Goal: Task Accomplishment & Management: Manage account settings

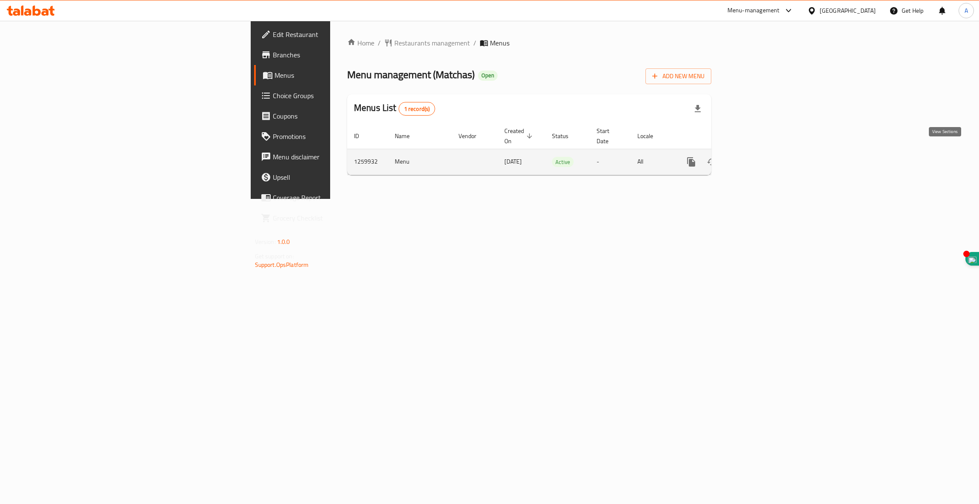
click at [756, 158] on icon "enhanced table" at bounding box center [753, 162] width 8 height 8
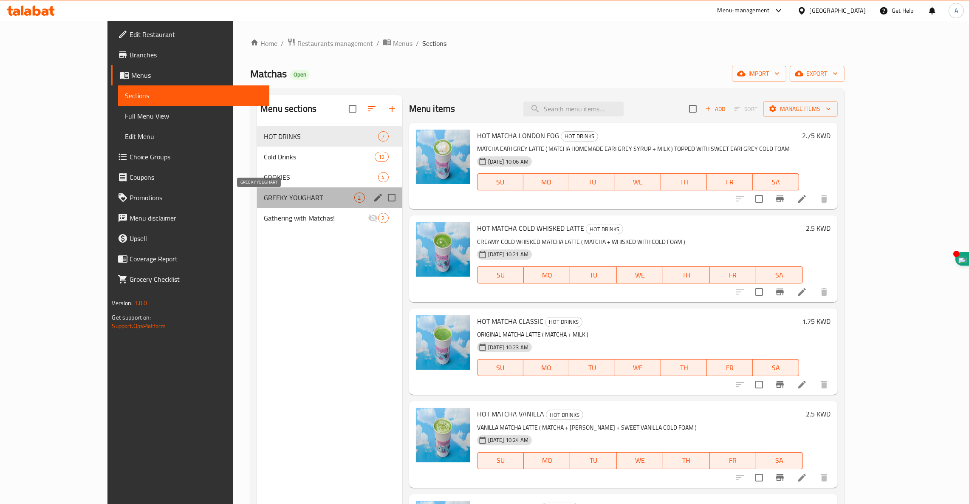
click at [264, 196] on span "GREEKY YOUGHART" at bounding box center [309, 197] width 90 height 10
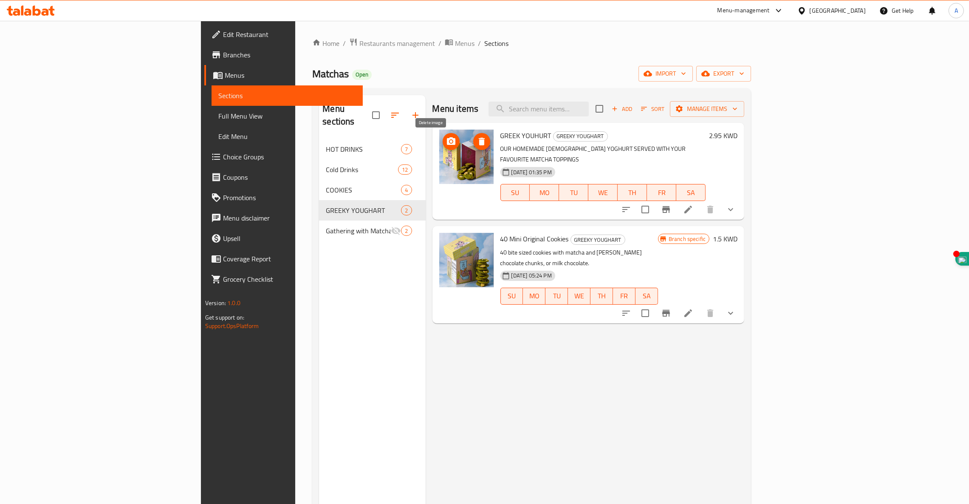
click at [479, 142] on icon "delete image" at bounding box center [482, 142] width 6 height 8
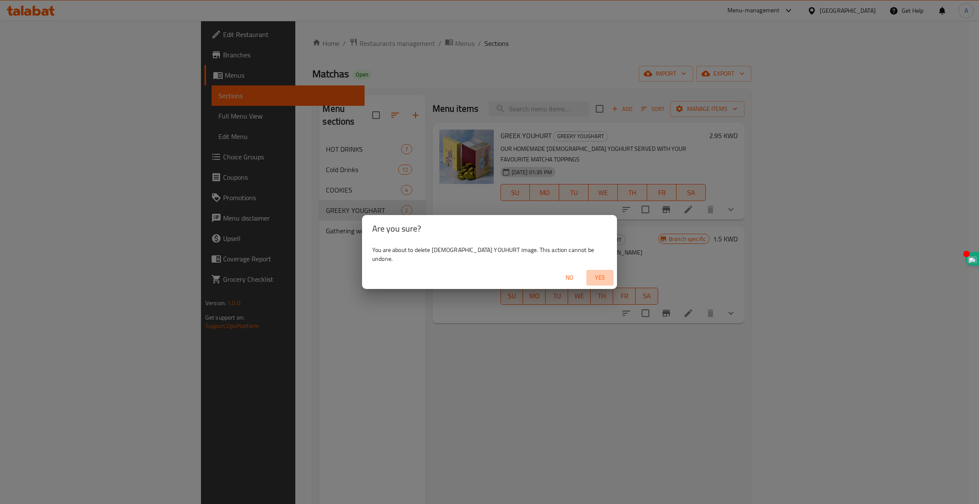
click at [590, 275] on span "Yes" at bounding box center [600, 277] width 20 height 11
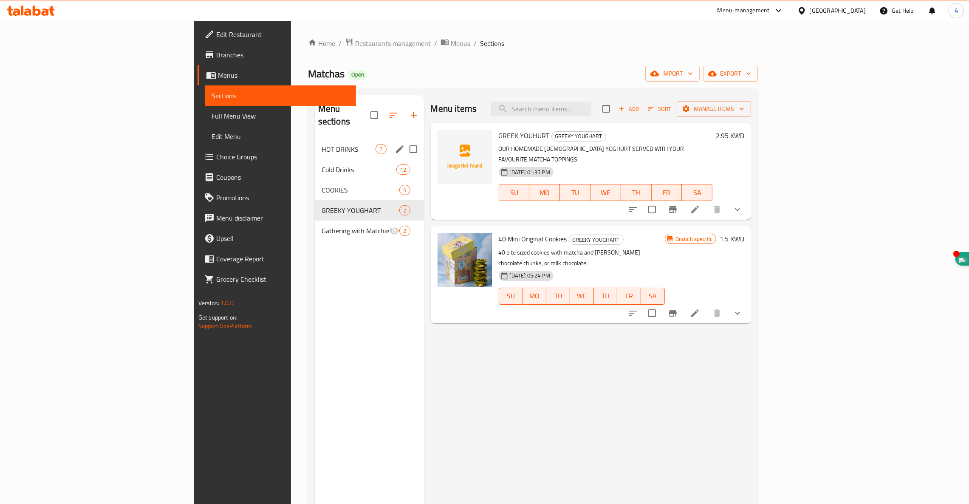
click at [315, 142] on div "HOT DRINKS 7" at bounding box center [369, 149] width 109 height 20
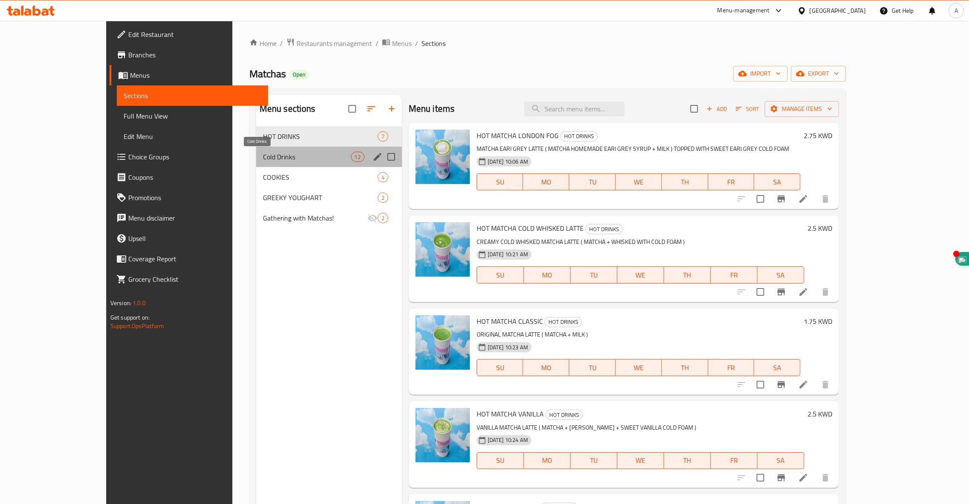
click at [263, 158] on span "Cold Drinks" at bounding box center [307, 157] width 88 height 10
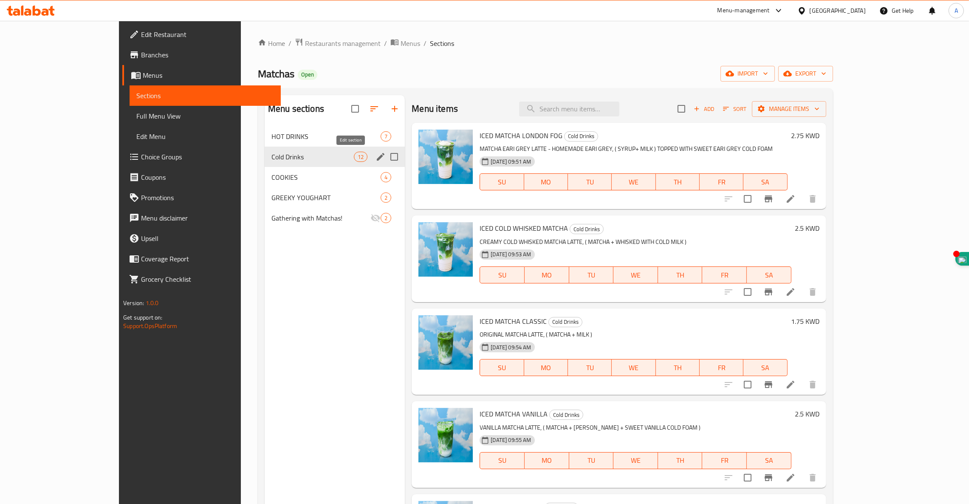
click at [376, 160] on icon "edit" at bounding box center [381, 157] width 10 height 10
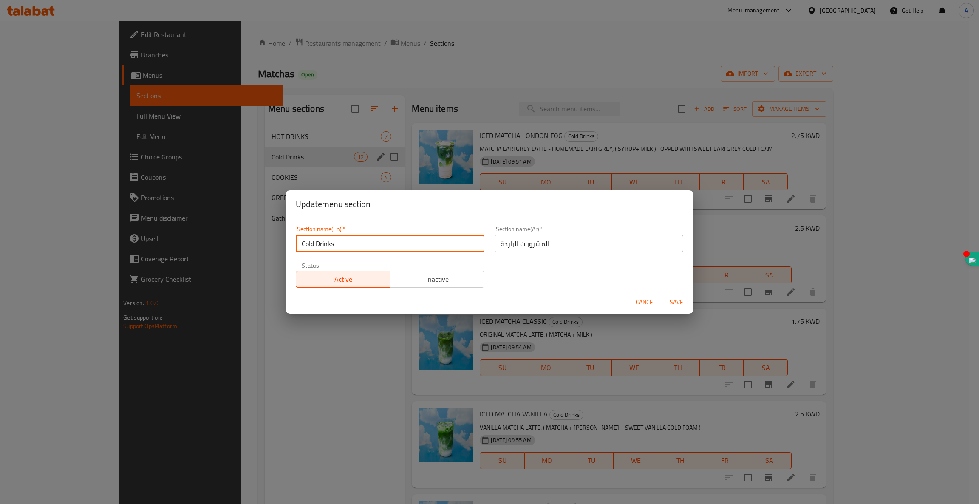
drag, startPoint x: 352, startPoint y: 245, endPoint x: 156, endPoint y: 205, distance: 199.9
click at [161, 222] on div "Update menu section Section name(En)   * Cold Drinks Section name(En) * Section…" at bounding box center [489, 252] width 979 height 504
type input "COLD DRINKS"
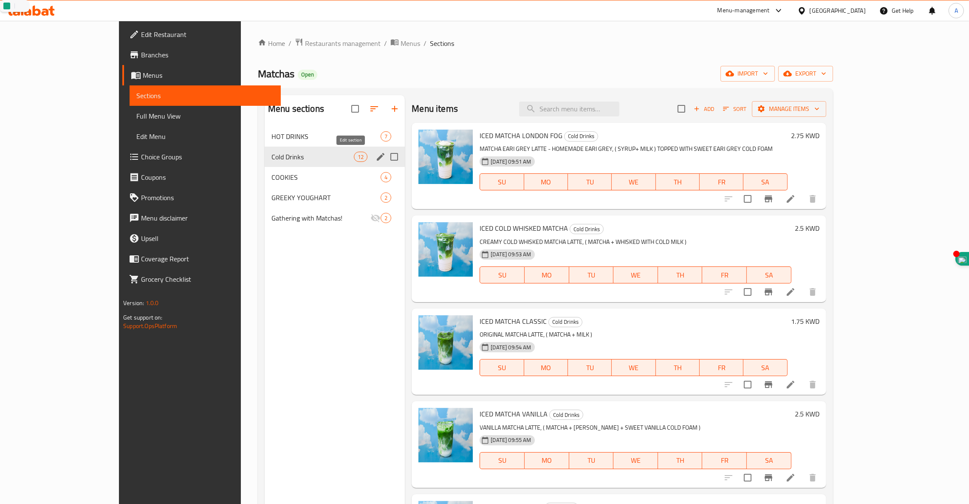
click at [376, 160] on icon "edit" at bounding box center [381, 157] width 10 height 10
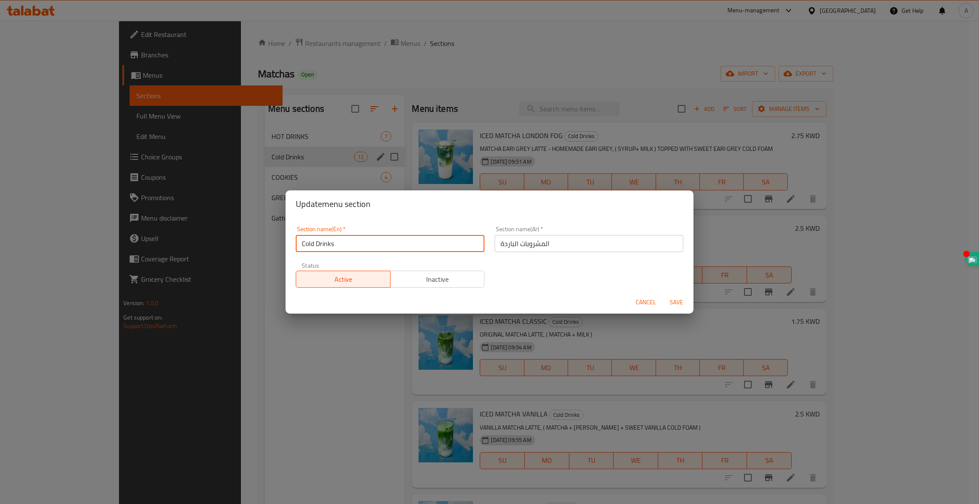
drag, startPoint x: 338, startPoint y: 242, endPoint x: 168, endPoint y: 270, distance: 172.2
click at [168, 270] on div "Update menu section Section name(En)   * Cold Drinks Section name(En) * Section…" at bounding box center [489, 252] width 979 height 504
type input "COLD DRINKS"
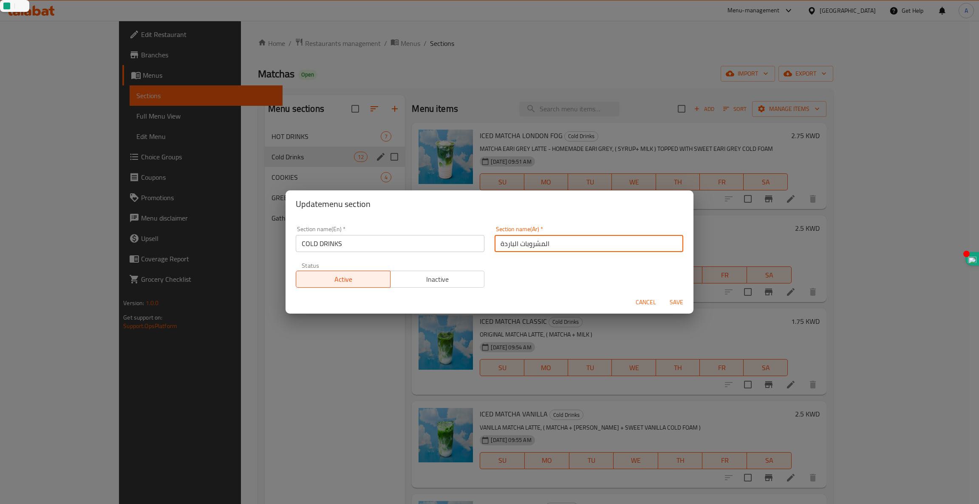
type button "0"
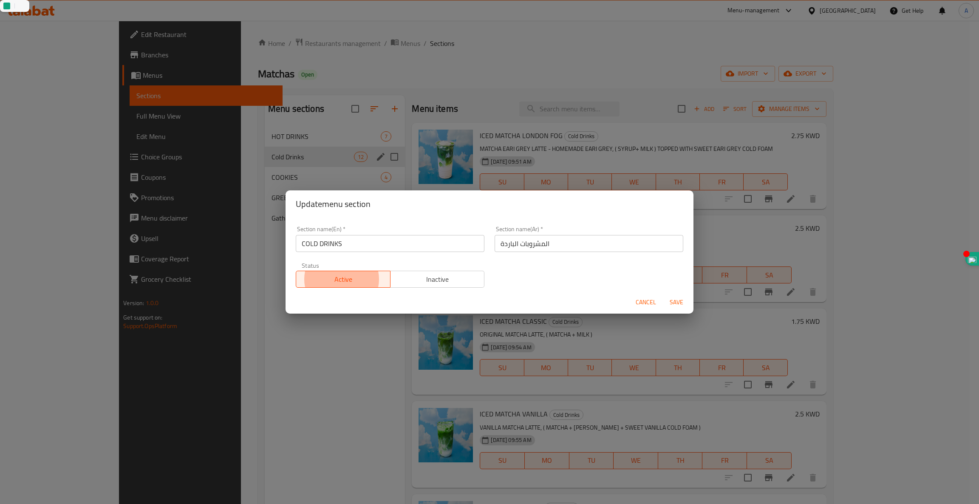
type button "1"
click at [663, 294] on button "Save" at bounding box center [676, 302] width 27 height 16
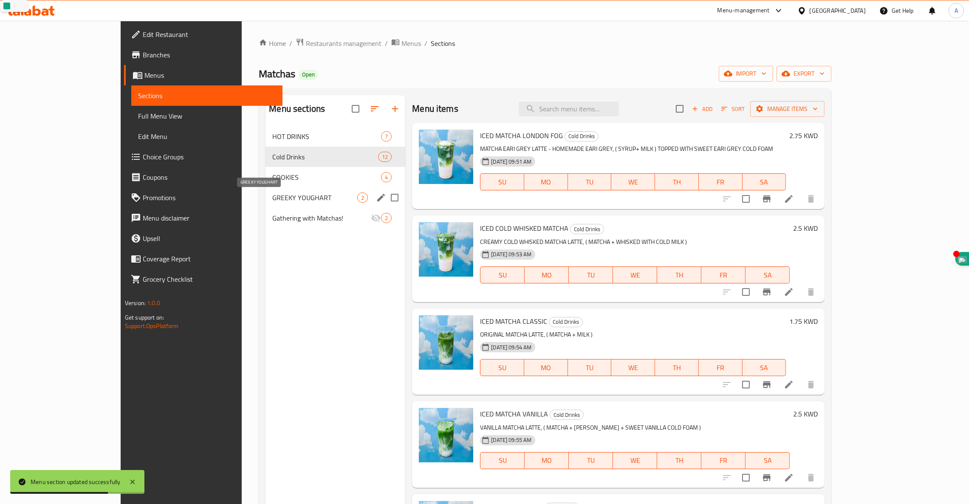
click at [272, 202] on span "GREEKY YOUGHART" at bounding box center [314, 197] width 85 height 10
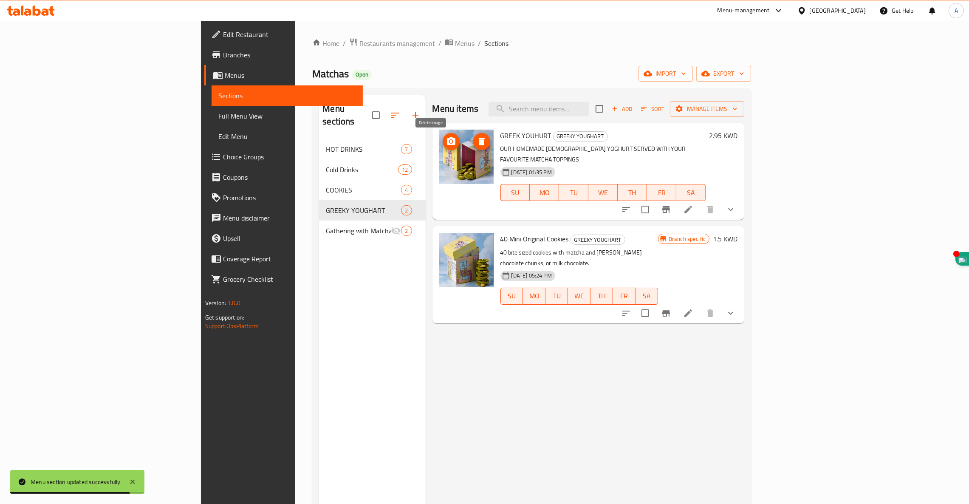
click at [479, 143] on icon "delete image" at bounding box center [482, 142] width 6 height 8
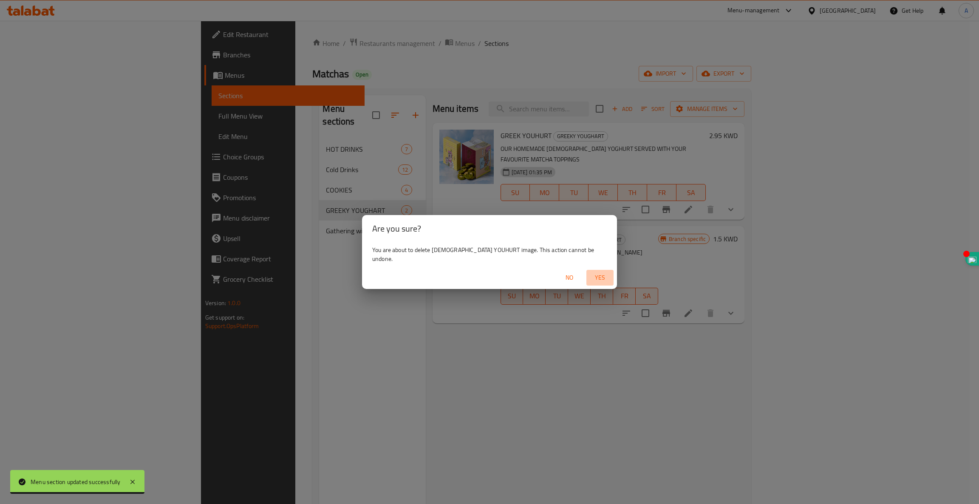
click at [590, 277] on span "Yes" at bounding box center [600, 277] width 20 height 11
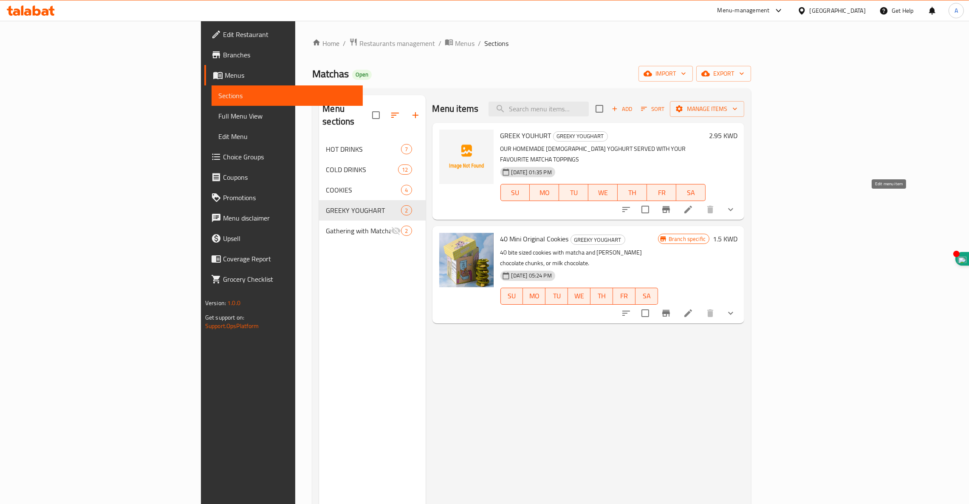
click at [692, 206] on icon at bounding box center [689, 210] width 8 height 8
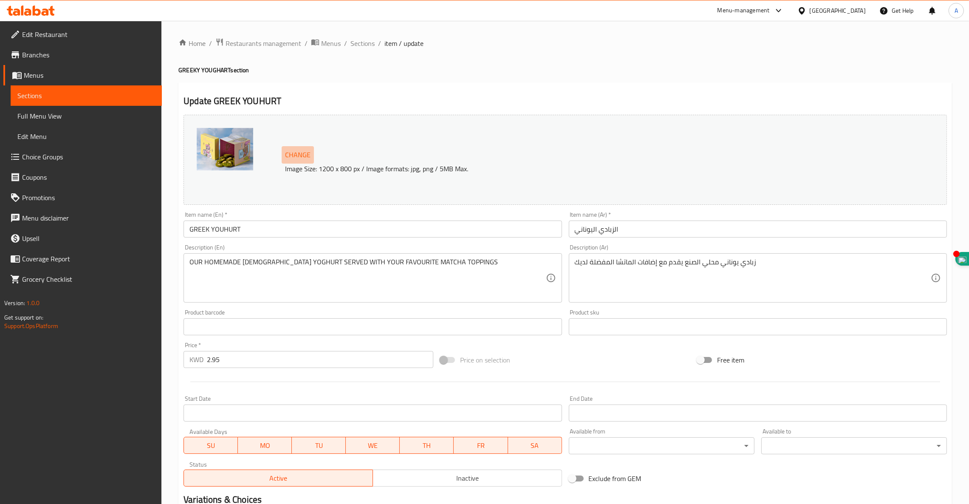
click at [297, 153] on span "Change" at bounding box center [297, 155] width 25 height 12
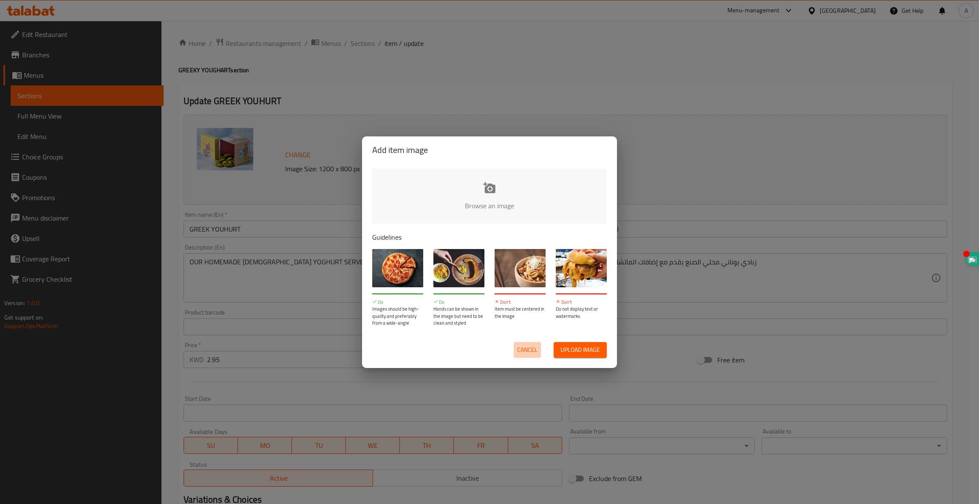
click at [526, 347] on span "Cancel" at bounding box center [527, 350] width 20 height 11
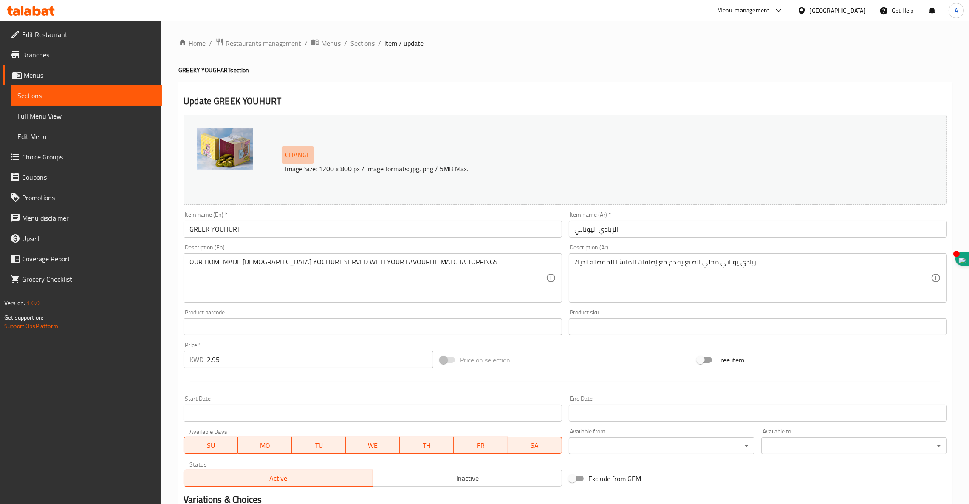
click at [299, 152] on span "Change" at bounding box center [297, 155] width 25 height 12
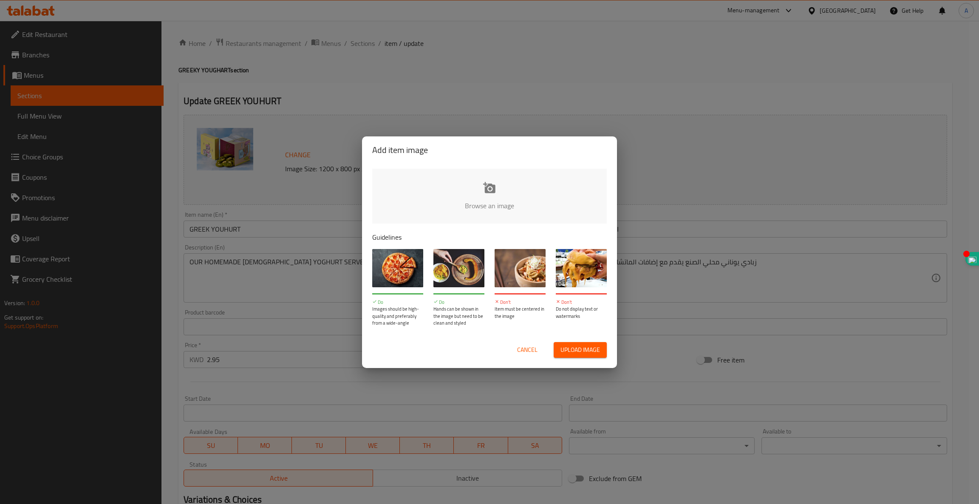
click at [489, 191] on input "file" at bounding box center [776, 208] width 809 height 79
click at [509, 342] on div "Cancel Upload image" at bounding box center [489, 350] width 235 height 16
click at [517, 349] on span "Cancel" at bounding box center [527, 350] width 20 height 11
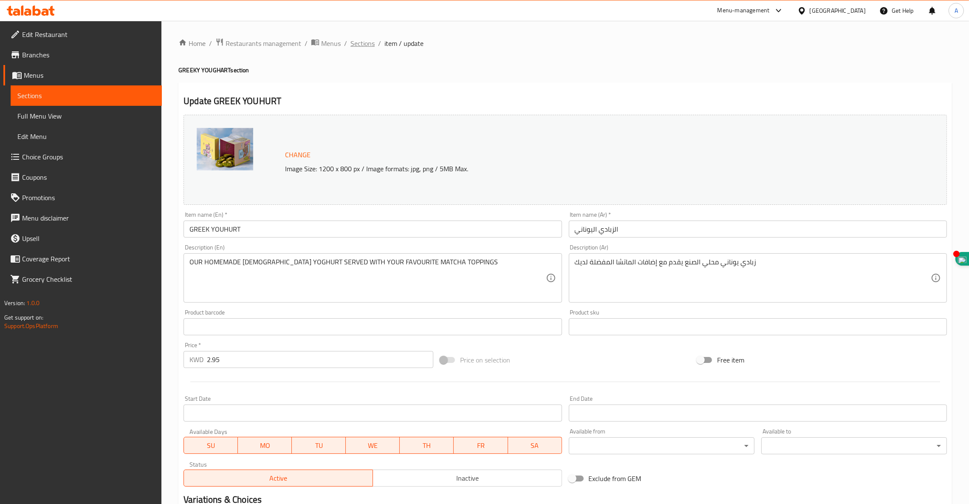
click at [356, 42] on span "Sections" at bounding box center [363, 43] width 24 height 10
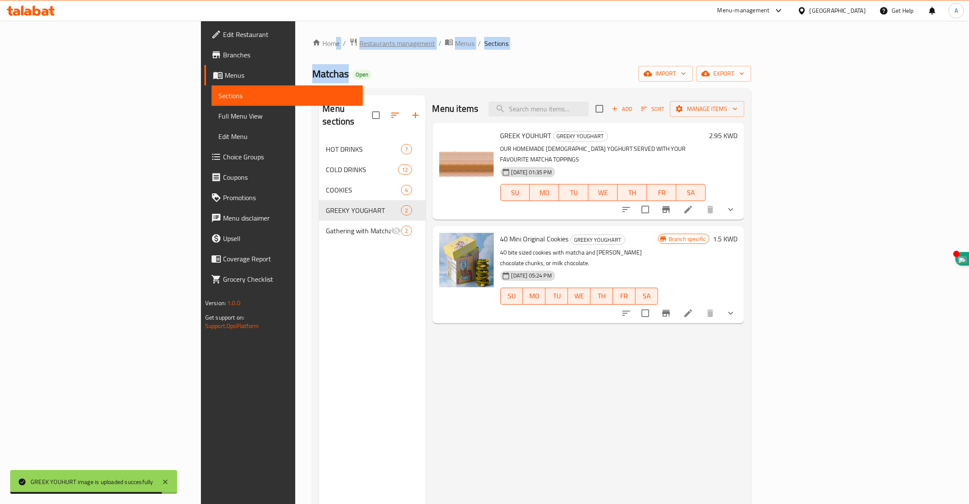
drag, startPoint x: 203, startPoint y: 41, endPoint x: 217, endPoint y: 47, distance: 15.4
click at [312, 47] on div "Home / Restaurants management / Menus / Sections Matchas Open import export Men…" at bounding box center [531, 322] width 439 height 568
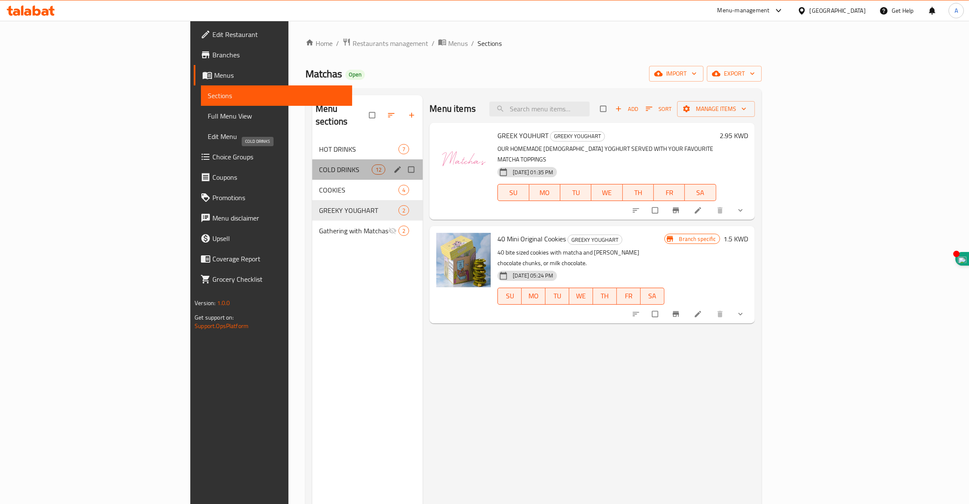
click at [319, 164] on span "COLD DRINKS" at bounding box center [345, 169] width 53 height 10
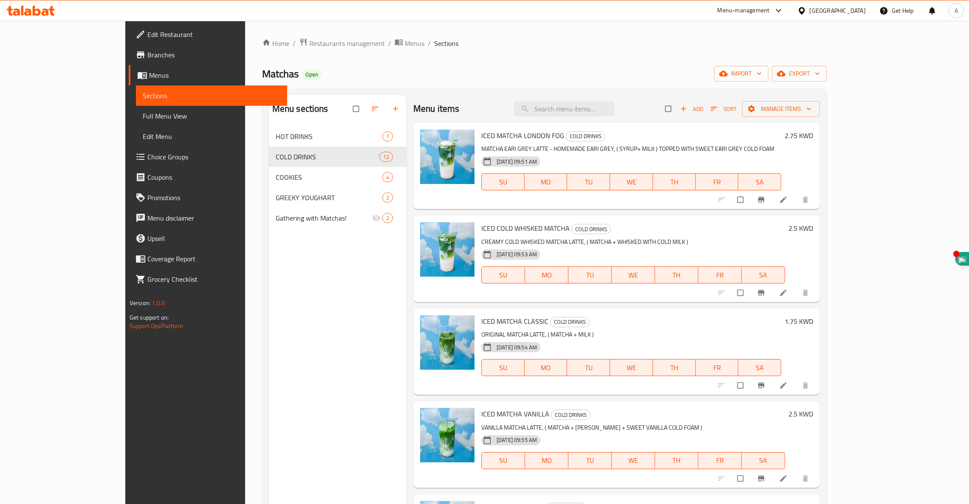
click at [602, 152] on p "MATCHA EARI GREY LATTE - HOMEMADE EARI GREY, ( SYRUP+ MILK ) TOPPED WITH SWEET …" at bounding box center [631, 149] width 300 height 11
click at [787, 198] on icon at bounding box center [784, 200] width 6 height 6
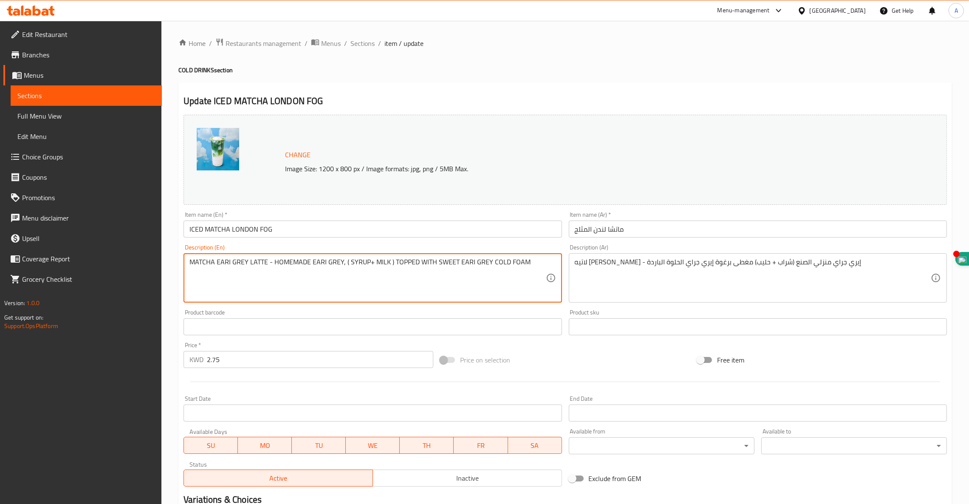
drag, startPoint x: 56, startPoint y: 206, endPoint x: 0, endPoint y: 184, distance: 59.9
paste textarea "L GREY LATTE - HOMEMADE [PERSON_NAME]"
click at [356, 261] on textarea "MATCHA [PERSON_NAME] LATTE - HOMEMADE [PERSON_NAME]" at bounding box center [368, 278] width 356 height 40
paste textarea "( SYRUP+ MILK ) TOPPED WITH SWEET EARI GREY COLD FOAM"
drag, startPoint x: 542, startPoint y: 264, endPoint x: 29, endPoint y: 244, distance: 513.7
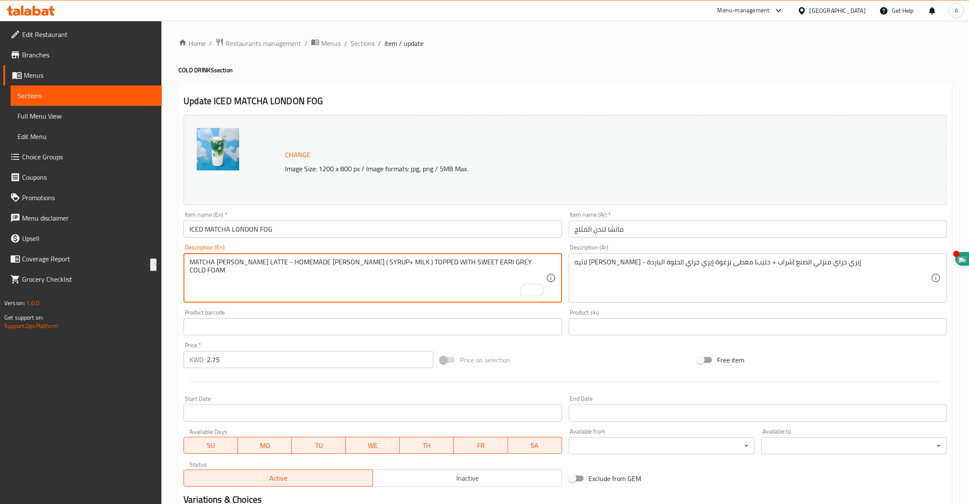
click at [34, 246] on div "Edit Restaurant Branches Menus Sections Full Menu View Edit Menu Choice Groups …" at bounding box center [484, 317] width 969 height 592
type textarea "MATCHA [PERSON_NAME] LATTE - HOMEMADE [PERSON_NAME] ( SYRUP+ MILK ) TOPPED WITH…"
click at [630, 261] on textarea "لاتيه [PERSON_NAME] - إيري جراي منزلي الصنع (شراب + حليب) مغطى برغوة إيري جراي …" at bounding box center [753, 278] width 356 height 40
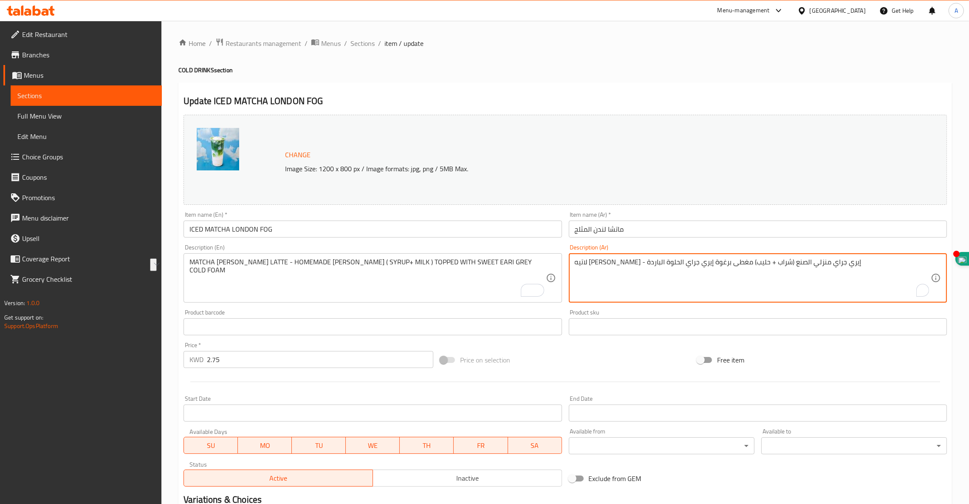
click at [630, 261] on textarea "لاتيه [PERSON_NAME] - إيري جراي منزلي الصنع (شراب + حليب) مغطى برغوة إيري جراي …" at bounding box center [753, 278] width 356 height 40
paste textarea "جراي - إيرل جراي محلي الصنع (شراب + حليب) مغطى برغوة إيرل جراي الحلوة الباردة"
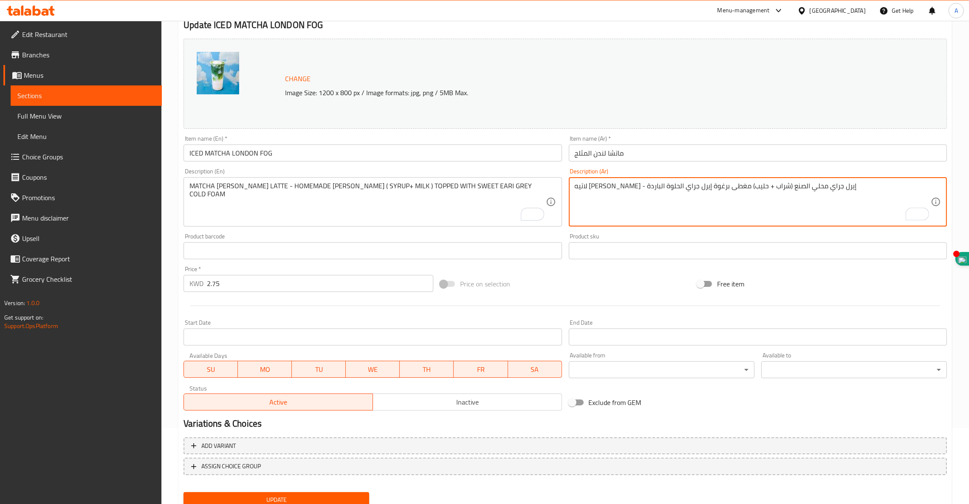
scroll to position [108, 0]
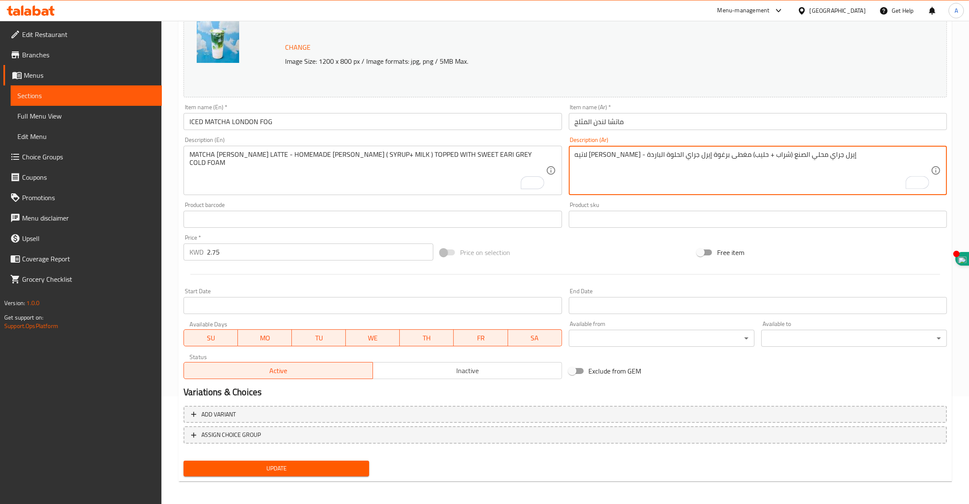
type textarea "لاتيه [PERSON_NAME] - إيرل جراي محلي الصنع (شراب + حليب) مغطى برغوة إيرل جراي ا…"
click at [294, 471] on span "Update" at bounding box center [276, 468] width 172 height 11
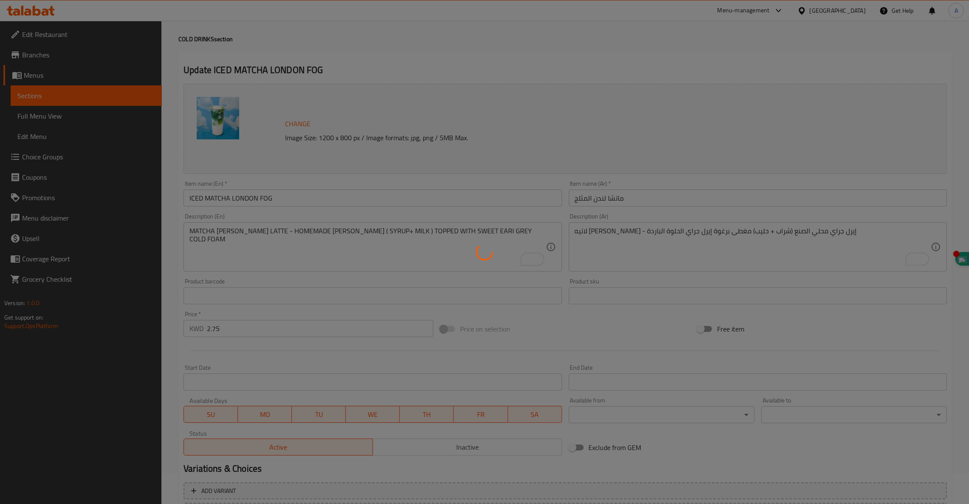
scroll to position [0, 0]
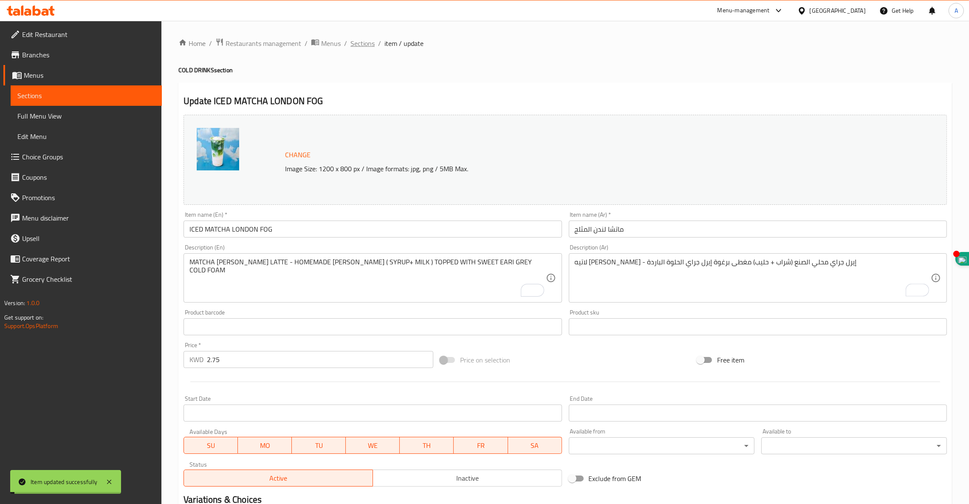
click at [357, 40] on span "Sections" at bounding box center [363, 43] width 24 height 10
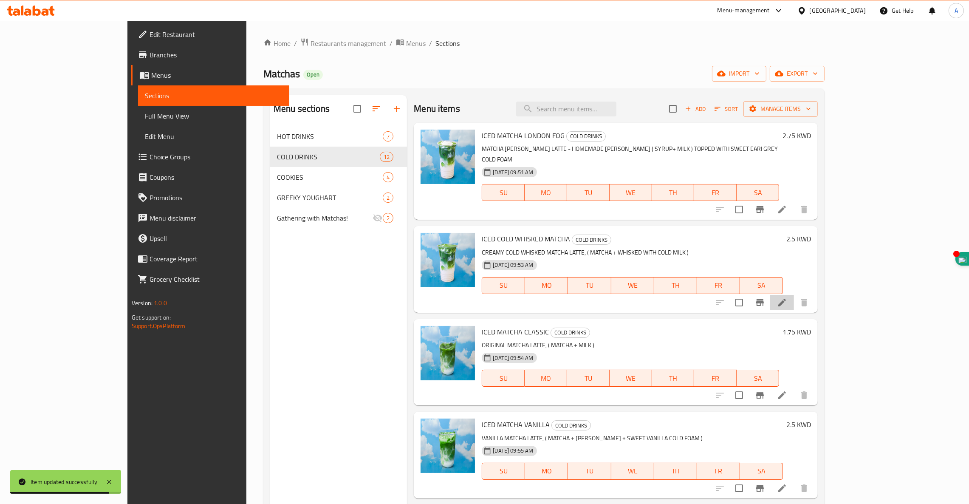
click at [786, 299] on icon at bounding box center [782, 303] width 8 height 8
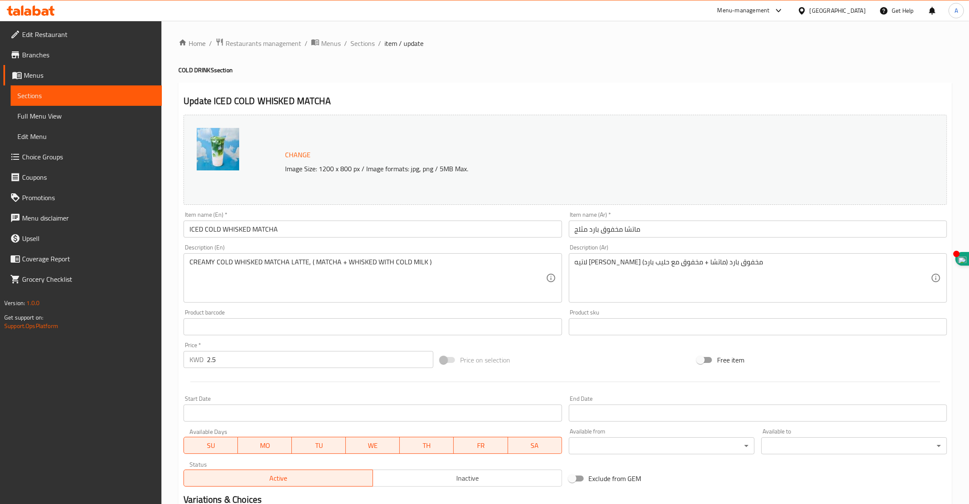
drag, startPoint x: 443, startPoint y: 260, endPoint x: 0, endPoint y: 183, distance: 449.8
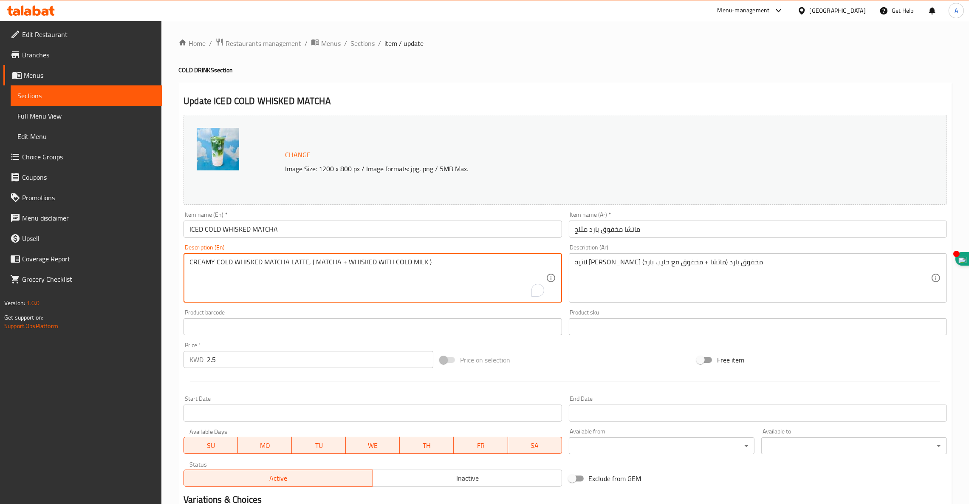
paste textarea "To enrich screen reader interactions, please activate Accessibility in Grammarl…"
click at [329, 267] on textarea "CREAMY COLD WHISKED MATCHA LATTE" at bounding box center [368, 278] width 356 height 40
click at [311, 259] on textarea "CREAMY COLD WHISKED MATCHA LATTE" at bounding box center [368, 278] width 356 height 40
paste textarea "( MATCHA + WHISKED WITH COLD MILK )"
type textarea "CREAMY COLD WHISKED MATCHA LATTE ( MATCHA + WHISKED WITH COLD MILK )"
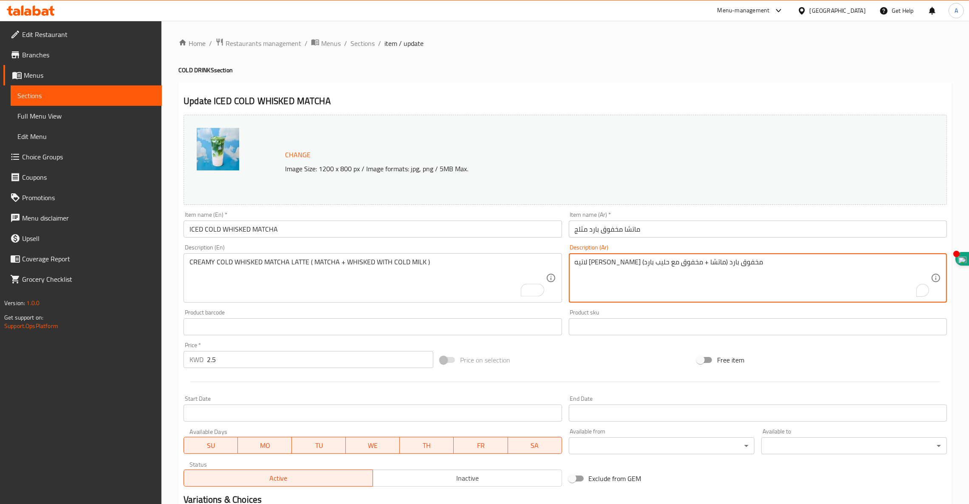
drag, startPoint x: 604, startPoint y: 232, endPoint x: 181, endPoint y: 137, distance: 432.8
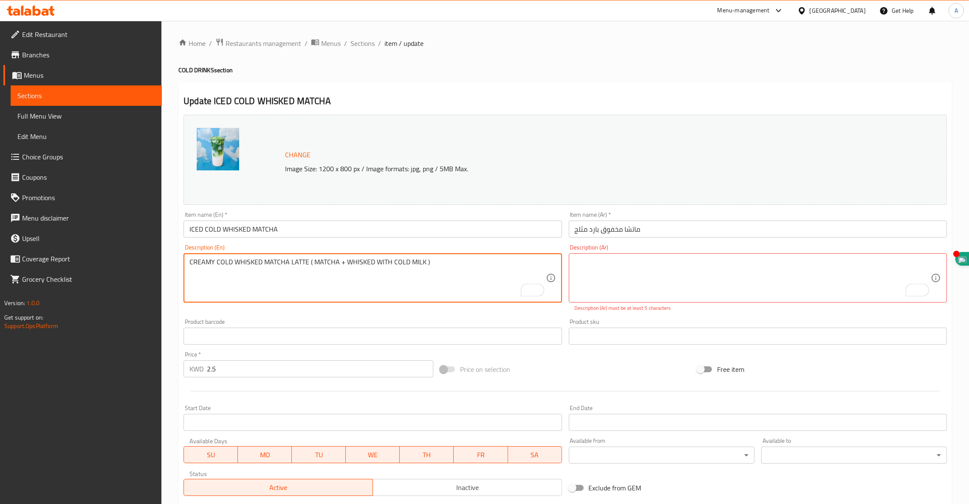
click at [379, 262] on textarea "CREAMY COLD WHISKED MATCHA LATTE ( MATCHA + WHISKED WITH COLD MILK )" at bounding box center [368, 278] width 356 height 40
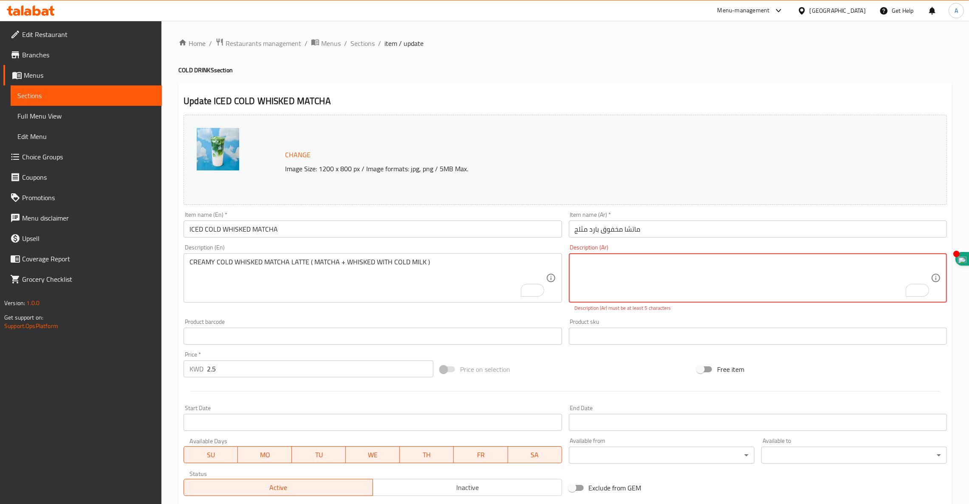
paste textarea "لاتيه [PERSON_NAME] مخفوق بارد (ماتشا + مخفوق مع حليب بارد)"
click at [628, 264] on textarea "لاتيه [PERSON_NAME] مخفوق بارد (ماتشا + مخفوق مع حليب بارد)" at bounding box center [753, 278] width 356 height 40
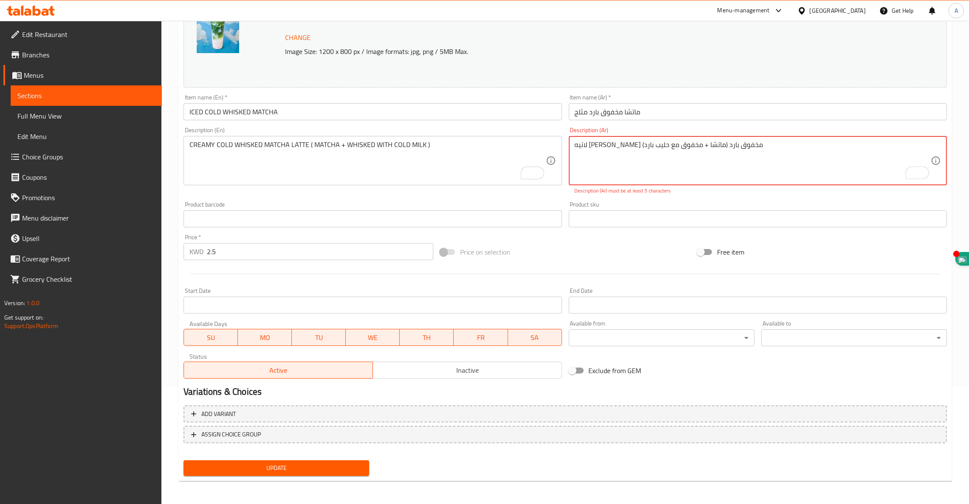
type textarea "لاتيه [PERSON_NAME] مخفوق بارد (ماتشا + مخفوق مع حليب بارد)"
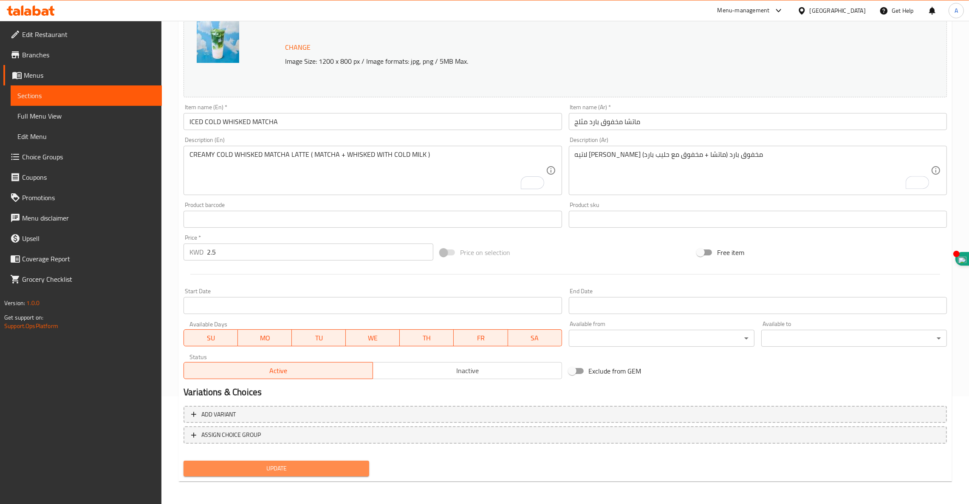
click at [304, 468] on span "Update" at bounding box center [276, 468] width 172 height 11
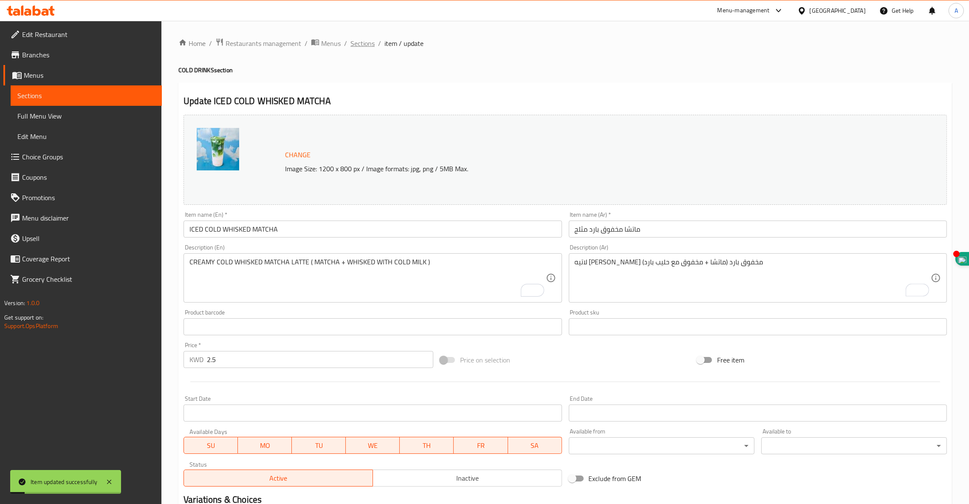
click at [360, 42] on span "Sections" at bounding box center [363, 43] width 24 height 10
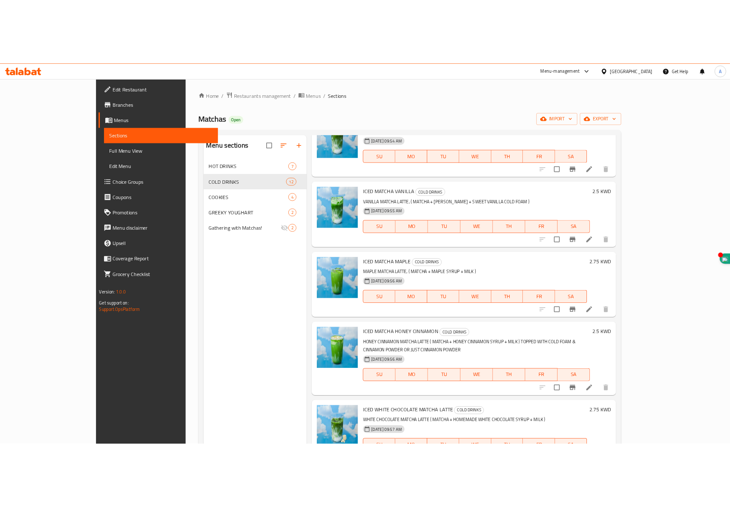
scroll to position [318, 0]
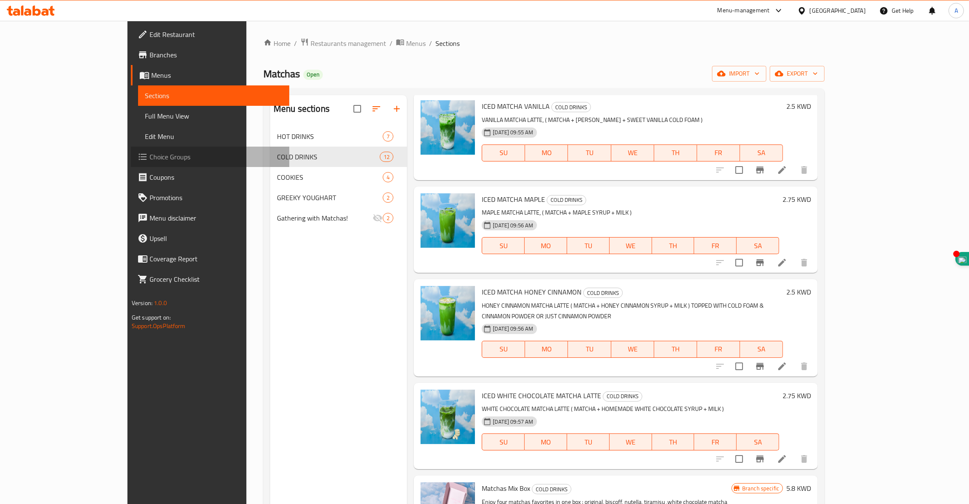
click at [150, 156] on span "Choice Groups" at bounding box center [216, 157] width 133 height 10
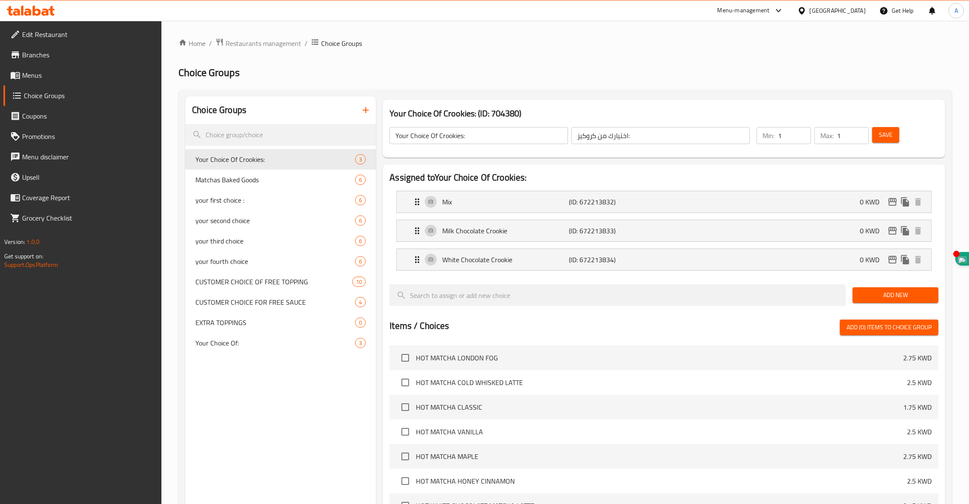
click at [359, 102] on div "Choice Groups" at bounding box center [280, 110] width 191 height 28
click at [366, 113] on icon "button" at bounding box center [366, 110] width 10 height 10
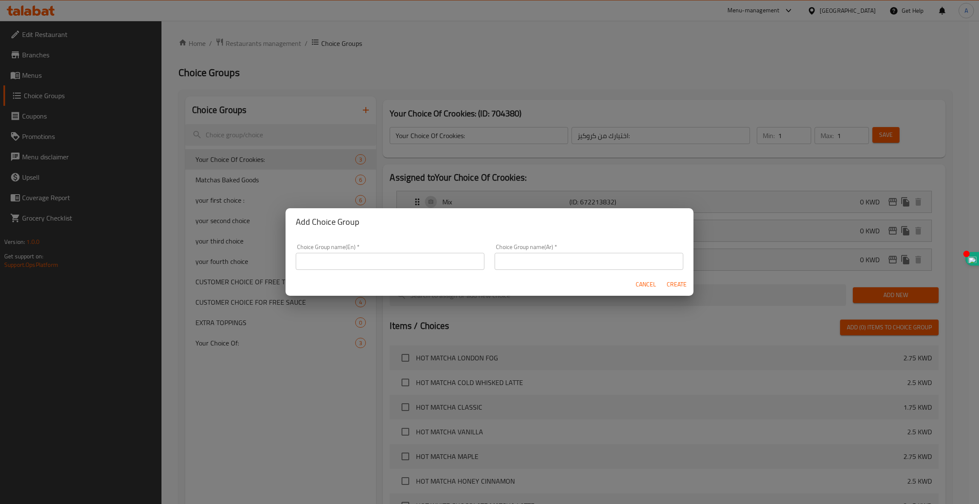
click at [324, 260] on input "text" at bounding box center [390, 261] width 189 height 17
type input "CHOICE OF MILK"
click at [535, 262] on input "هختيار الحليب" at bounding box center [589, 261] width 189 height 17
click at [529, 260] on input "هختيار الحليب" at bounding box center [589, 261] width 189 height 17
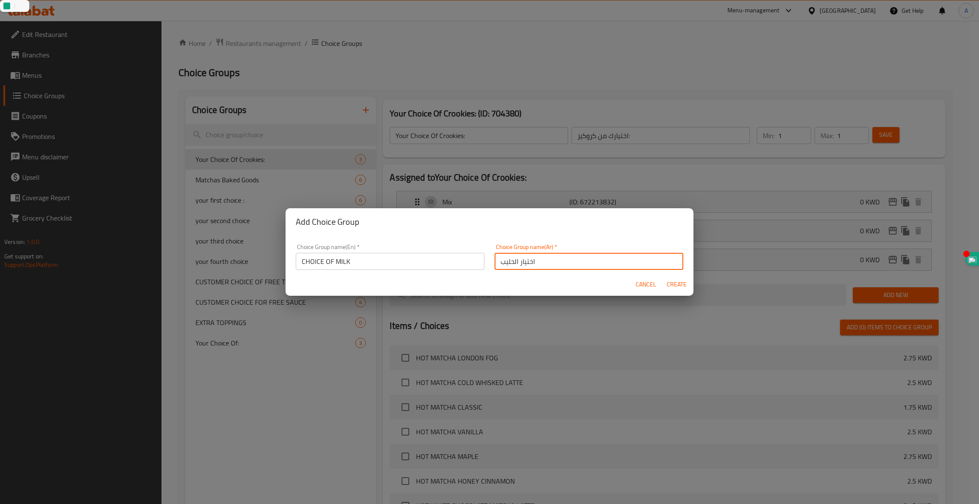
type input "اختيار الحليب"
click at [680, 288] on span "Create" at bounding box center [676, 284] width 20 height 11
type input "CHOICE OF MILK"
type input "اختيار الحليب"
type input "0"
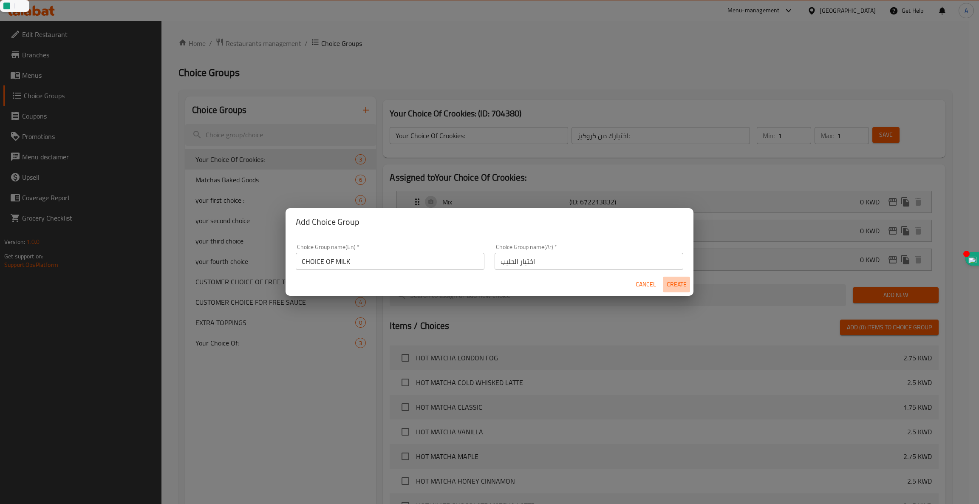
type input "0"
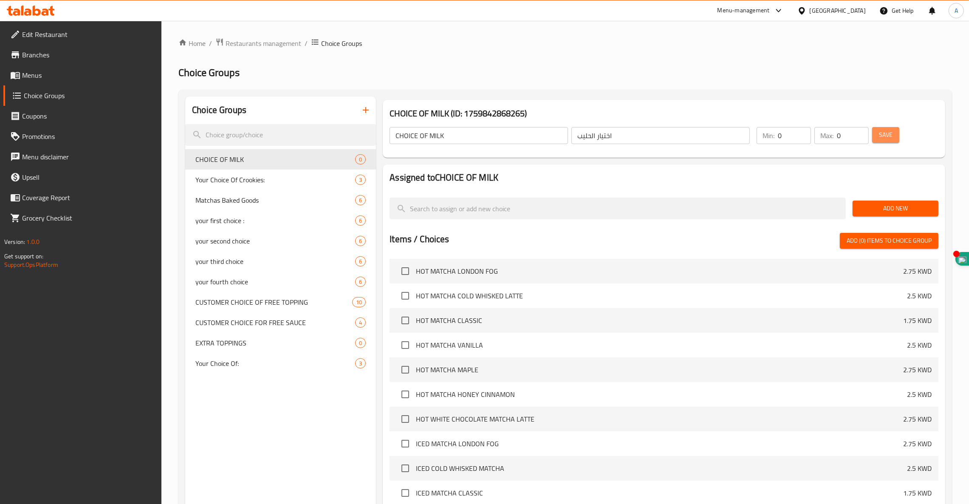
click at [888, 136] on span "Save" at bounding box center [886, 135] width 14 height 11
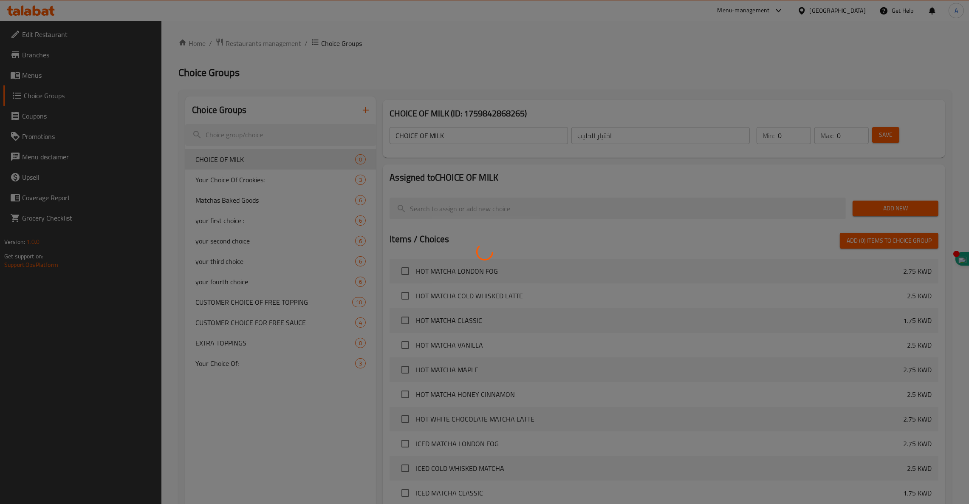
click at [894, 209] on div at bounding box center [484, 252] width 969 height 504
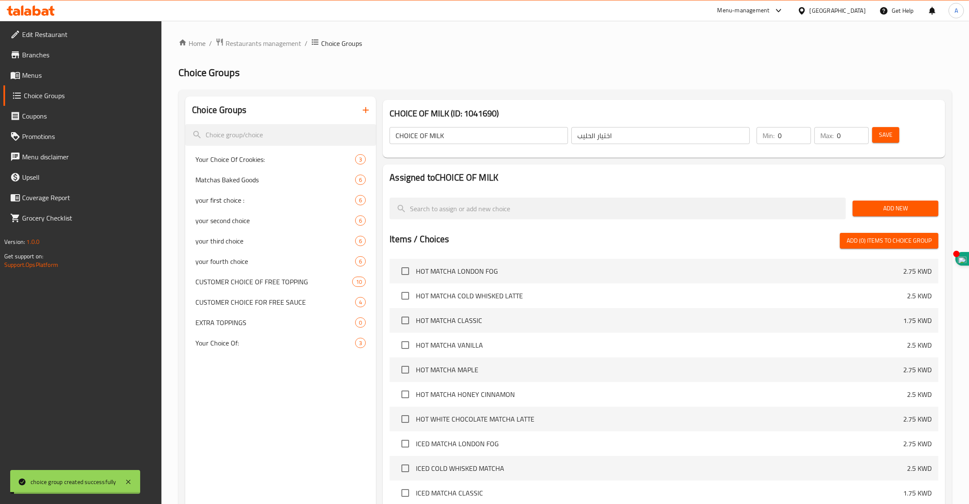
click at [894, 209] on span "Add New" at bounding box center [896, 208] width 72 height 11
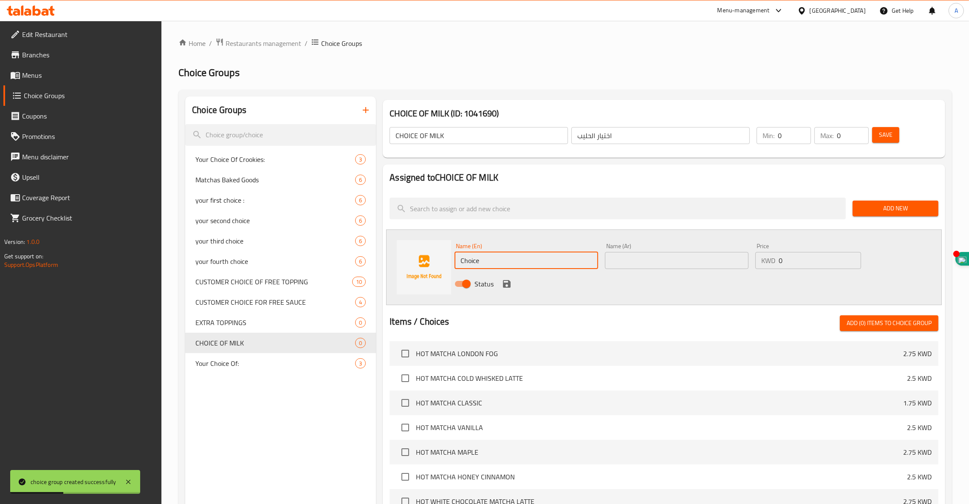
drag, startPoint x: 492, startPoint y: 263, endPoint x: 304, endPoint y: 237, distance: 190.0
click at [331, 241] on div "Choice Groups Your Choice Of Crookies: 3 Matchas Baked Goods 6 your first choic…" at bounding box center [567, 403] width 764 height 614
paste input "ALMOND MILK"
type input "ALMOND MILK"
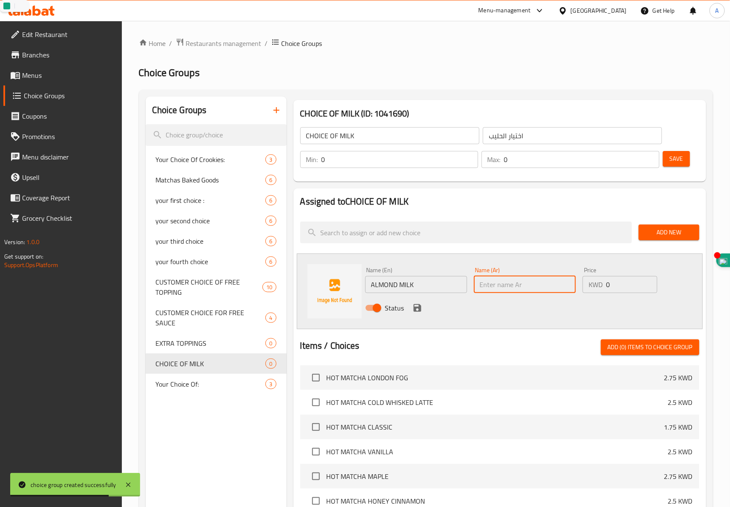
click at [522, 289] on input "text" at bounding box center [525, 284] width 102 height 17
paste input "حليب اللوز"
type input "حليب اللوز"
type input "1"
click at [645, 284] on input "1" at bounding box center [631, 284] width 51 height 17
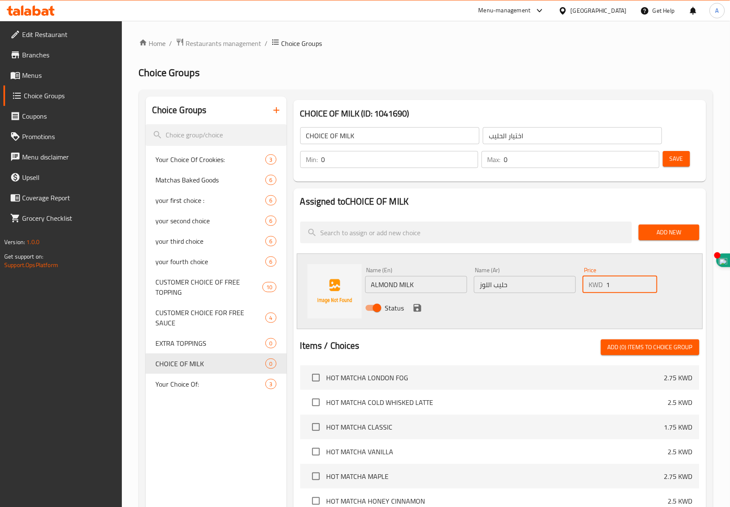
drag, startPoint x: 623, startPoint y: 286, endPoint x: 452, endPoint y: 249, distance: 174.4
click at [452, 256] on div "Name (En) ALMOND MILK Name (En) Name (Ar) حليب اللوز Name (Ar) Price KWD 1 Pric…" at bounding box center [500, 291] width 406 height 76
type input "0.35"
click at [420, 308] on icon "save" at bounding box center [418, 308] width 8 height 8
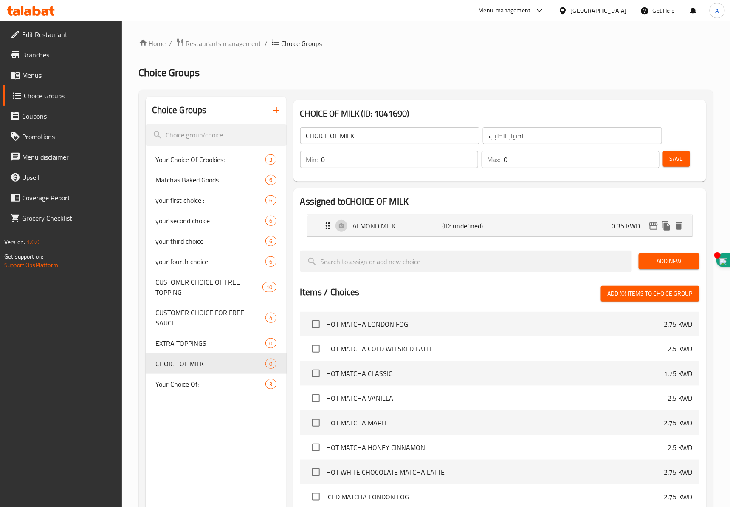
click at [671, 260] on span "Add New" at bounding box center [669, 261] width 47 height 11
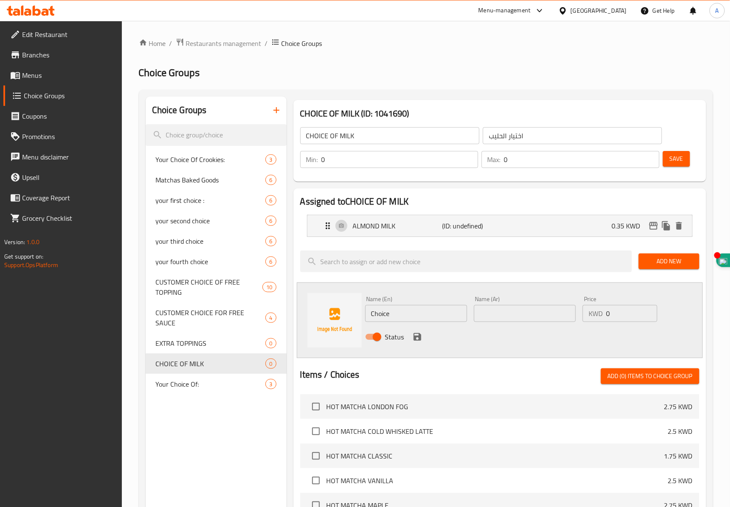
drag, startPoint x: 407, startPoint y: 319, endPoint x: 219, endPoint y: 293, distance: 190.0
click at [219, 293] on div "Choice Groups Your Choice Of Crookies: 3 Matchas Baked Goods 6 your first choic…" at bounding box center [428, 430] width 564 height 668
paste input "OAT MILK"
type input "OAT MILK"
click at [513, 315] on input "text" at bounding box center [525, 313] width 102 height 17
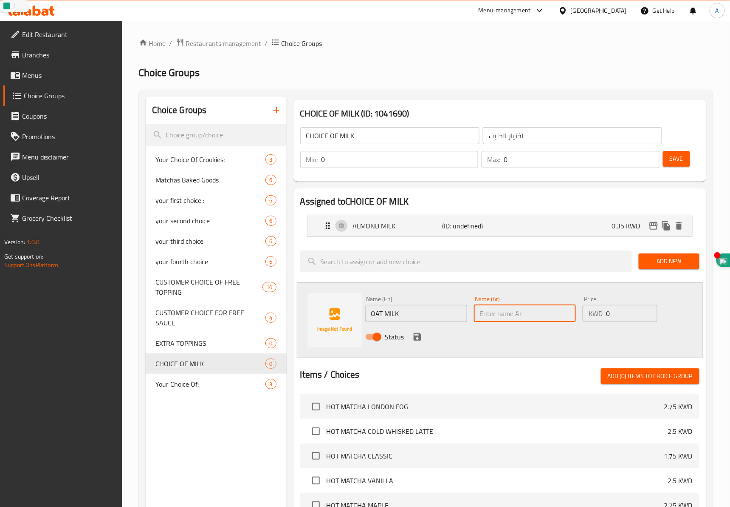
paste input "حليب الشوفان"
type input "حليب الشوفان"
click at [621, 315] on input "0" at bounding box center [631, 313] width 51 height 17
type input "0.35"
click at [418, 340] on icon "save" at bounding box center [418, 337] width 8 height 8
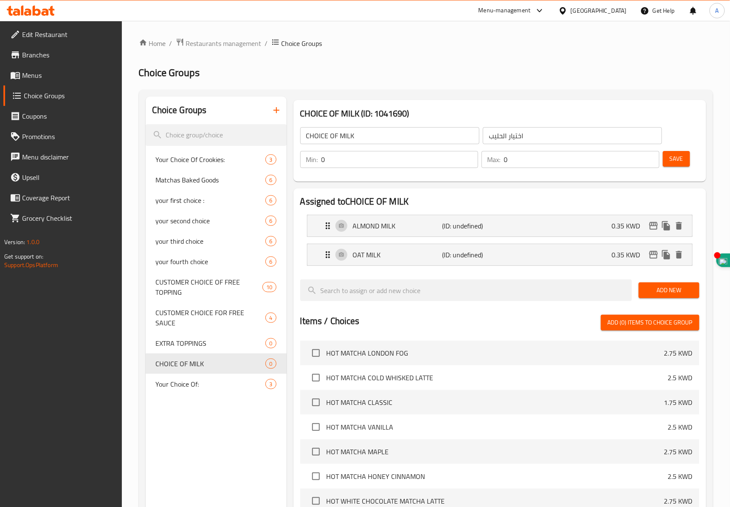
click at [668, 291] on span "Add New" at bounding box center [669, 290] width 47 height 11
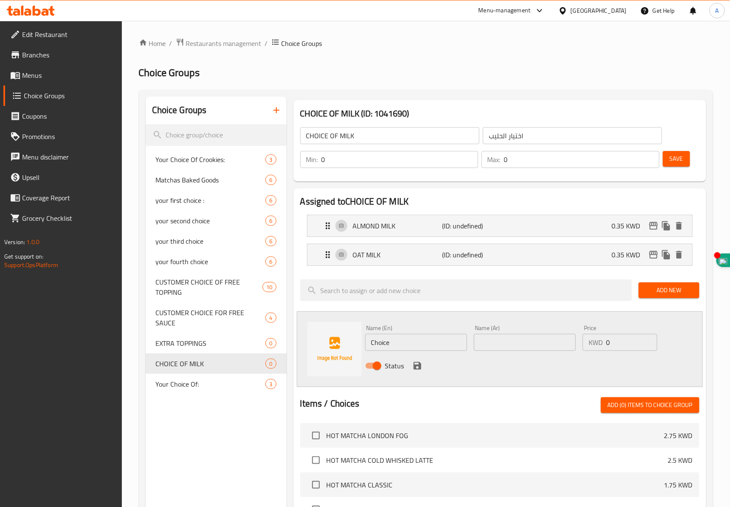
drag, startPoint x: 394, startPoint y: 346, endPoint x: 243, endPoint y: 316, distance: 153.4
click at [282, 326] on div "Choice Groups Your Choice Of Crookies: 3 Matchas Baked Goods 6 your first choic…" at bounding box center [428, 444] width 564 height 696
paste input "OCOUNT MILK"
type input "COCOUNT MILK"
click at [525, 341] on input "text" at bounding box center [525, 342] width 102 height 17
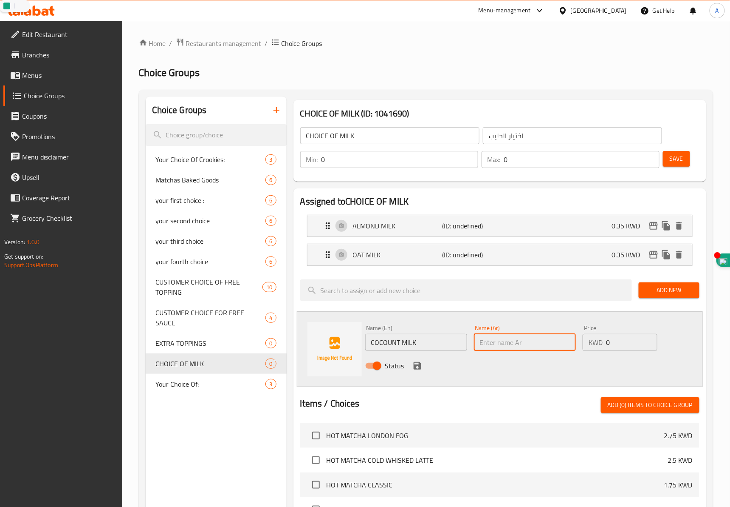
paste input "حليب جوز الهند"
type input "حليب جوز الهند"
click at [620, 340] on input "0" at bounding box center [631, 342] width 51 height 17
type input "0.35"
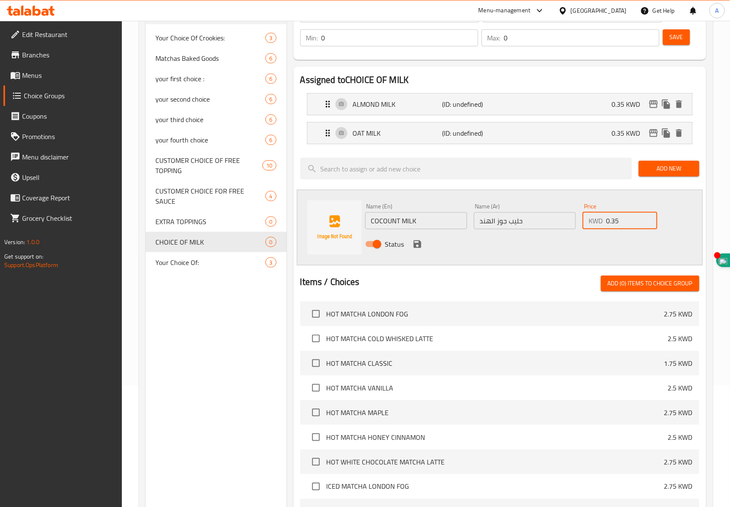
scroll to position [127, 0]
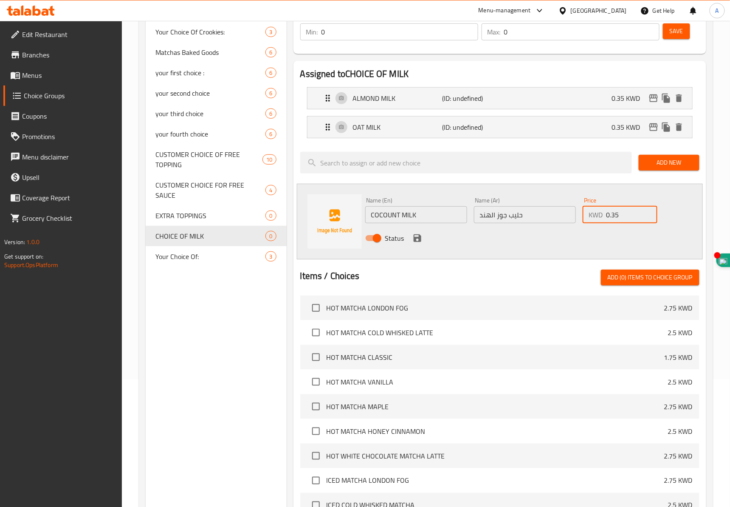
click at [415, 235] on icon "save" at bounding box center [418, 238] width 8 height 8
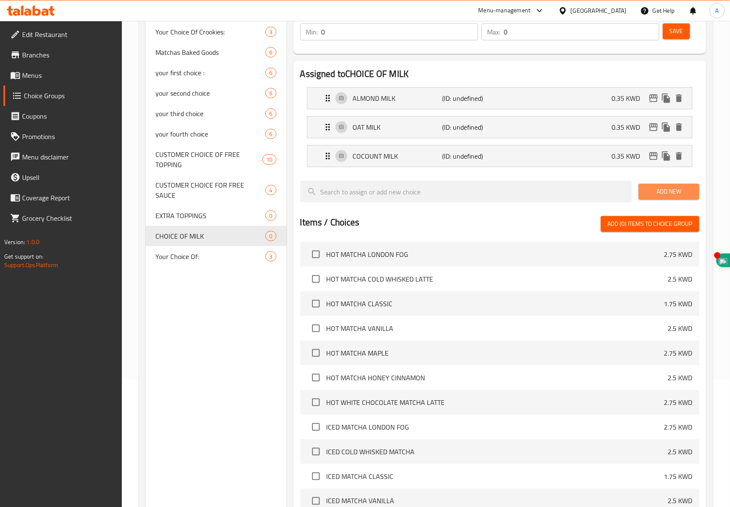
click at [677, 192] on span "Add New" at bounding box center [669, 191] width 47 height 11
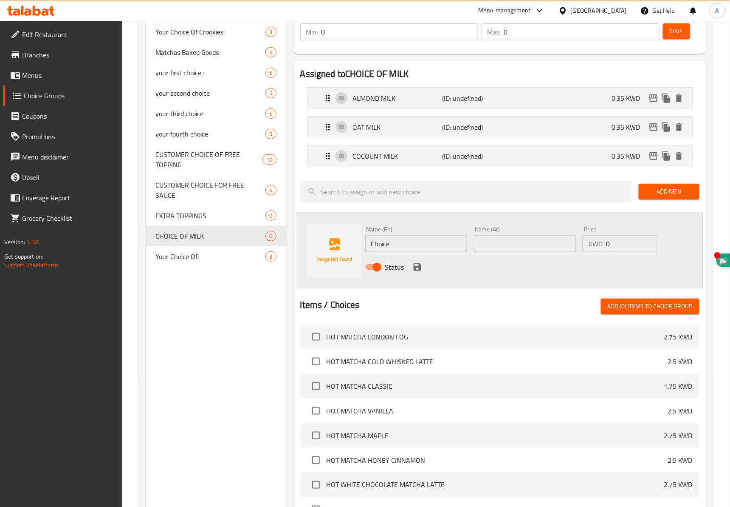
drag, startPoint x: 424, startPoint y: 247, endPoint x: 118, endPoint y: 202, distance: 308.8
click at [156, 207] on div "Choice Groups Your Choice Of Crookies: 3 Matchas Baked Goods 6 your first choic…" at bounding box center [428, 331] width 564 height 725
paste input "LACTOSE-FREE MILK"
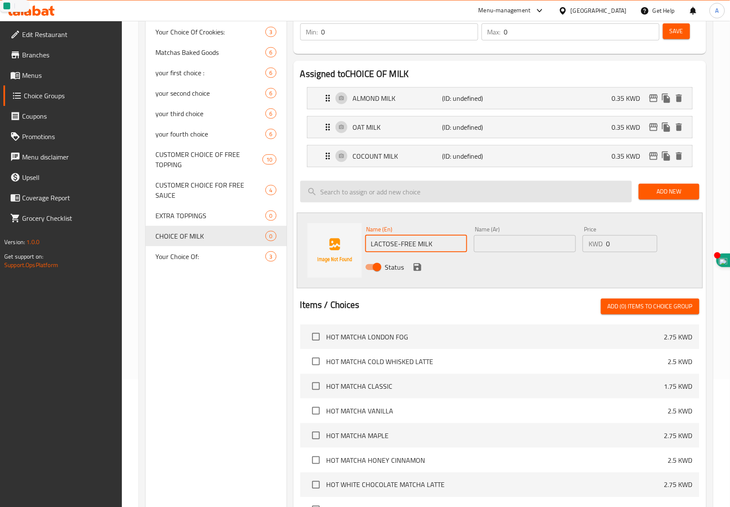
type input "LACTOSE-FREE MILK"
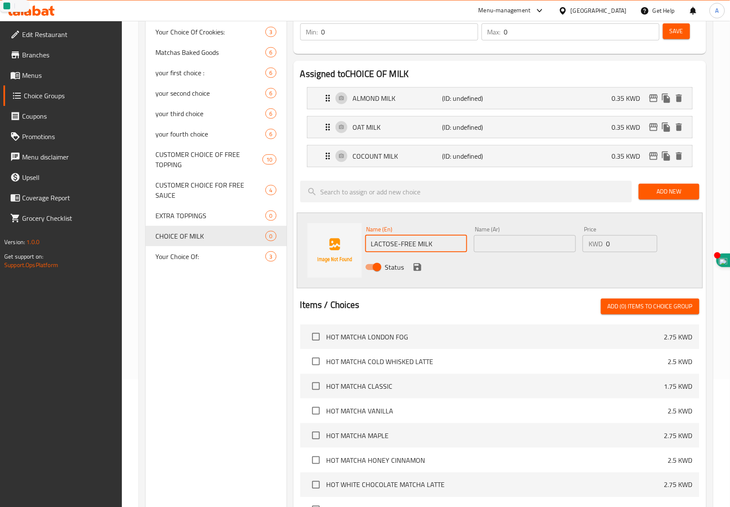
click at [509, 243] on input "text" at bounding box center [525, 243] width 102 height 17
paste input "حليب خالي من اللاكتوز"
type input "حليب خالي من اللاكتوز"
click at [621, 242] on input "0" at bounding box center [631, 243] width 51 height 17
click at [420, 271] on icon "save" at bounding box center [418, 267] width 8 height 8
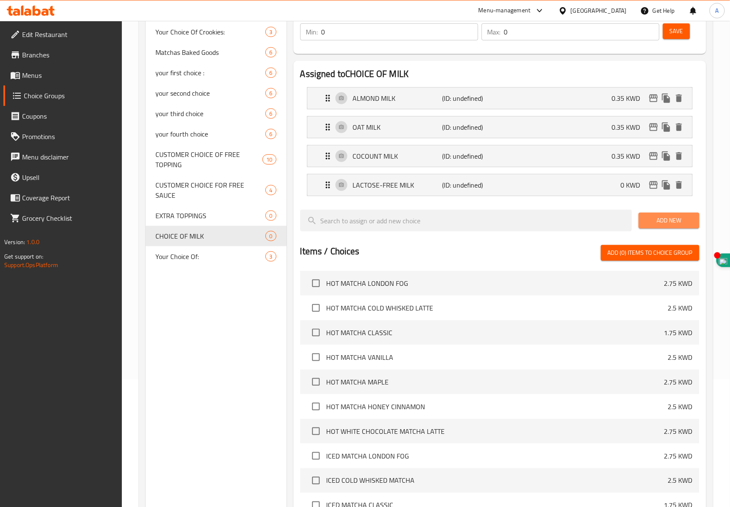
click at [661, 224] on span "Add New" at bounding box center [669, 220] width 47 height 11
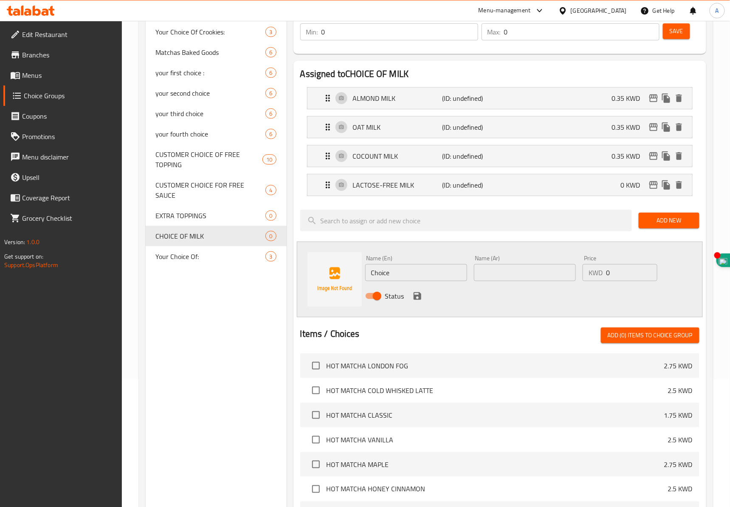
drag, startPoint x: 397, startPoint y: 276, endPoint x: 246, endPoint y: 256, distance: 152.2
click at [300, 263] on div "Name (En) Choice Name (En) Name (Ar) Name (Ar) Price KWD 0 Price Status" at bounding box center [500, 279] width 406 height 76
paste input "REGULAR MILK"
type input "REGULAR MILK"
click at [511, 273] on input "text" at bounding box center [525, 272] width 102 height 17
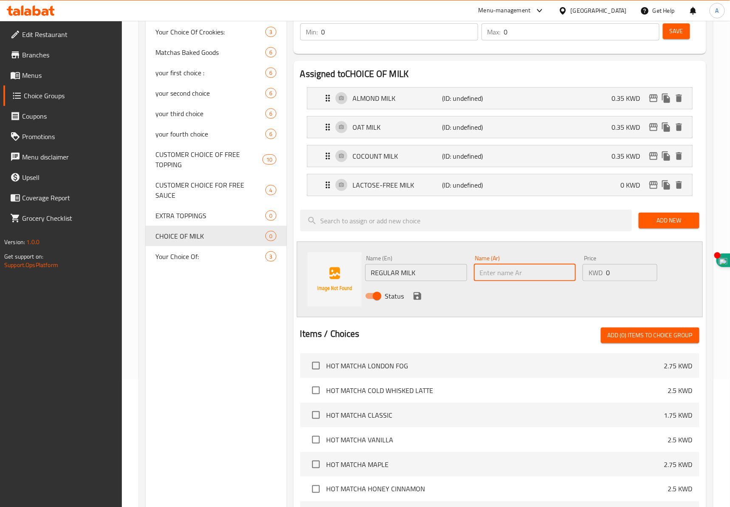
paste input "حليب عادي"
type input "حليب عادي"
click at [418, 295] on icon "save" at bounding box center [418, 296] width 10 height 10
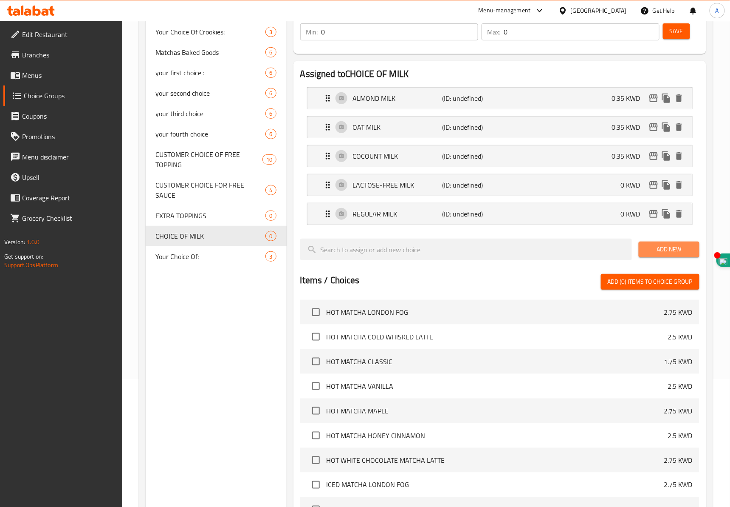
click at [686, 250] on span "Add New" at bounding box center [669, 249] width 47 height 11
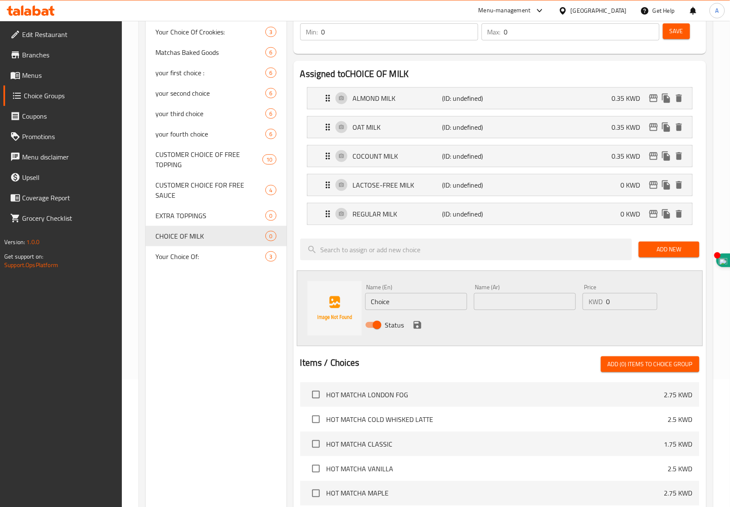
drag, startPoint x: 430, startPoint y: 304, endPoint x: 167, endPoint y: 269, distance: 265.4
click at [213, 277] on div "Choice Groups Your Choice Of Crookies: 3 Matchas Baked Goods 6 your first choic…" at bounding box center [428, 360] width 564 height 783
paste input "SKIMMED MILK"
type input "SKIMMED MILK"
click at [518, 303] on input "text" at bounding box center [525, 301] width 102 height 17
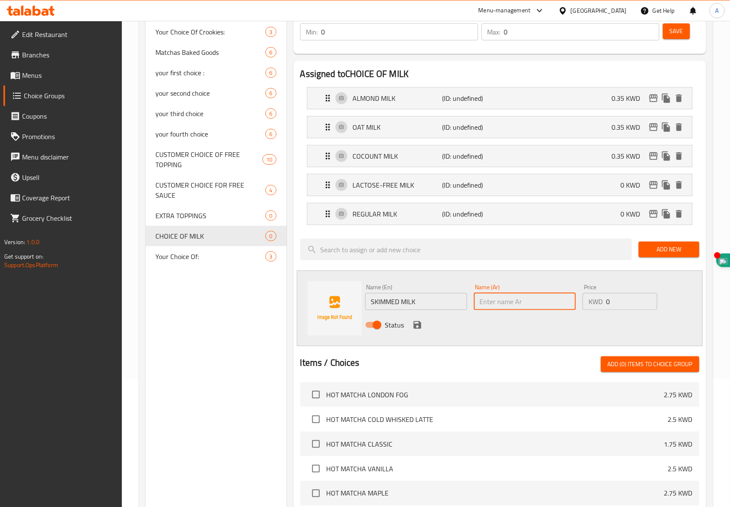
paste input "حليب خالي الدسم"
type input "حليب خالي الدسم"
click at [416, 325] on icon "save" at bounding box center [418, 325] width 8 height 8
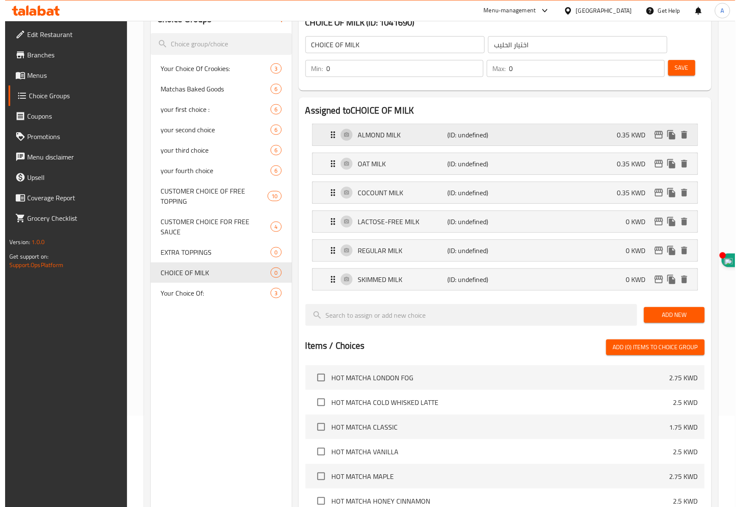
scroll to position [64, 0]
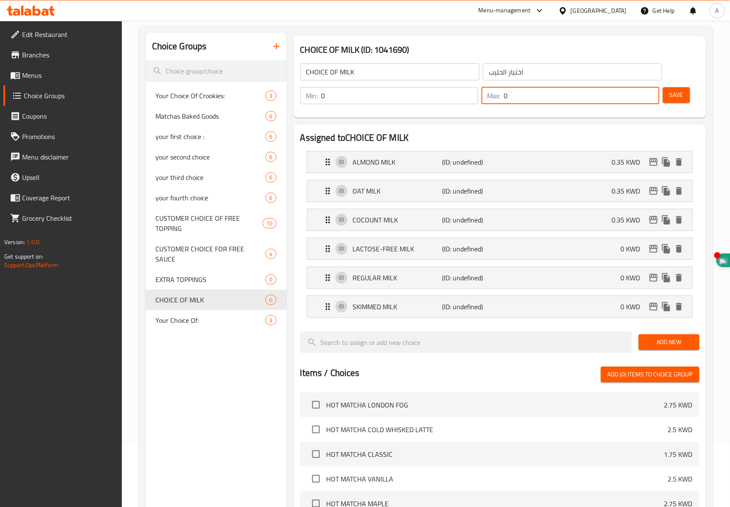
drag, startPoint x: 541, startPoint y: 99, endPoint x: 364, endPoint y: 67, distance: 180.5
click at [364, 68] on div "CHOICE OF MILK ​ اختيار الحليب ​ Min: 0 ​ Max: 0 ​ Save" at bounding box center [500, 83] width 406 height 61
type input "1"
click at [672, 98] on span "Save" at bounding box center [677, 95] width 14 height 11
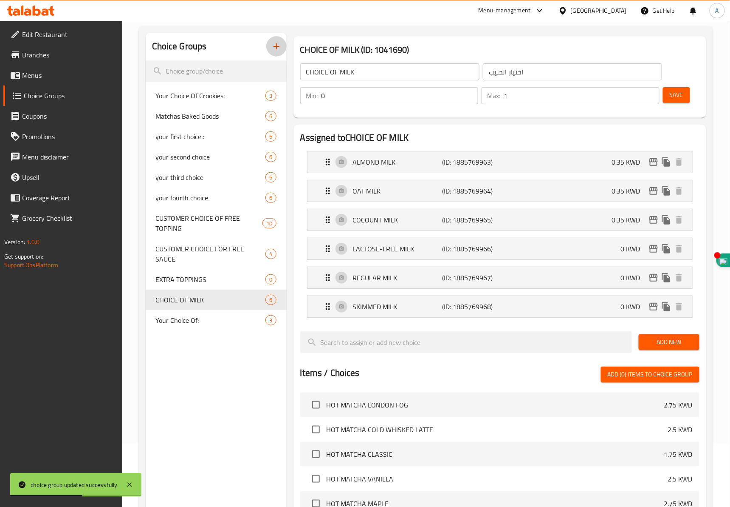
click at [277, 48] on icon "button" at bounding box center [277, 46] width 6 height 6
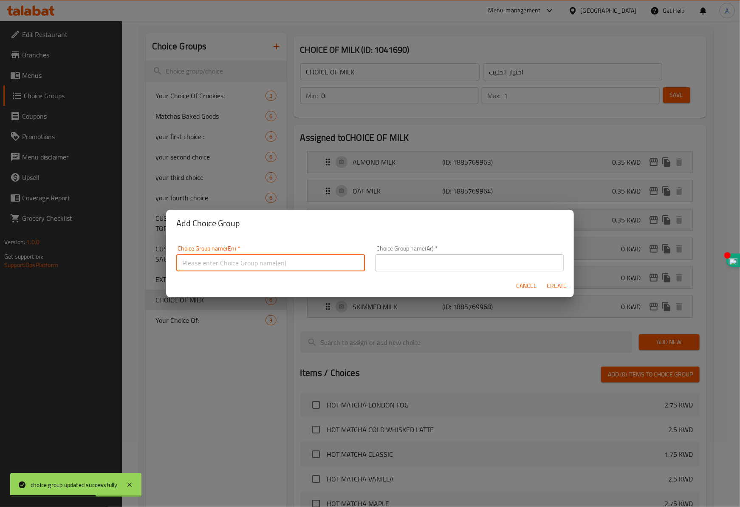
click at [255, 262] on input "text" at bounding box center [270, 262] width 189 height 17
type input "ِ]] ×"
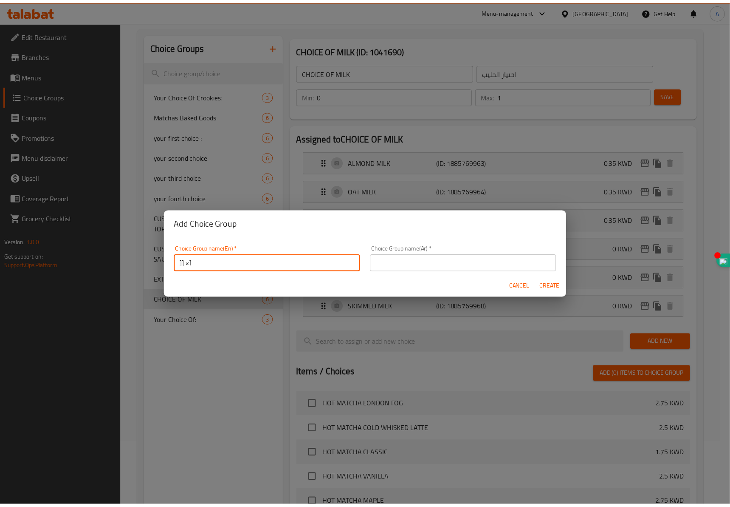
scroll to position [64, 0]
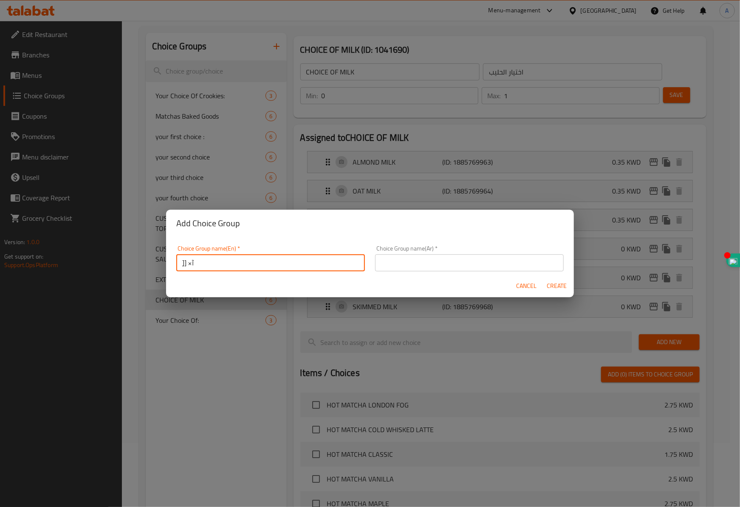
drag, startPoint x: 204, startPoint y: 263, endPoint x: 0, endPoint y: 237, distance: 204.9
click at [12, 238] on div "Add Choice Group Choice Group name(En)   * ِ]] ×آ Choice Group name(En) * Choic…" at bounding box center [370, 253] width 740 height 507
paste input "ADD ON"
type input "ADD ON"
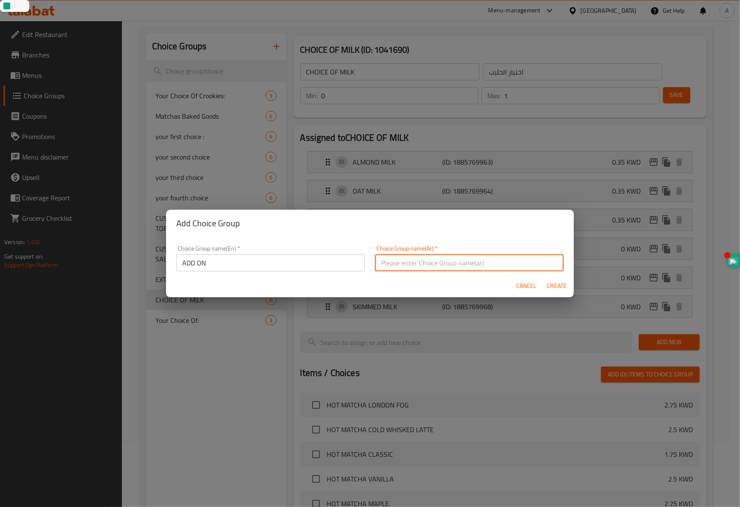
click at [471, 258] on input "text" at bounding box center [469, 262] width 189 height 17
type input "إضافات"
click at [561, 287] on span "Create" at bounding box center [557, 285] width 20 height 11
type input "ADD ON"
type input "إضافات"
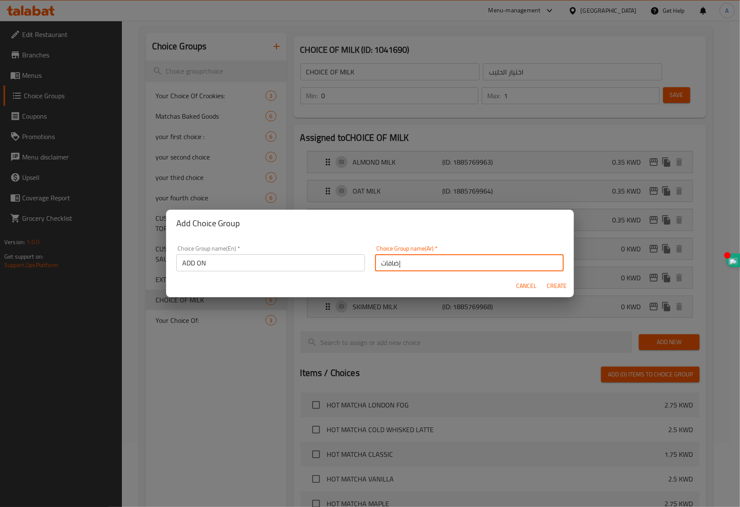
type input "0"
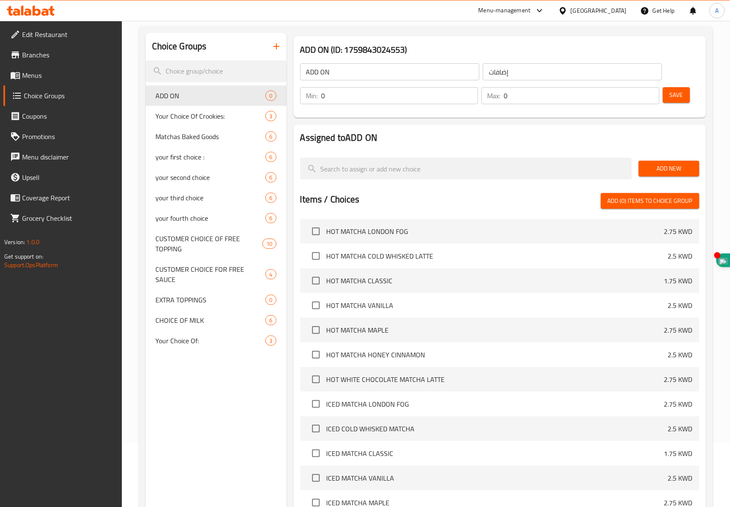
click at [672, 98] on span "Save" at bounding box center [677, 95] width 14 height 11
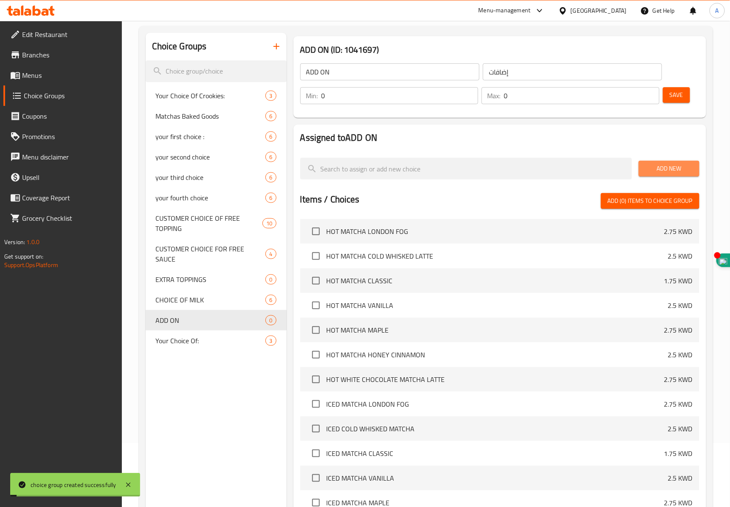
click at [670, 170] on span "Add New" at bounding box center [669, 168] width 47 height 11
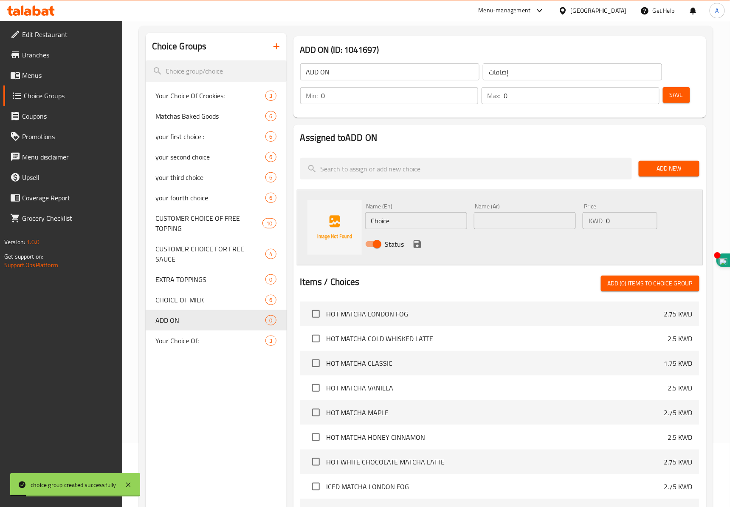
drag, startPoint x: 378, startPoint y: 214, endPoint x: 289, endPoint y: 204, distance: 89.9
click at [312, 205] on div "Name (En) Choice Name (En) Name (Ar) Name (Ar) Price KWD 0 Price Status" at bounding box center [500, 228] width 406 height 76
paste input "SWEET COLD FOAM"
type input "SWEET COLD FOAM"
click at [521, 224] on input "text" at bounding box center [525, 220] width 102 height 17
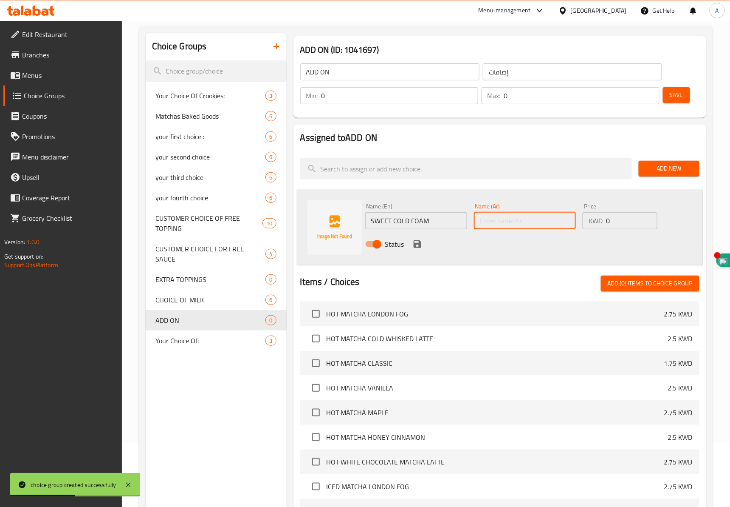
paste input "رغوة باردة حلوة"
type input "رغوة باردة حلوة"
click at [631, 221] on input "0" at bounding box center [631, 220] width 51 height 17
type input "0.2"
click at [419, 243] on icon "save" at bounding box center [418, 244] width 8 height 8
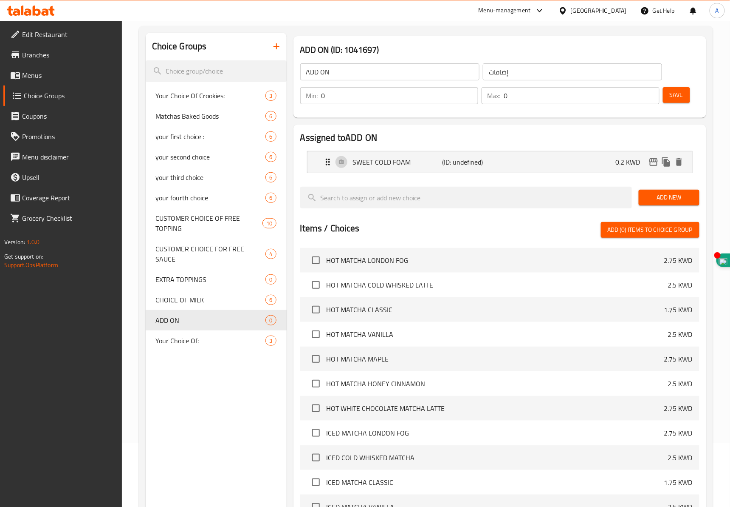
click at [661, 195] on span "Add New" at bounding box center [669, 197] width 47 height 11
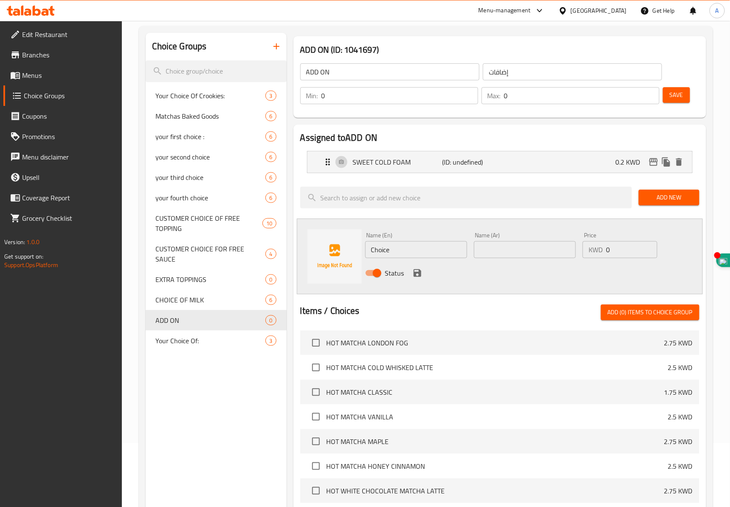
drag, startPoint x: 417, startPoint y: 243, endPoint x: 202, endPoint y: 216, distance: 216.7
click at [256, 219] on div "Choice Groups Your Choice Of Crookies: 3 Matchas Baked Goods 6 your first choic…" at bounding box center [428, 367] width 564 height 668
paste input "HOMEMADE VANILLA SYRUP"
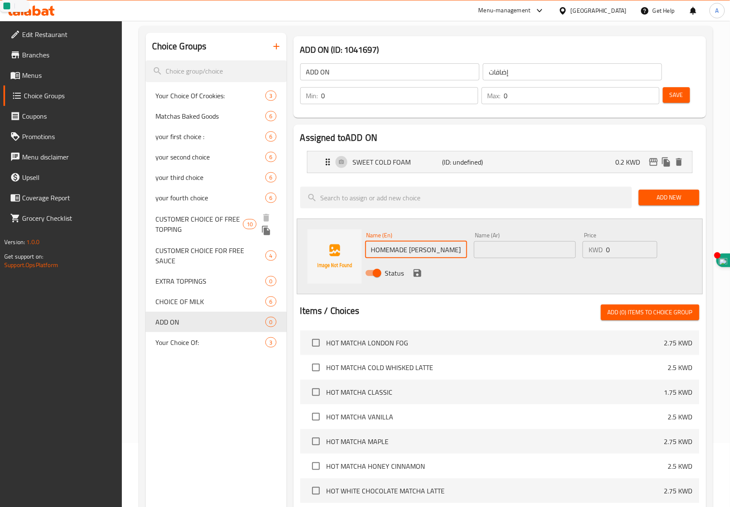
type input "HOMEMADE VANILLA SYRUP"
click at [495, 251] on input "text" at bounding box center [525, 249] width 102 height 17
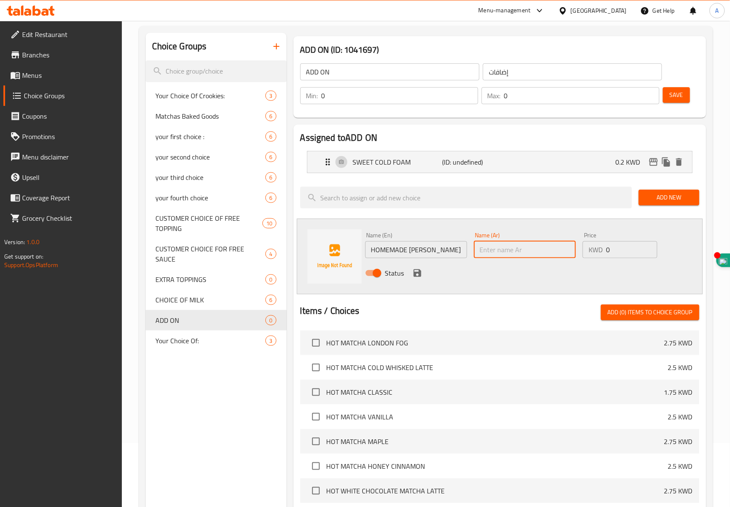
paste input "شراب الفانيليا محلي الصنع"
type input "شراب الفانيليا محلي الصنع"
click at [622, 250] on input "0" at bounding box center [631, 249] width 51 height 17
type input "0.2"
click at [419, 270] on icon "save" at bounding box center [418, 273] width 10 height 10
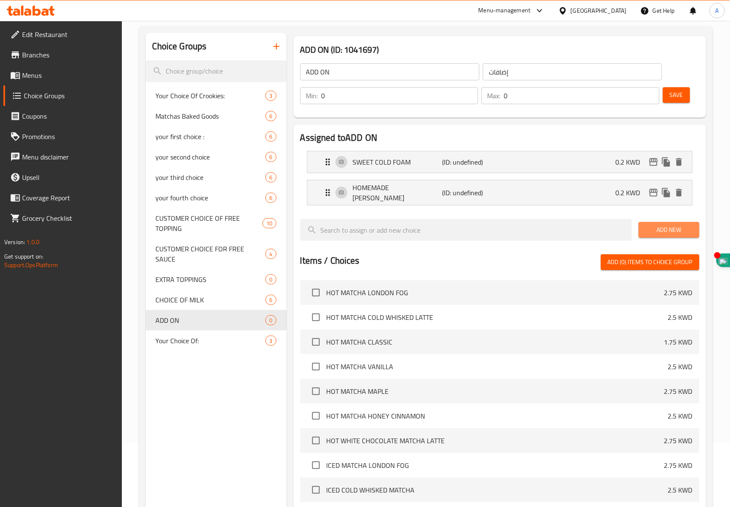
click at [691, 224] on span "Add New" at bounding box center [669, 229] width 47 height 11
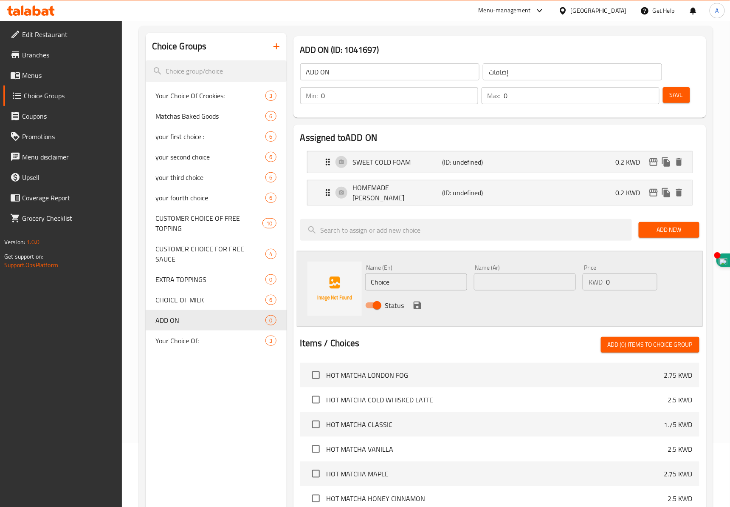
drag, startPoint x: 416, startPoint y: 273, endPoint x: 96, endPoint y: 210, distance: 326.1
click at [136, 215] on div "Home / Restaurants management / Choice Groups Choice Groups Choice Groups Your …" at bounding box center [426, 356] width 608 height 799
paste input "HOMEMADE HONEY CINNAMON SYRUP"
type input "HOMEMADE HONEY CINNAMON SYRUP"
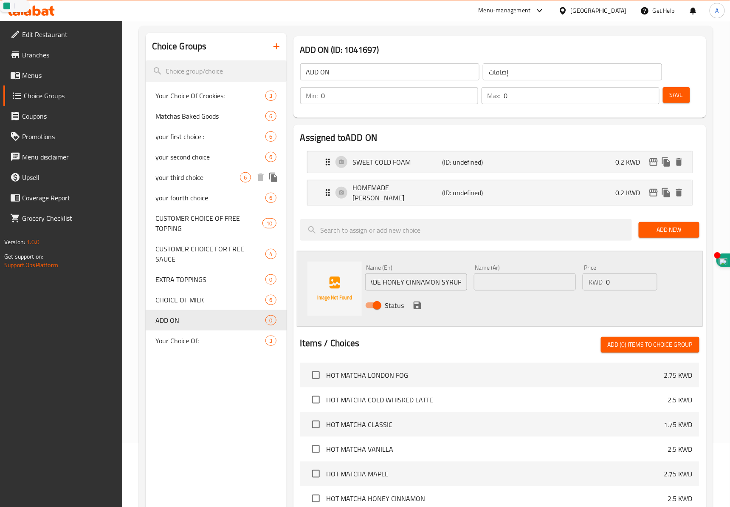
scroll to position [0, 0]
click at [506, 278] on input "text" at bounding box center [525, 281] width 102 height 17
paste input "شراب العسل والقرفة محلي الصنع"
type input "شراب العسل والقرفة محلي الصنع"
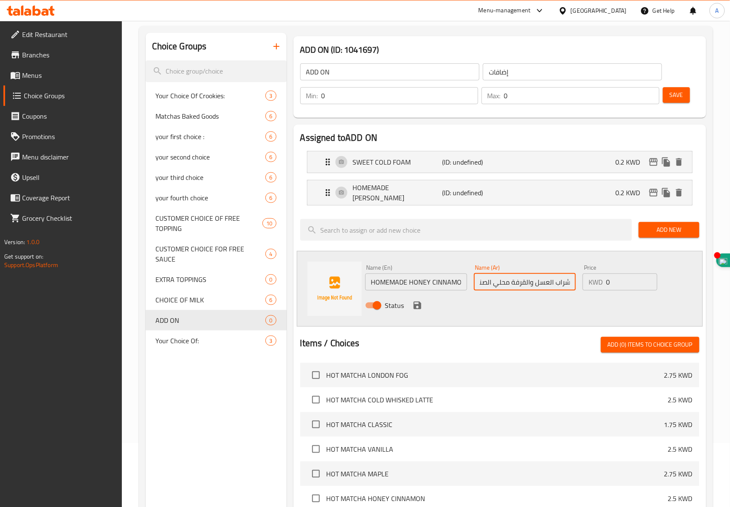
scroll to position [0, 0]
click at [621, 282] on input "0" at bounding box center [631, 281] width 51 height 17
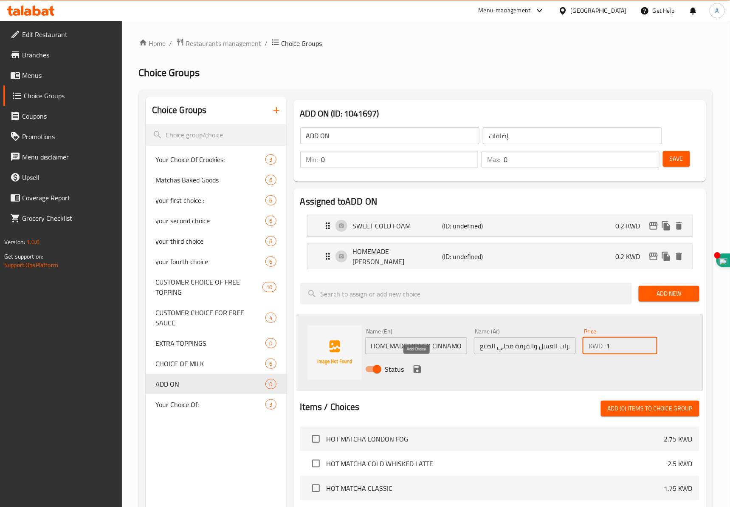
type input "1"
click at [416, 365] on icon "save" at bounding box center [418, 369] width 8 height 8
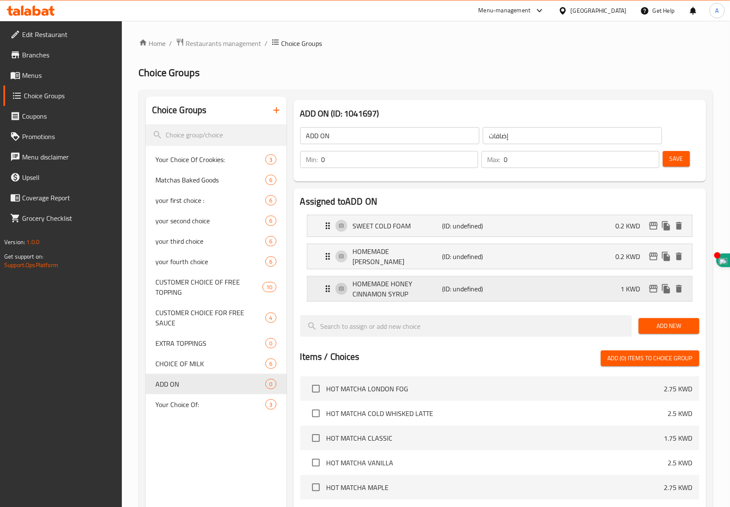
click at [621, 289] on p "1 KWD" at bounding box center [634, 288] width 26 height 10
click at [509, 272] on li "HOMEMADE HONEY CINNAMON SYRUP (ID: undefined) 1 KWD Name (En) HOMEMADE HONEY CI…" at bounding box center [499, 288] width 399 height 32
click at [414, 282] on p "HOMEMADE HONEY CINNAMON SYRUP" at bounding box center [397, 288] width 89 height 20
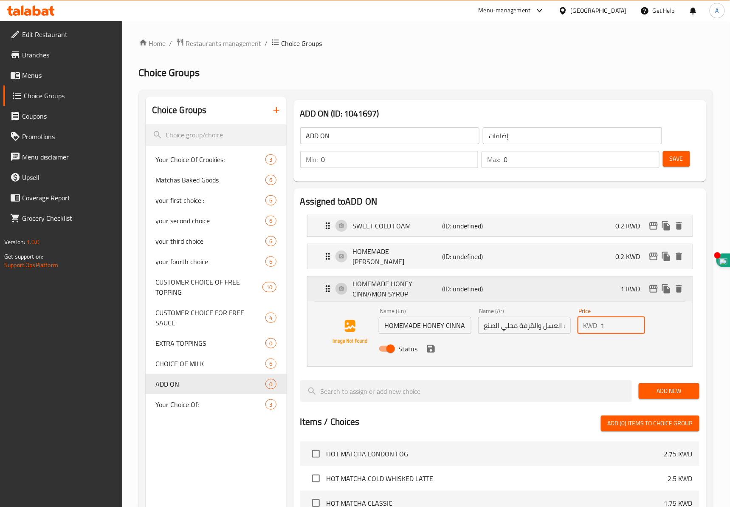
drag, startPoint x: 629, startPoint y: 321, endPoint x: 488, endPoint y: 297, distance: 142.7
click at [489, 297] on div "HOMEMADE HONEY CINNAMON SYRUP (ID: undefined) 1 KWD Name (En) HOMEMADE HONEY CI…" at bounding box center [500, 321] width 385 height 90
click at [431, 347] on icon "save" at bounding box center [431, 348] width 10 height 10
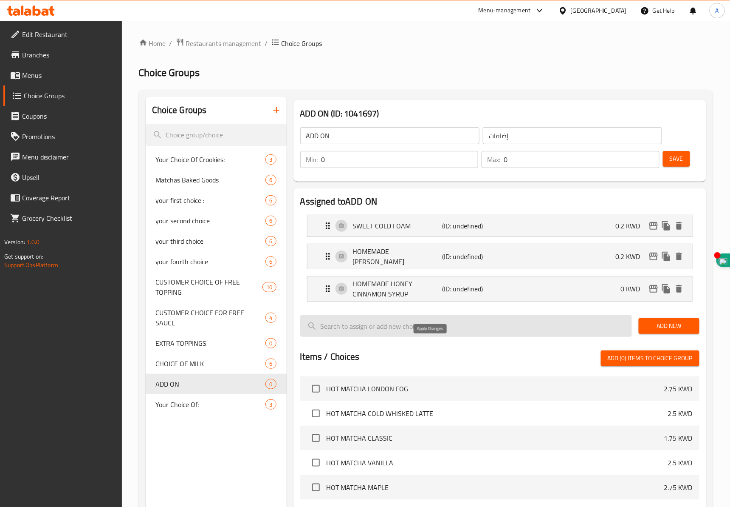
type input "0"
click at [667, 320] on span "Add New" at bounding box center [669, 325] width 47 height 11
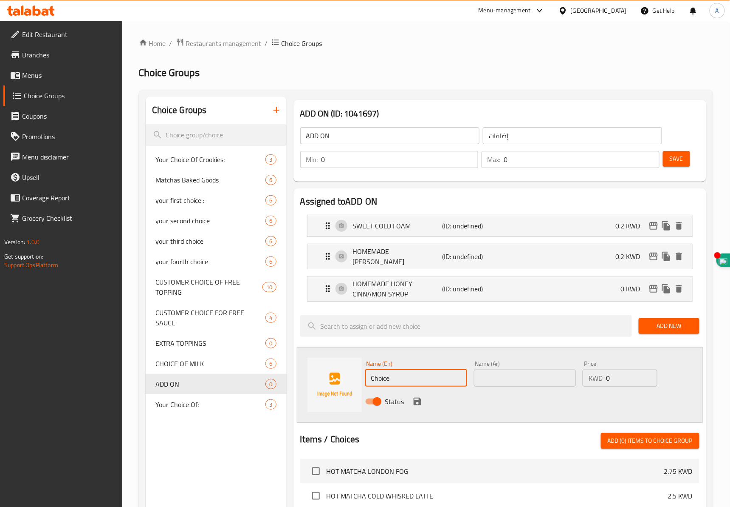
drag, startPoint x: 405, startPoint y: 374, endPoint x: 283, endPoint y: 351, distance: 123.8
click at [294, 352] on div "Assigned to ADD ON SWEET COLD FOAM (ID: undefined) 0.2 KWD Name (En) SWEET COLD…" at bounding box center [500, 476] width 413 height 577
paste input "INNAMON POWDER"
type input "CINNAMON POWDER"
click at [515, 375] on input "text" at bounding box center [525, 377] width 102 height 17
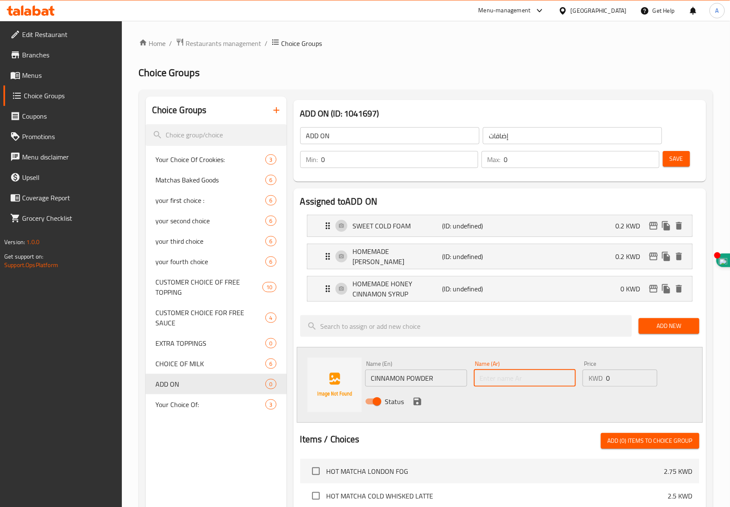
paste input "مسحوق القرفة"
type input "مسحوق القرفة"
click at [621, 379] on input "0" at bounding box center [631, 377] width 51 height 17
type input "0"
click at [419, 397] on icon "save" at bounding box center [418, 401] width 8 height 8
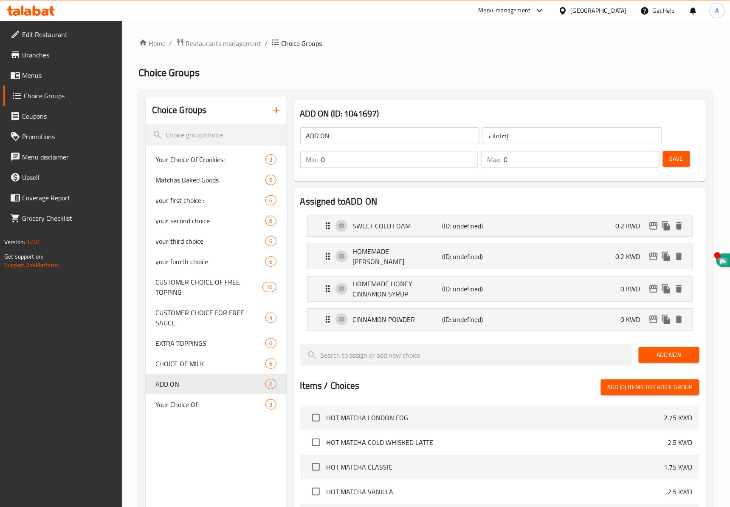
click at [672, 349] on span "Add New" at bounding box center [669, 354] width 47 height 11
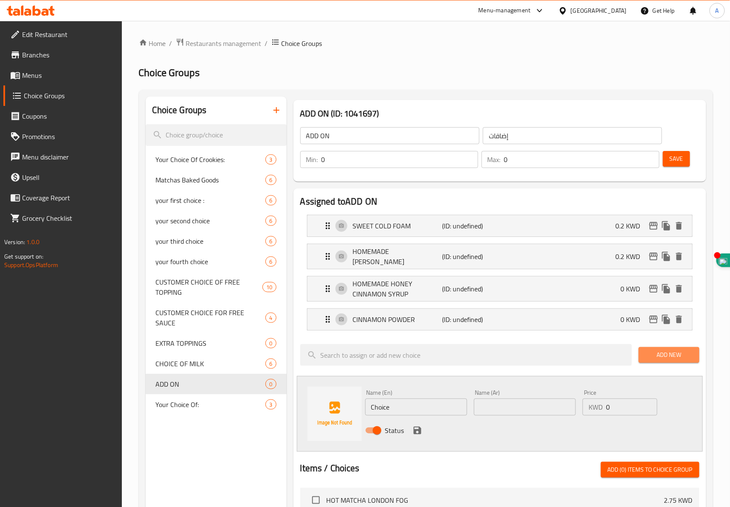
click at [678, 349] on span "Add New" at bounding box center [669, 354] width 47 height 11
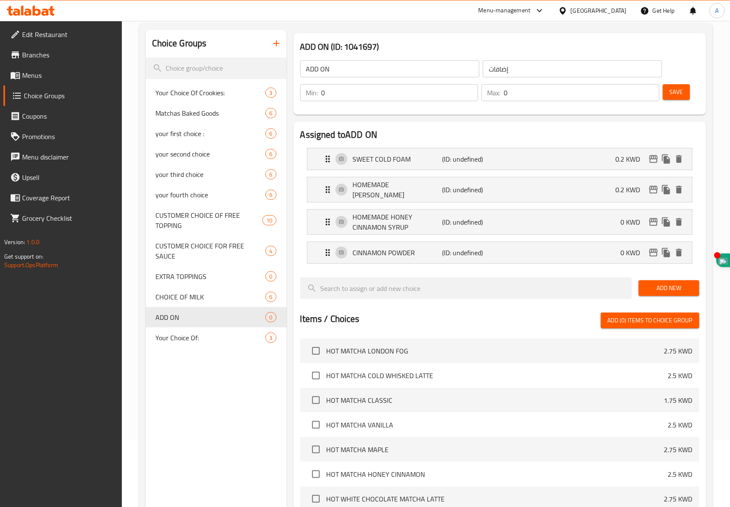
scroll to position [127, 0]
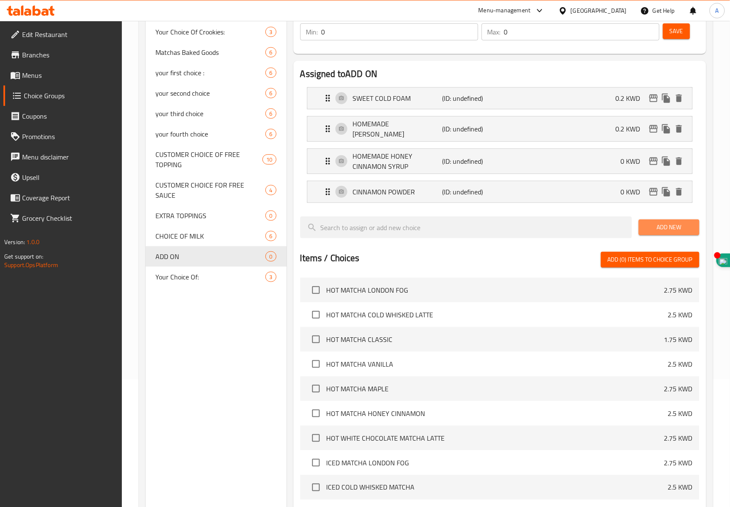
click at [656, 226] on span "Add New" at bounding box center [669, 227] width 47 height 11
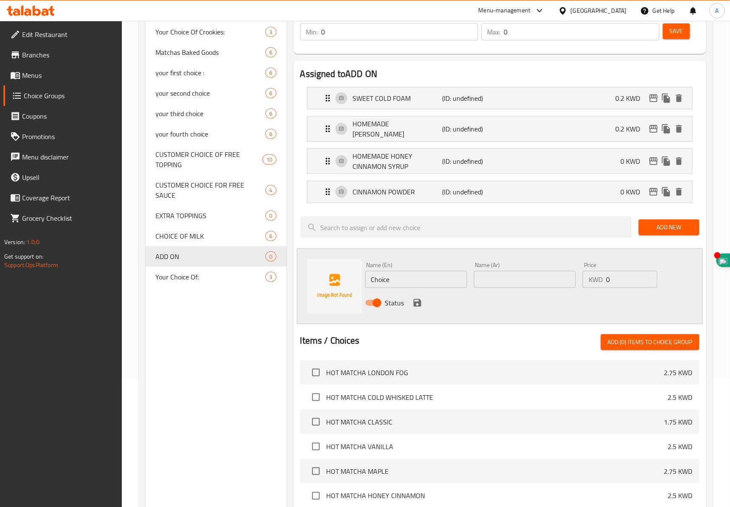
drag, startPoint x: 405, startPoint y: 270, endPoint x: 350, endPoint y: 264, distance: 55.1
click at [357, 265] on div "Name (En) Choice Name (En) Name (Ar) Name (Ar) Price KWD 0 Price Status" at bounding box center [500, 286] width 406 height 76
paste input "SEA SALT"
type input "SEA SALT"
click at [514, 271] on input "text" at bounding box center [525, 279] width 102 height 17
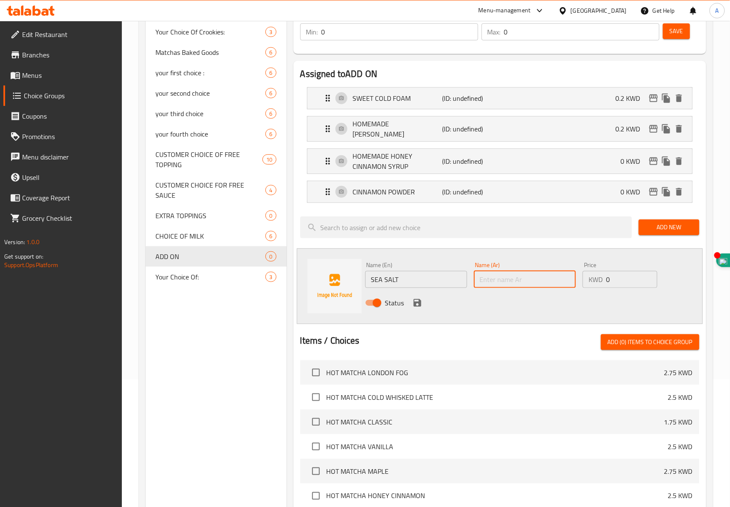
click at [514, 272] on input "text" at bounding box center [525, 279] width 102 height 17
paste input "ملح البحر"
type input "ملح البحر"
click at [622, 280] on input "0" at bounding box center [631, 279] width 51 height 17
type input "0.35"
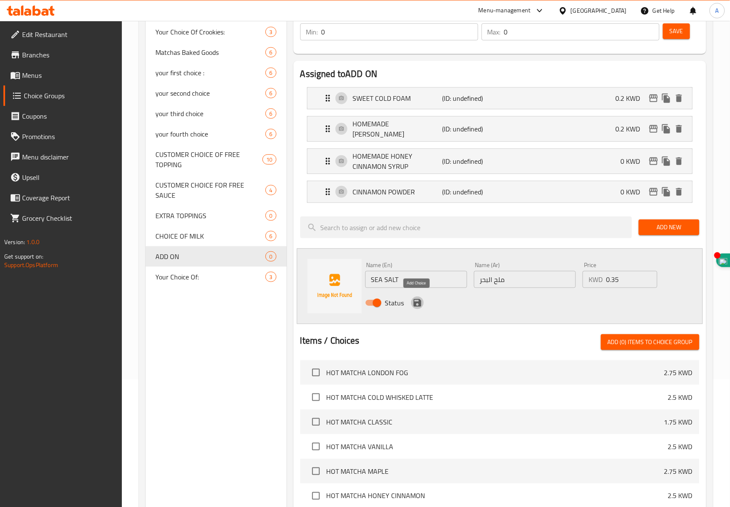
click at [417, 300] on icon "save" at bounding box center [418, 303] width 8 height 8
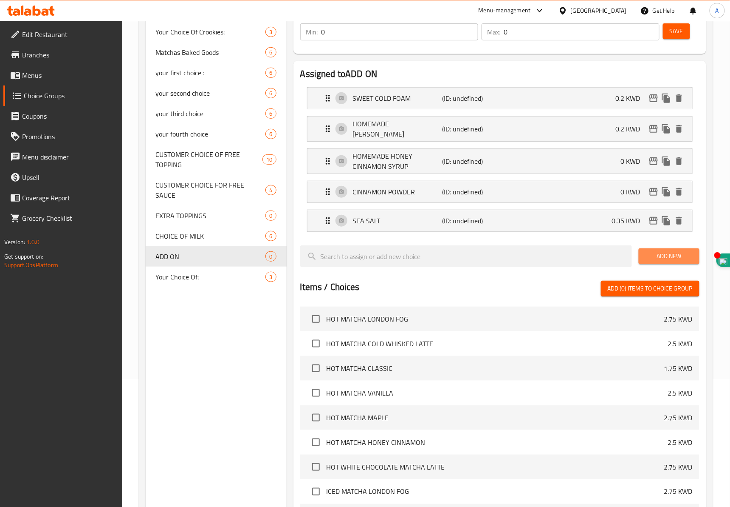
click at [665, 257] on span "Add New" at bounding box center [669, 256] width 47 height 11
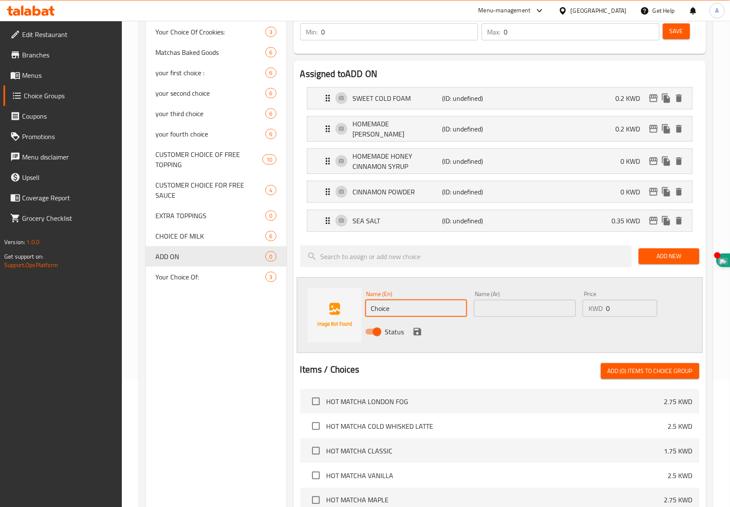
drag, startPoint x: 399, startPoint y: 302, endPoint x: 320, endPoint y: 300, distance: 79.1
click at [325, 300] on div "Name (En) Choice Name (En) Name (Ar) Name (Ar) Price KWD 0 Price Status" at bounding box center [500, 315] width 406 height 76
paste input "EXTRA MATCHA POWDER"
type input "EXTRA MATCHA POWDER"
click at [540, 310] on input "text" at bounding box center [525, 308] width 102 height 17
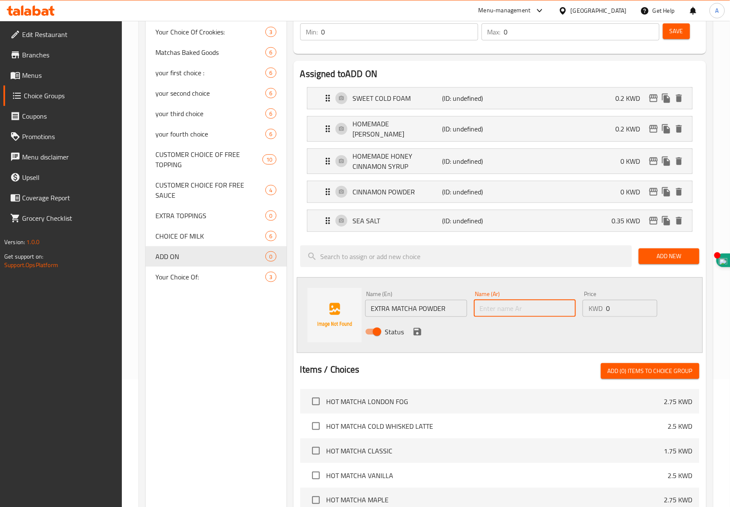
click at [520, 300] on input "text" at bounding box center [525, 308] width 102 height 17
paste input "مسحوق ماتشا إضافي"
type input "مسحوق ماتشا إضافي"
click at [620, 308] on input "0" at bounding box center [631, 308] width 51 height 17
type input "0.35"
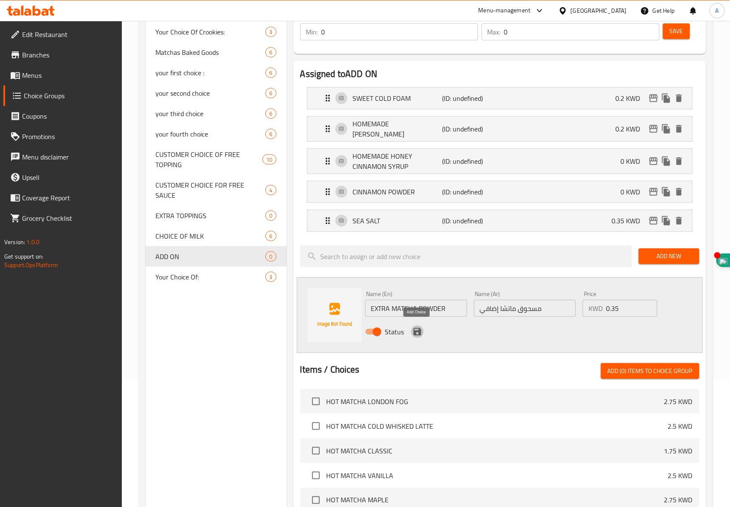
click at [419, 330] on icon "save" at bounding box center [418, 332] width 8 height 8
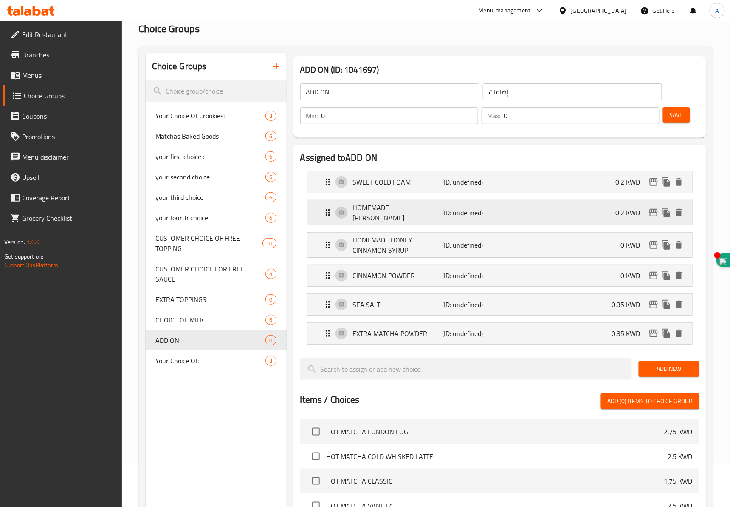
scroll to position [0, 0]
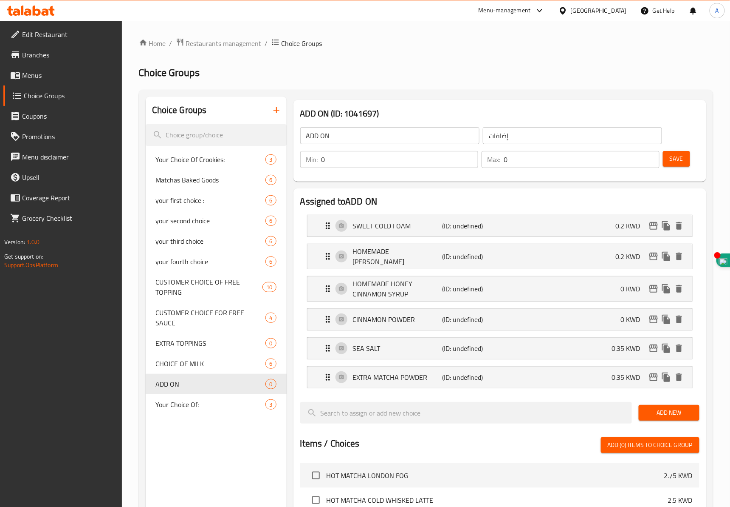
click at [679, 158] on span "Save" at bounding box center [677, 158] width 14 height 11
click at [190, 358] on span "CHOICE OF MILK" at bounding box center [198, 363] width 85 height 10
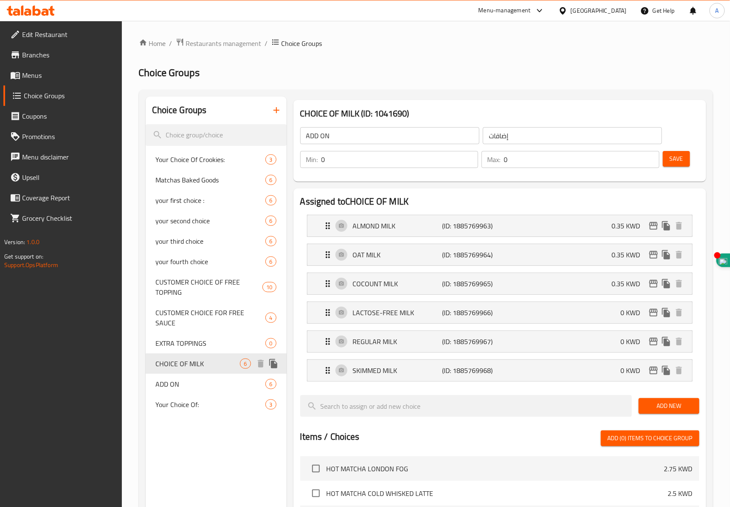
type input "CHOICE OF MILK"
type input "اختيار الحليب"
type input "1"
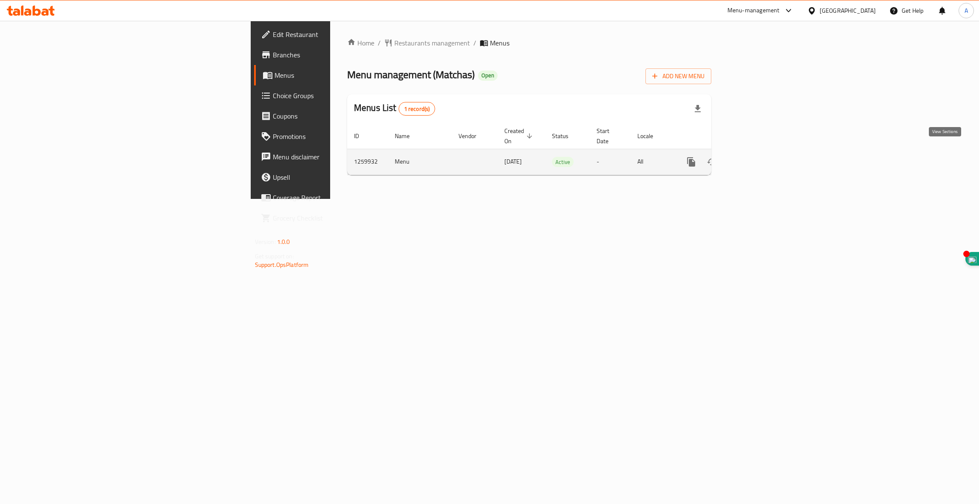
click at [758, 157] on icon "enhanced table" at bounding box center [752, 162] width 10 height 10
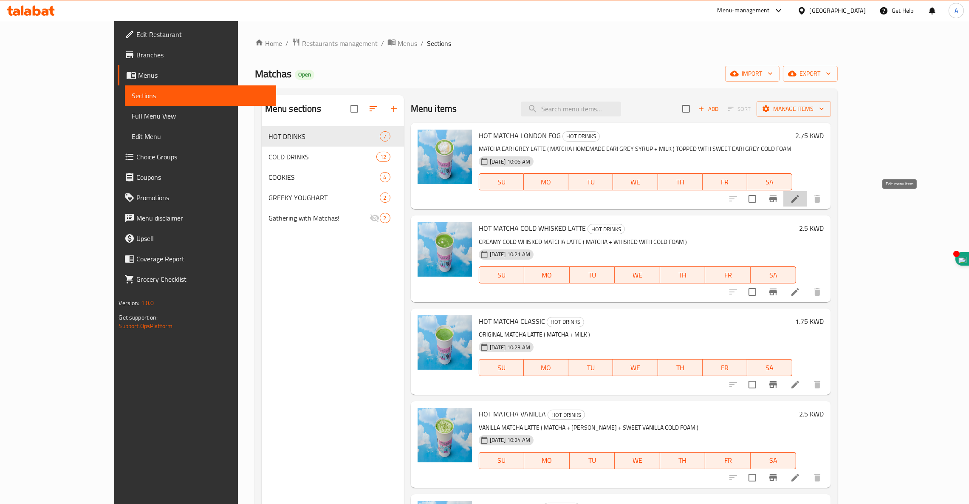
click at [801, 202] on icon at bounding box center [795, 199] width 10 height 10
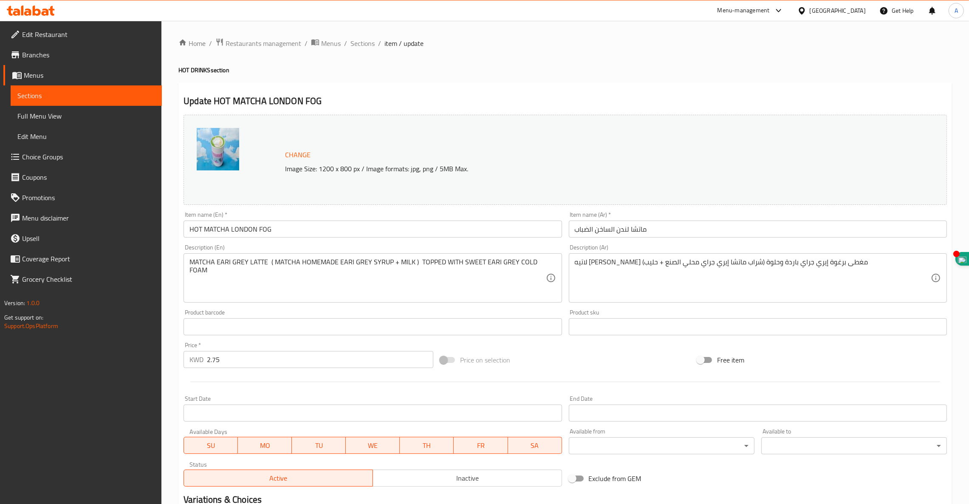
scroll to position [108, 0]
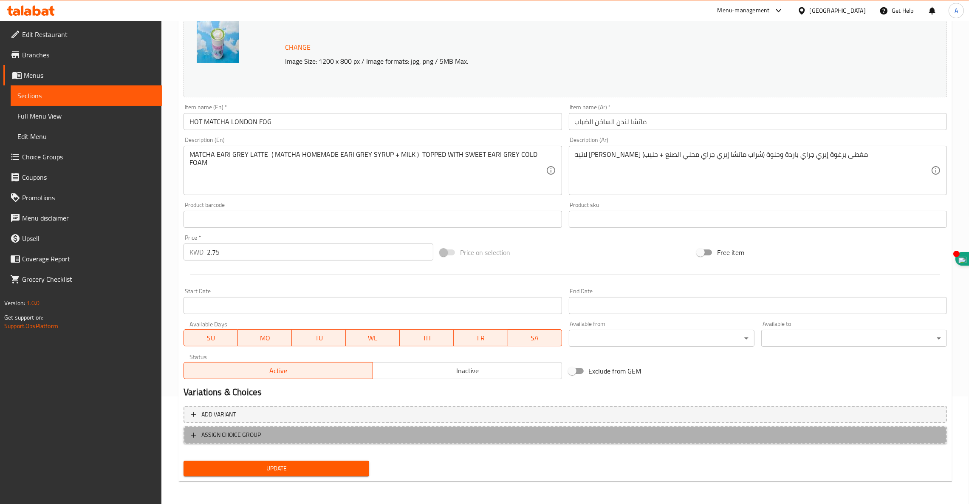
click at [231, 436] on span "ASSIGN CHOICE GROUP" at bounding box center [230, 435] width 59 height 11
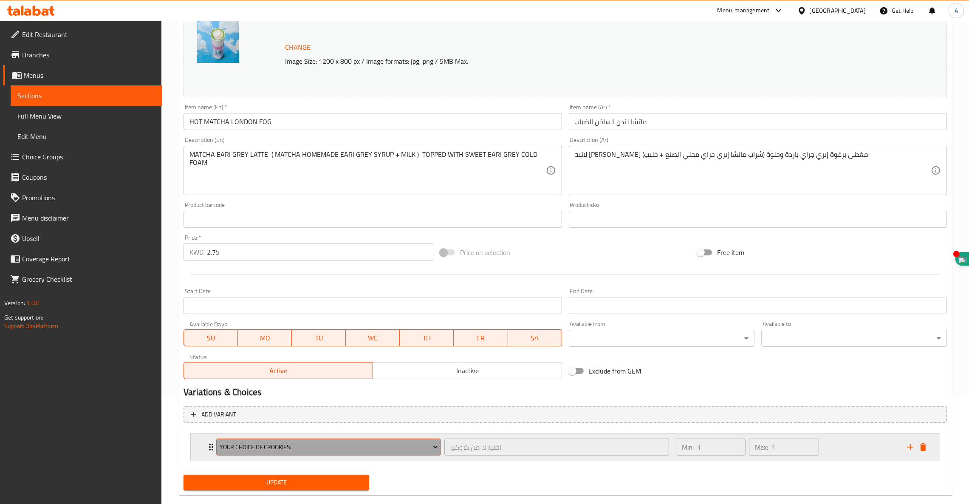
click at [234, 450] on span "Your Choice Of Crookies:" at bounding box center [329, 447] width 218 height 11
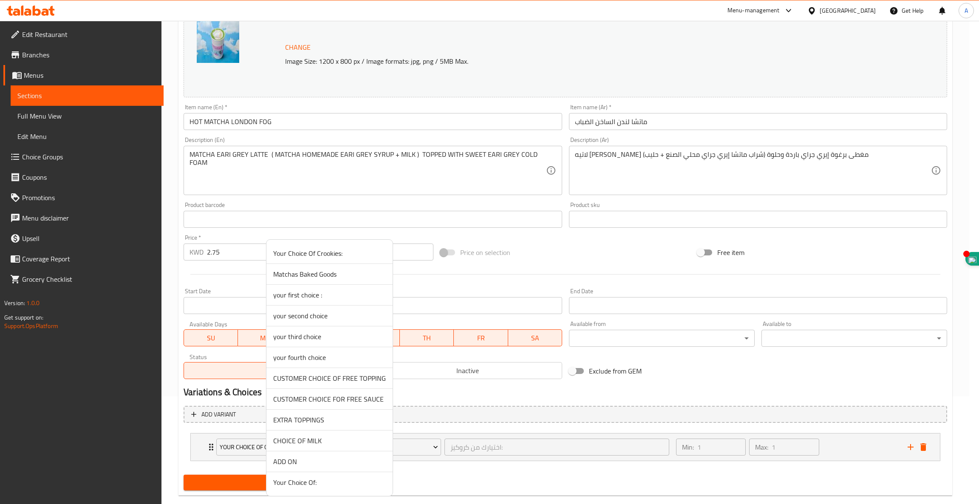
click at [306, 442] on span "CHOICE OF MILK" at bounding box center [329, 441] width 113 height 10
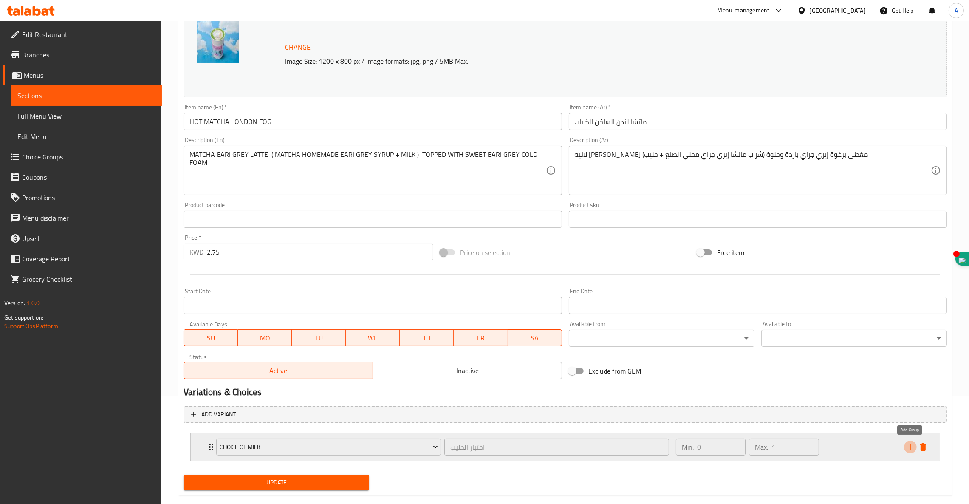
click at [910, 444] on icon "add" at bounding box center [911, 447] width 10 height 10
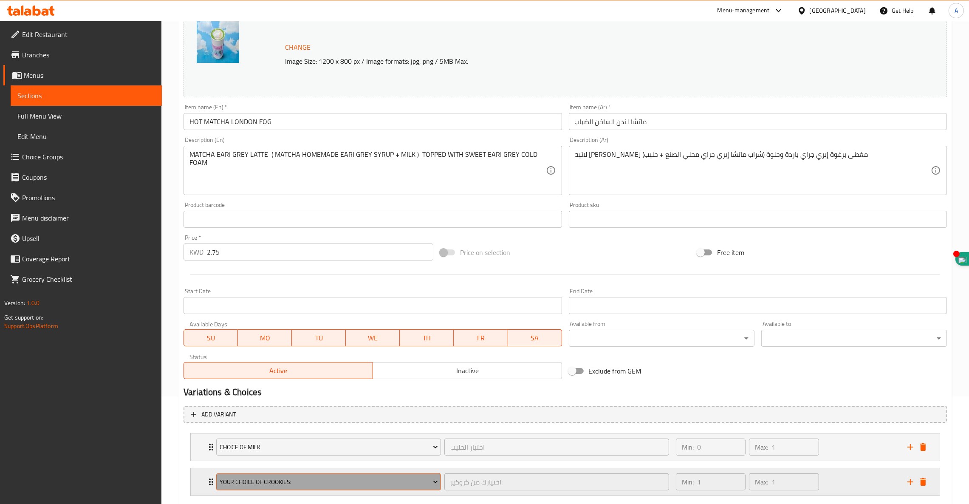
click at [292, 479] on span "Your Choice Of Crookies:" at bounding box center [329, 482] width 218 height 11
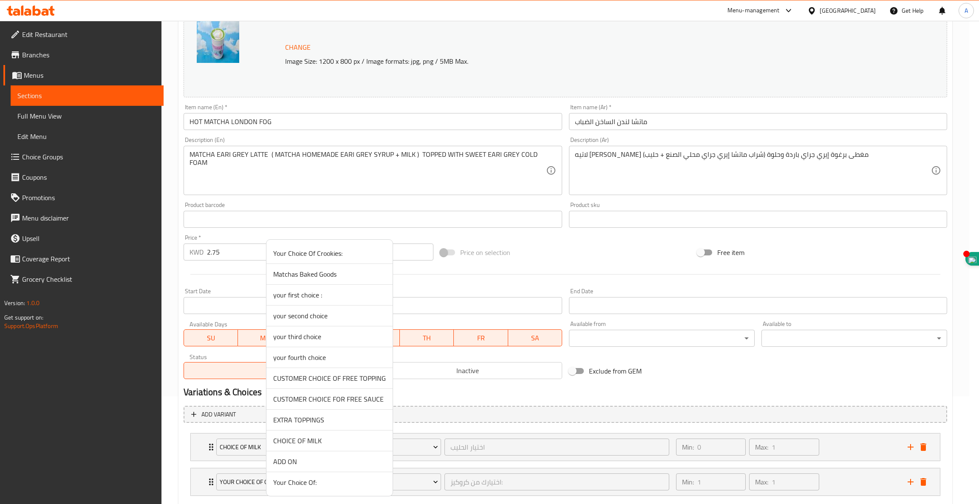
click at [296, 464] on span "ADD ON" at bounding box center [329, 461] width 113 height 10
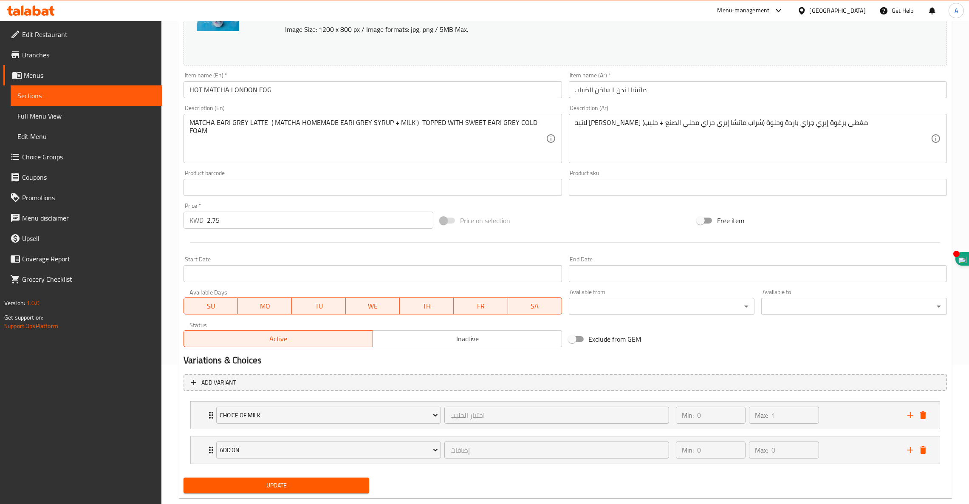
scroll to position [157, 0]
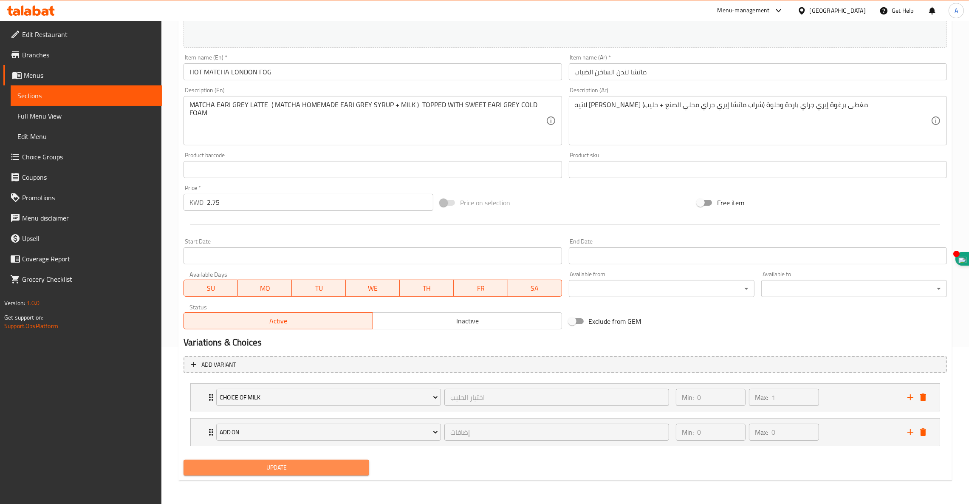
click at [275, 467] on span "Update" at bounding box center [276, 467] width 172 height 11
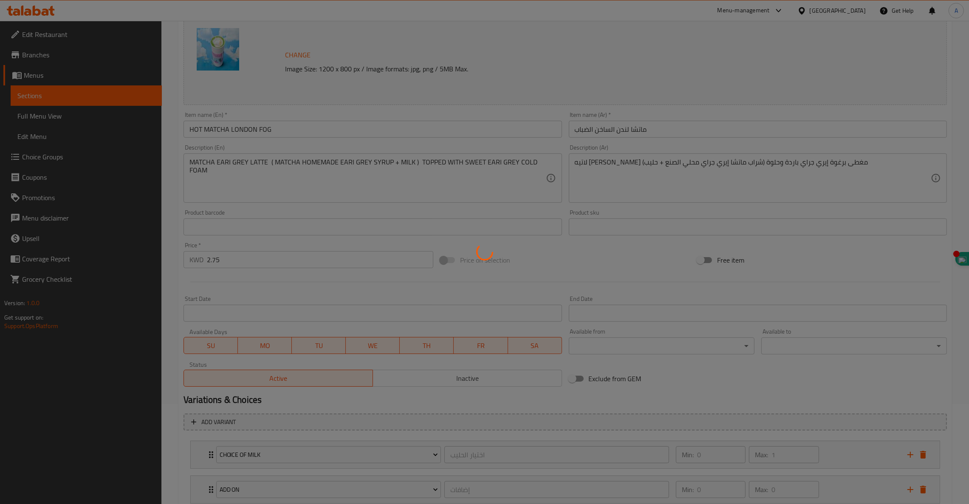
scroll to position [0, 0]
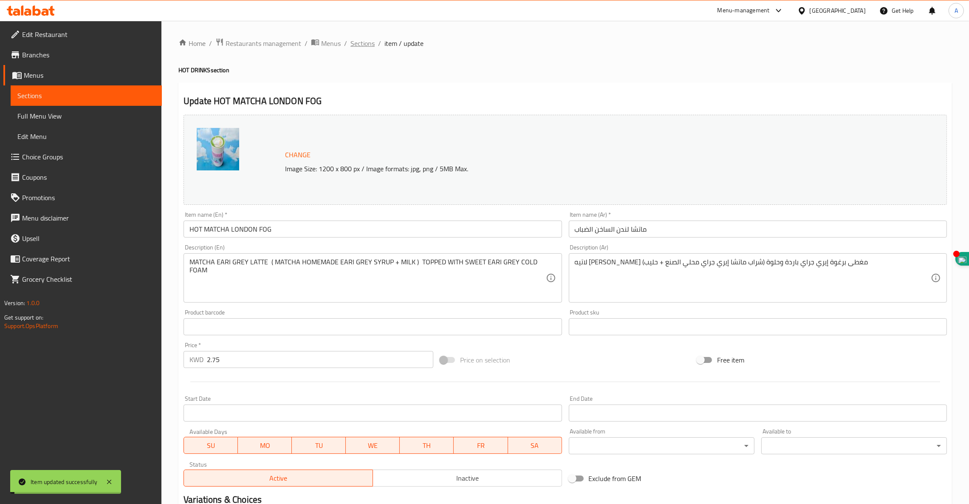
click at [360, 43] on span "Sections" at bounding box center [363, 43] width 24 height 10
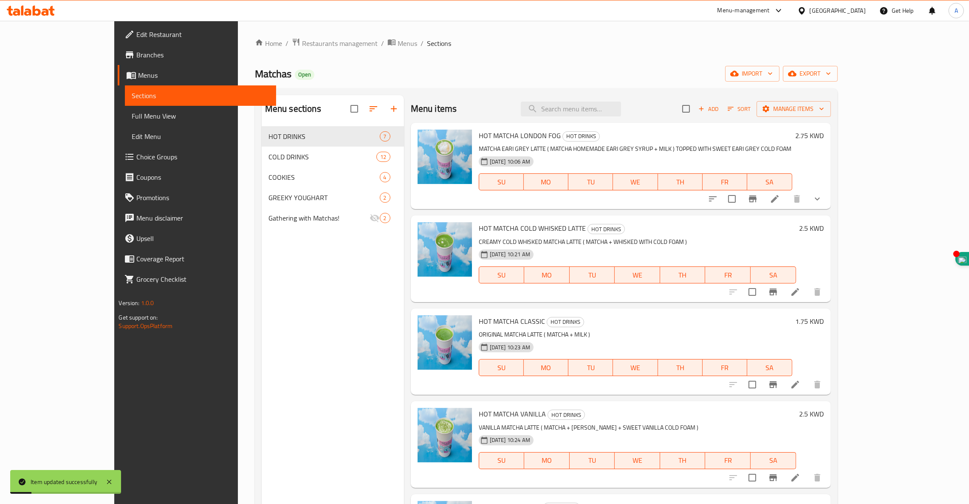
click at [801, 297] on icon at bounding box center [795, 292] width 10 height 10
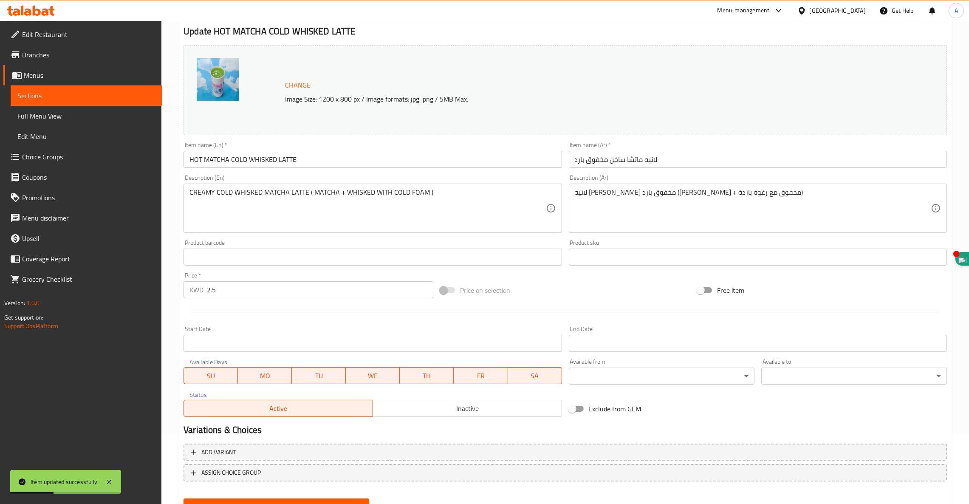
scroll to position [108, 0]
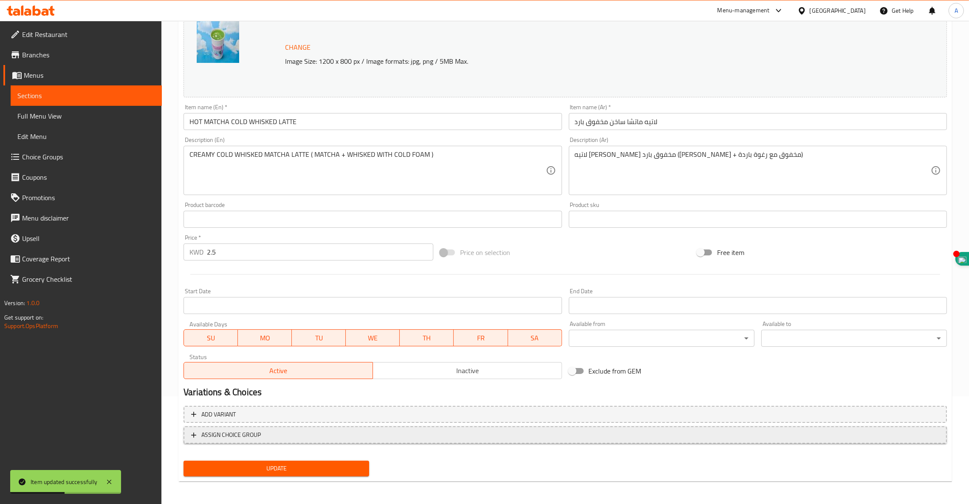
click at [252, 435] on span "ASSIGN CHOICE GROUP" at bounding box center [230, 435] width 59 height 11
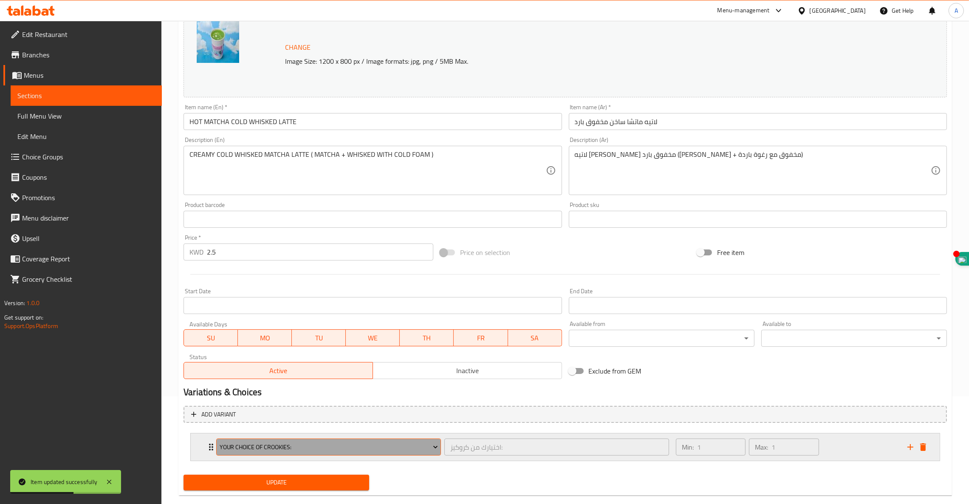
click at [259, 448] on span "Your Choice Of Crookies:" at bounding box center [329, 447] width 218 height 11
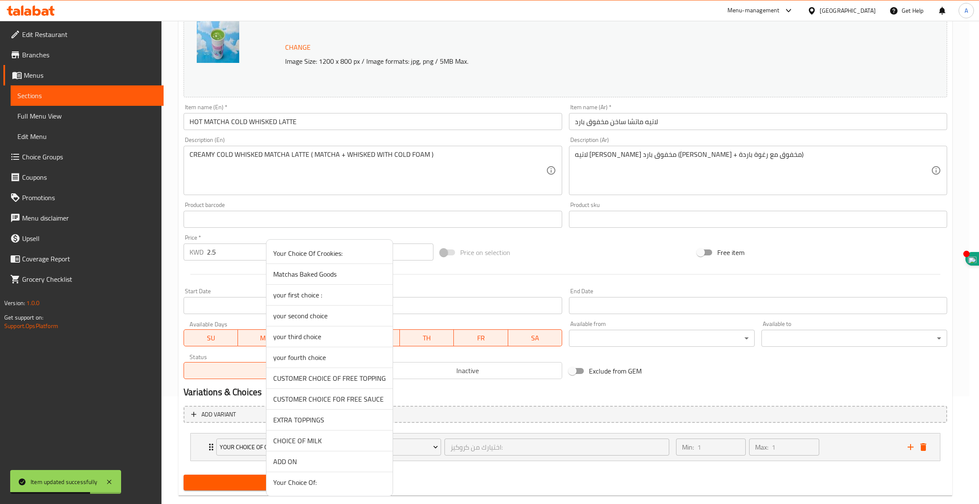
click at [313, 443] on span "CHOICE OF MILK" at bounding box center [329, 441] width 113 height 10
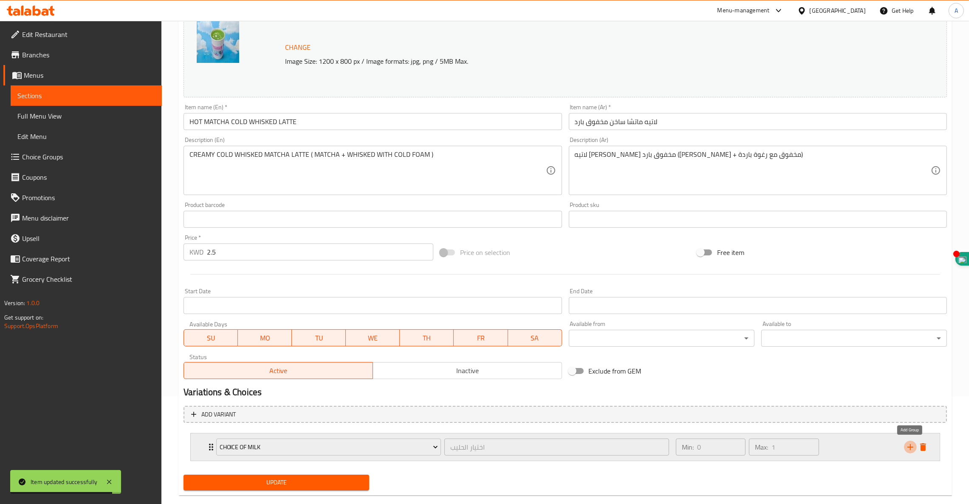
click at [912, 444] on icon "add" at bounding box center [911, 447] width 10 height 10
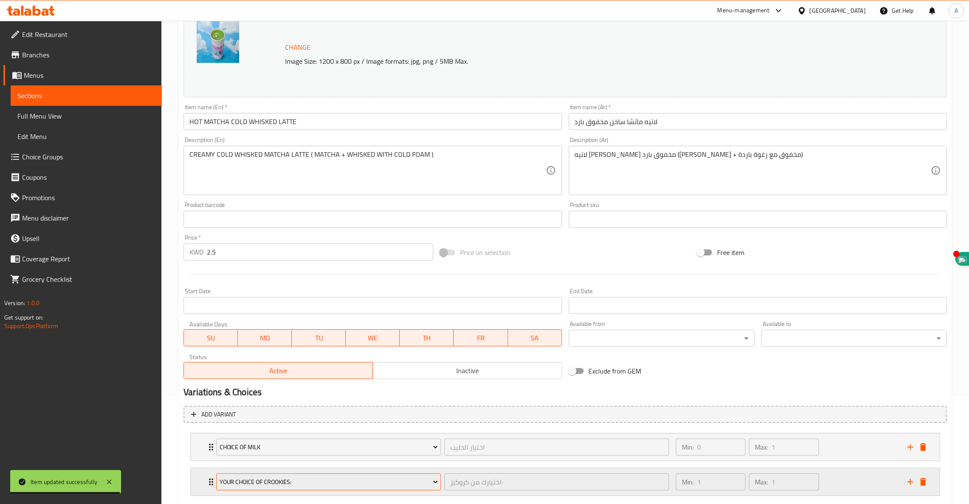
click at [235, 484] on span "Your Choice Of Crookies:" at bounding box center [329, 482] width 218 height 11
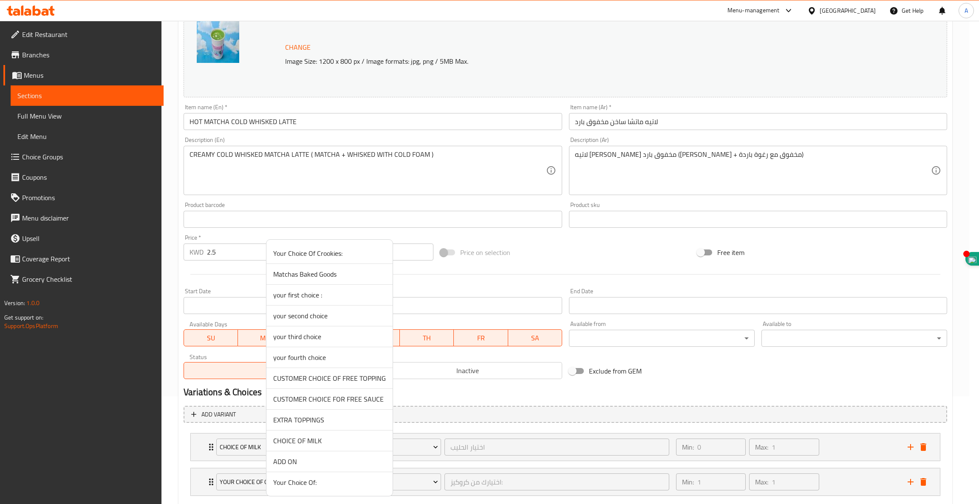
click at [295, 460] on span "ADD ON" at bounding box center [329, 461] width 113 height 10
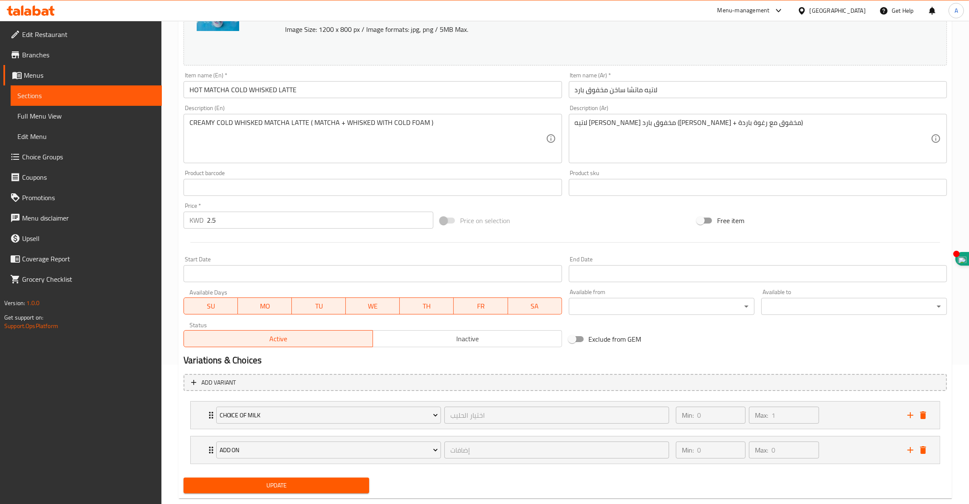
scroll to position [157, 0]
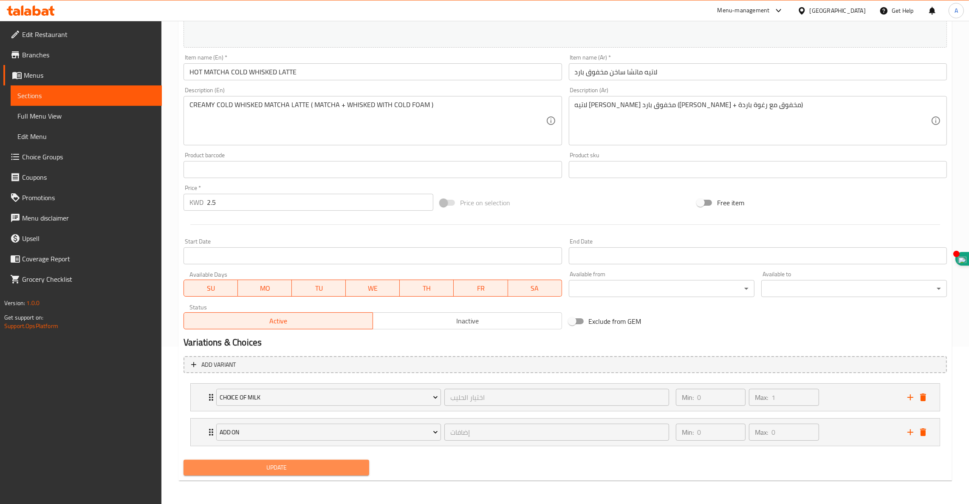
click at [294, 467] on span "Update" at bounding box center [276, 467] width 172 height 11
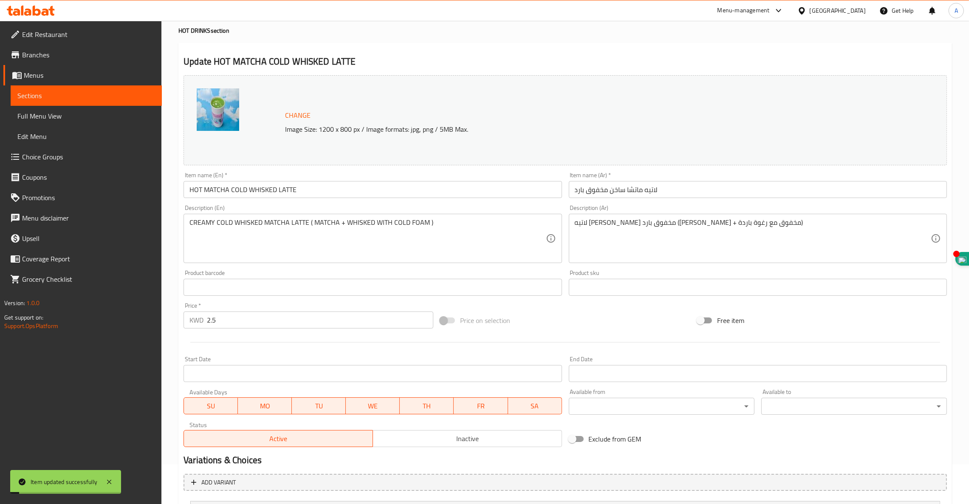
scroll to position [0, 0]
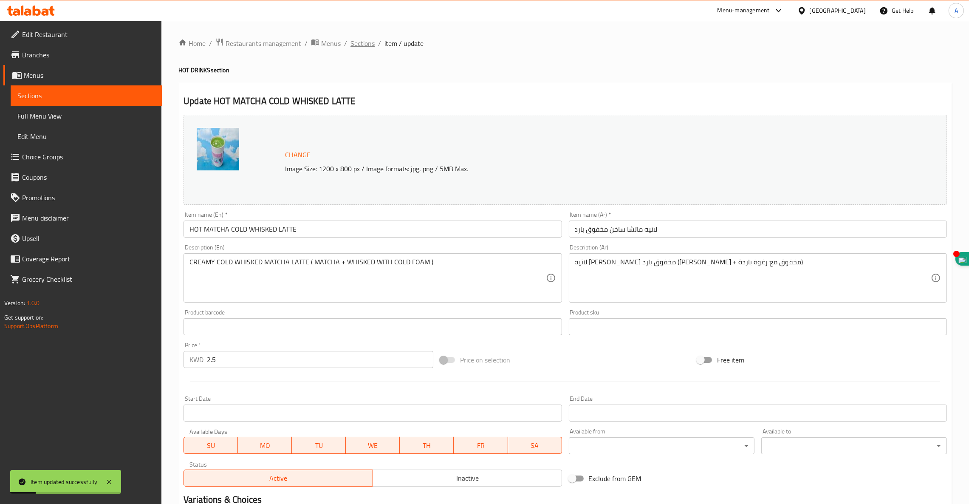
click at [360, 44] on span "Sections" at bounding box center [363, 43] width 24 height 10
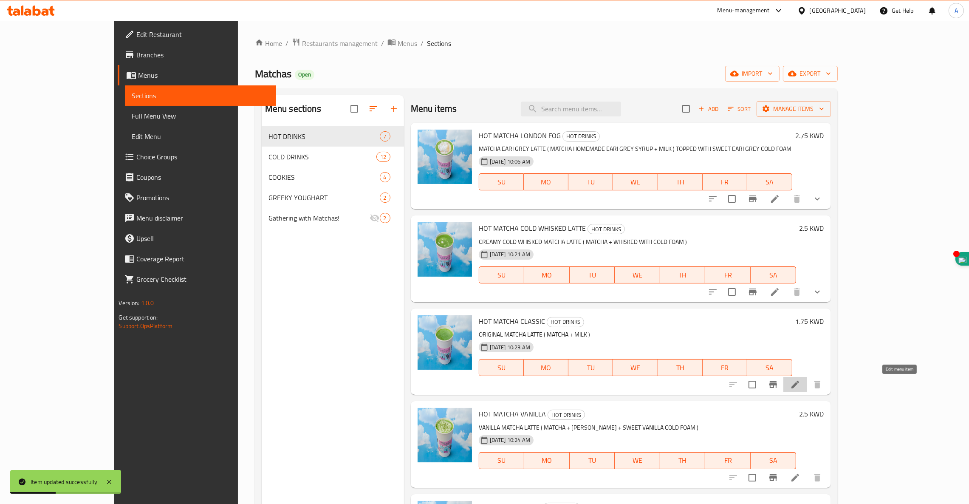
click at [799, 387] on icon at bounding box center [796, 385] width 8 height 8
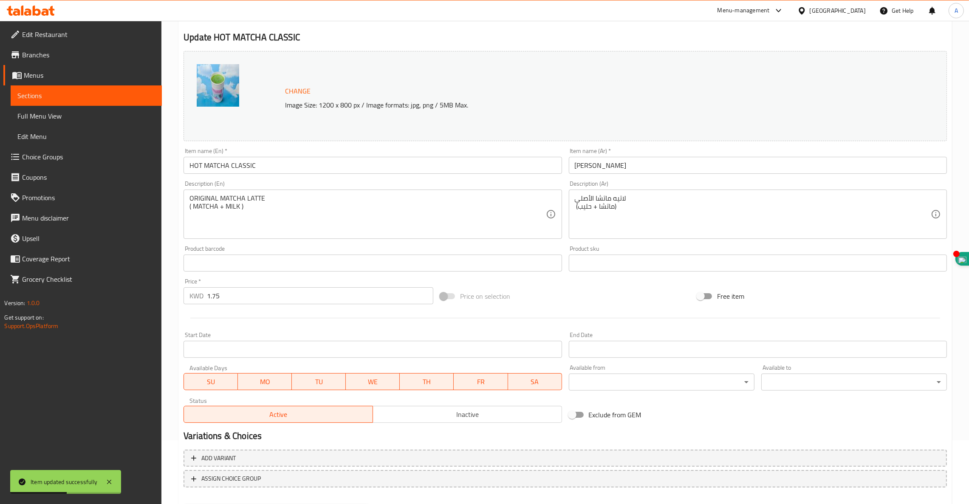
scroll to position [108, 0]
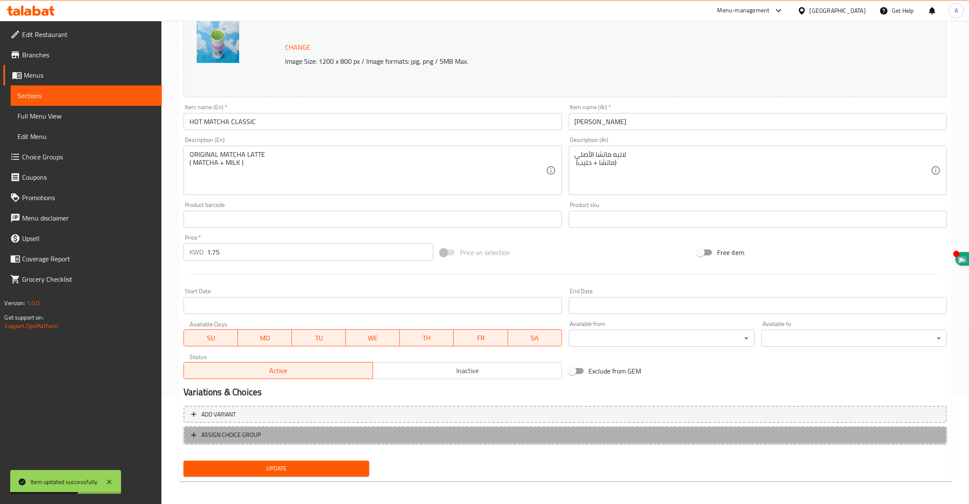
click at [224, 438] on span "ASSIGN CHOICE GROUP" at bounding box center [230, 435] width 59 height 11
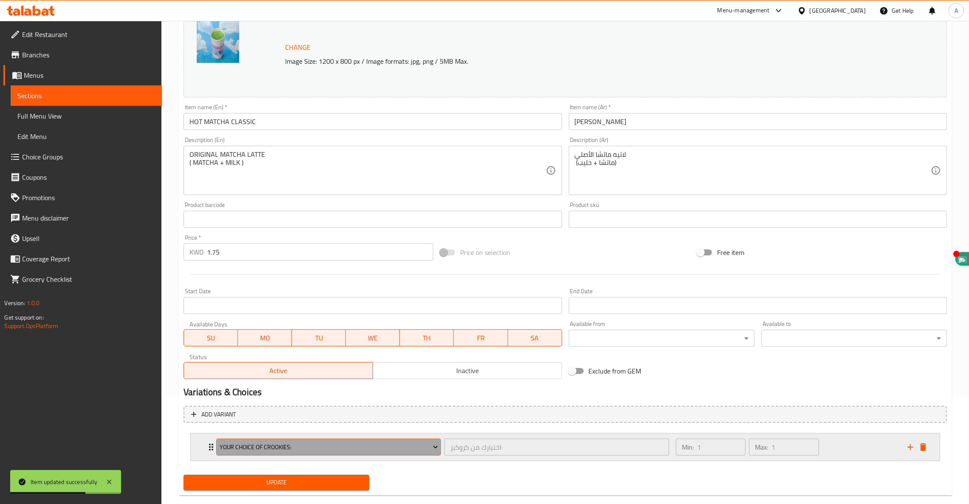
click at [262, 449] on span "Your Choice Of Crookies:" at bounding box center [329, 447] width 218 height 11
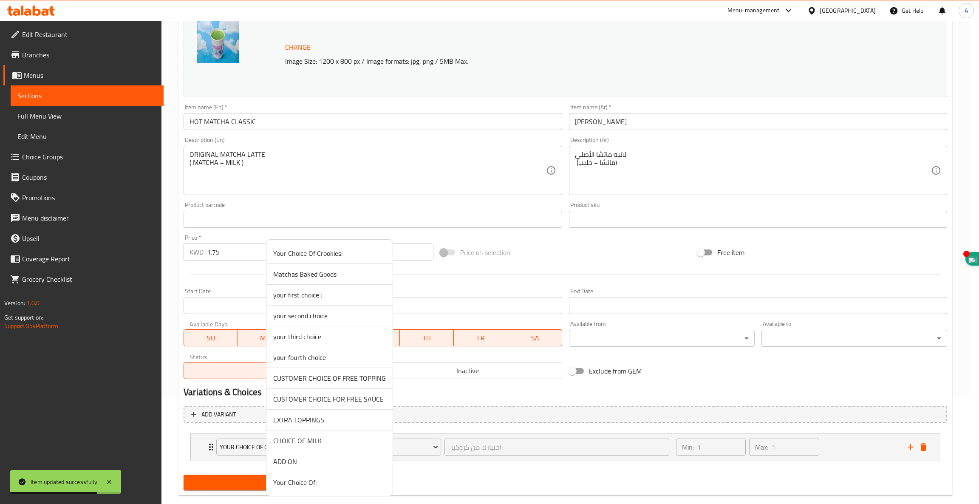
click at [318, 441] on span "CHOICE OF MILK" at bounding box center [329, 441] width 113 height 10
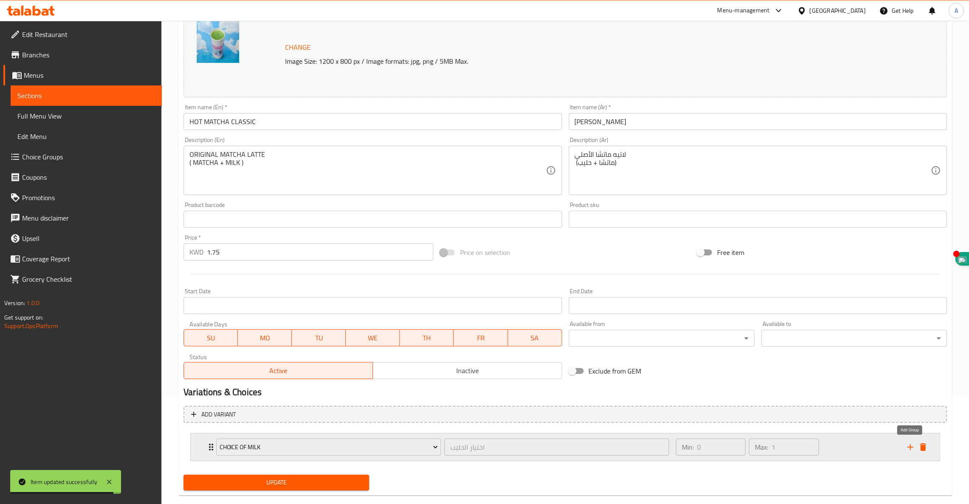
click at [904, 446] on button "add" at bounding box center [910, 447] width 13 height 13
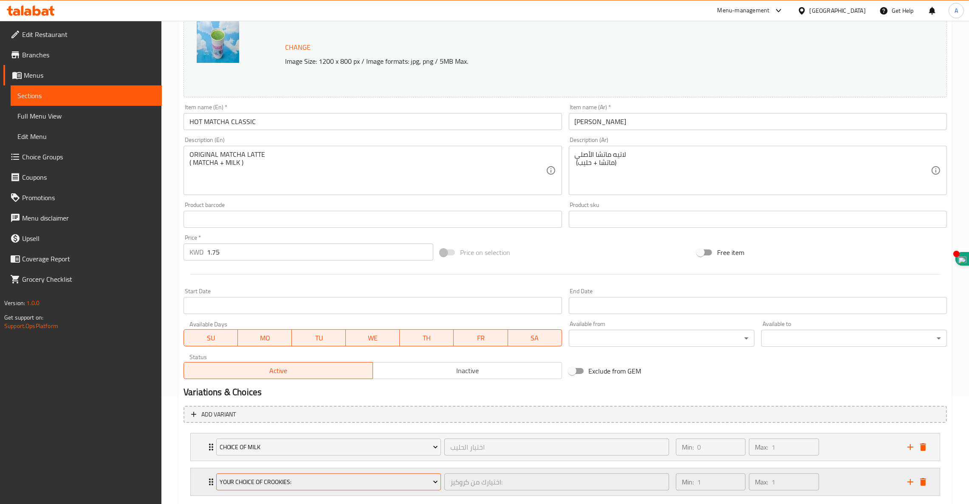
click at [286, 483] on span "Your Choice Of Crookies:" at bounding box center [329, 482] width 218 height 11
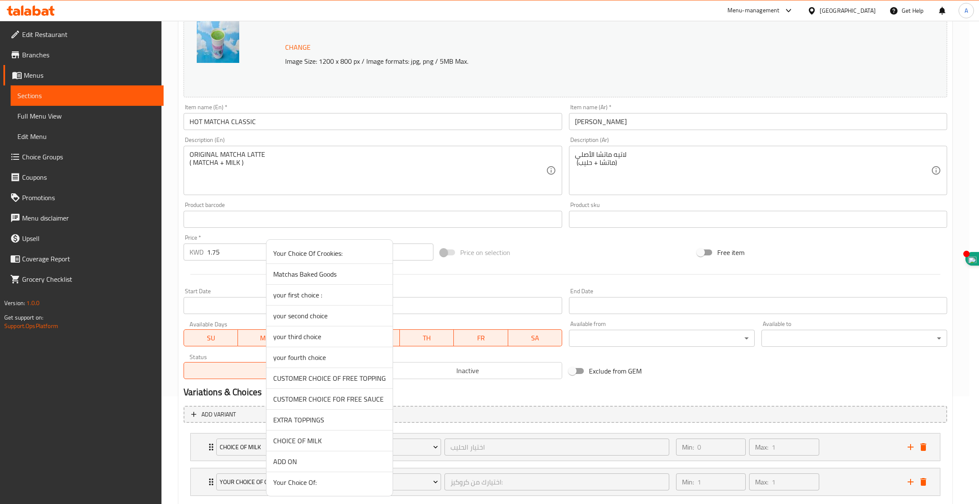
click at [289, 463] on span "ADD ON" at bounding box center [329, 461] width 113 height 10
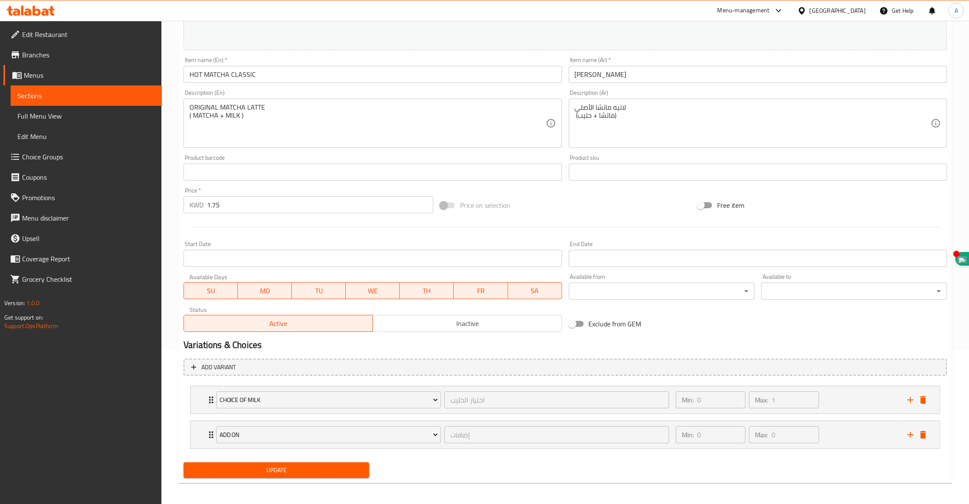
scroll to position [157, 0]
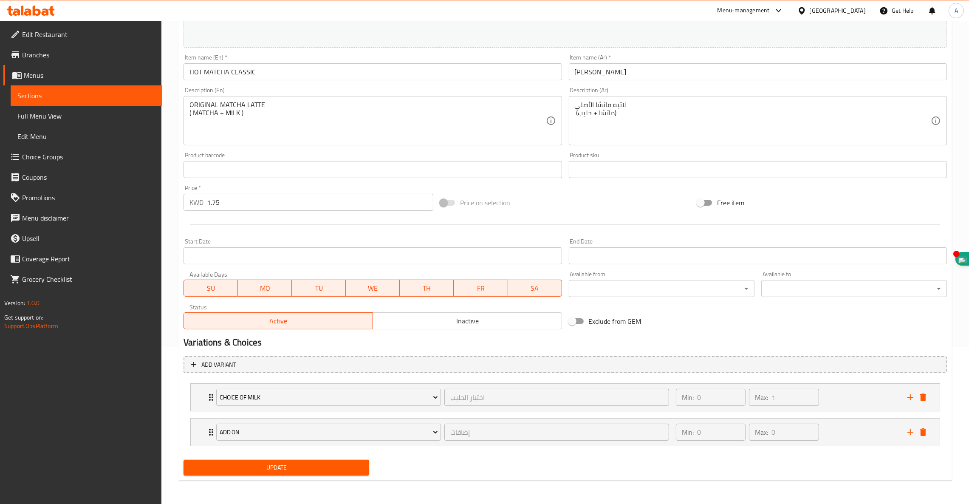
click at [260, 459] on div "Update" at bounding box center [276, 467] width 192 height 23
click at [260, 464] on span "Update" at bounding box center [276, 467] width 172 height 11
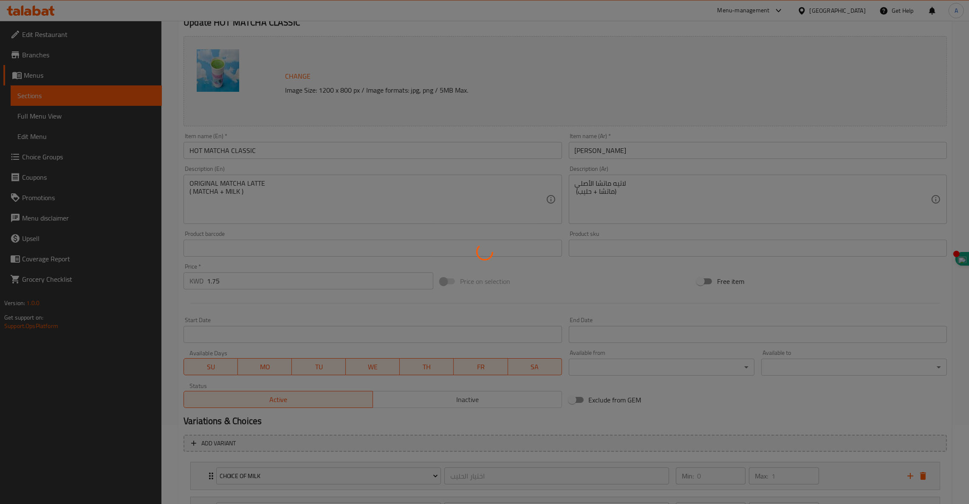
scroll to position [0, 0]
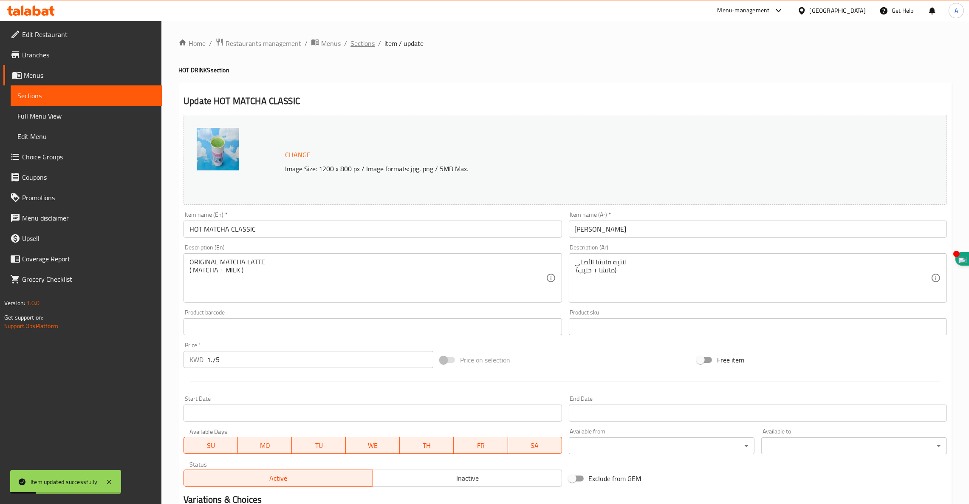
click at [366, 42] on span "Sections" at bounding box center [363, 43] width 24 height 10
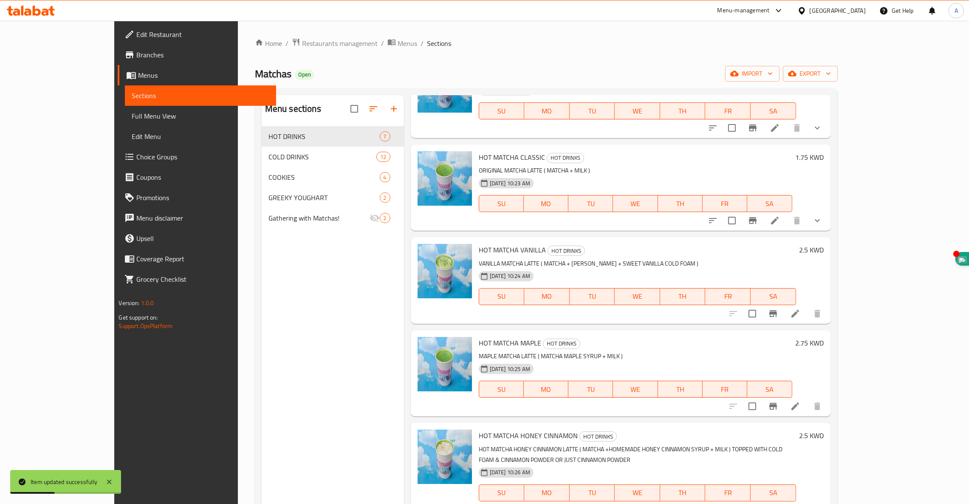
scroll to position [177, 0]
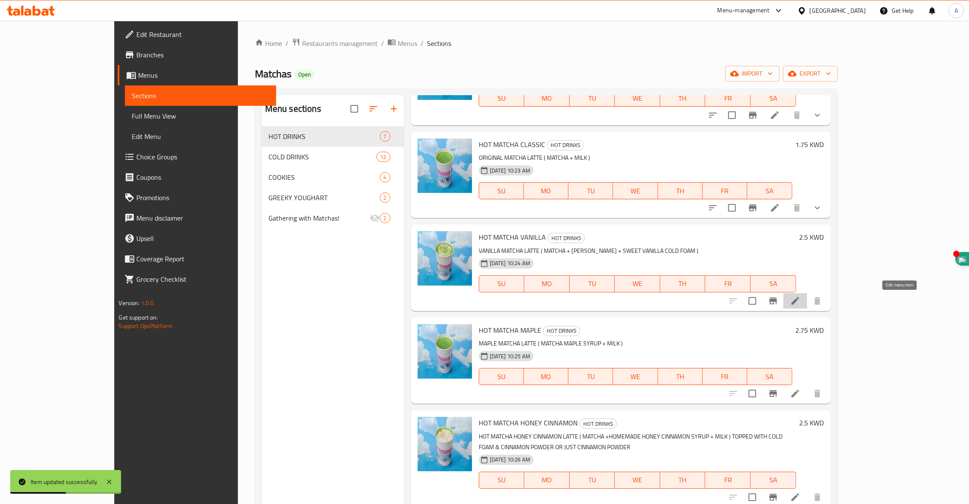
click at [801, 303] on icon at bounding box center [795, 301] width 10 height 10
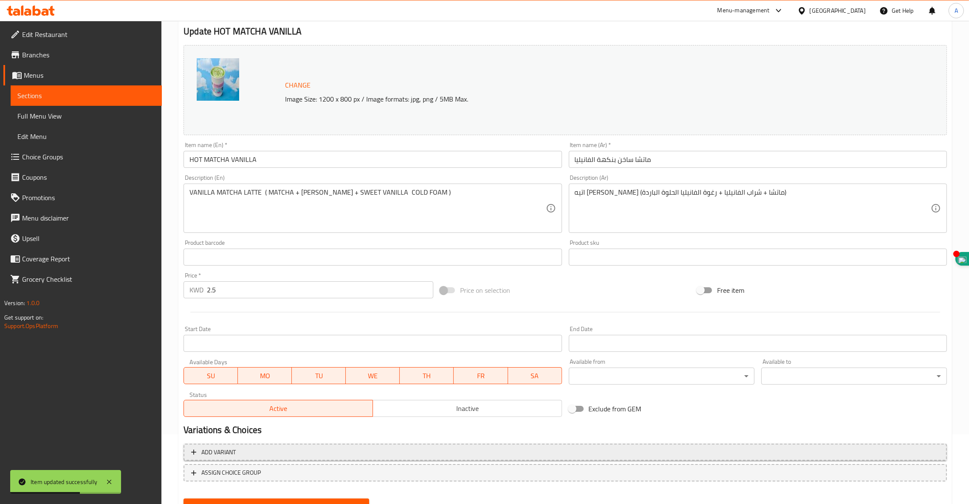
scroll to position [108, 0]
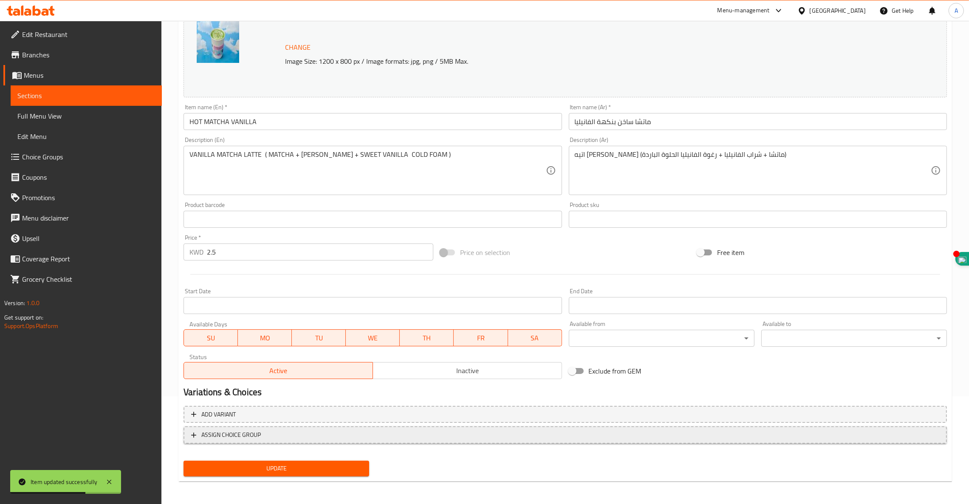
click at [254, 442] on button "ASSIGN CHOICE GROUP" at bounding box center [566, 434] width 764 height 17
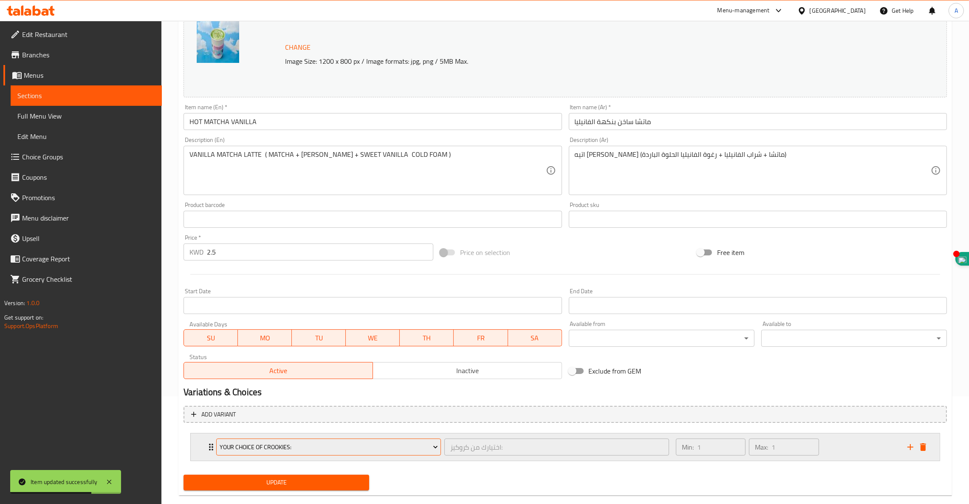
click at [263, 447] on span "Your Choice Of Crookies:" at bounding box center [329, 447] width 218 height 11
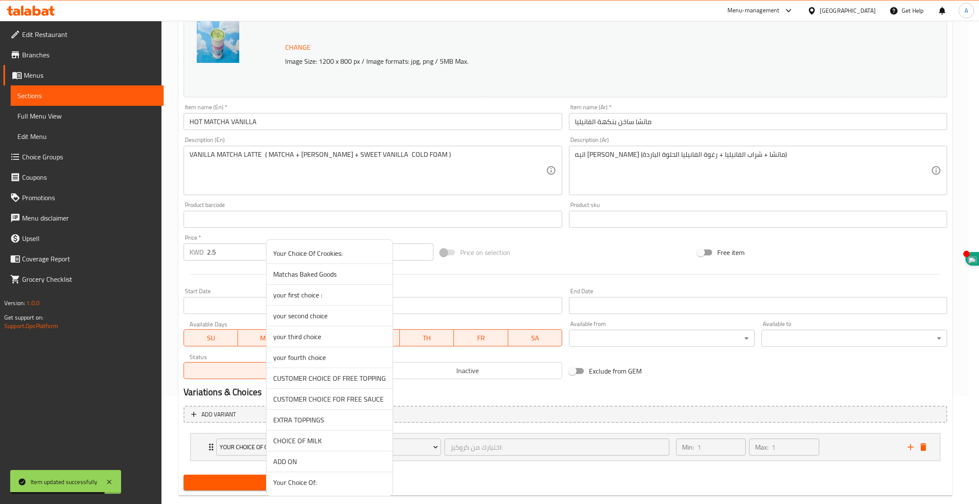
click at [328, 444] on span "CHOICE OF MILK" at bounding box center [329, 441] width 113 height 10
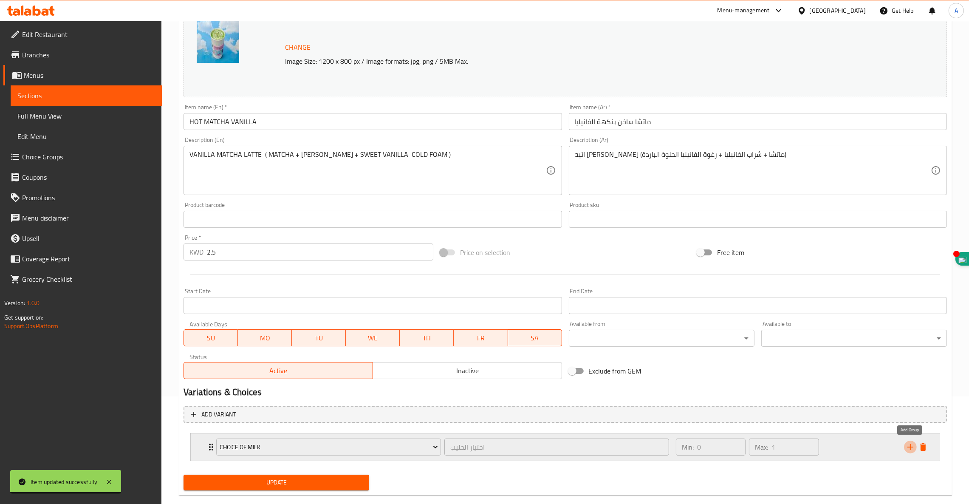
click at [911, 445] on icon "add" at bounding box center [911, 447] width 10 height 10
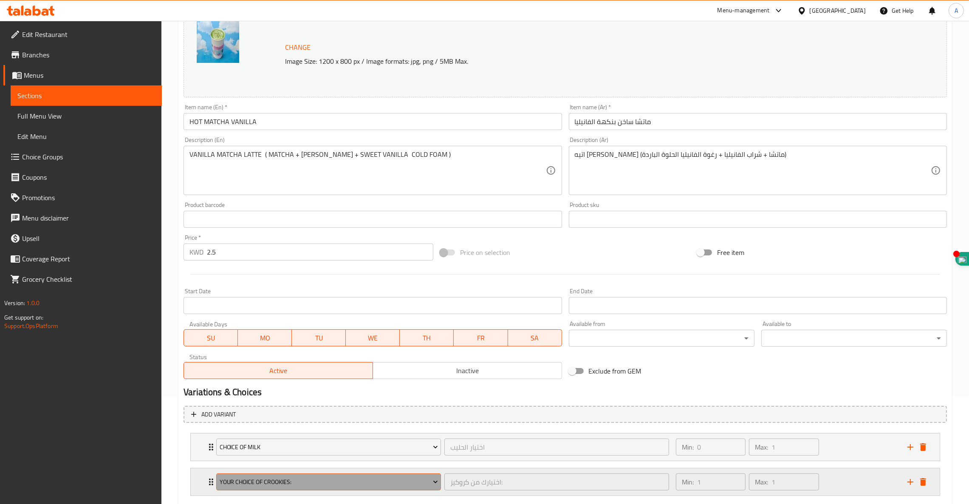
click at [357, 486] on span "Your Choice Of Crookies:" at bounding box center [329, 482] width 218 height 11
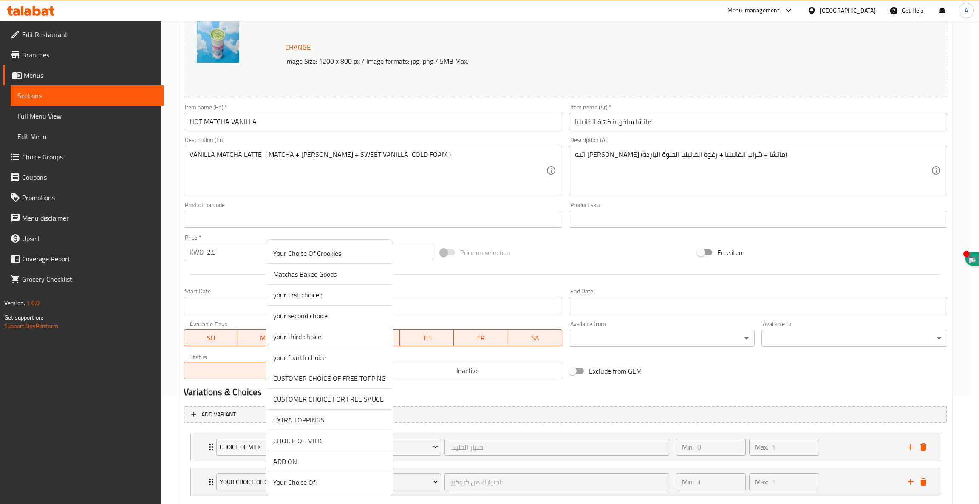
click at [293, 461] on span "ADD ON" at bounding box center [329, 461] width 113 height 10
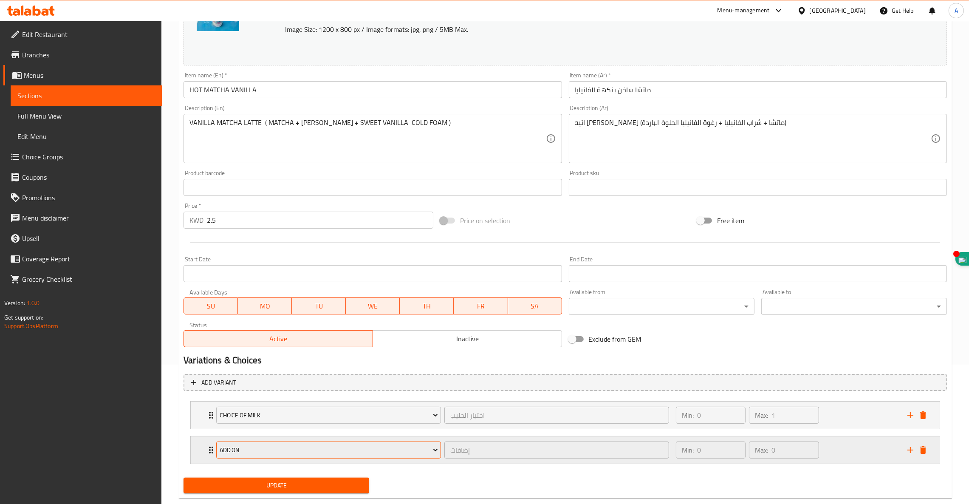
scroll to position [157, 0]
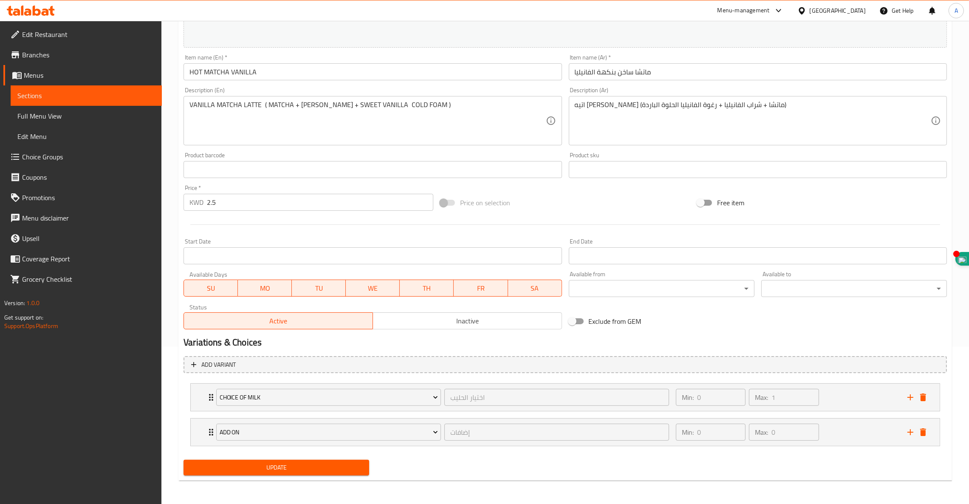
click at [280, 461] on button "Update" at bounding box center [277, 468] width 186 height 16
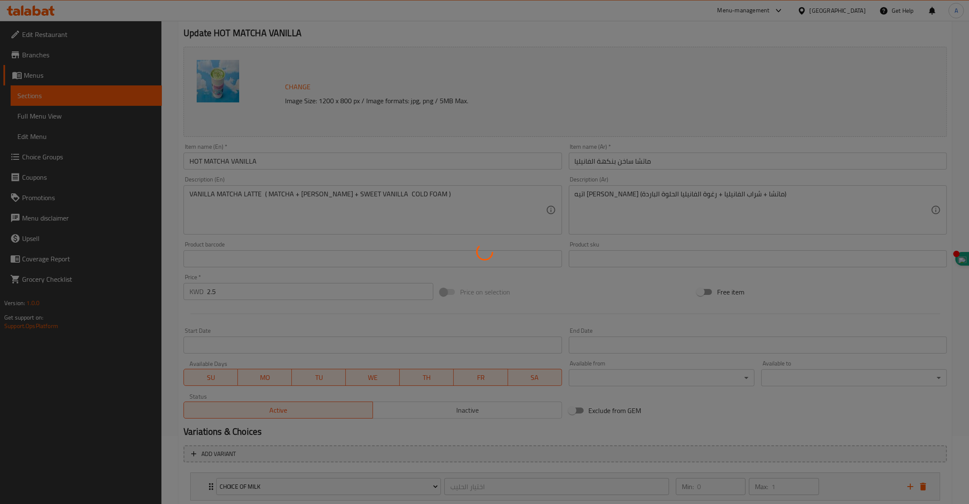
scroll to position [0, 0]
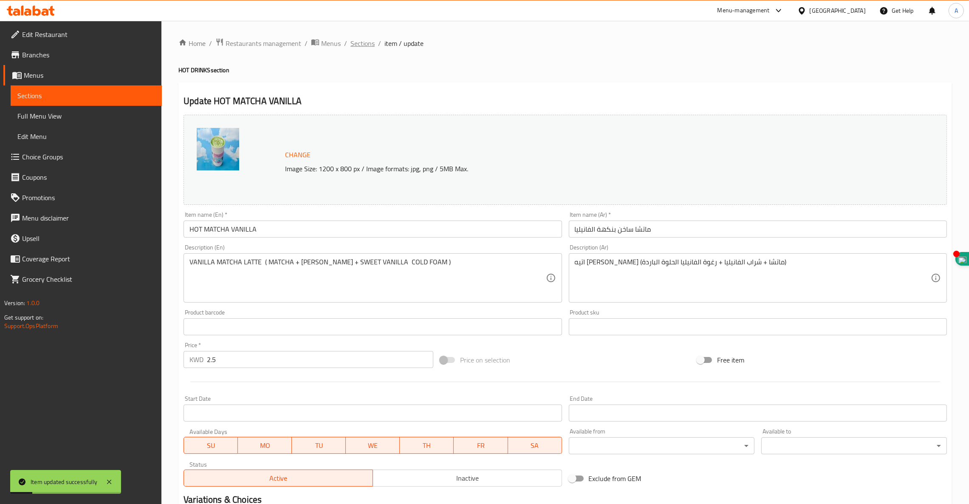
click at [362, 43] on span "Sections" at bounding box center [363, 43] width 24 height 10
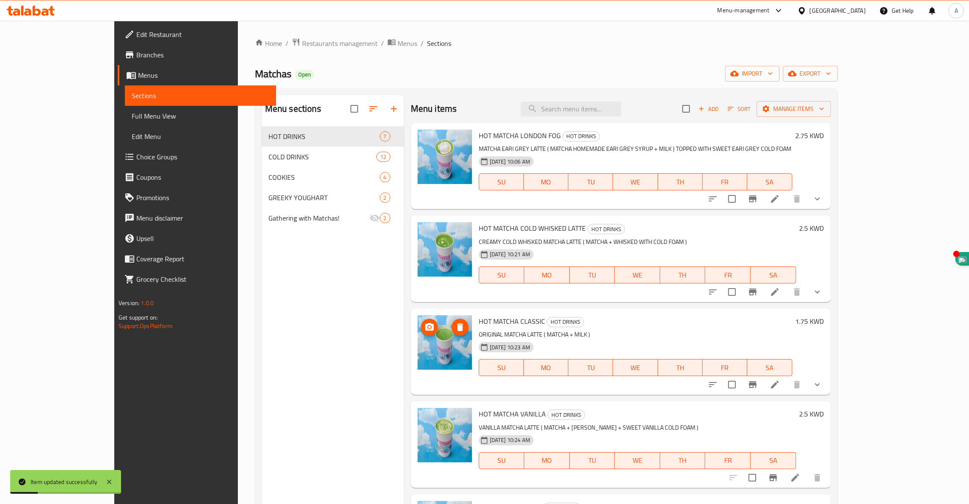
scroll to position [127, 0]
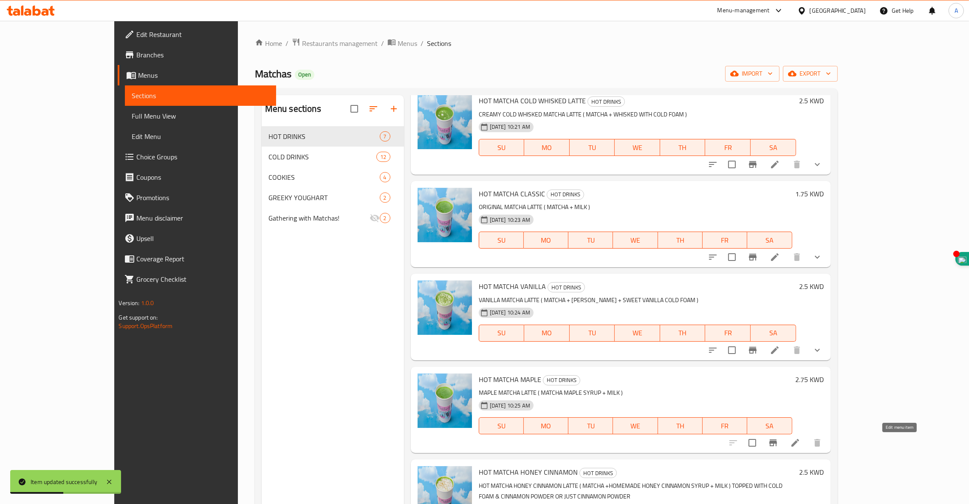
click at [799, 443] on icon at bounding box center [796, 443] width 8 height 8
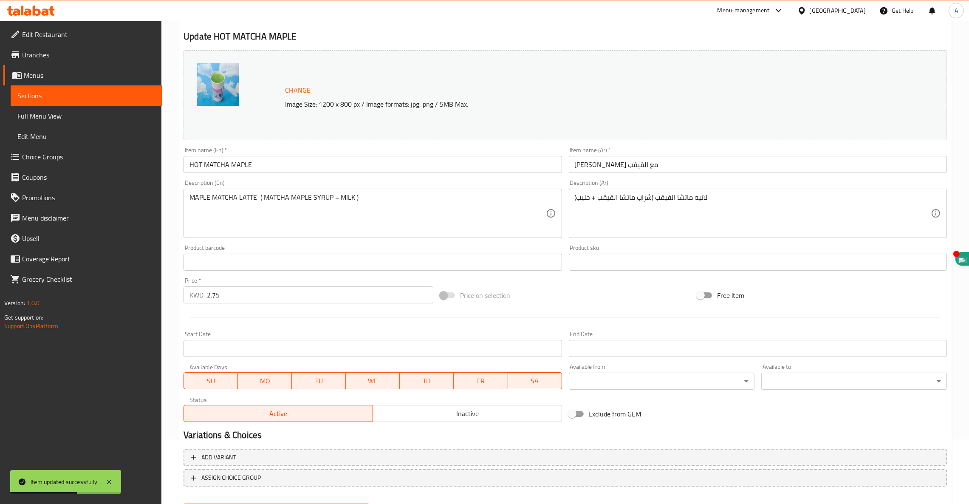
scroll to position [108, 0]
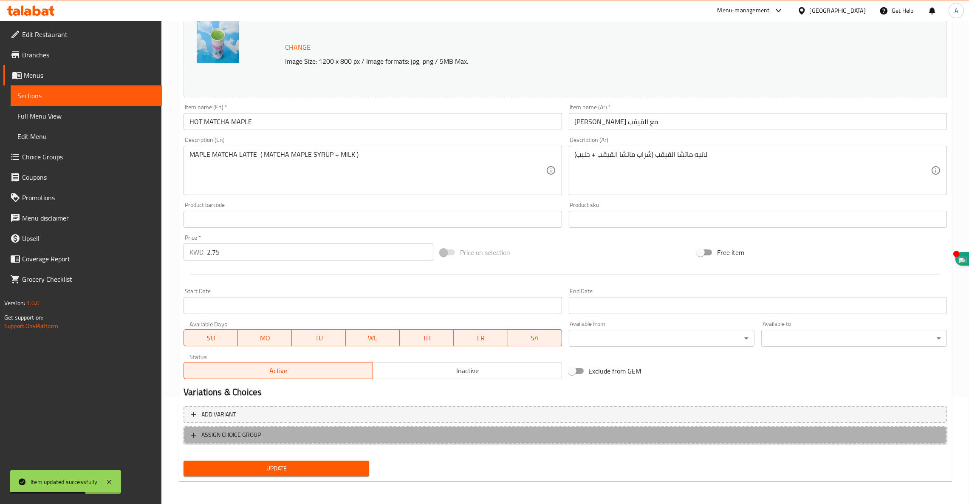
click at [273, 437] on span "ASSIGN CHOICE GROUP" at bounding box center [565, 435] width 748 height 11
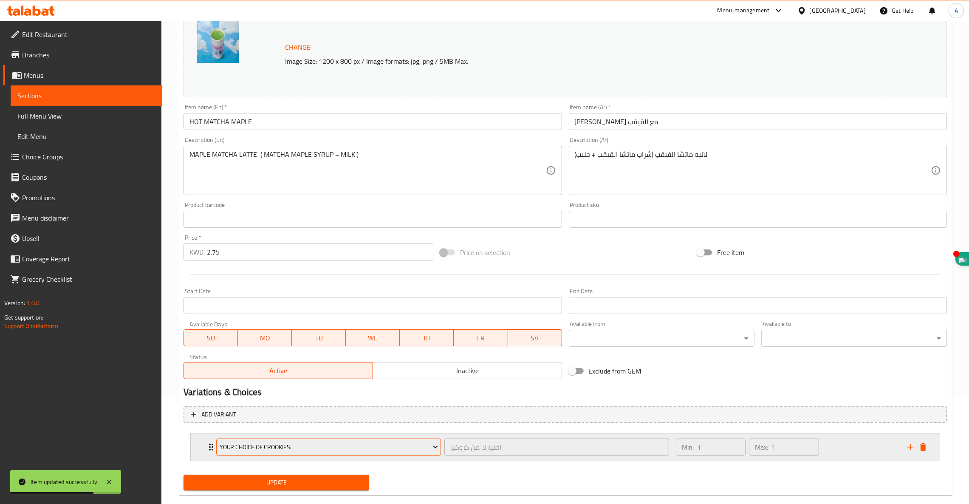
click at [273, 443] on span "Your Choice Of Crookies:" at bounding box center [329, 447] width 218 height 11
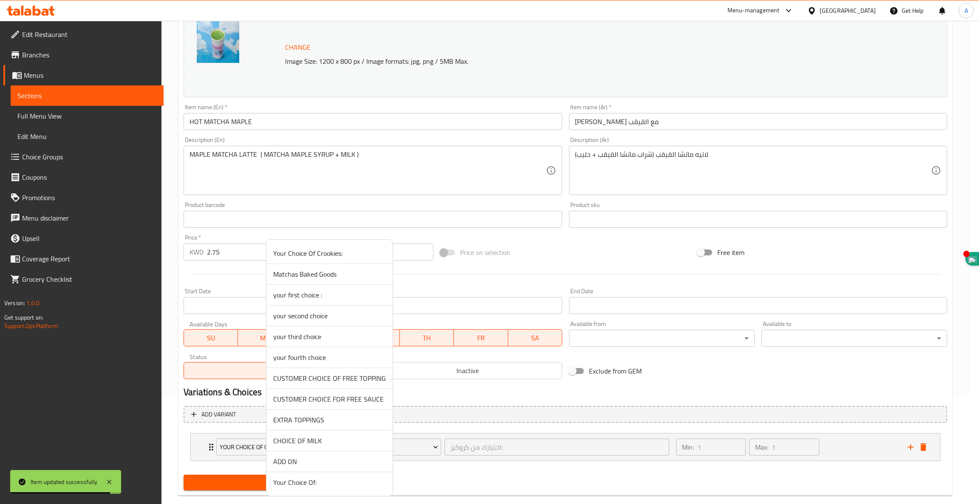
click at [292, 443] on span "CHOICE OF MILK" at bounding box center [329, 441] width 113 height 10
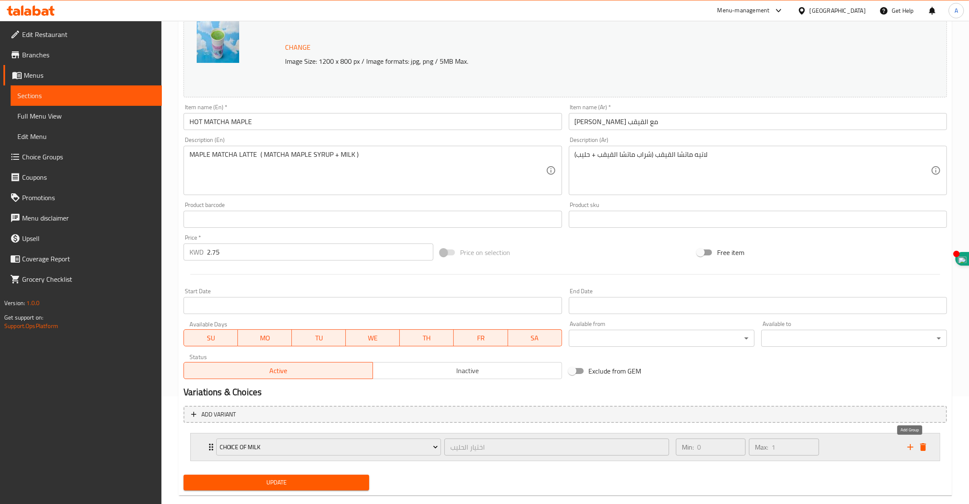
click at [913, 445] on icon "add" at bounding box center [911, 447] width 10 height 10
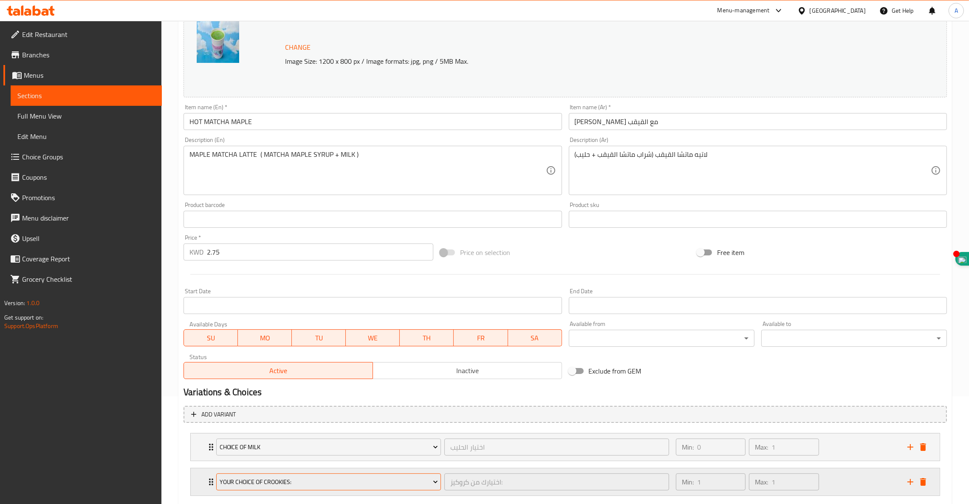
click at [321, 480] on span "Your Choice Of Crookies:" at bounding box center [329, 482] width 218 height 11
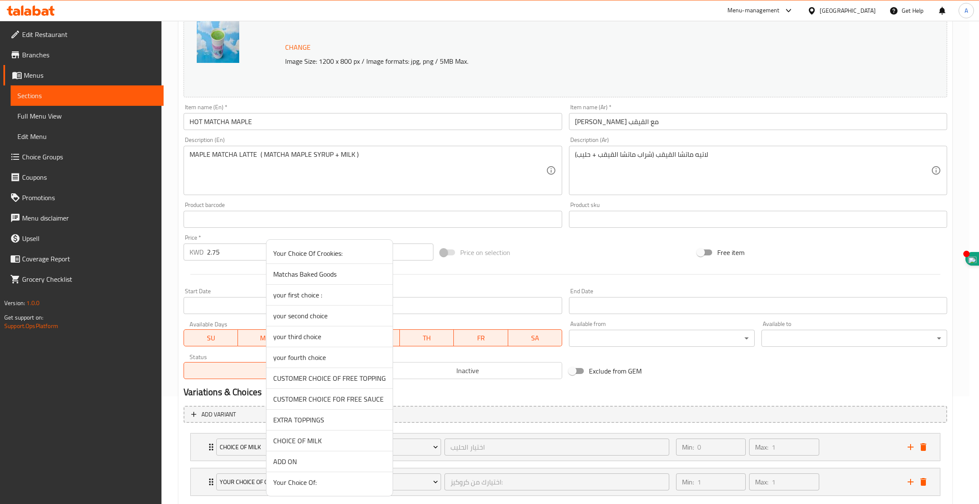
click at [300, 458] on span "ADD ON" at bounding box center [329, 461] width 113 height 10
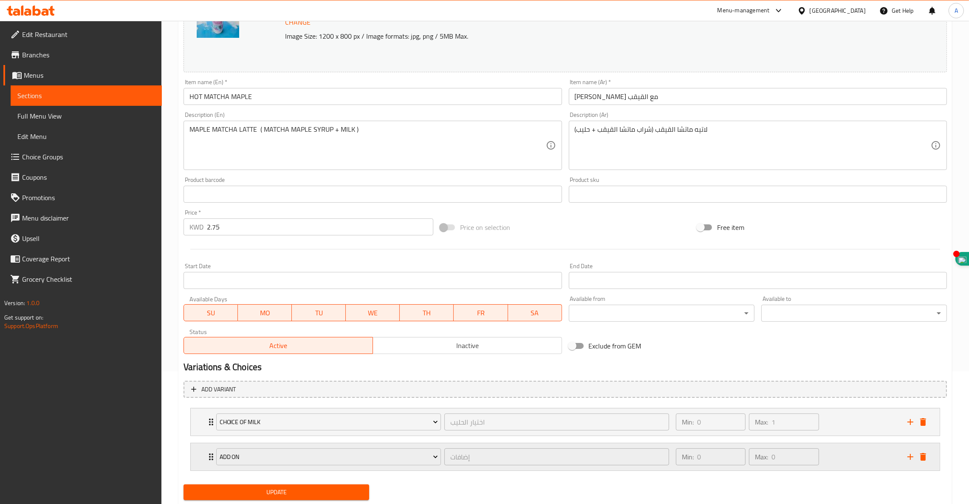
scroll to position [157, 0]
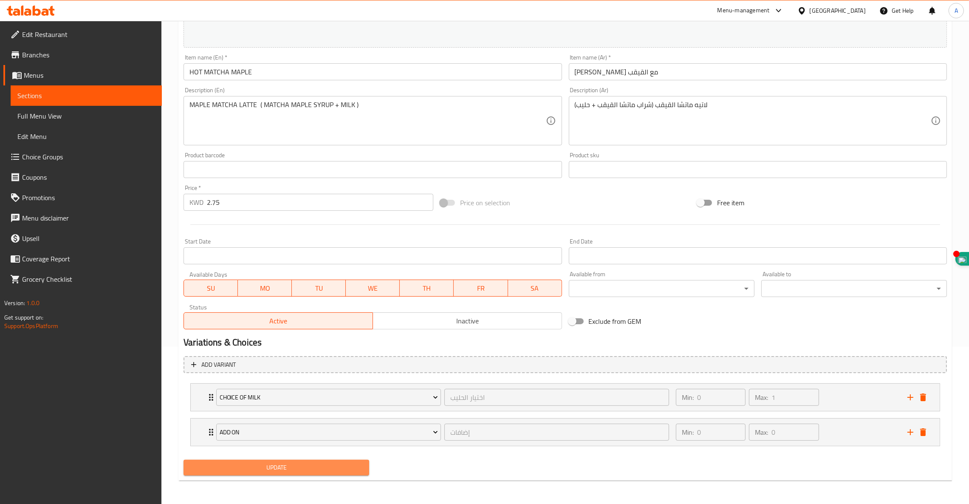
click at [267, 473] on button "Update" at bounding box center [277, 468] width 186 height 16
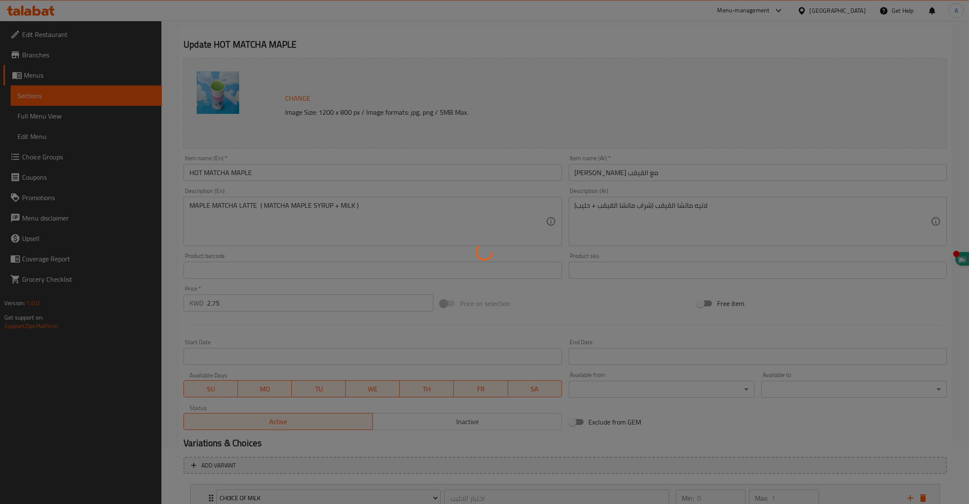
scroll to position [0, 0]
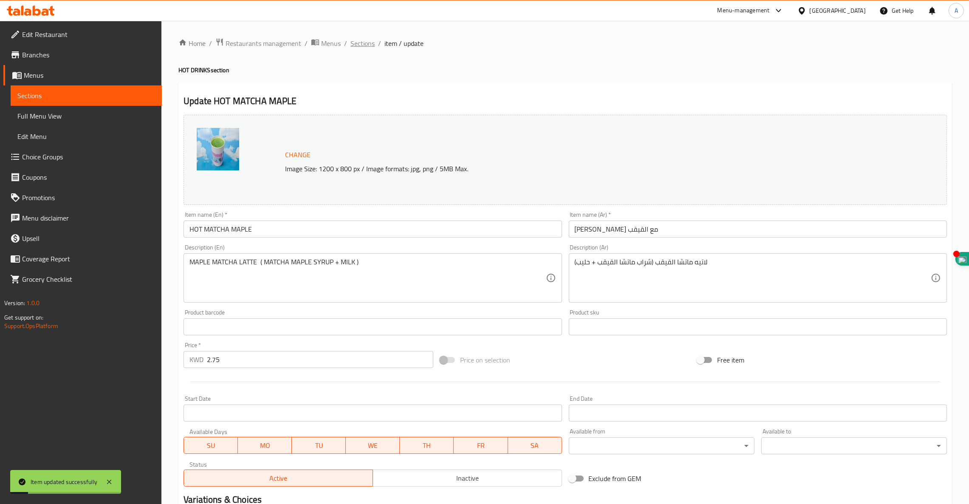
click at [362, 40] on span "Sections" at bounding box center [363, 43] width 24 height 10
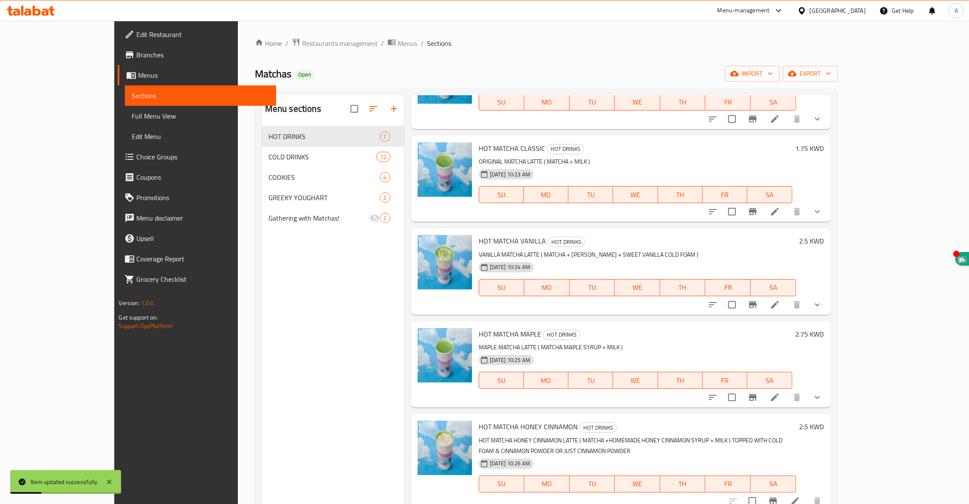
scroll to position [177, 0]
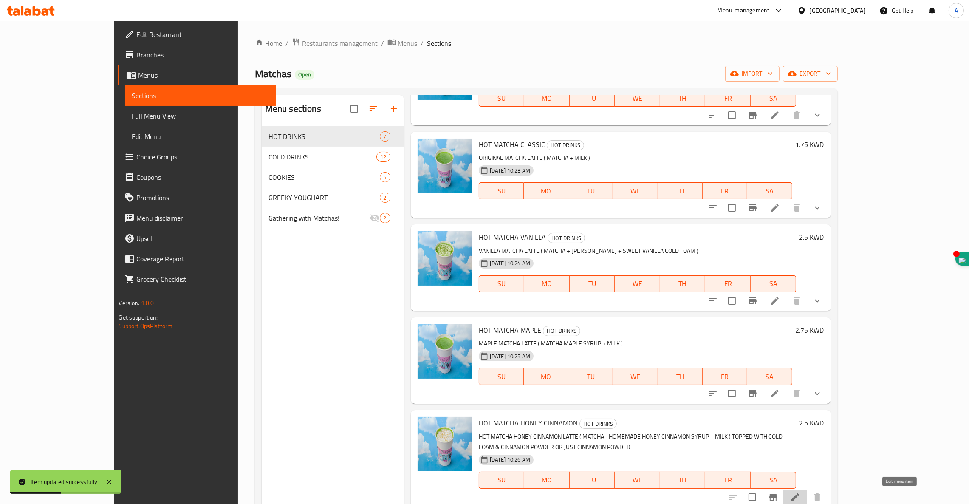
click at [801, 499] on icon at bounding box center [795, 497] width 10 height 10
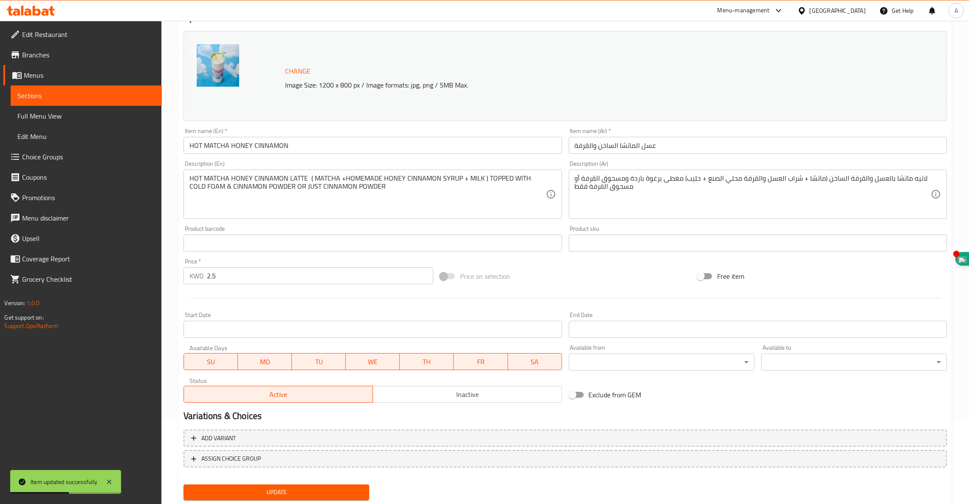
scroll to position [108, 0]
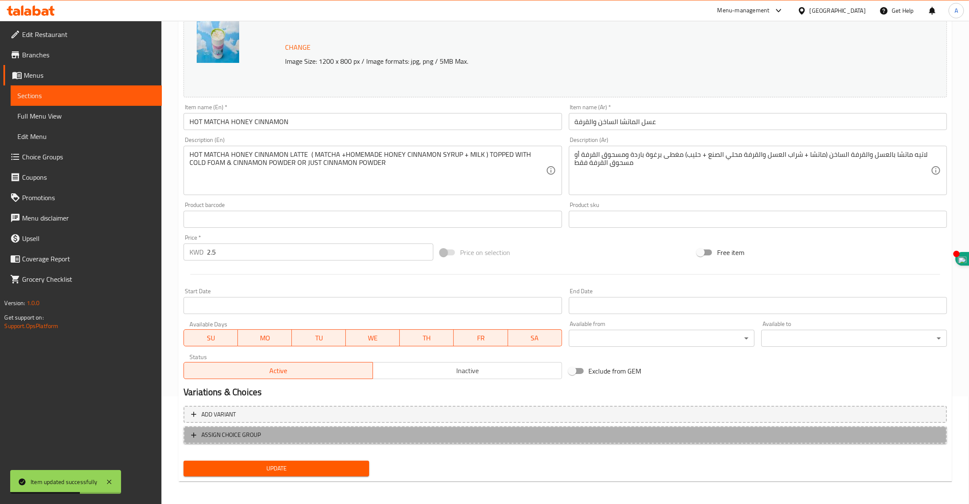
click at [246, 435] on span "ASSIGN CHOICE GROUP" at bounding box center [230, 435] width 59 height 11
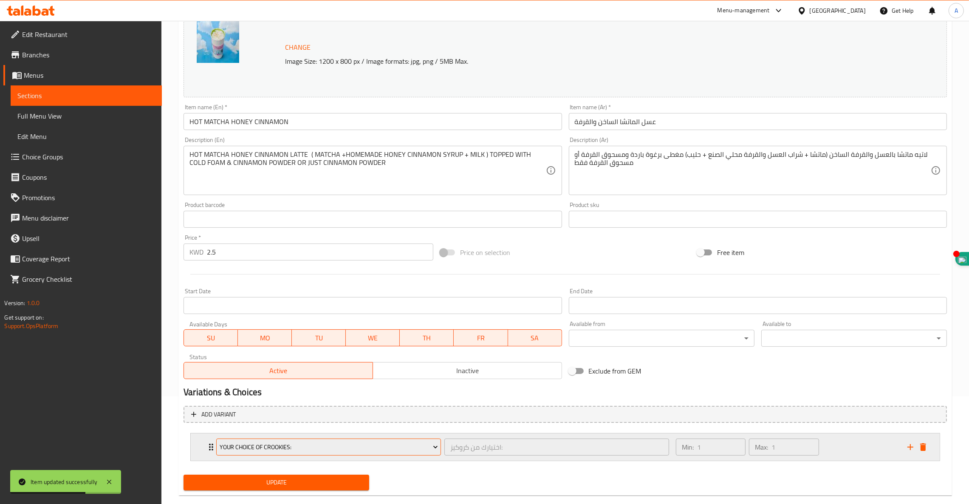
click at [248, 440] on button "Your Choice Of Crookies:" at bounding box center [328, 447] width 225 height 17
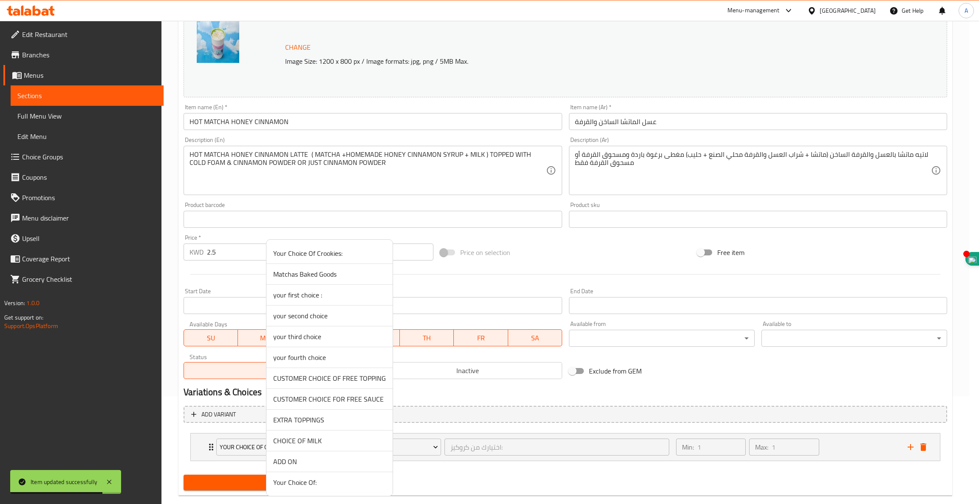
click at [317, 441] on span "CHOICE OF MILK" at bounding box center [329, 441] width 113 height 10
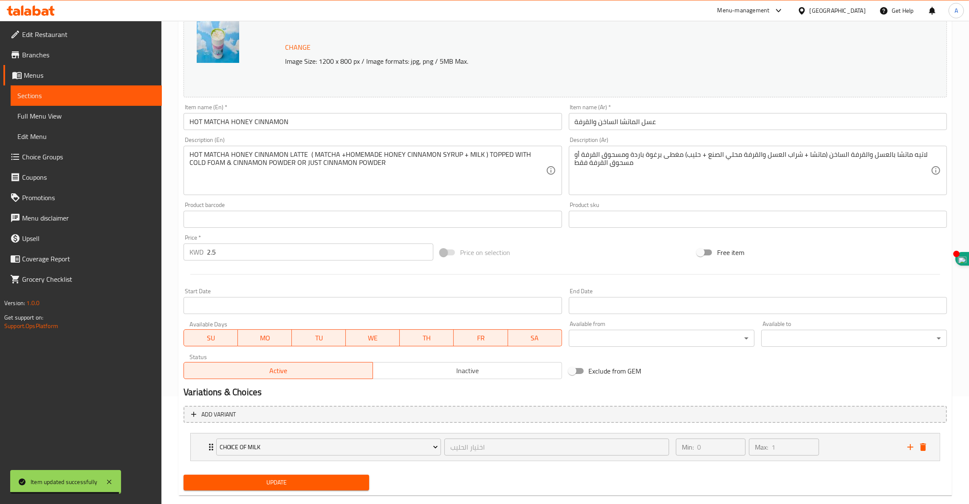
scroll to position [108, 0]
click at [911, 450] on icon "add" at bounding box center [911, 446] width 10 height 10
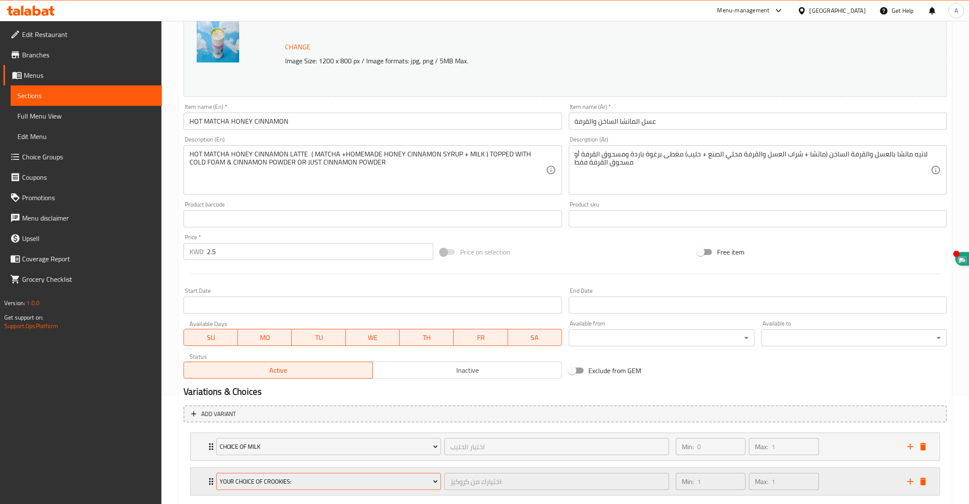
click at [363, 480] on span "Your Choice Of Crookies:" at bounding box center [329, 481] width 218 height 11
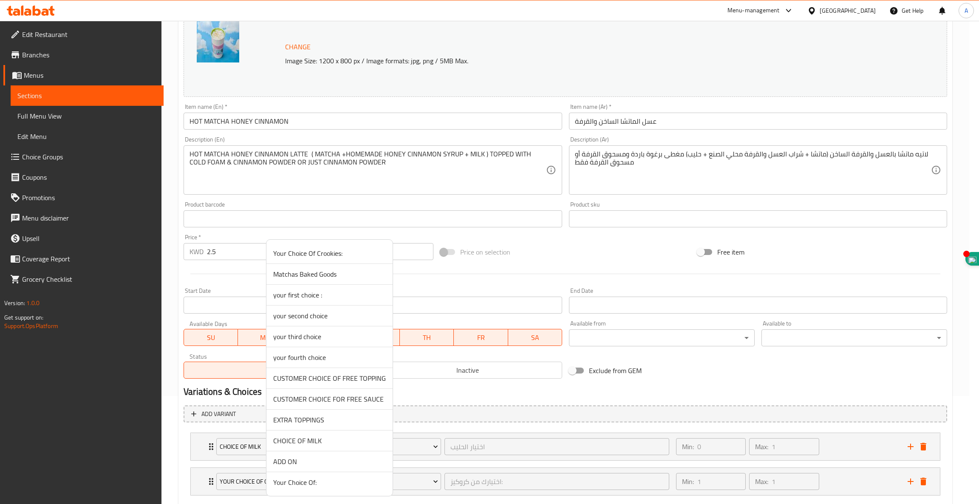
click at [287, 464] on span "ADD ON" at bounding box center [329, 461] width 113 height 10
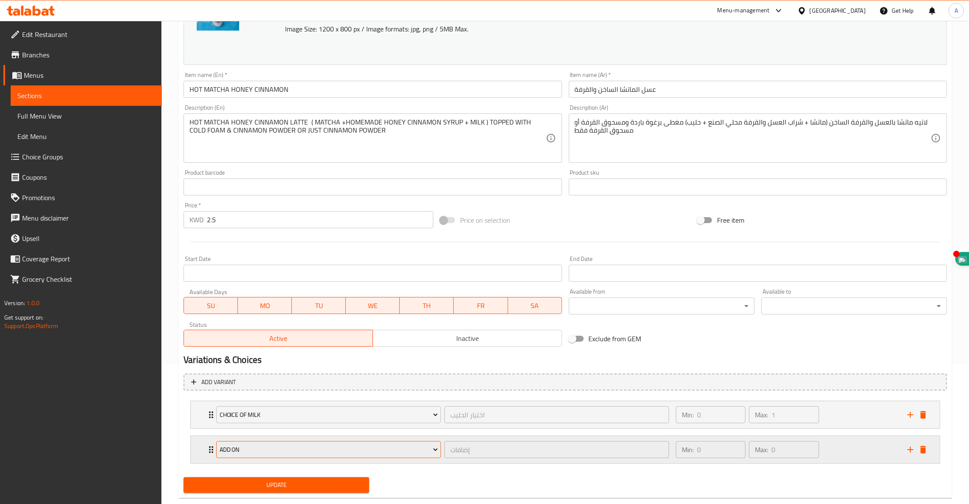
scroll to position [157, 0]
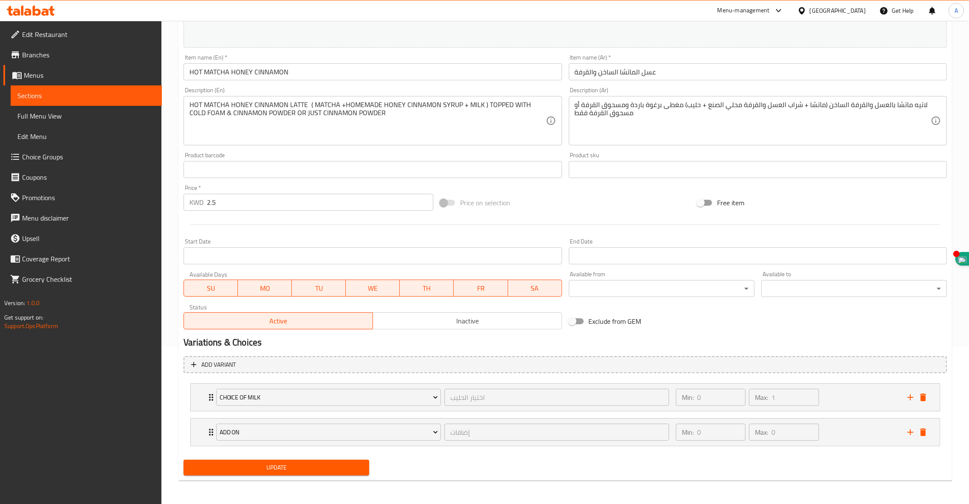
click at [276, 467] on span "Update" at bounding box center [276, 467] width 172 height 11
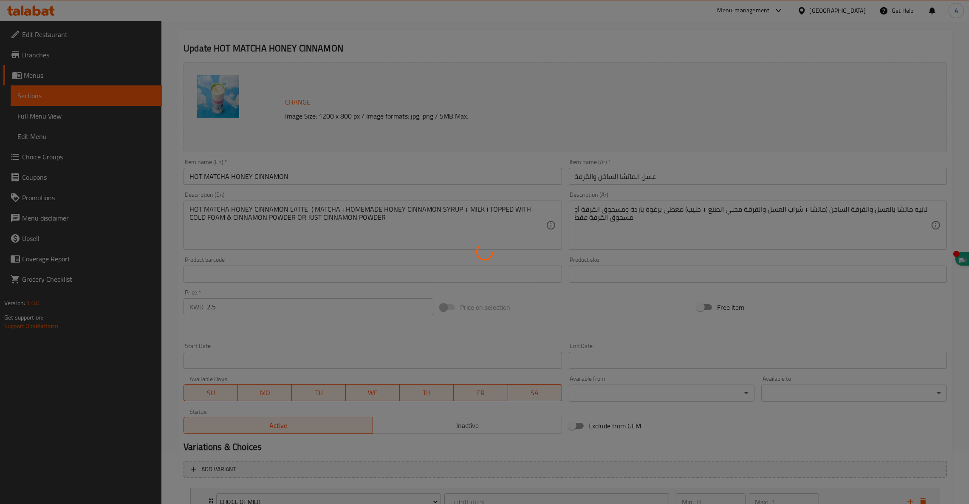
scroll to position [0, 0]
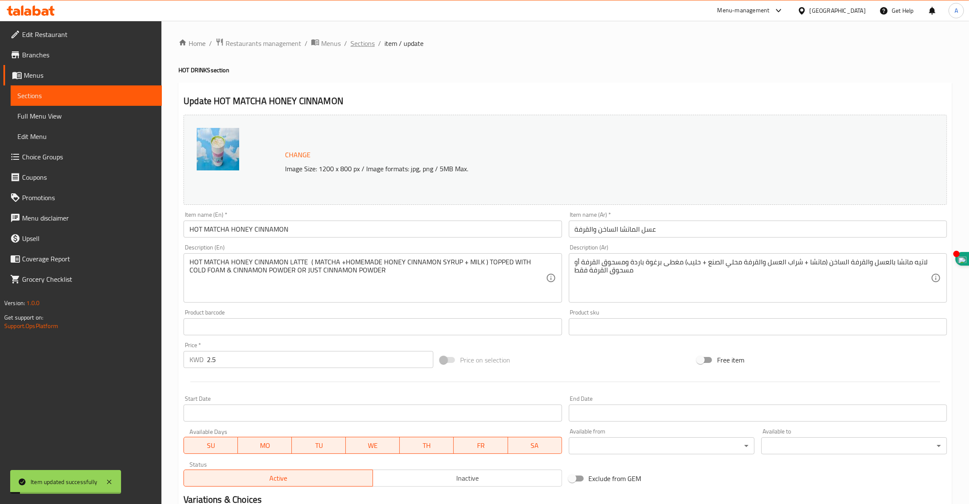
click at [364, 44] on span "Sections" at bounding box center [363, 43] width 24 height 10
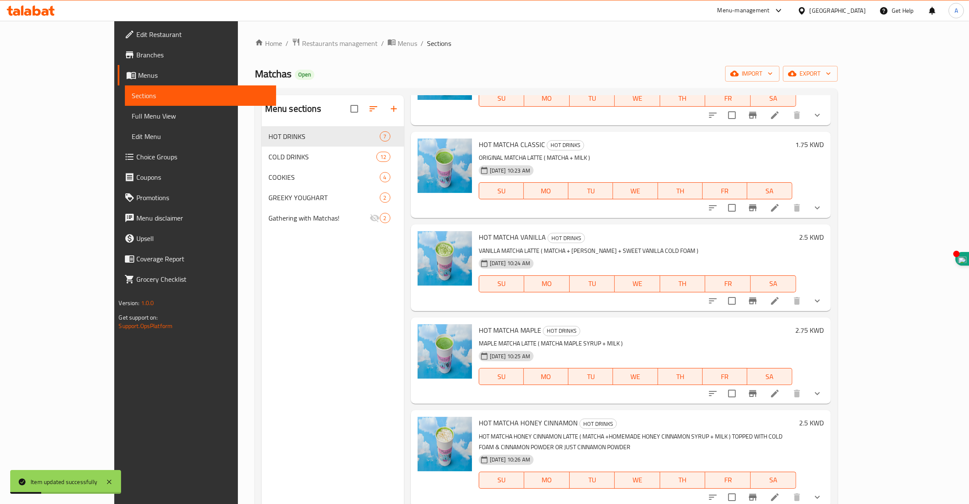
scroll to position [120, 0]
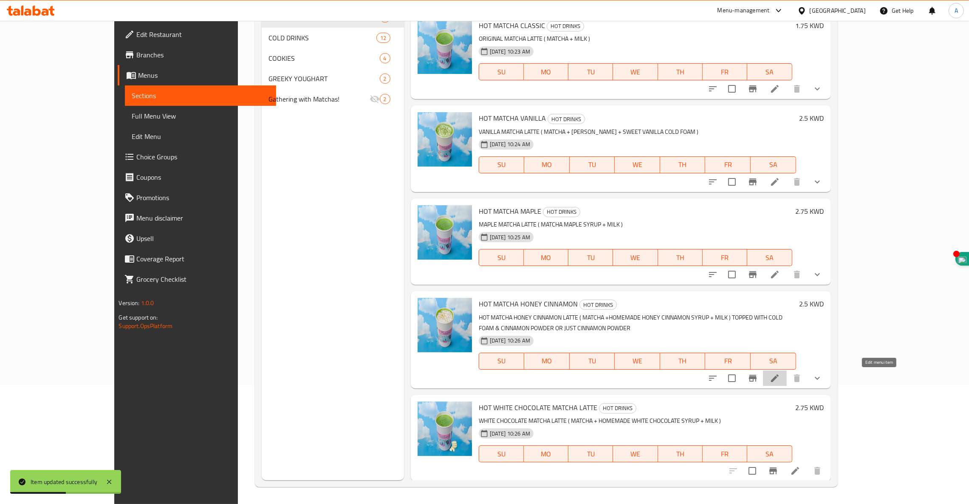
click at [780, 379] on icon at bounding box center [775, 378] width 10 height 10
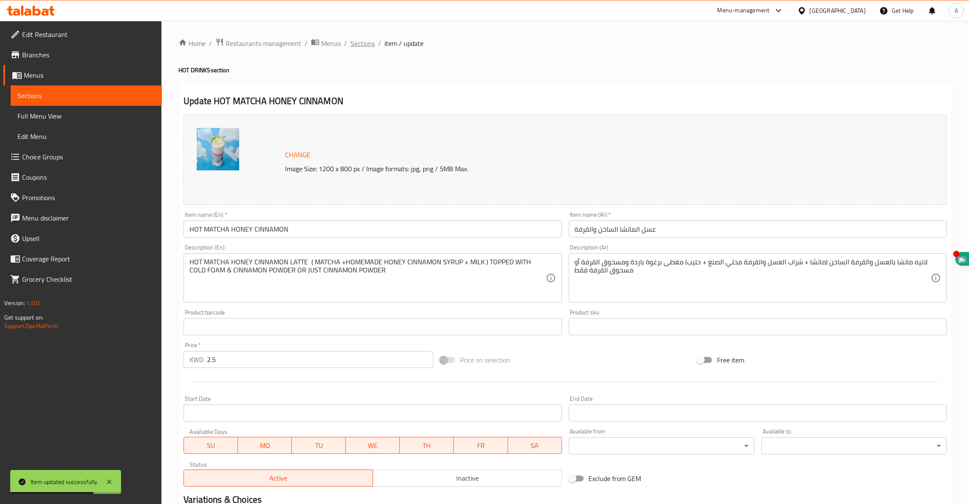
click at [352, 41] on span "Sections" at bounding box center [363, 43] width 24 height 10
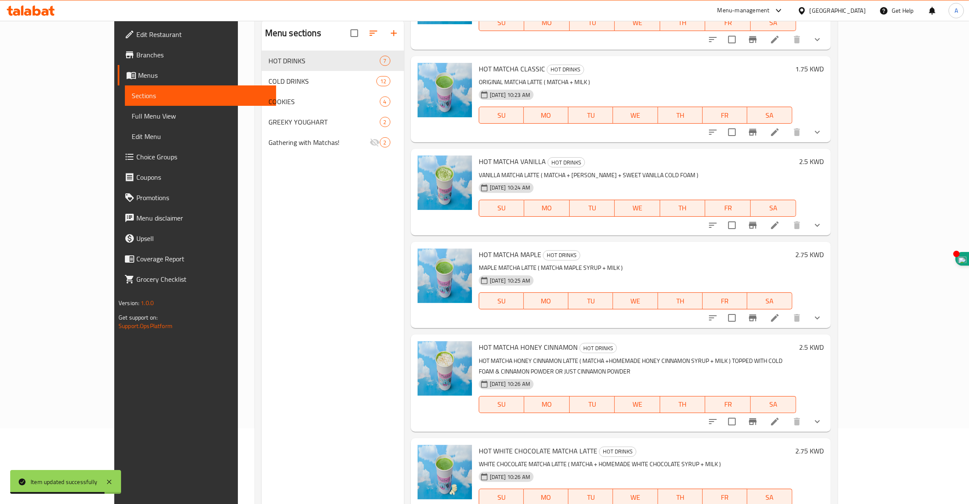
scroll to position [120, 0]
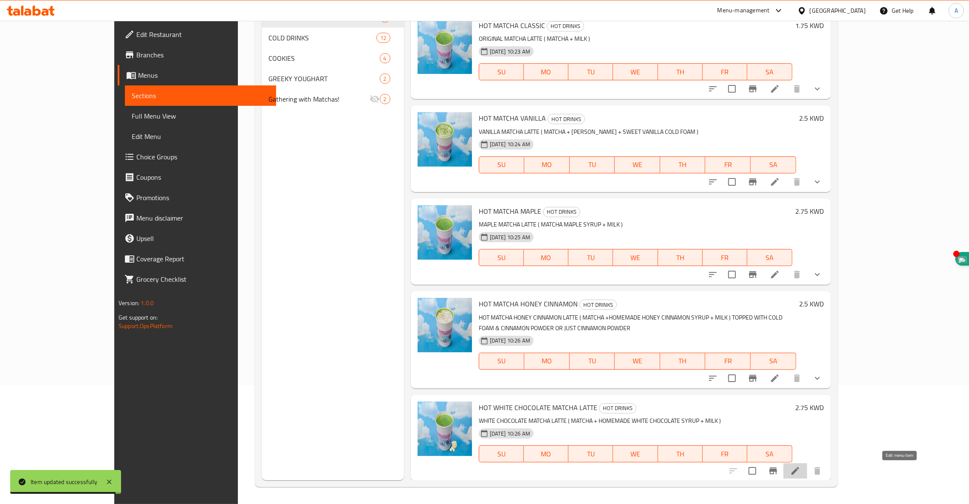
click at [799, 473] on icon at bounding box center [796, 471] width 8 height 8
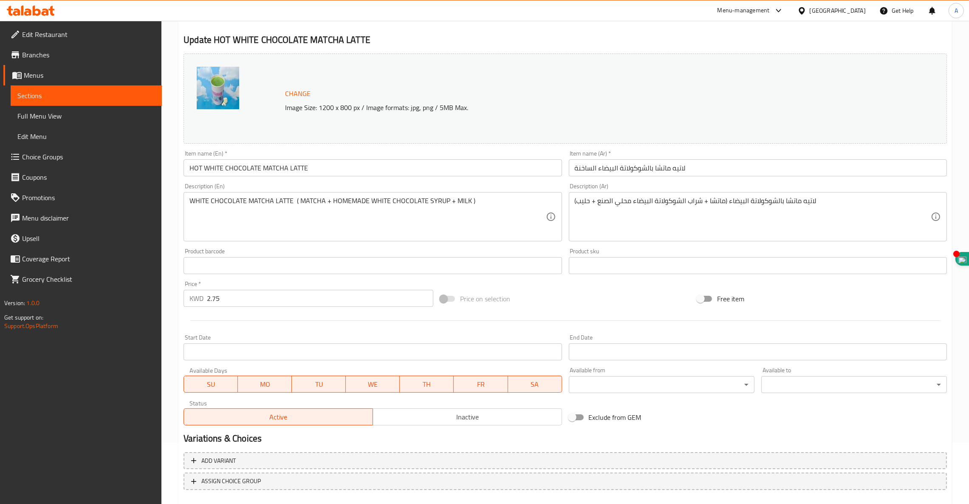
scroll to position [108, 0]
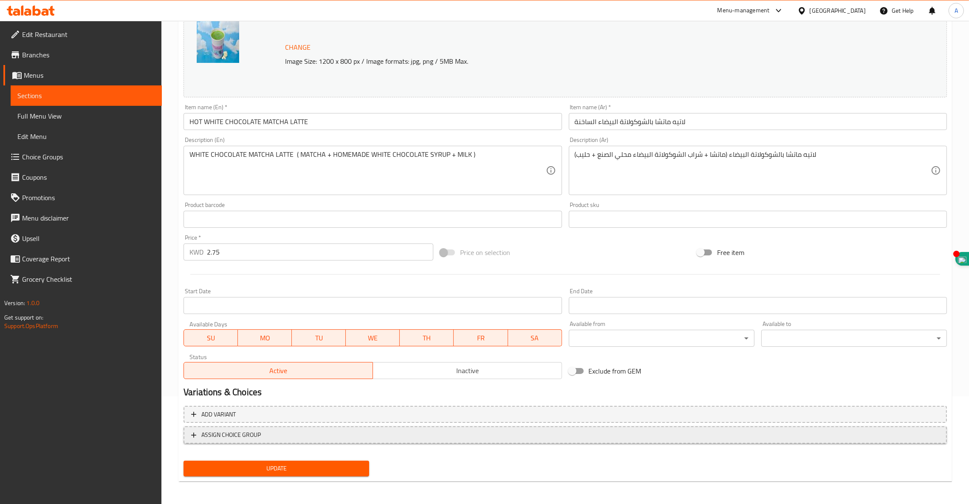
click at [254, 441] on button "ASSIGN CHOICE GROUP" at bounding box center [566, 434] width 764 height 17
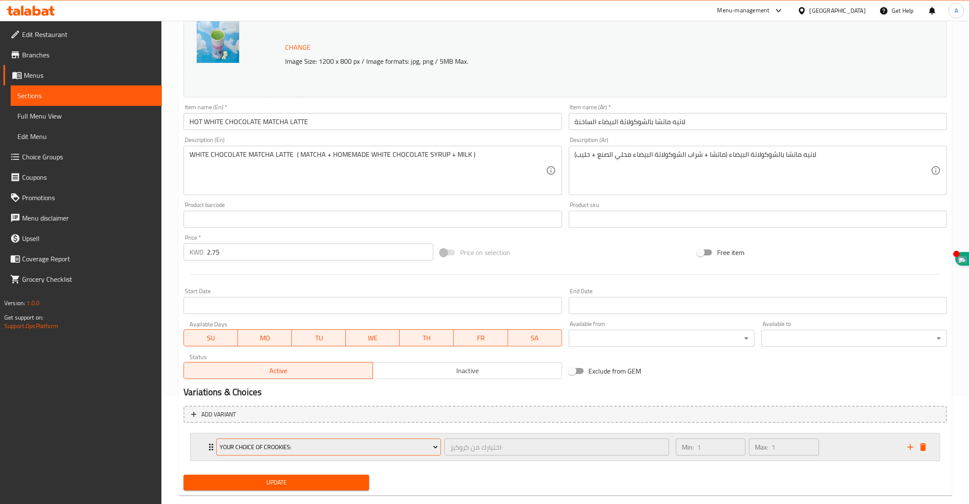
click at [266, 445] on span "Your Choice Of Crookies:" at bounding box center [329, 447] width 218 height 11
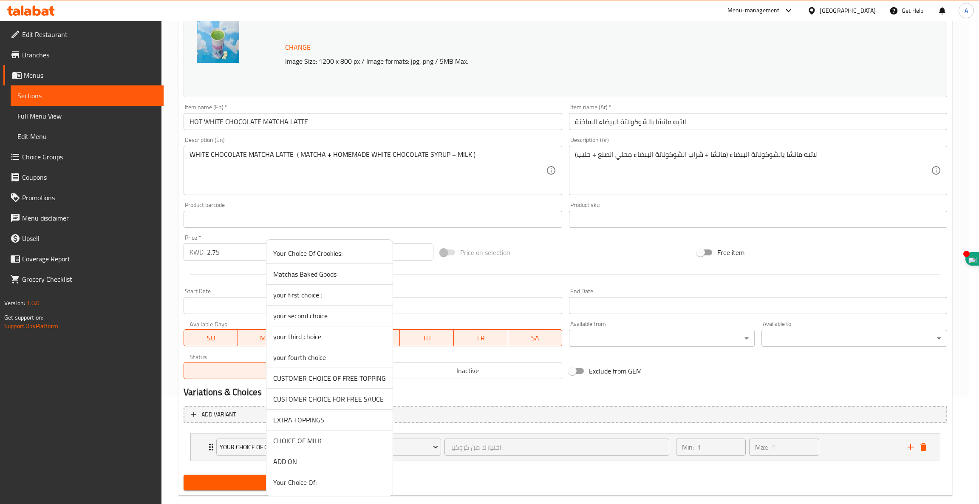
click at [298, 443] on span "CHOICE OF MILK" at bounding box center [329, 441] width 113 height 10
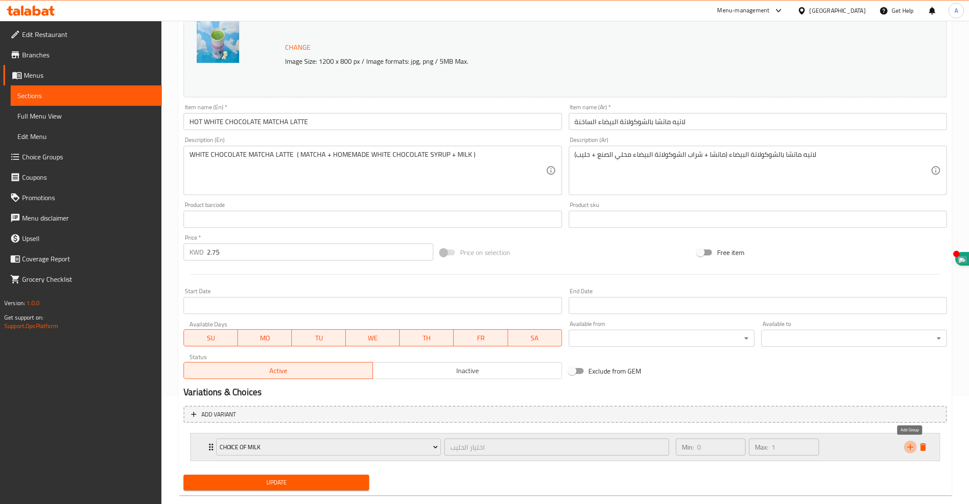
click at [912, 450] on icon "add" at bounding box center [911, 447] width 10 height 10
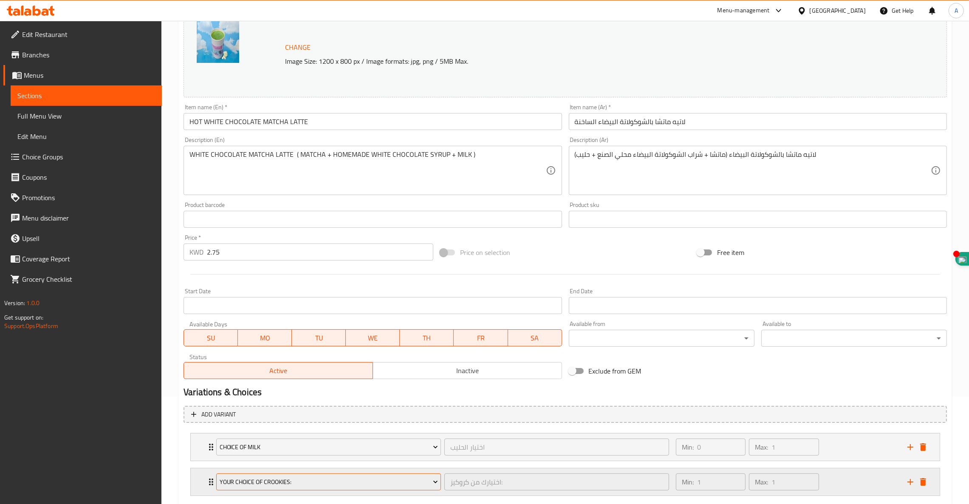
click at [292, 482] on span "Your Choice Of Crookies:" at bounding box center [329, 482] width 218 height 11
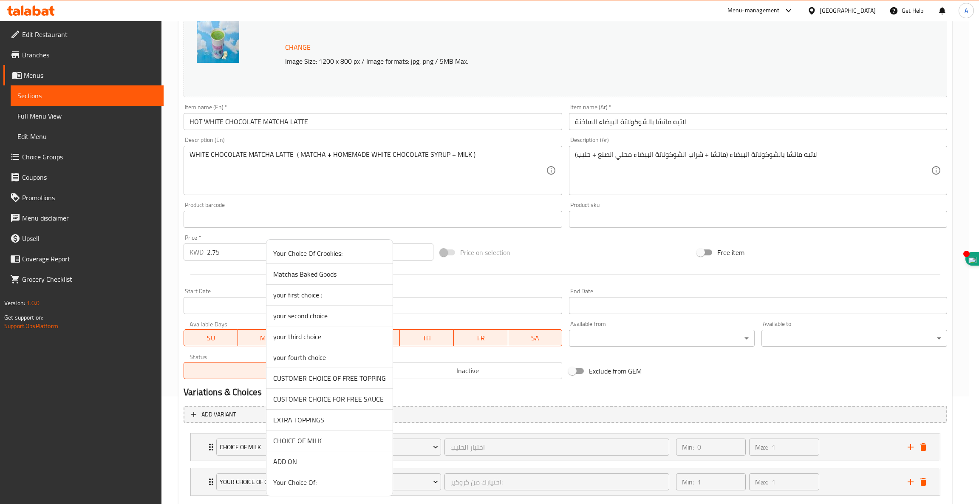
click at [289, 463] on span "ADD ON" at bounding box center [329, 461] width 113 height 10
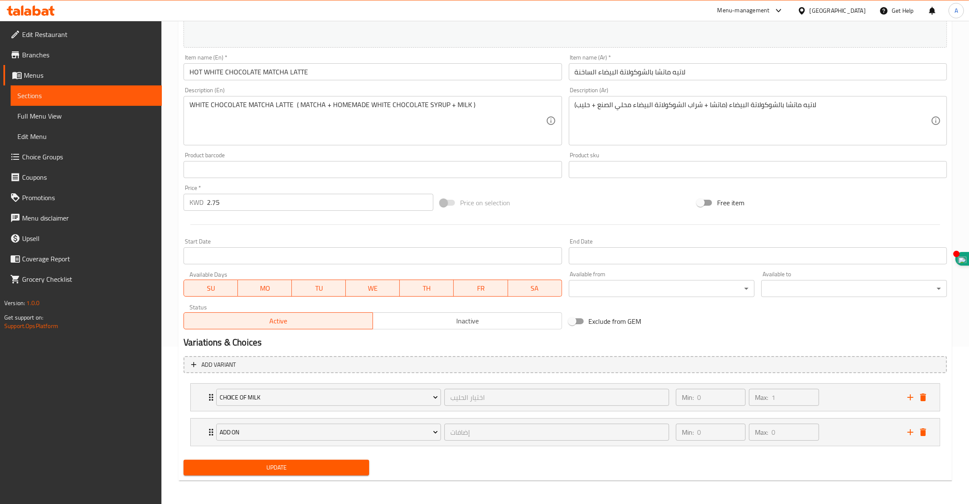
click at [297, 468] on span "Update" at bounding box center [276, 467] width 172 height 11
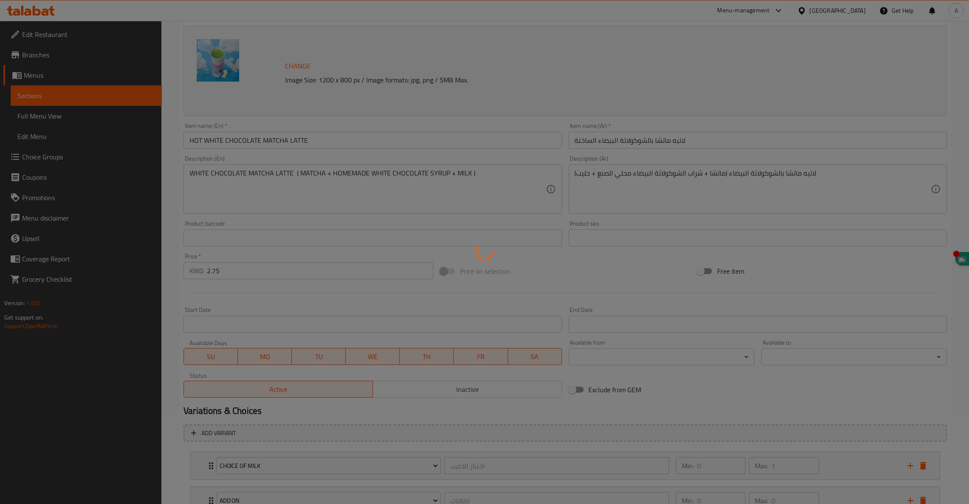
scroll to position [0, 0]
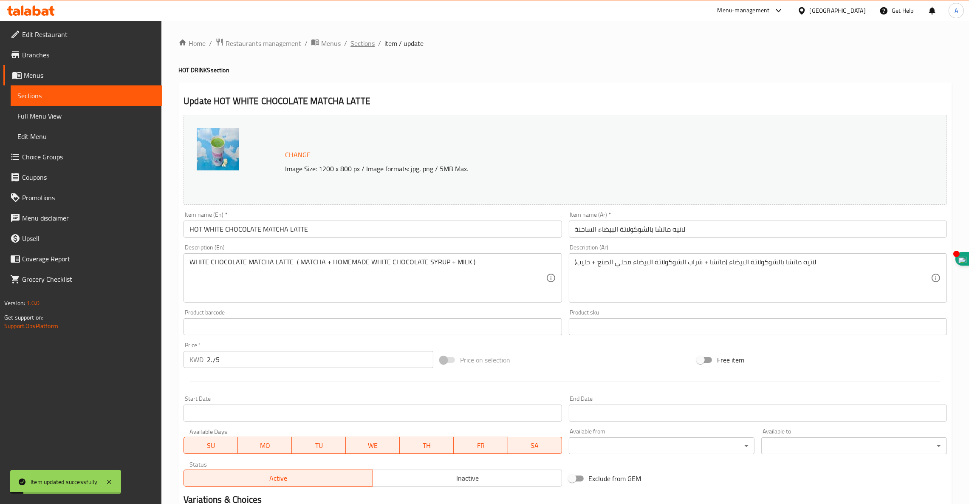
click at [363, 43] on span "Sections" at bounding box center [363, 43] width 24 height 10
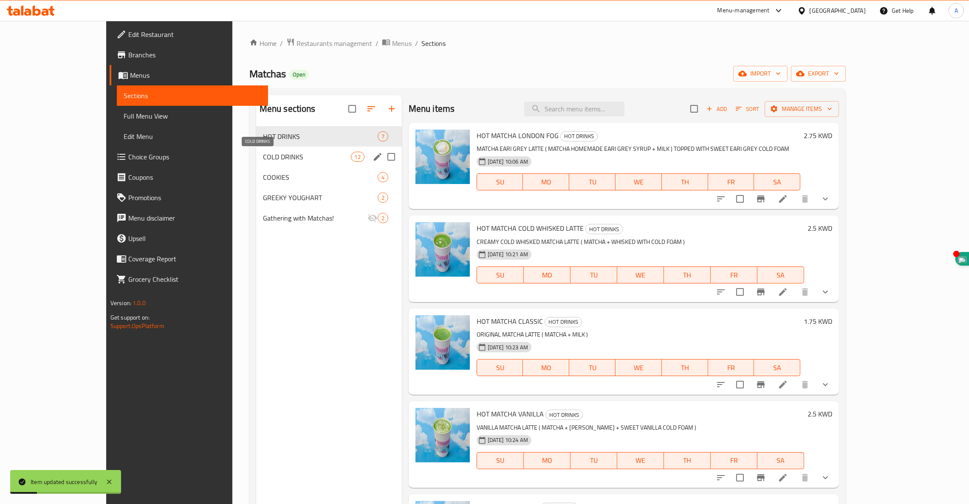
click at [263, 158] on span "COLD DRINKS" at bounding box center [307, 157] width 88 height 10
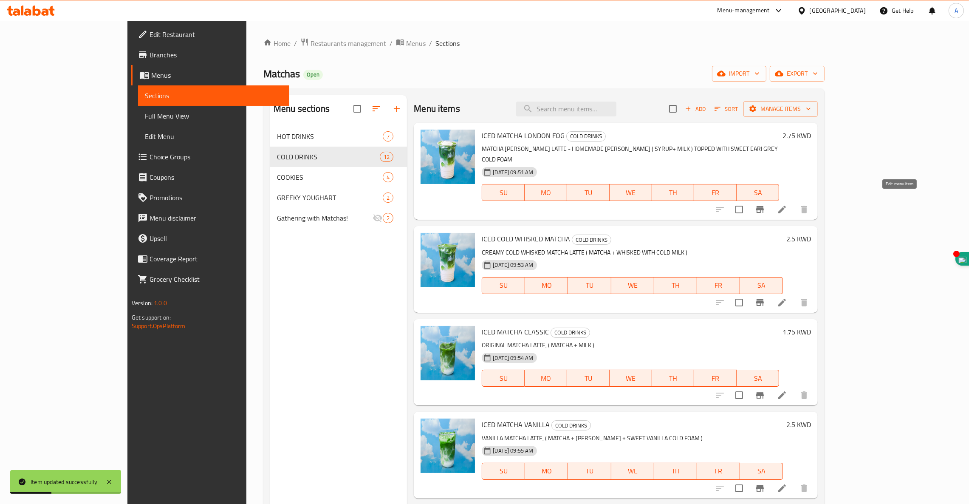
click at [787, 204] on icon at bounding box center [782, 209] width 10 height 10
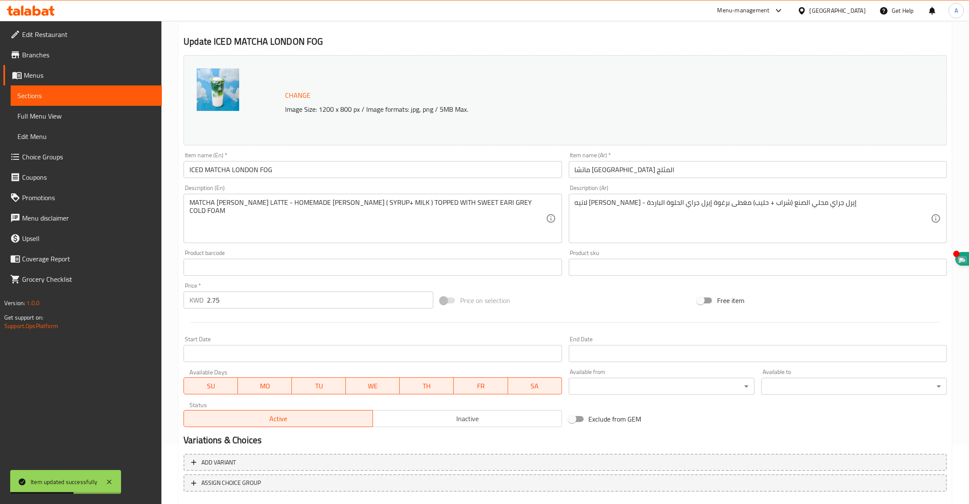
scroll to position [108, 0]
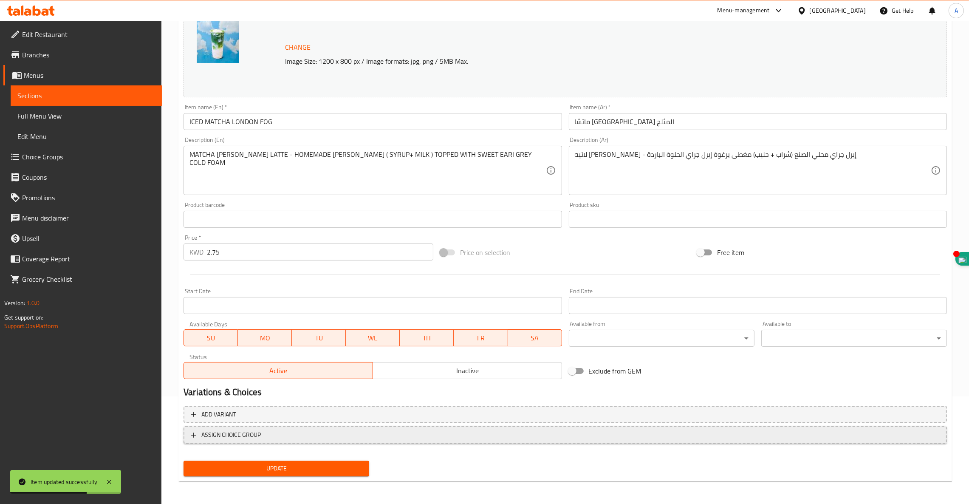
click at [260, 436] on span "ASSIGN CHOICE GROUP" at bounding box center [230, 435] width 59 height 11
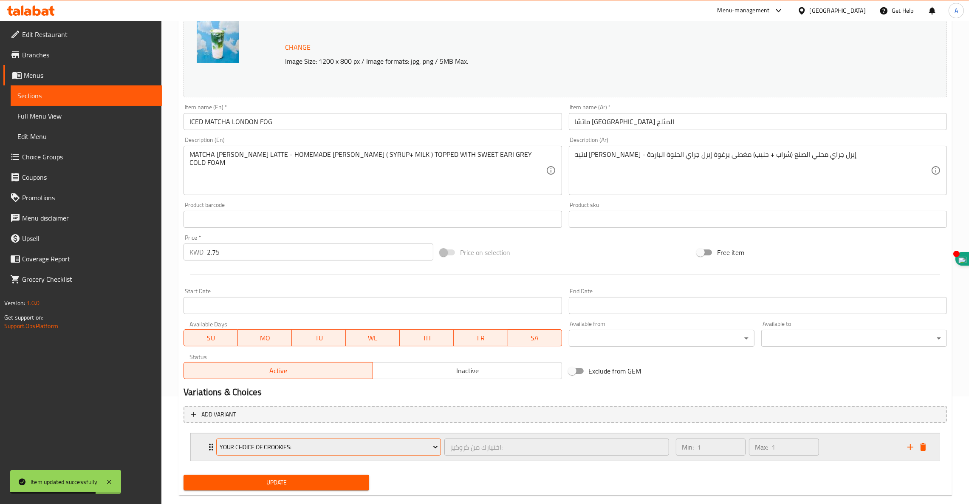
click at [269, 450] on span "Your Choice Of Crookies:" at bounding box center [329, 447] width 218 height 11
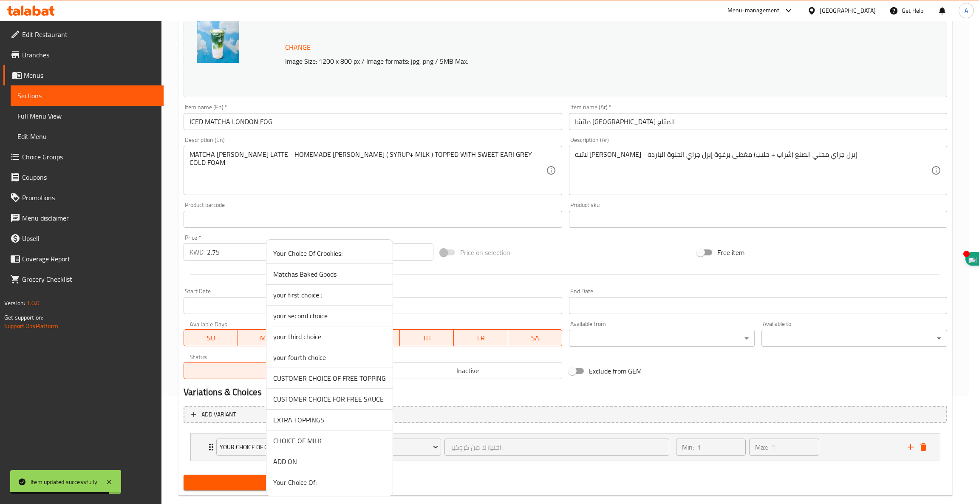
click at [299, 446] on span "CHOICE OF MILK" at bounding box center [329, 441] width 113 height 10
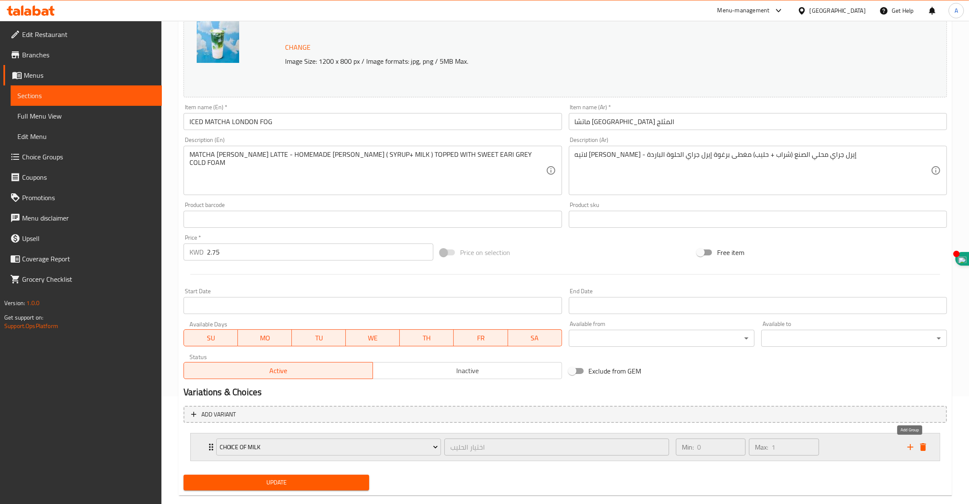
click at [907, 444] on icon "add" at bounding box center [911, 447] width 10 height 10
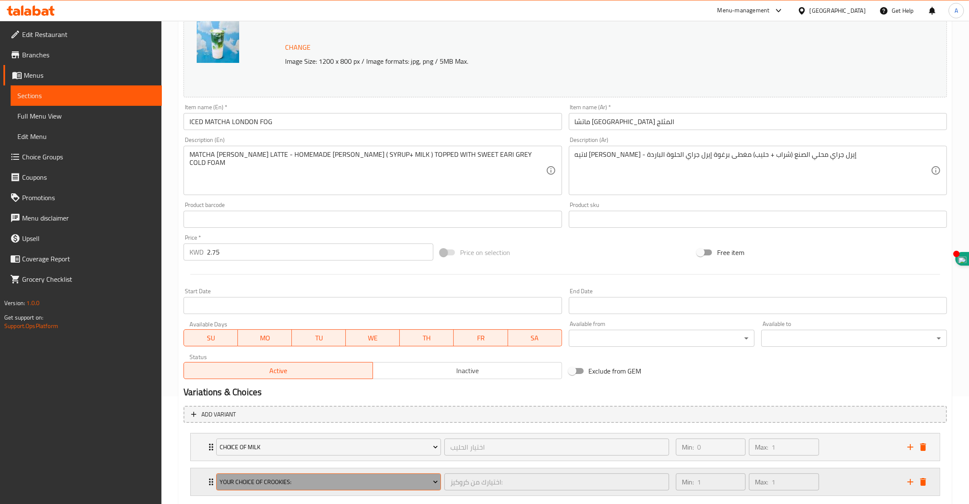
click at [326, 483] on span "Your Choice Of Crookies:" at bounding box center [329, 482] width 218 height 11
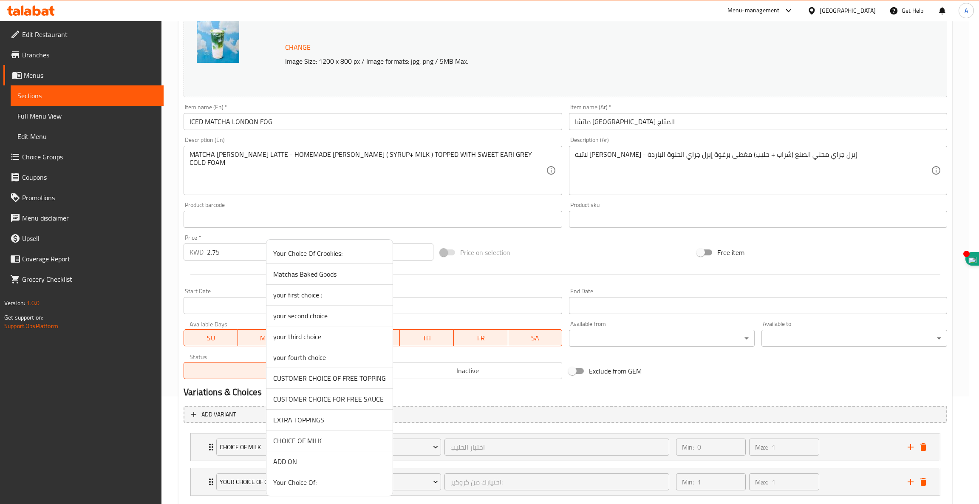
click at [313, 460] on span "ADD ON" at bounding box center [329, 461] width 113 height 10
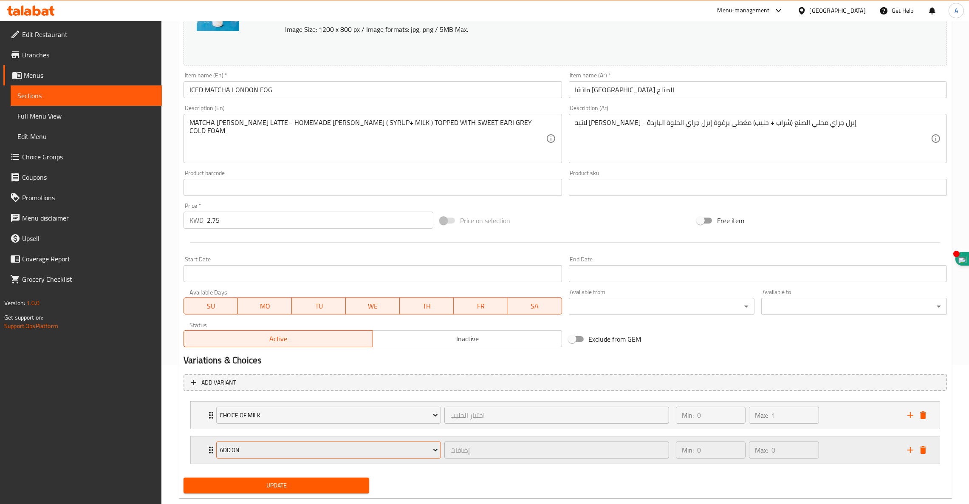
scroll to position [157, 0]
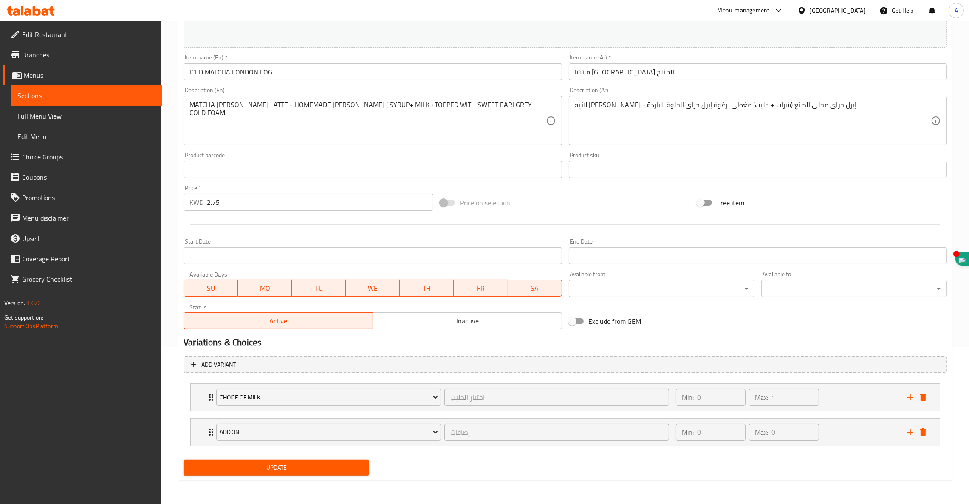
click at [317, 464] on span "Update" at bounding box center [276, 467] width 172 height 11
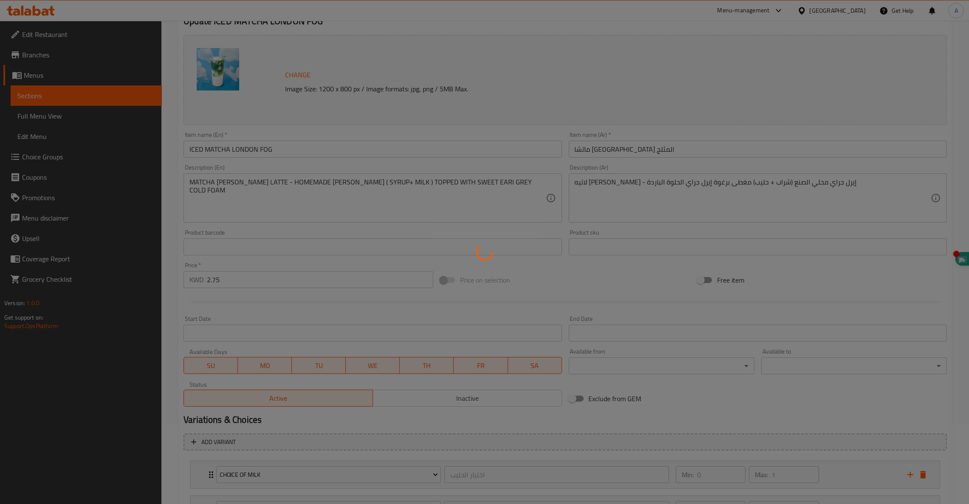
scroll to position [0, 0]
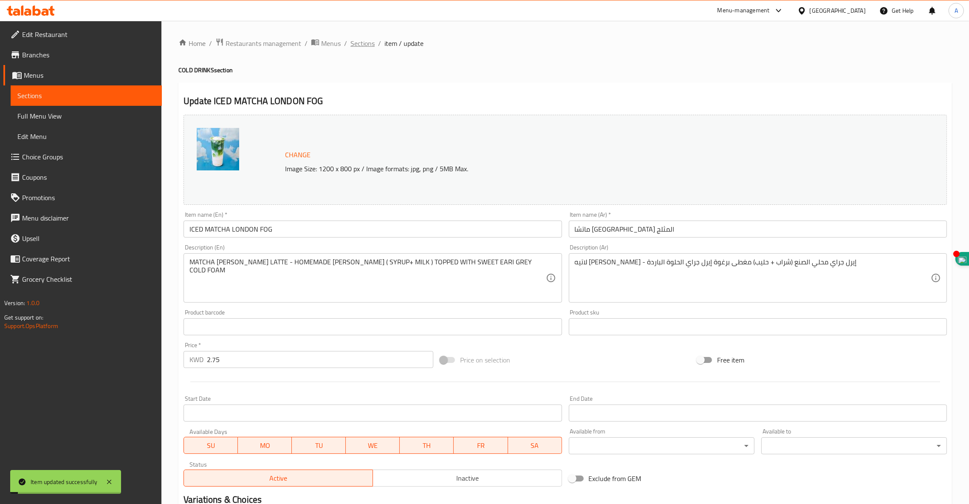
click at [365, 45] on span "Sections" at bounding box center [363, 43] width 24 height 10
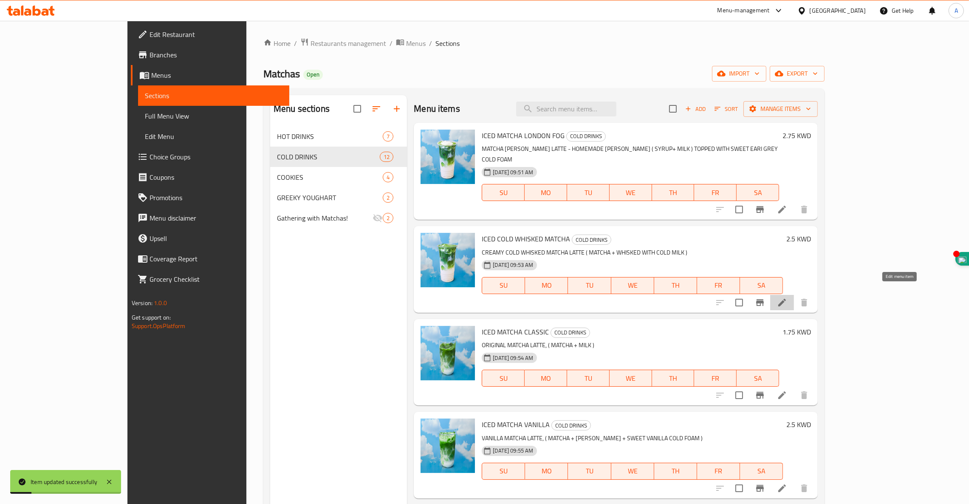
click at [787, 297] on icon at bounding box center [782, 302] width 10 height 10
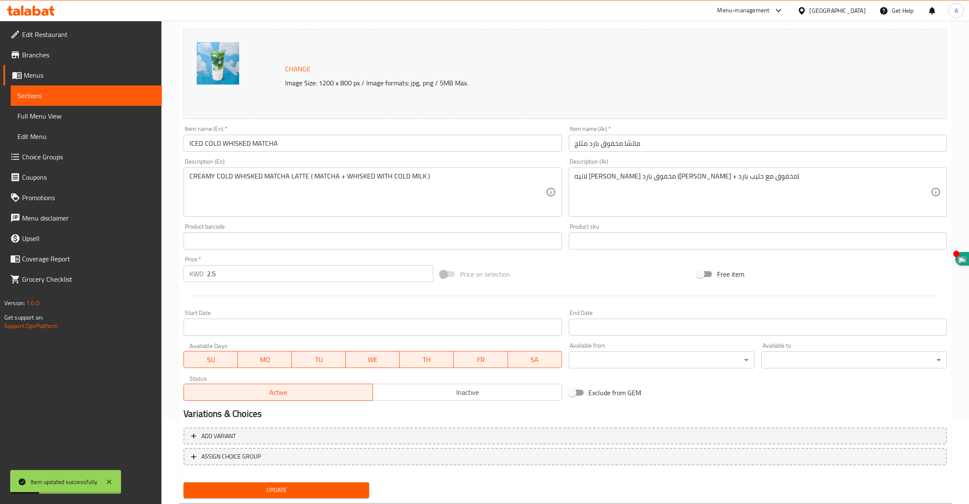
scroll to position [108, 0]
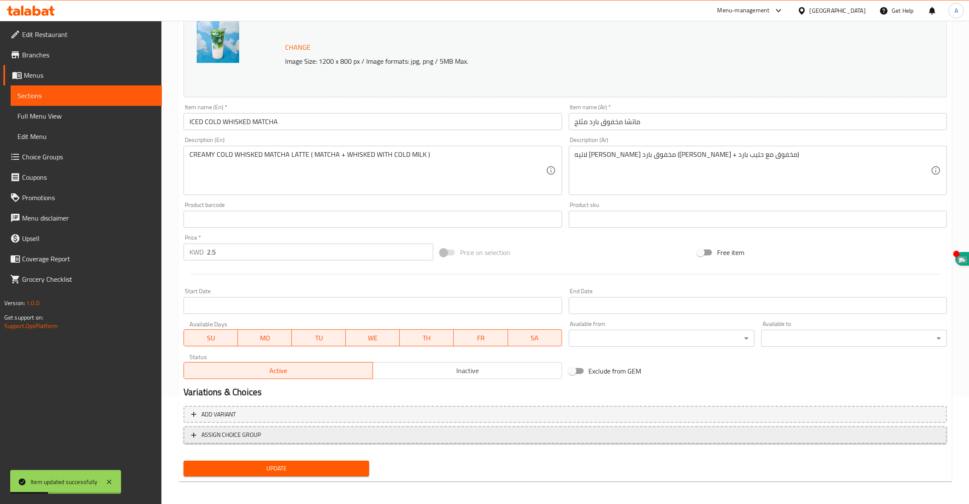
click at [264, 437] on span "ASSIGN CHOICE GROUP" at bounding box center [565, 435] width 748 height 11
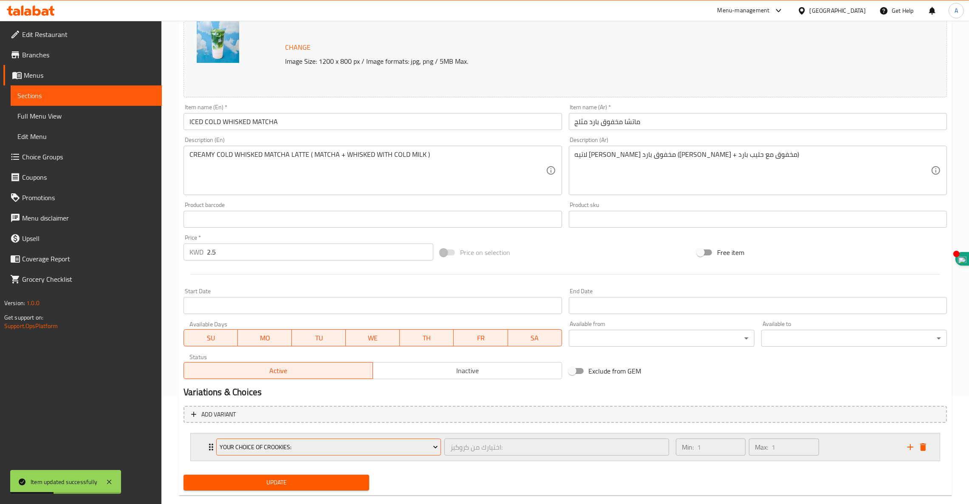
click at [268, 439] on button "Your Choice Of Crookies:" at bounding box center [328, 447] width 225 height 17
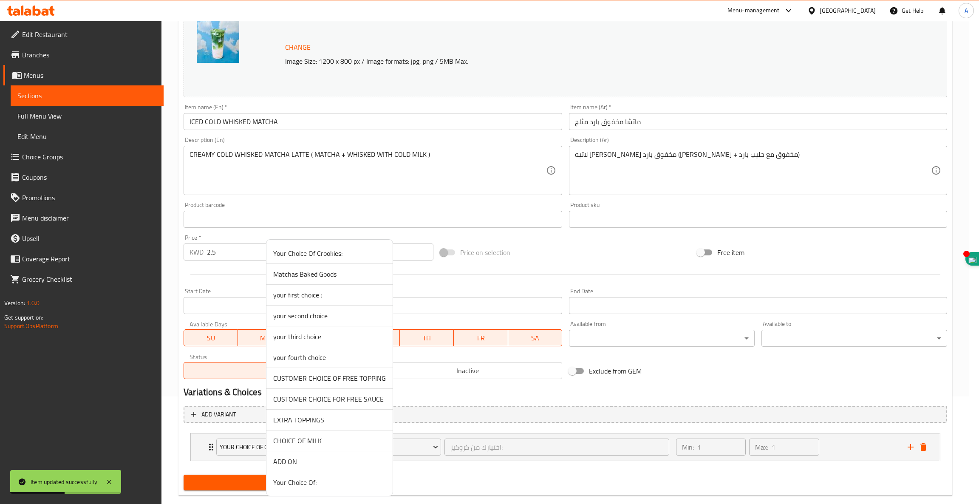
click at [291, 450] on li "CHOICE OF MILK" at bounding box center [329, 440] width 126 height 21
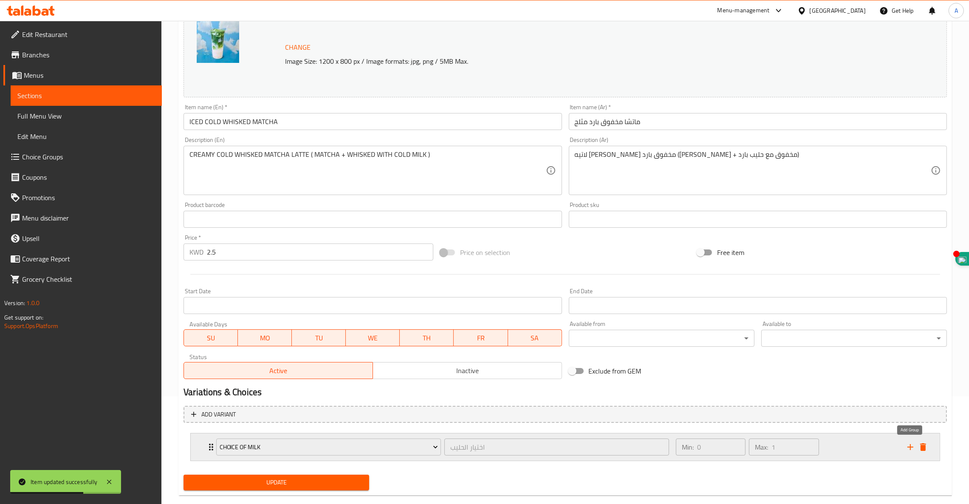
drag, startPoint x: 911, startPoint y: 450, endPoint x: 906, endPoint y: 450, distance: 4.3
click at [910, 450] on icon "add" at bounding box center [911, 447] width 10 height 10
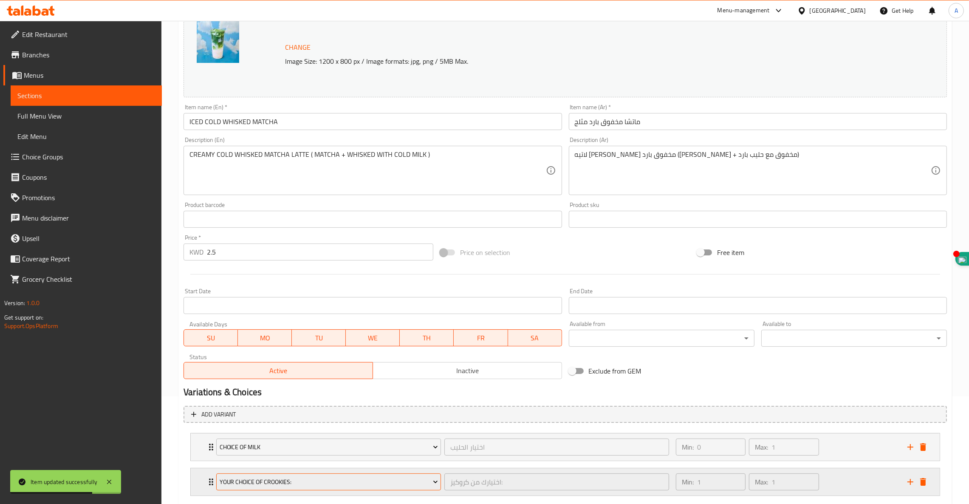
click at [359, 481] on span "Your Choice Of Crookies:" at bounding box center [329, 482] width 218 height 11
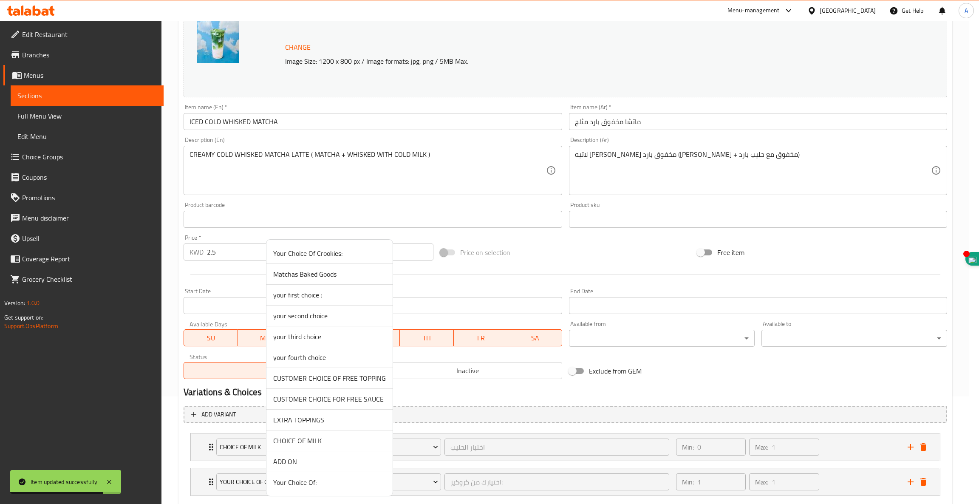
click at [294, 463] on span "ADD ON" at bounding box center [329, 461] width 113 height 10
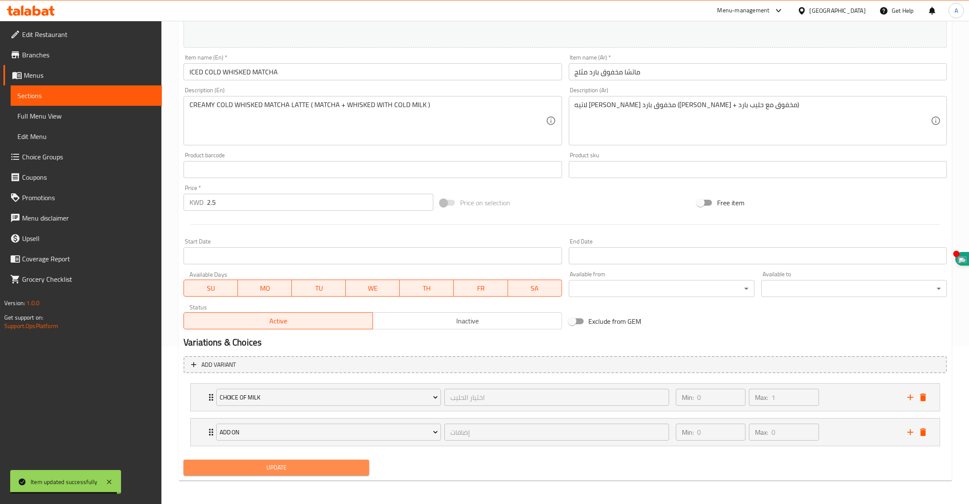
drag, startPoint x: 285, startPoint y: 470, endPoint x: 289, endPoint y: 465, distance: 6.4
click at [285, 470] on span "Update" at bounding box center [276, 467] width 172 height 11
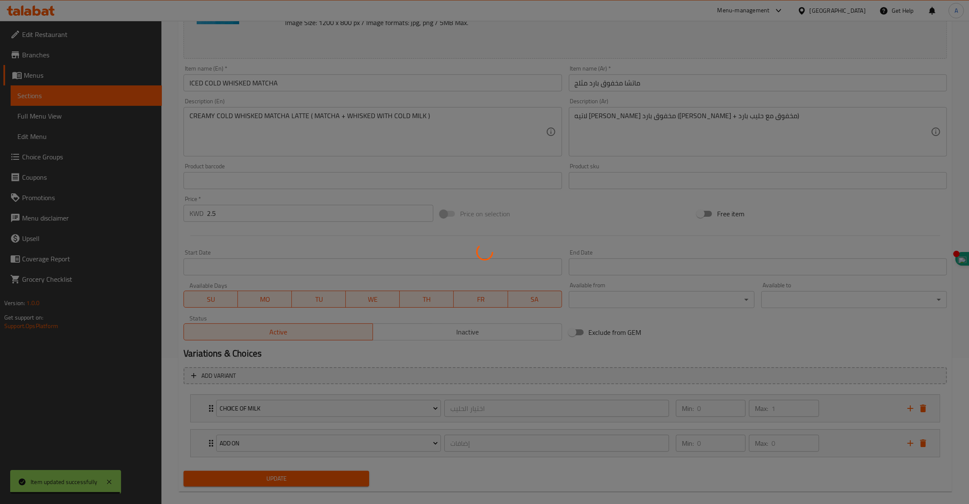
scroll to position [0, 0]
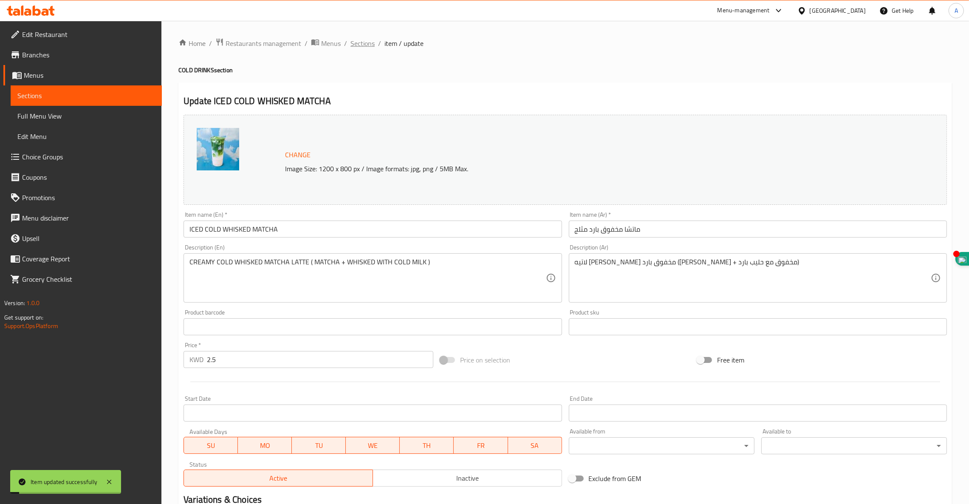
click at [354, 39] on span "Sections" at bounding box center [363, 43] width 24 height 10
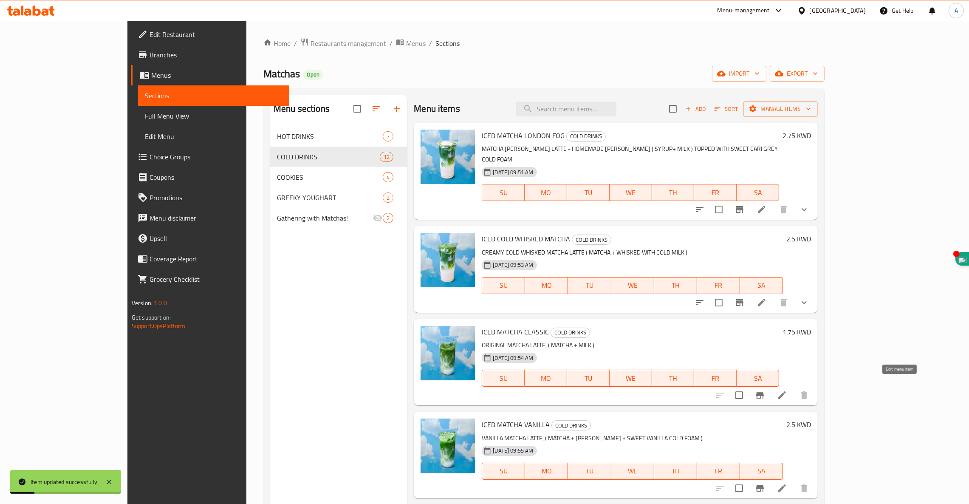
click at [786, 391] on icon at bounding box center [782, 395] width 8 height 8
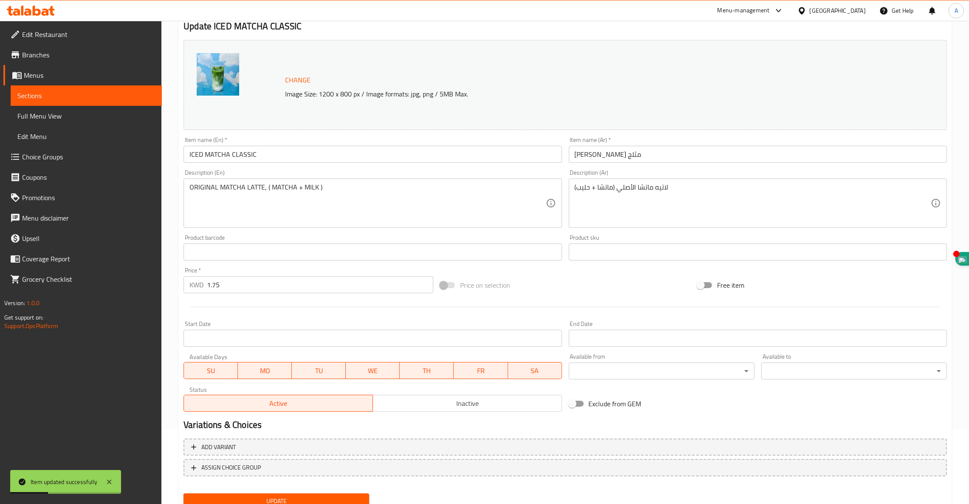
scroll to position [108, 0]
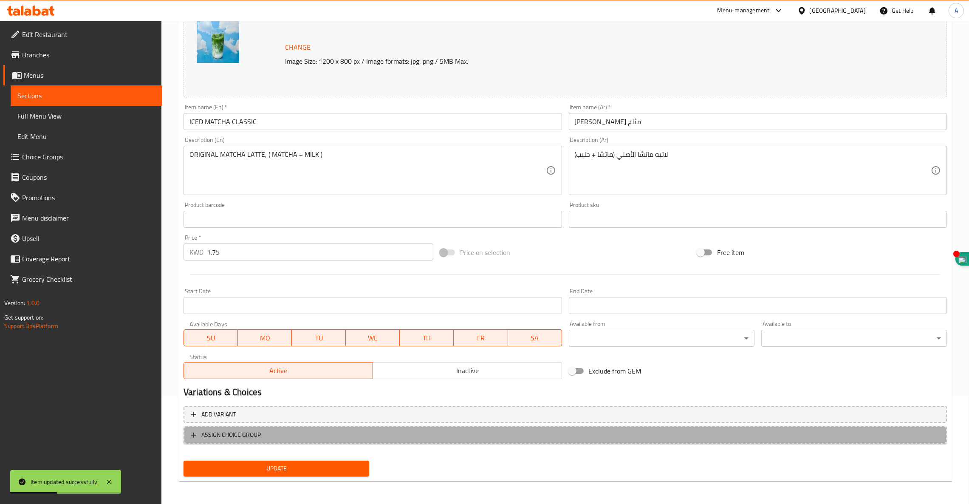
click at [269, 435] on span "ASSIGN CHOICE GROUP" at bounding box center [565, 435] width 748 height 11
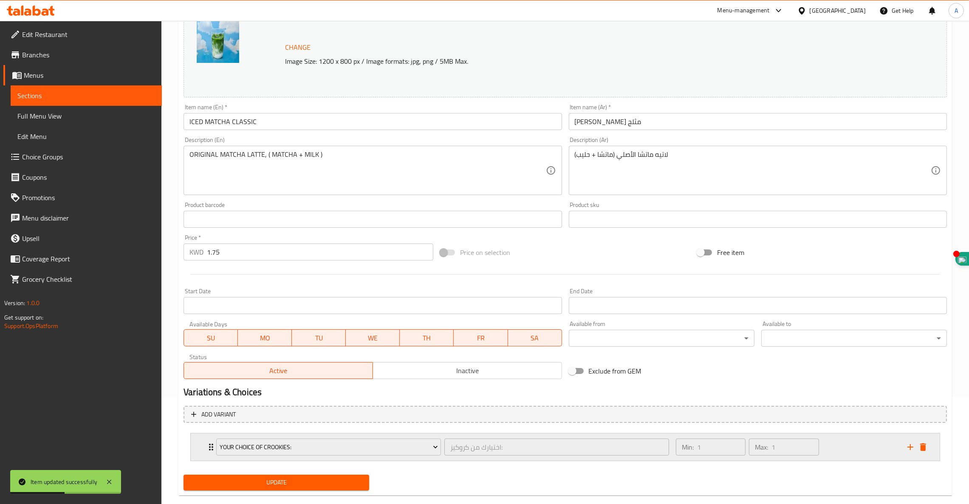
drag, startPoint x: 374, startPoint y: 459, endPoint x: 377, endPoint y: 451, distance: 8.4
click at [374, 459] on div "Your Choice Of Crookies: اختيارك من كروكيز: ​" at bounding box center [442, 446] width 463 height 27
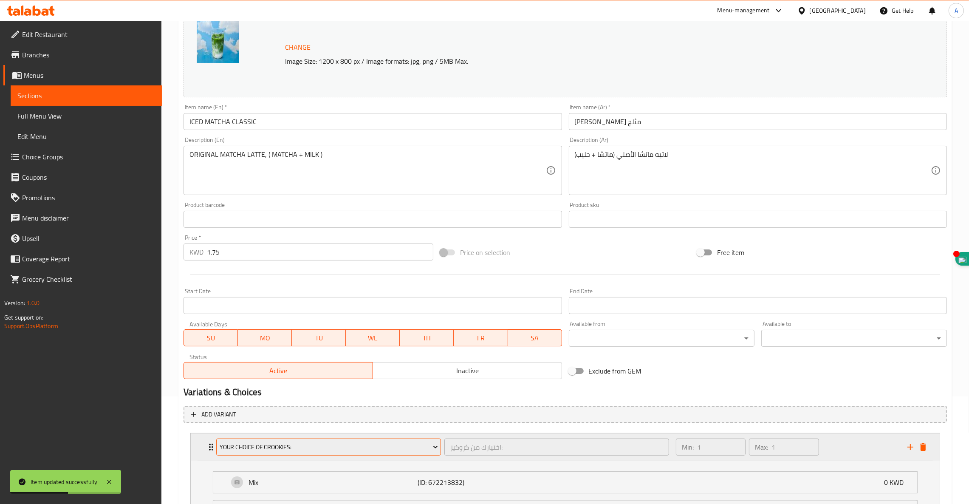
click at [378, 451] on span "Your Choice Of Crookies:" at bounding box center [329, 447] width 218 height 11
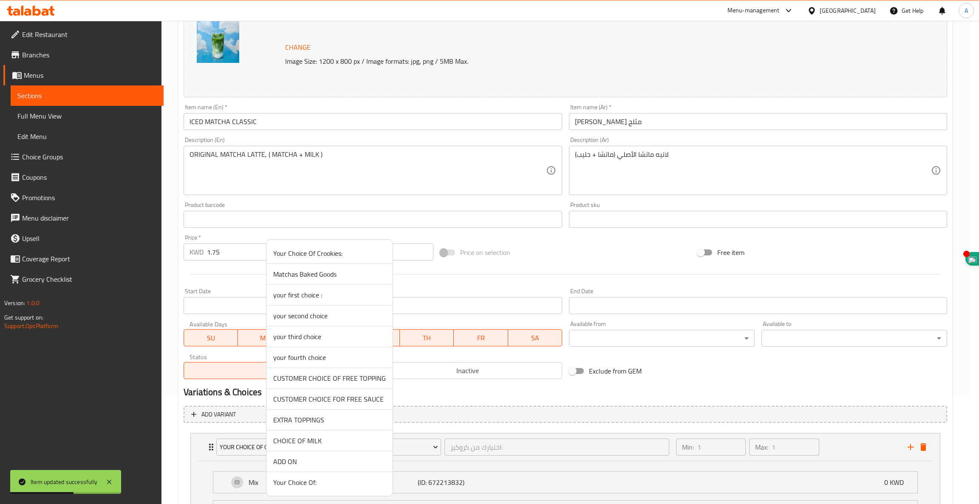
click at [378, 450] on li "CHOICE OF MILK" at bounding box center [329, 440] width 126 height 21
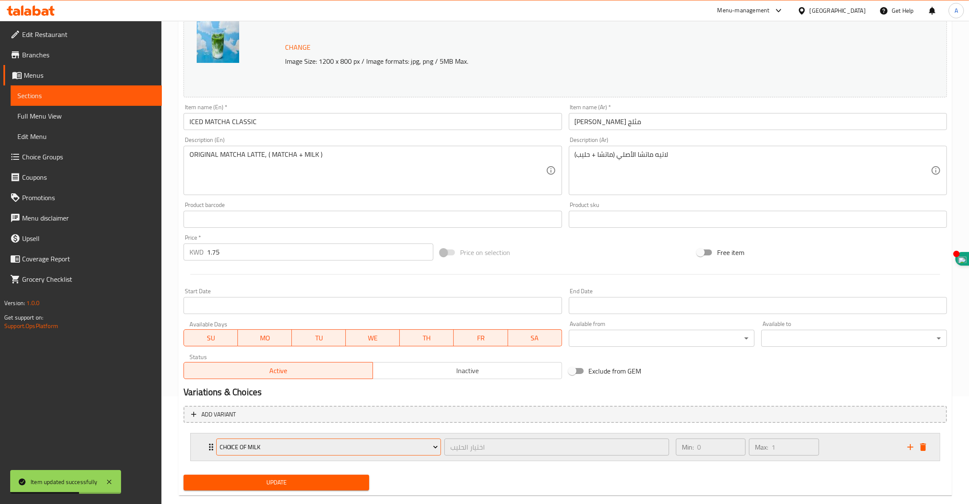
click at [379, 448] on span "CHOICE OF MILK" at bounding box center [329, 447] width 218 height 11
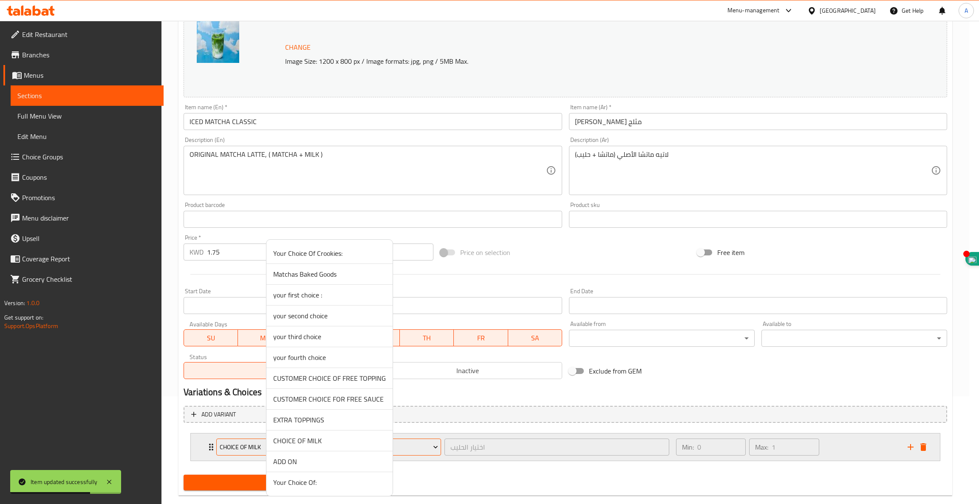
click at [348, 443] on span "CHOICE OF MILK" at bounding box center [329, 441] width 113 height 10
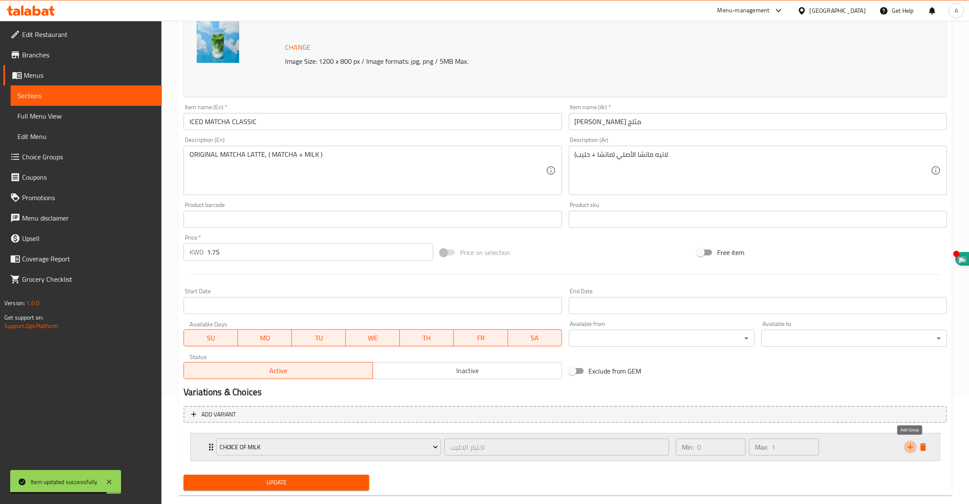
drag, startPoint x: 912, startPoint y: 445, endPoint x: 861, endPoint y: 448, distance: 50.6
click at [912, 445] on icon "add" at bounding box center [911, 447] width 10 height 10
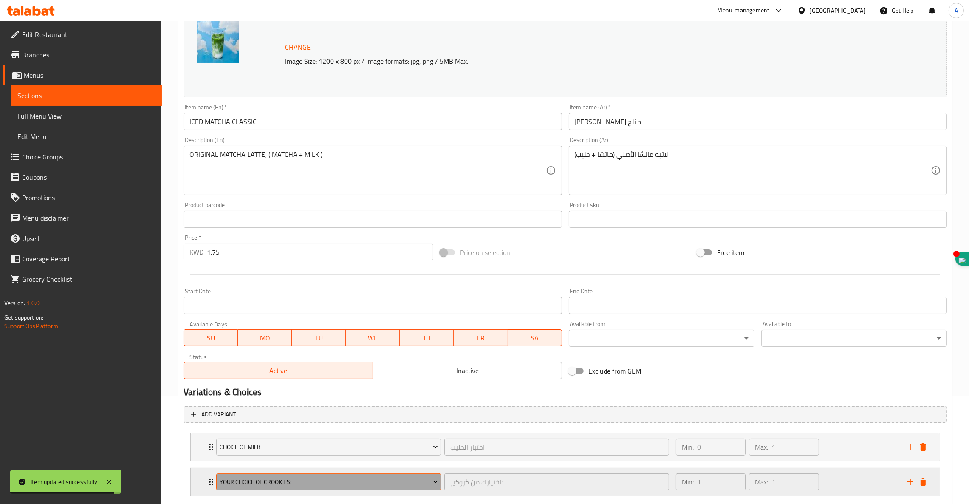
click at [325, 477] on span "Your Choice Of Crookies:" at bounding box center [329, 482] width 218 height 11
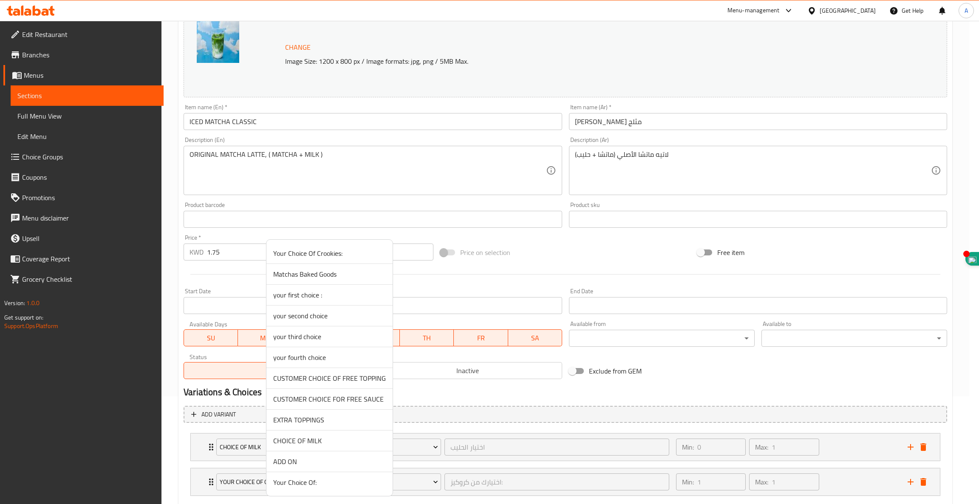
click at [311, 458] on span "ADD ON" at bounding box center [329, 461] width 113 height 10
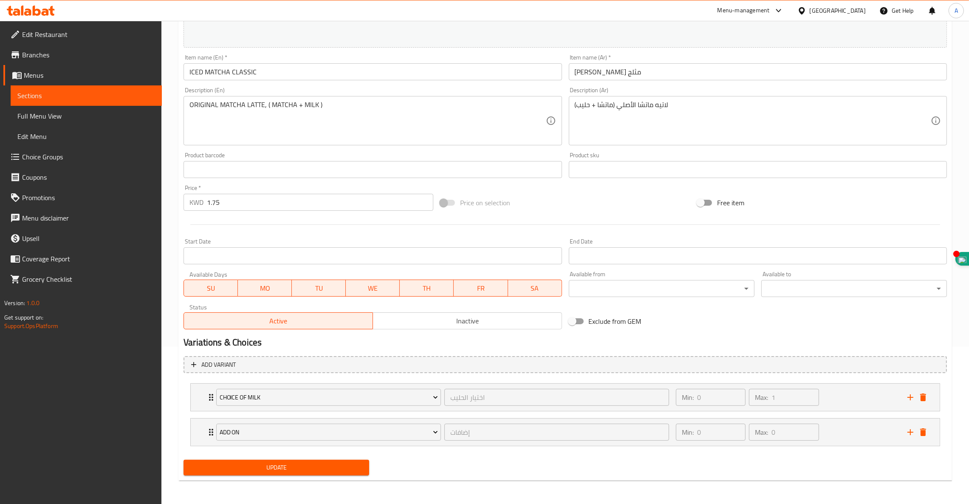
click at [308, 471] on span "Update" at bounding box center [276, 467] width 172 height 11
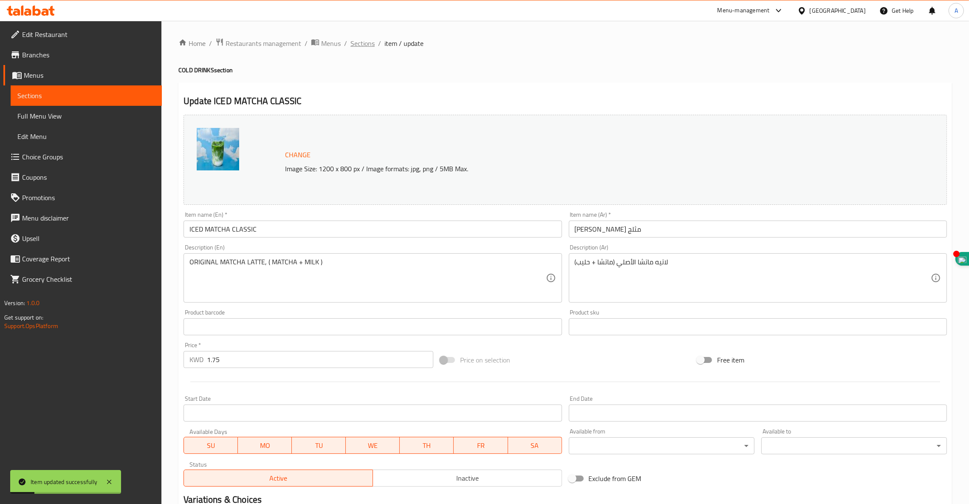
click at [364, 41] on span "Sections" at bounding box center [363, 43] width 24 height 10
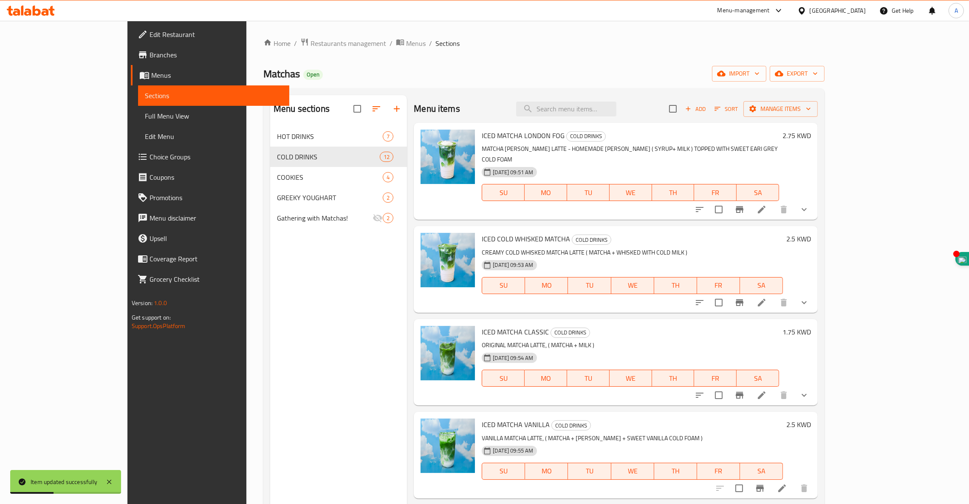
scroll to position [64, 0]
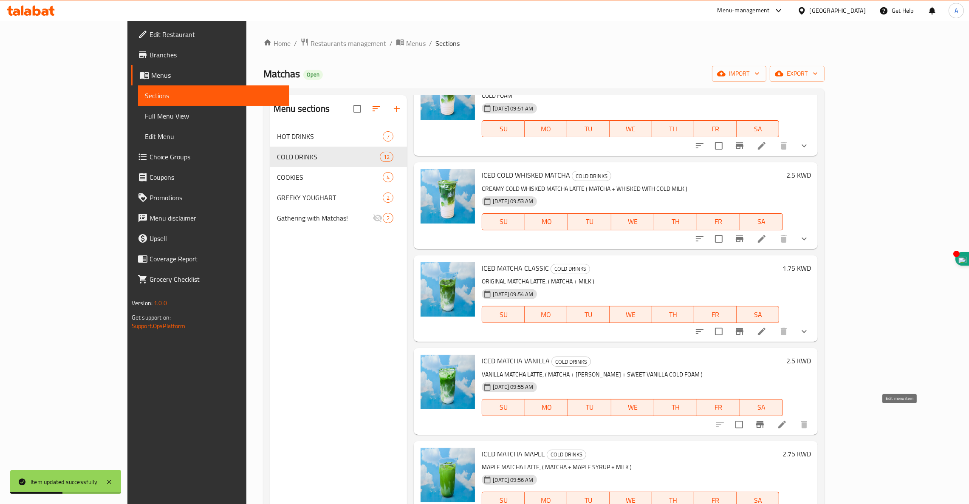
click at [787, 419] on icon at bounding box center [782, 424] width 10 height 10
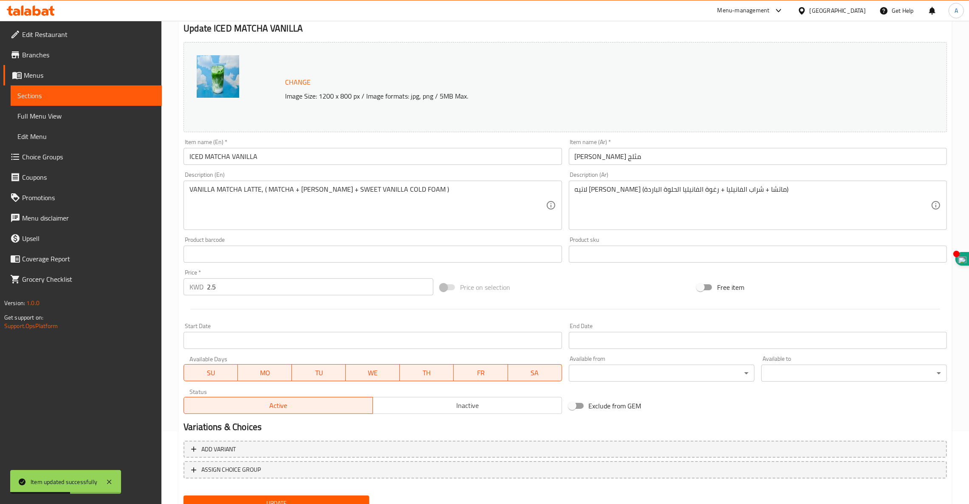
scroll to position [108, 0]
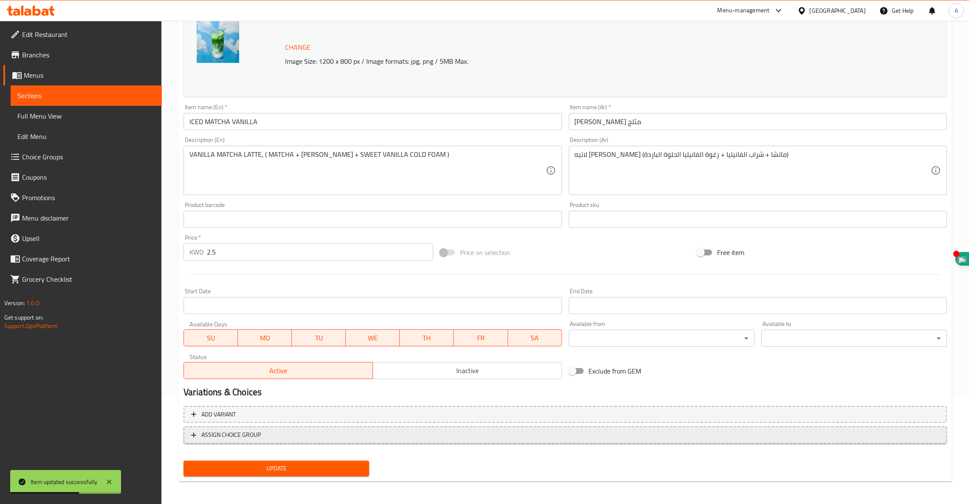
click at [258, 438] on span "ASSIGN CHOICE GROUP" at bounding box center [230, 435] width 59 height 11
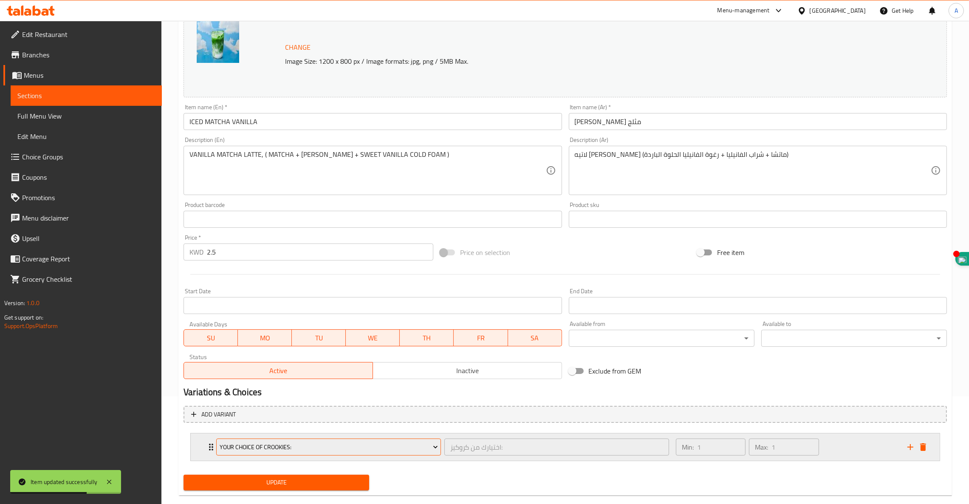
click at [258, 445] on span "Your Choice Of Crookies:" at bounding box center [329, 447] width 218 height 11
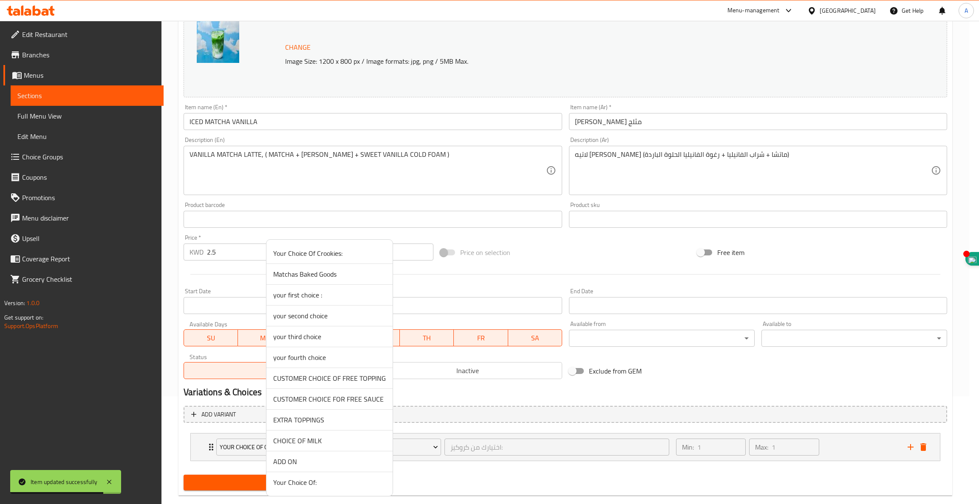
click at [302, 441] on span "CHOICE OF MILK" at bounding box center [329, 441] width 113 height 10
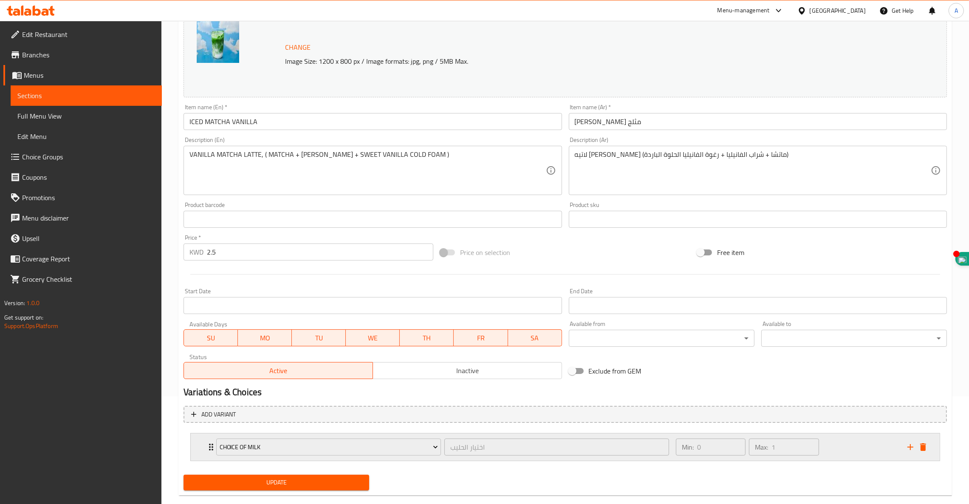
click at [902, 444] on div "CHOICE OF MILK اختيار الحليب ​ Min: 0 ​ Max: 1 ​" at bounding box center [560, 447] width 695 height 24
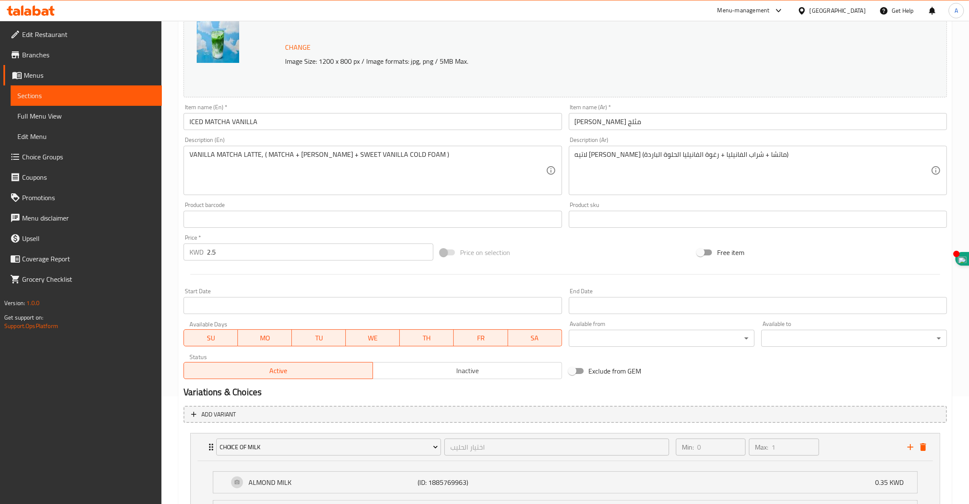
scroll to position [171, 0]
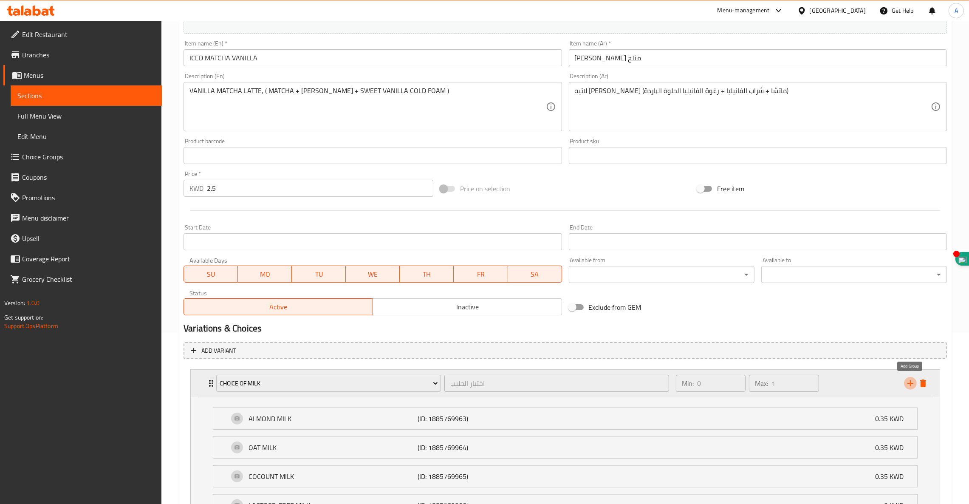
click at [910, 385] on icon "add" at bounding box center [911, 383] width 10 height 10
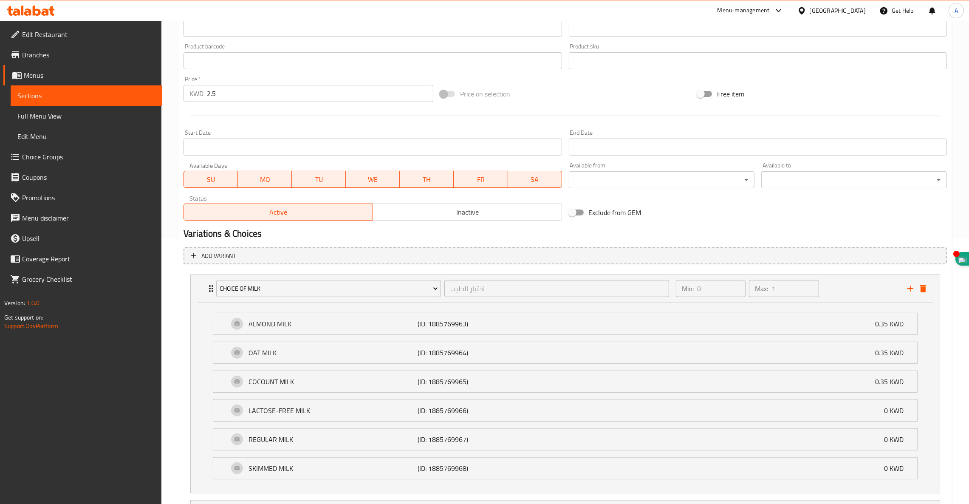
scroll to position [349, 0]
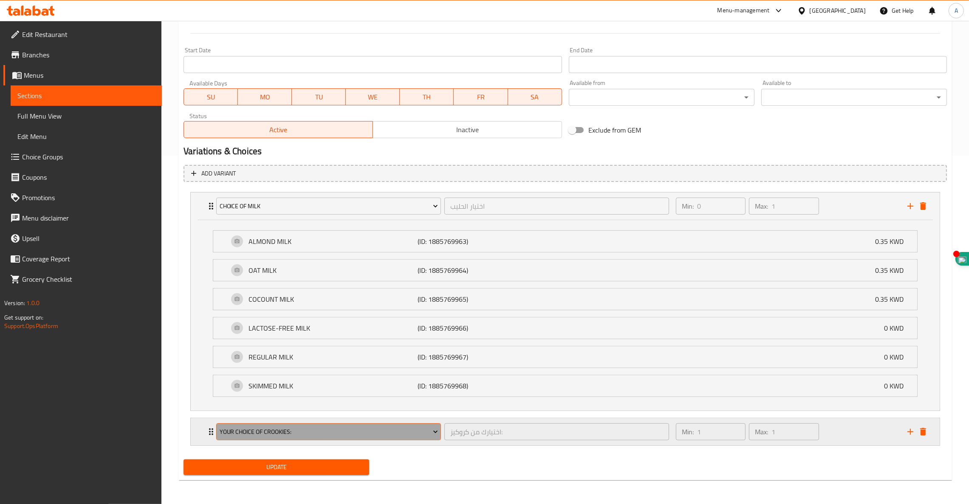
click at [299, 430] on span "Your Choice Of Crookies:" at bounding box center [329, 432] width 218 height 11
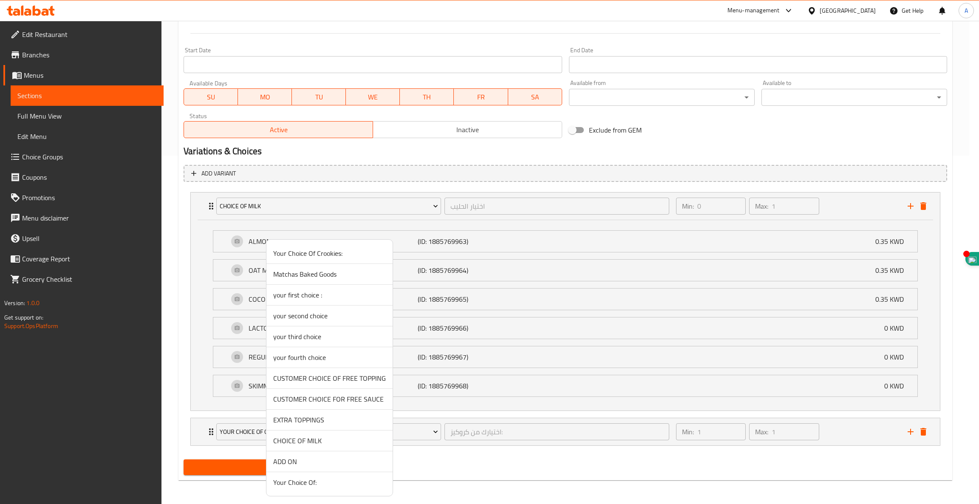
click at [295, 463] on span "ADD ON" at bounding box center [329, 461] width 113 height 10
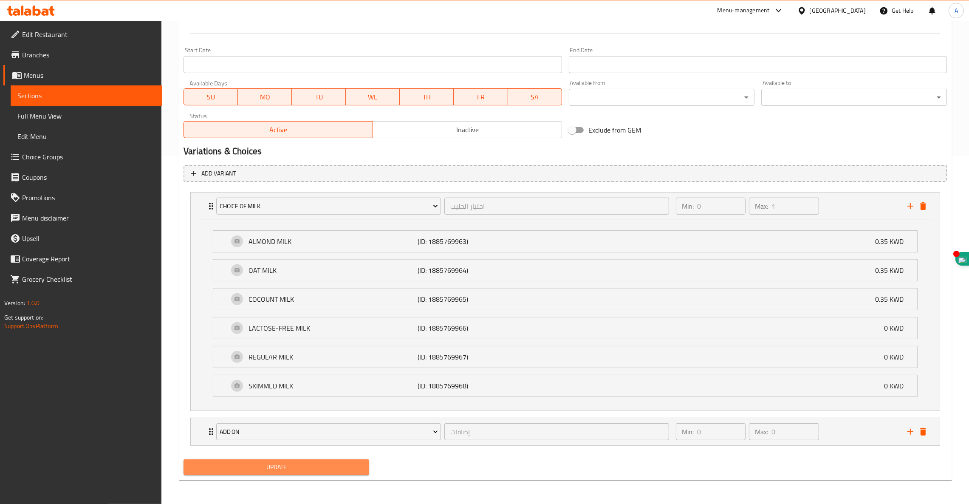
click at [295, 463] on span "Update" at bounding box center [276, 467] width 172 height 11
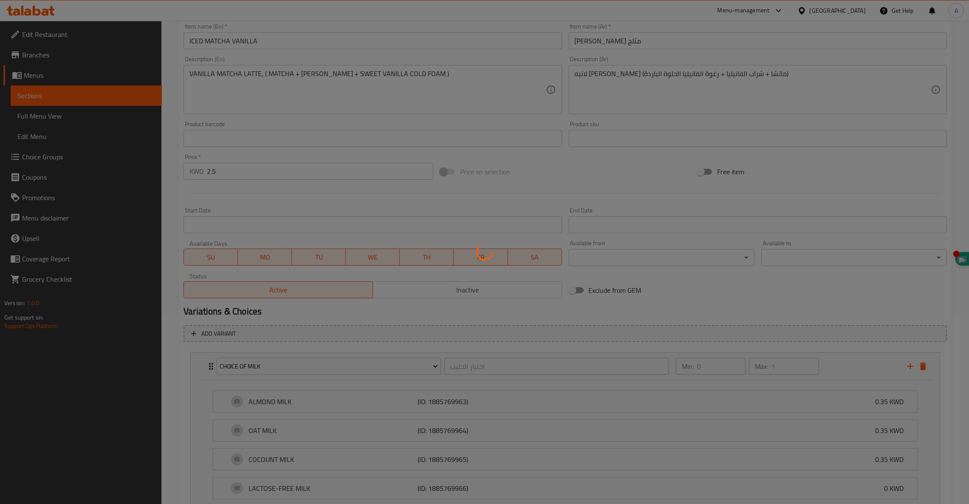
scroll to position [0, 0]
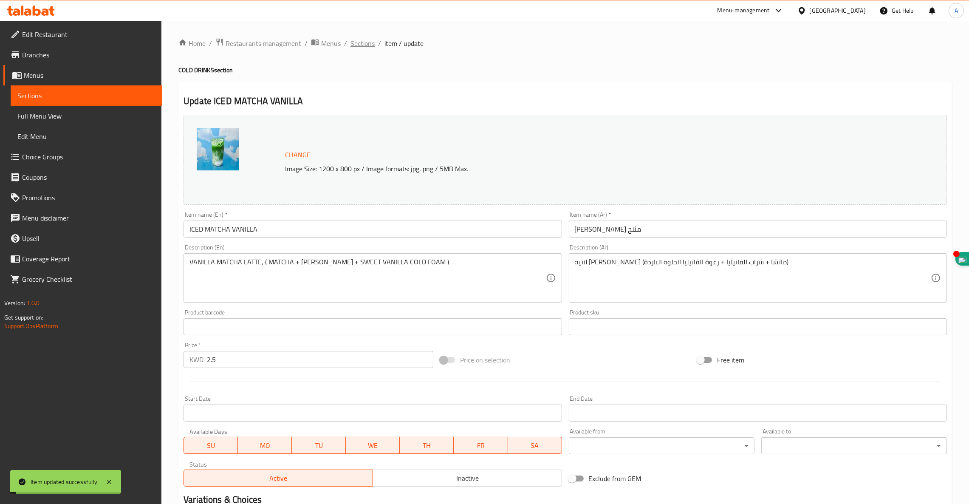
click at [359, 40] on span "Sections" at bounding box center [363, 43] width 24 height 10
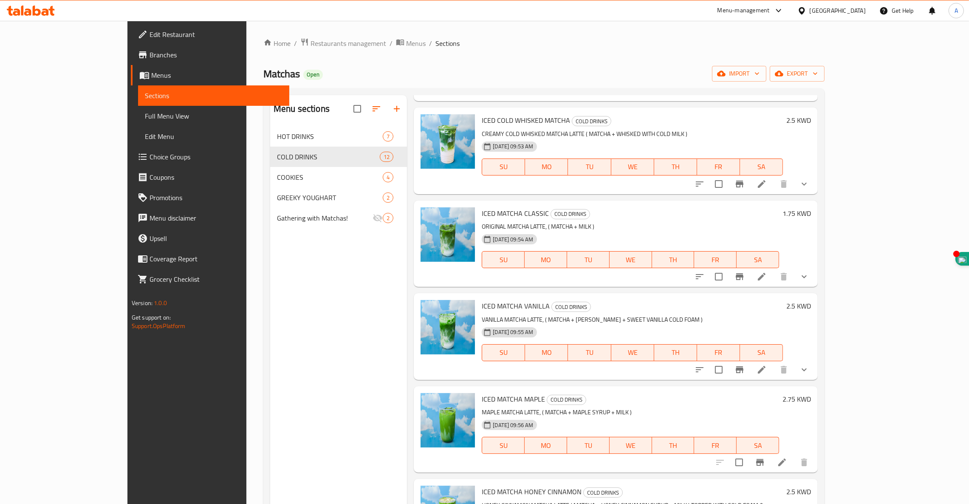
scroll to position [191, 0]
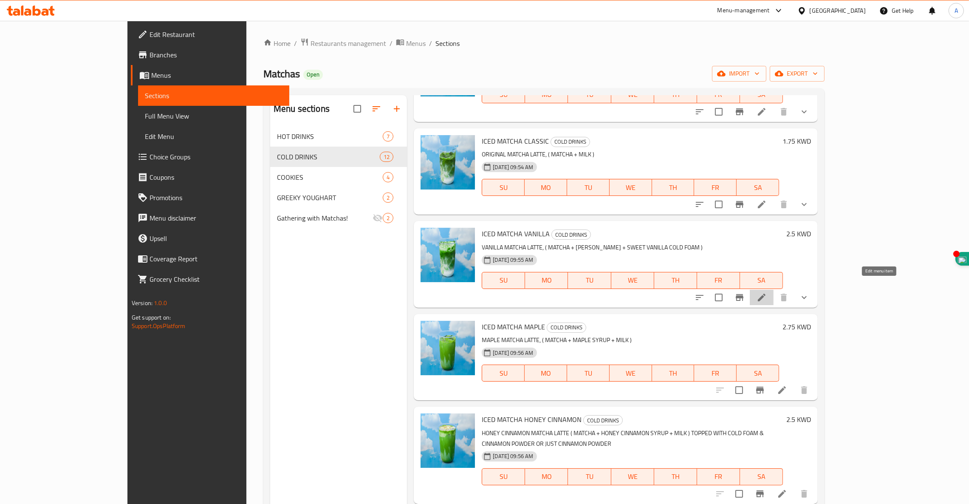
click at [767, 292] on icon at bounding box center [762, 297] width 10 height 10
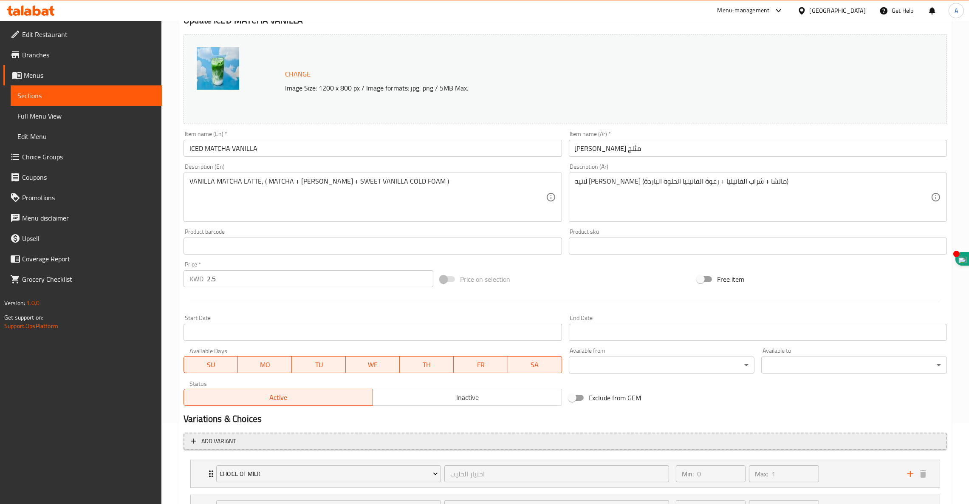
scroll to position [157, 0]
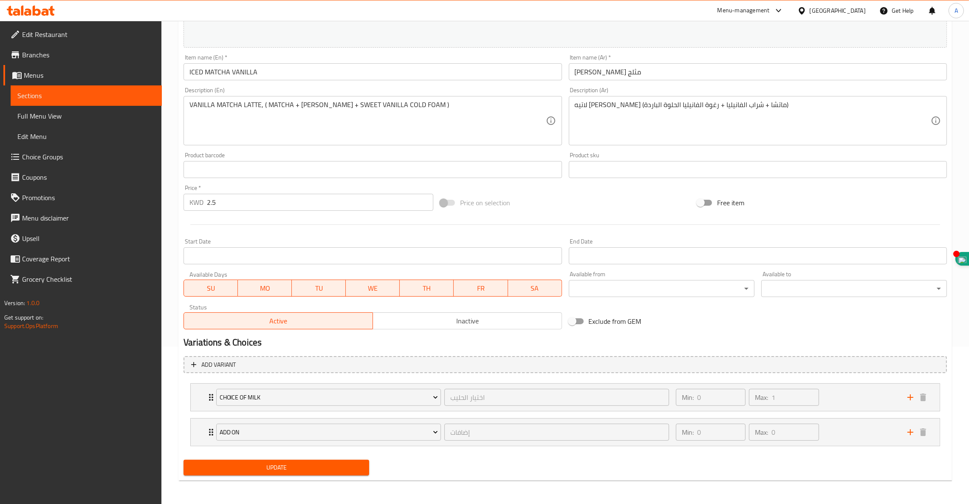
click at [256, 465] on span "Update" at bounding box center [276, 467] width 172 height 11
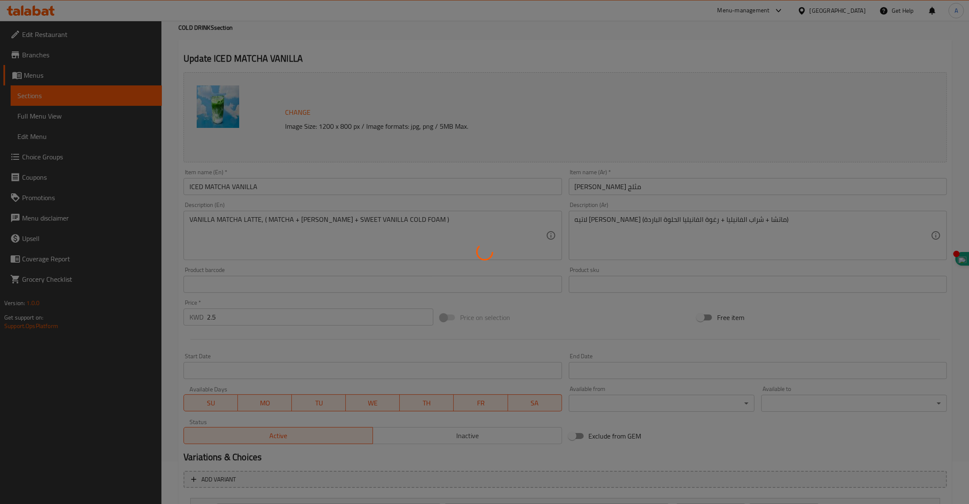
scroll to position [0, 0]
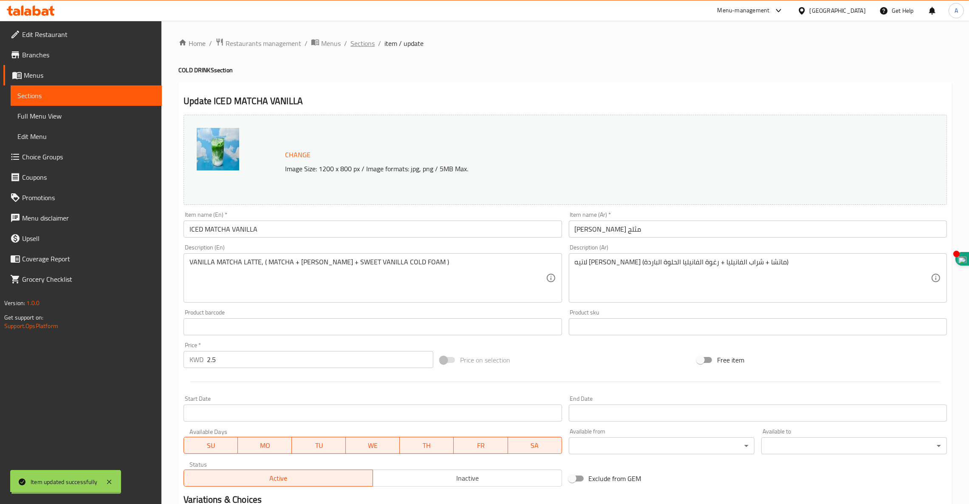
click at [351, 48] on div "Home / Restaurants management / Menus / Sections / item / update COLD DRINKS se…" at bounding box center [565, 341] width 774 height 607
click at [358, 43] on span "Sections" at bounding box center [363, 43] width 24 height 10
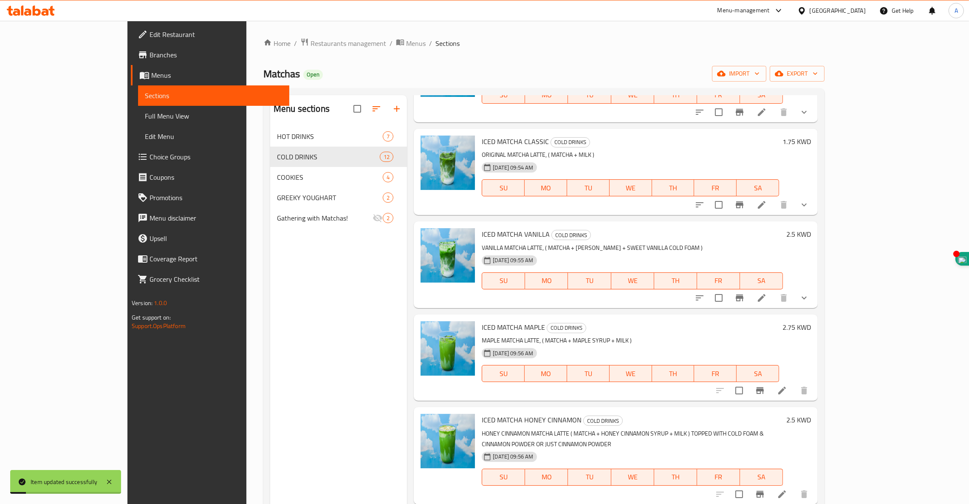
scroll to position [191, 0]
click at [786, 386] on icon at bounding box center [782, 390] width 8 height 8
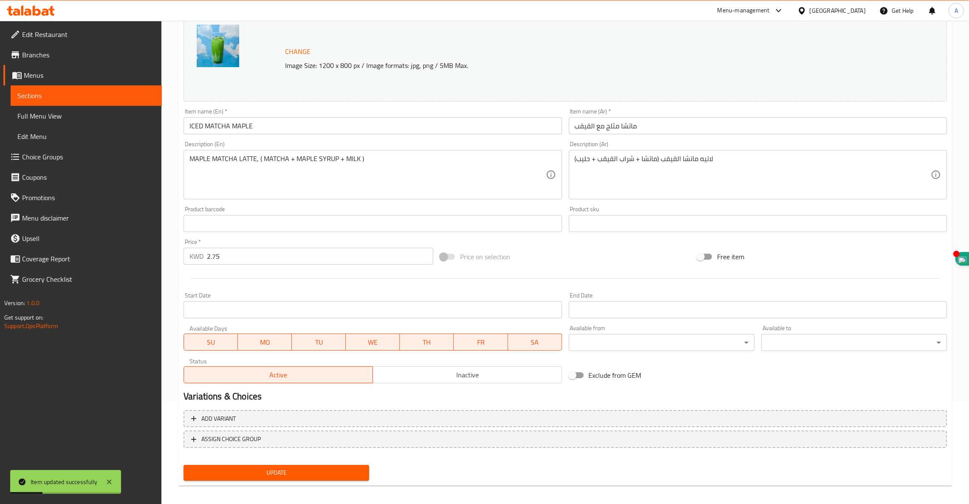
scroll to position [108, 0]
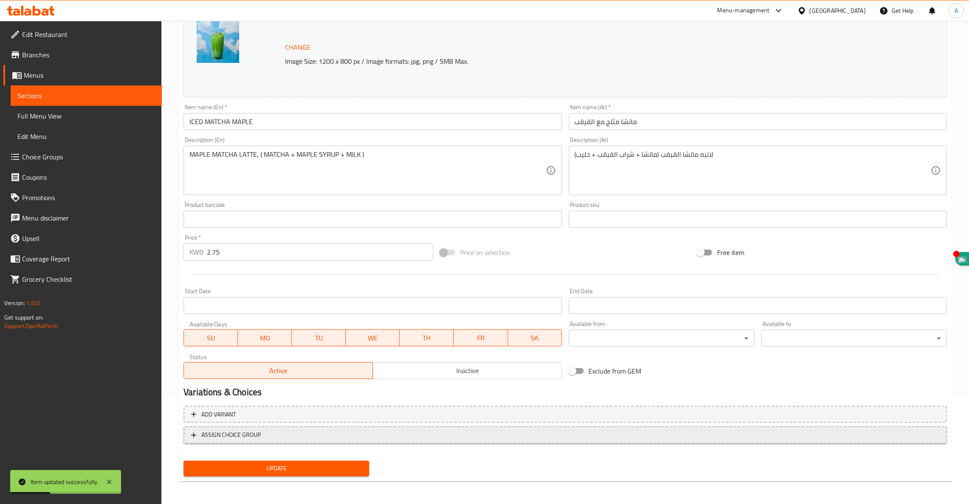
click at [228, 433] on span "ASSIGN CHOICE GROUP" at bounding box center [230, 435] width 59 height 11
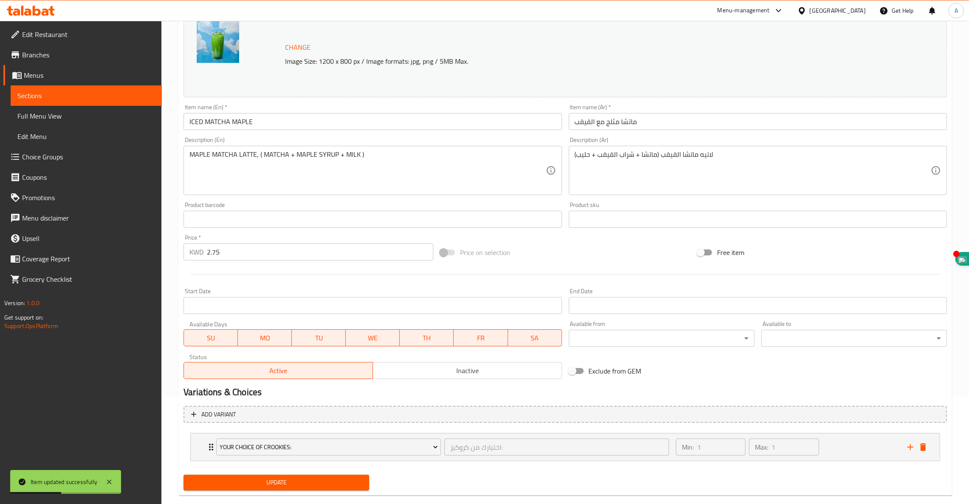
click at [243, 464] on li "Your Choice Of Crookies: اختيارك من كروكيز: ​ Min: 1 ​ Max: 1 ​ Mix (ID: 672213…" at bounding box center [566, 447] width 764 height 35
click at [243, 453] on button "Your Choice Of Crookies:" at bounding box center [328, 447] width 225 height 17
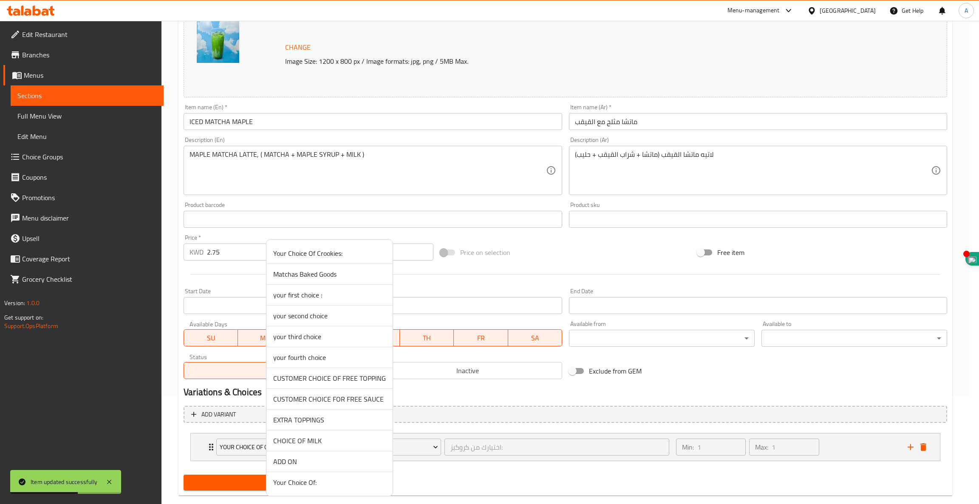
click at [325, 440] on span "CHOICE OF MILK" at bounding box center [329, 441] width 113 height 10
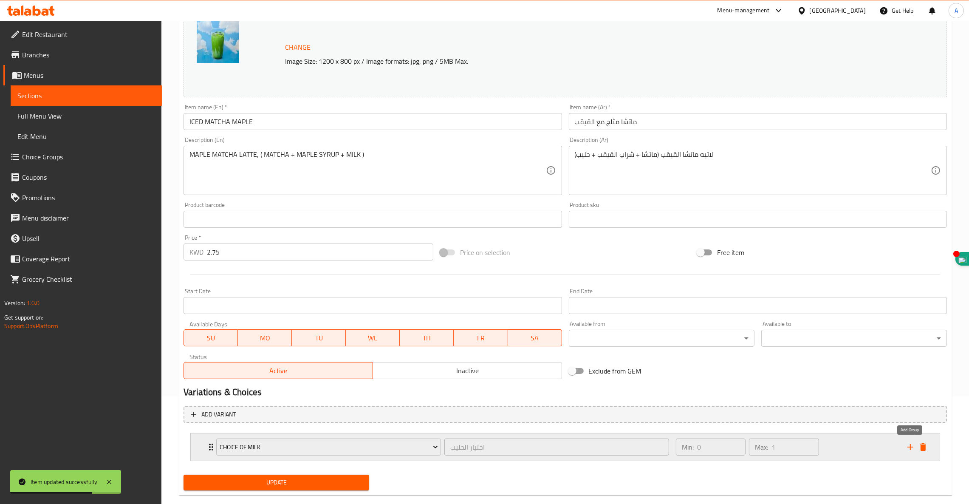
drag, startPoint x: 910, startPoint y: 440, endPoint x: 901, endPoint y: 441, distance: 9.0
click at [909, 441] on button "add" at bounding box center [910, 447] width 13 height 13
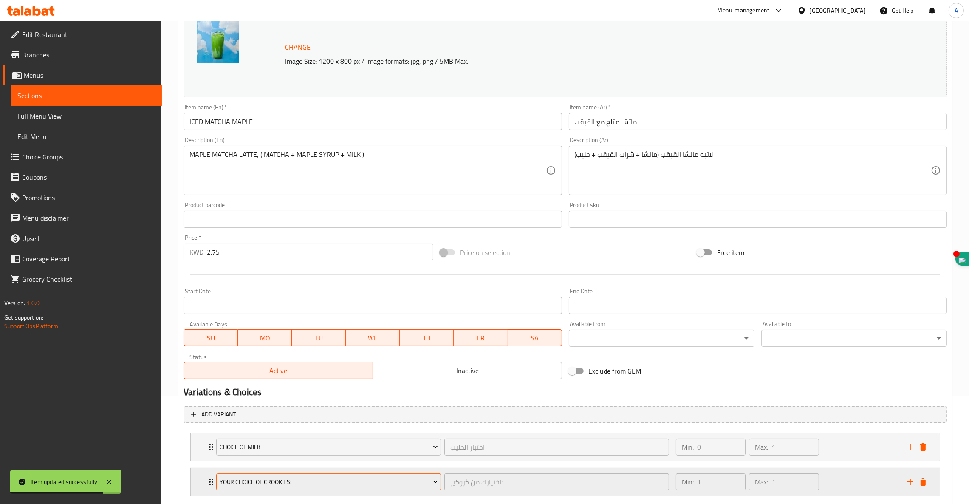
click at [295, 486] on span "Your Choice Of Crookies:" at bounding box center [329, 482] width 218 height 11
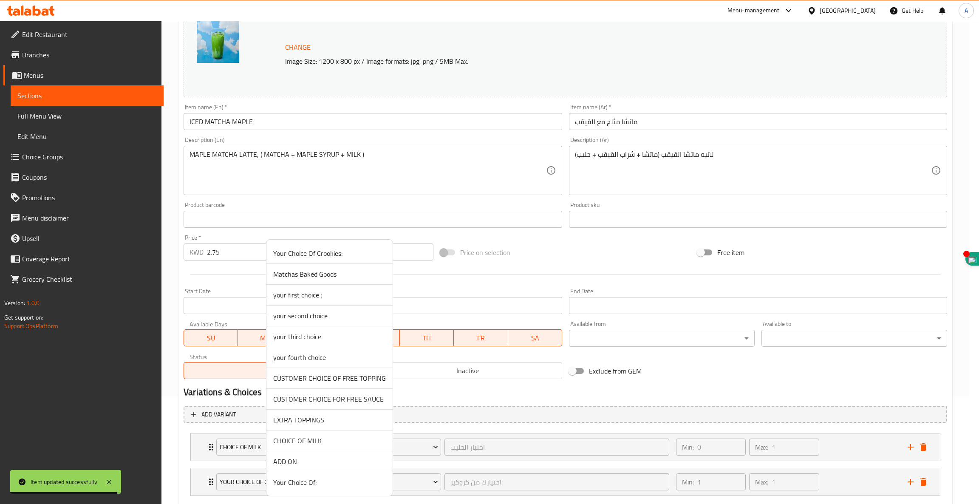
click at [292, 458] on span "ADD ON" at bounding box center [329, 461] width 113 height 10
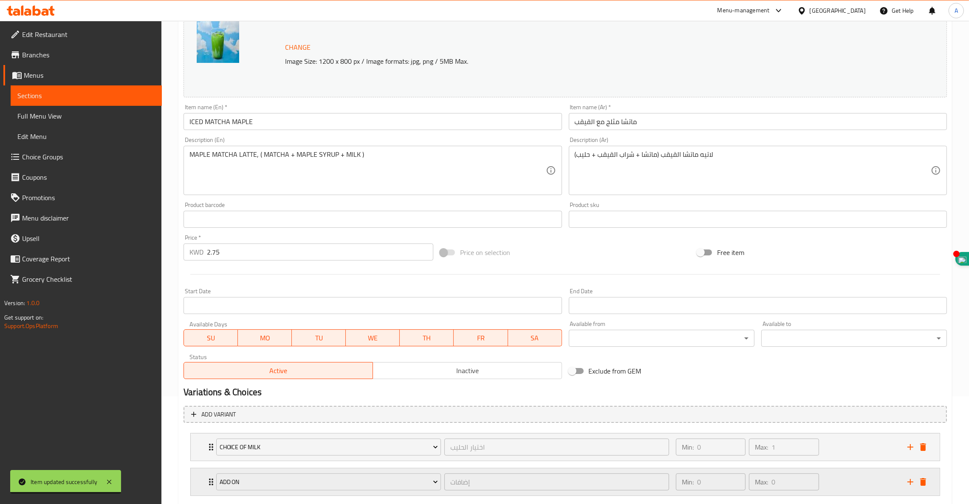
scroll to position [157, 0]
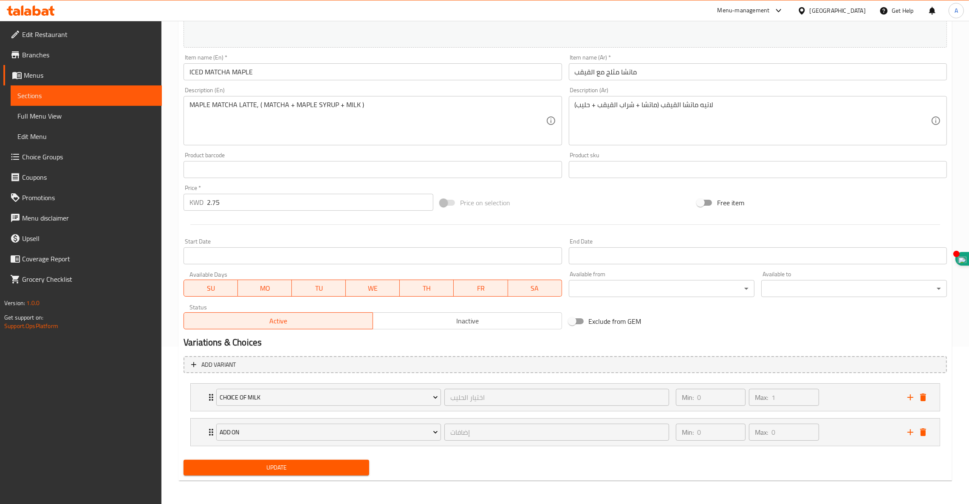
click at [306, 468] on span "Update" at bounding box center [276, 467] width 172 height 11
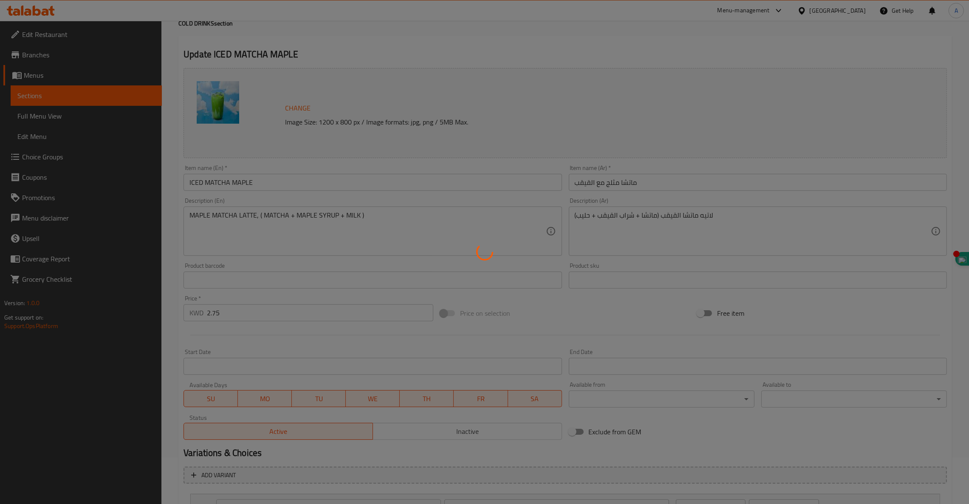
scroll to position [0, 0]
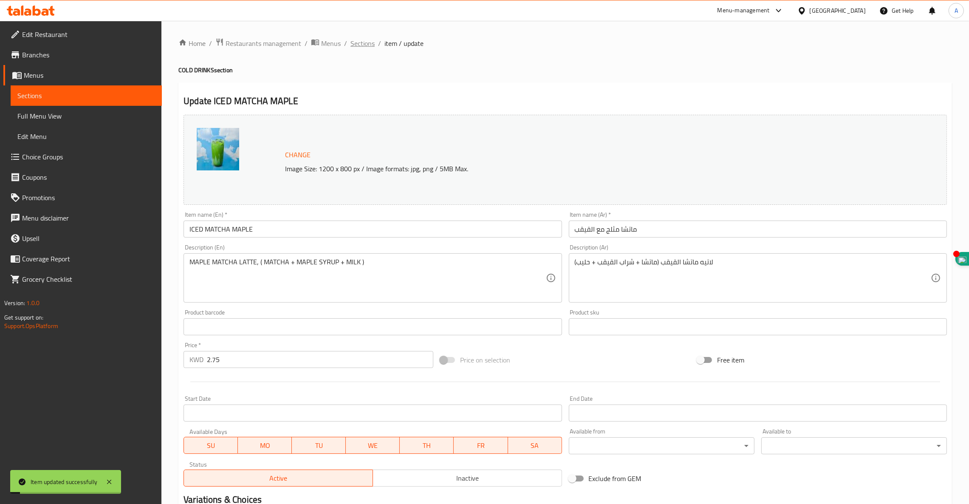
click at [367, 48] on span "Sections" at bounding box center [363, 43] width 24 height 10
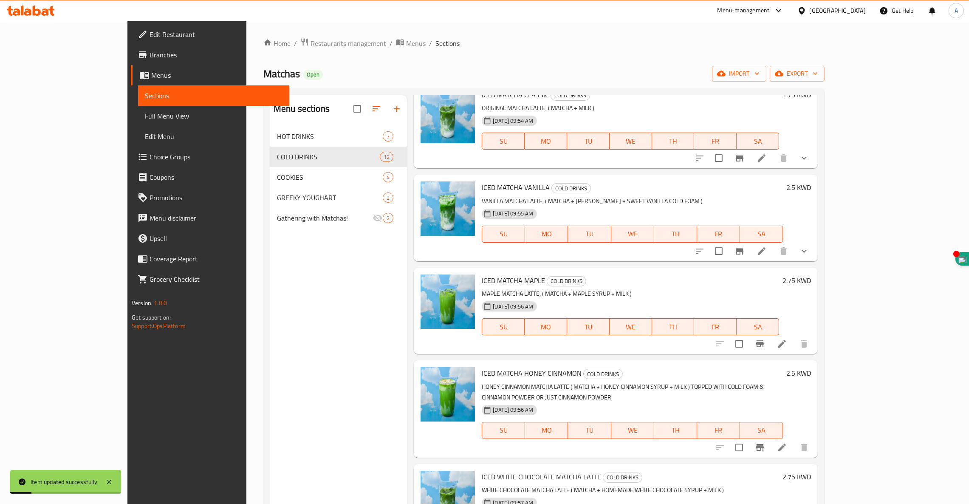
scroll to position [255, 0]
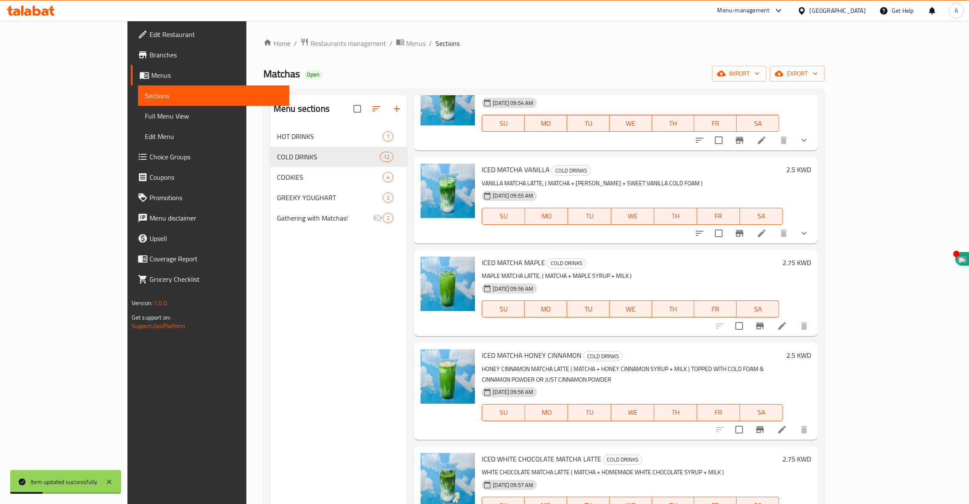
click at [794, 422] on li at bounding box center [782, 429] width 24 height 15
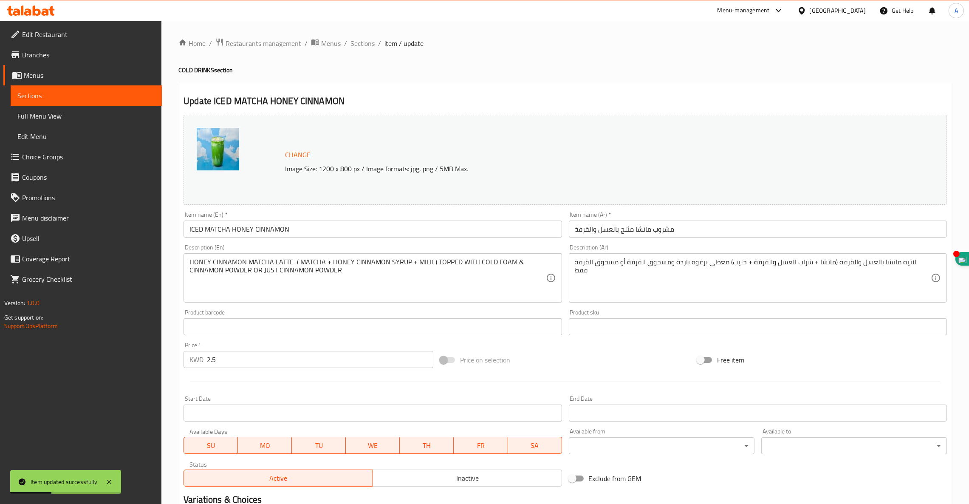
scroll to position [108, 0]
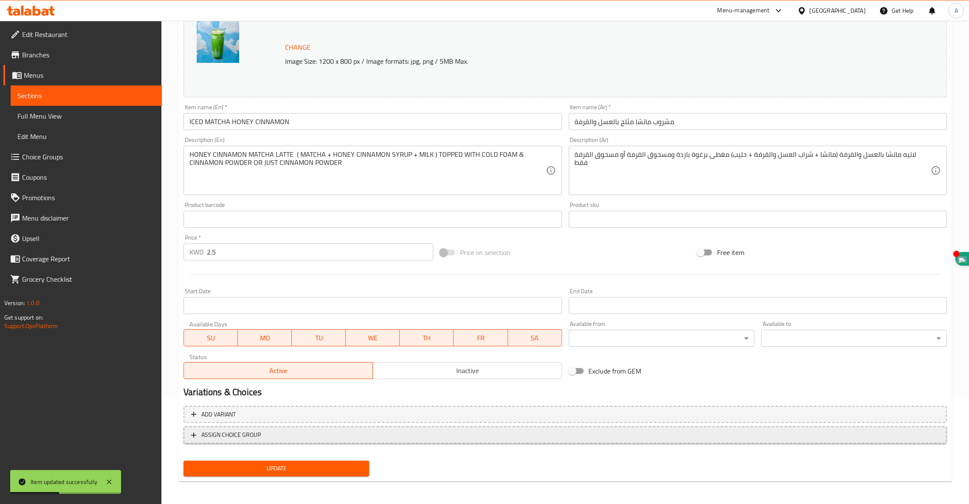
click at [241, 436] on span "ASSIGN CHOICE GROUP" at bounding box center [230, 435] width 59 height 11
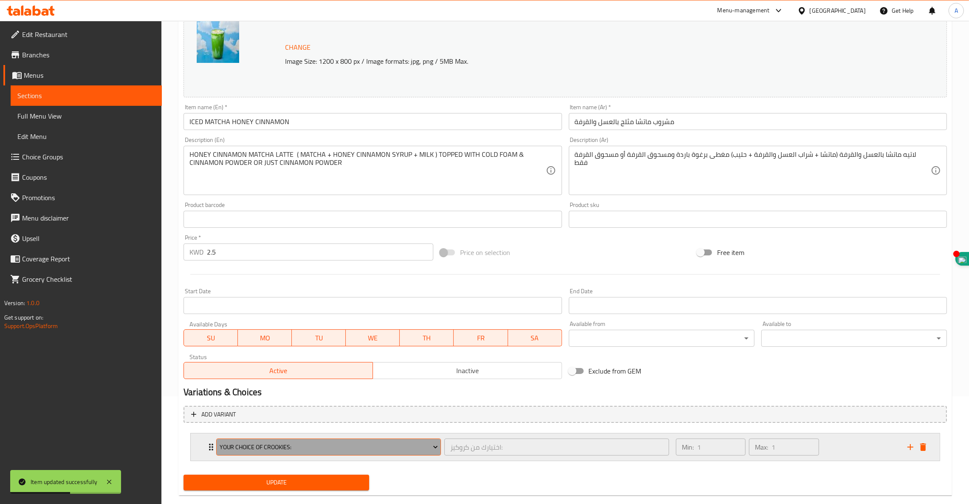
click at [243, 447] on span "Your Choice Of Crookies:" at bounding box center [329, 447] width 218 height 11
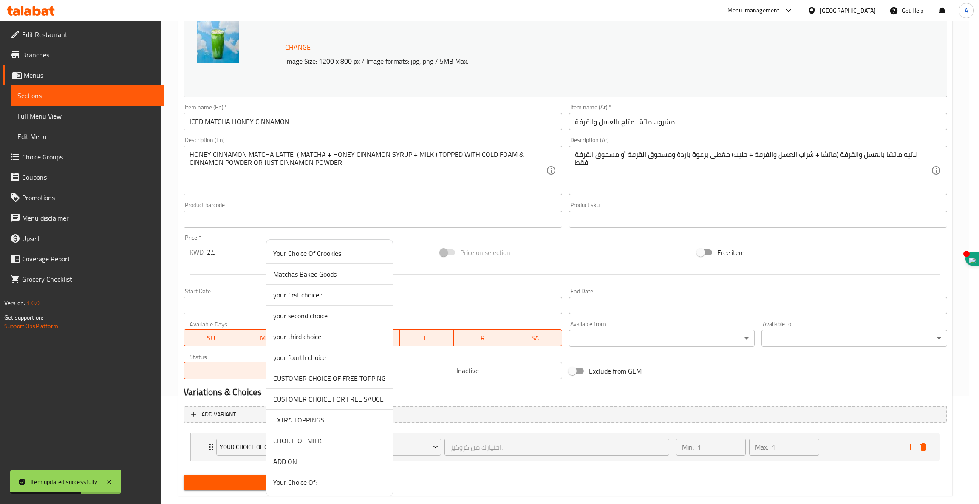
click at [310, 436] on span "CHOICE OF MILK" at bounding box center [329, 441] width 113 height 10
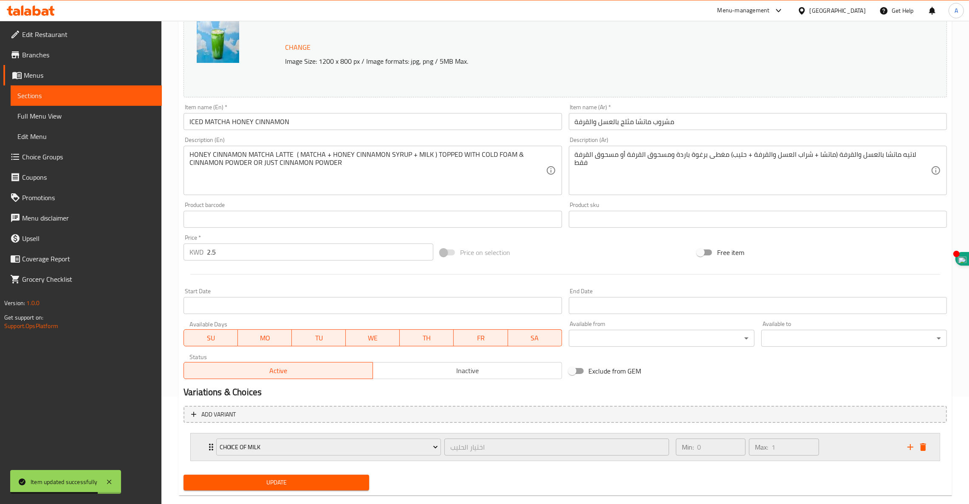
click at [910, 448] on icon "add" at bounding box center [911, 447] width 10 height 10
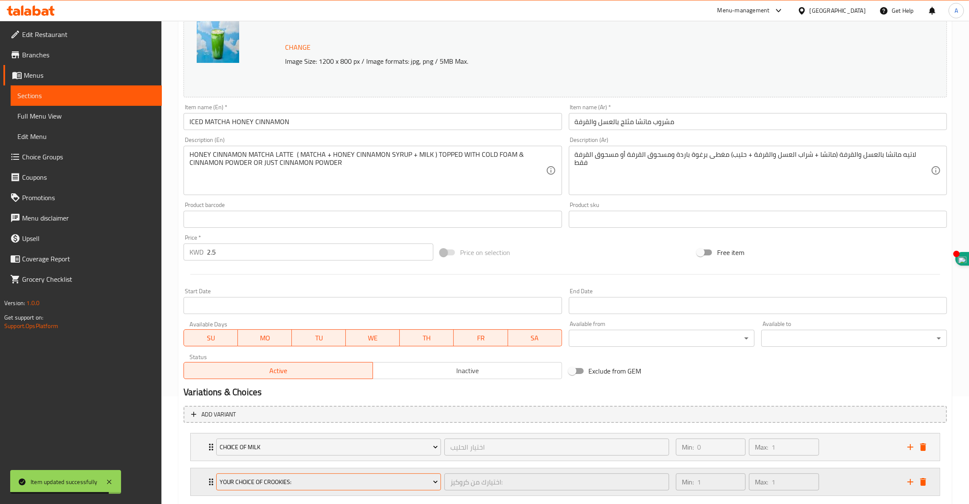
click at [361, 478] on span "Your Choice Of Crookies:" at bounding box center [329, 482] width 218 height 11
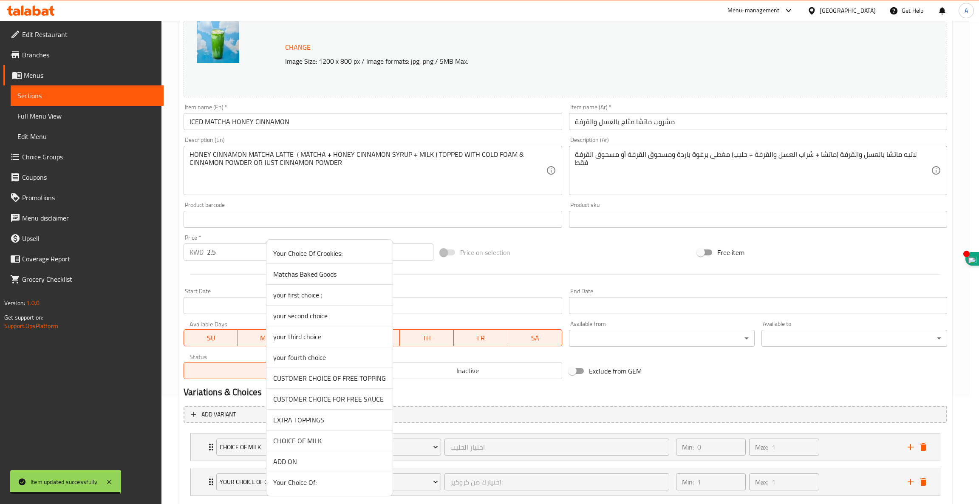
click at [303, 465] on span "ADD ON" at bounding box center [329, 461] width 113 height 10
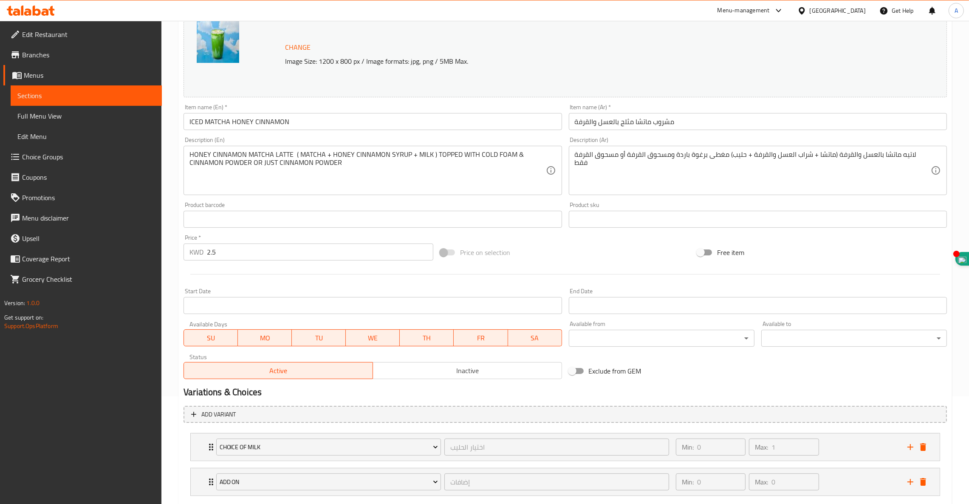
scroll to position [157, 0]
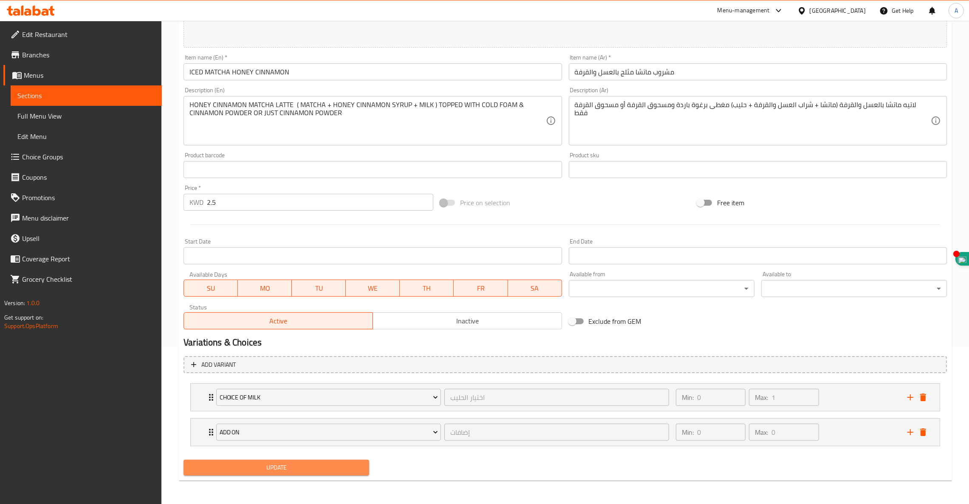
click at [300, 463] on span "Update" at bounding box center [276, 467] width 172 height 11
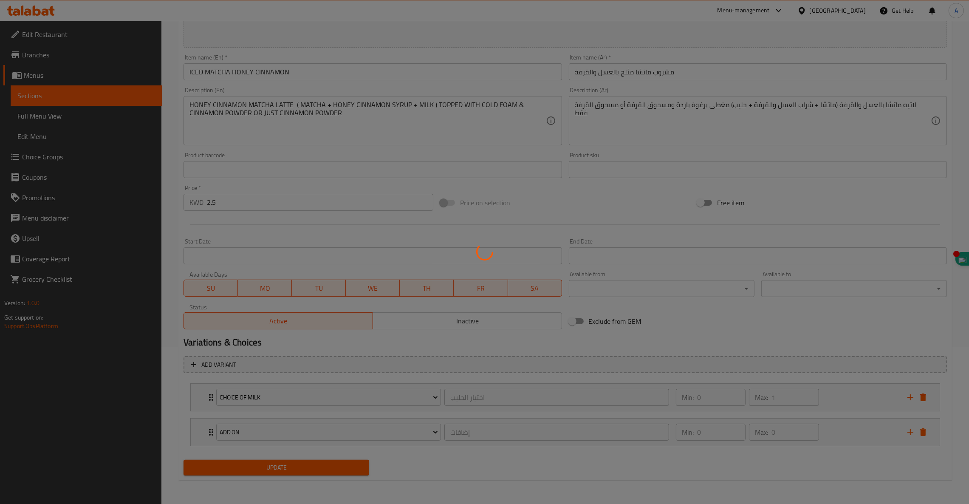
scroll to position [0, 0]
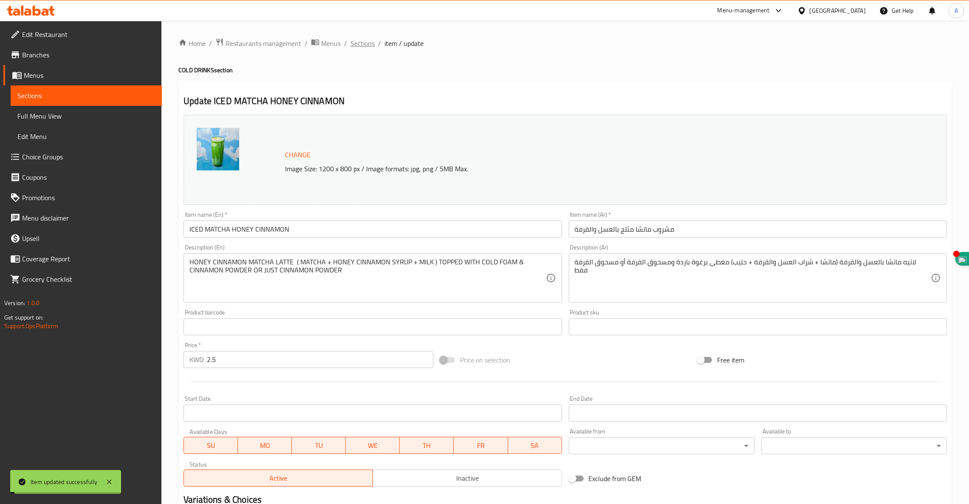
click at [359, 42] on span "Sections" at bounding box center [363, 43] width 24 height 10
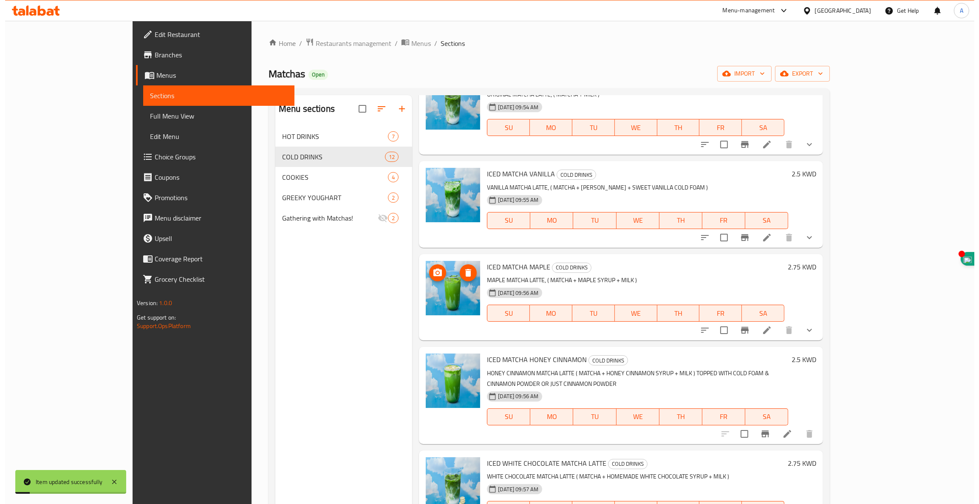
scroll to position [255, 0]
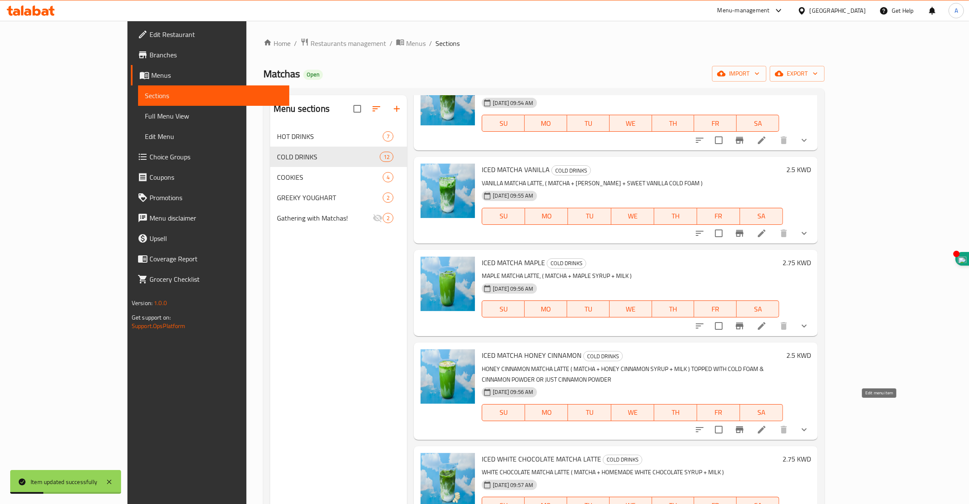
click at [766, 426] on icon at bounding box center [762, 430] width 8 height 8
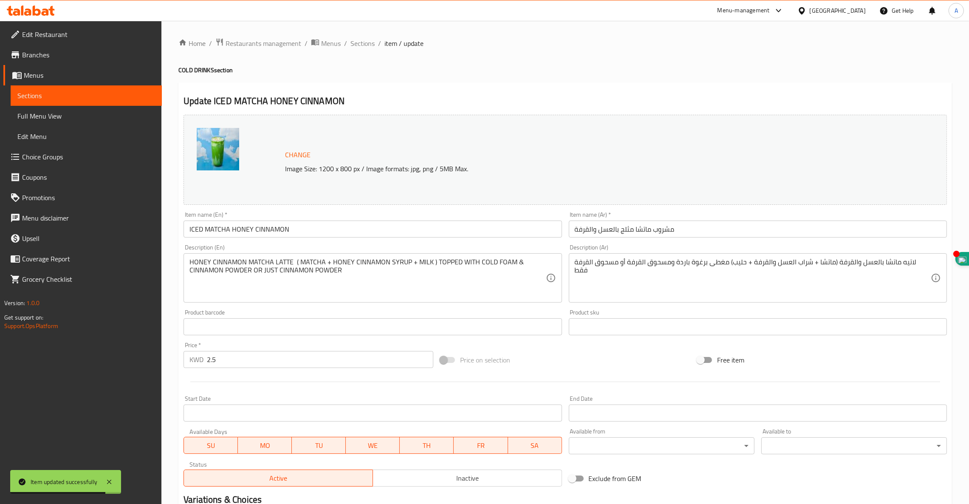
drag, startPoint x: 361, startPoint y: 43, endPoint x: 359, endPoint y: 50, distance: 7.0
click at [361, 42] on span "Sections" at bounding box center [363, 43] width 24 height 10
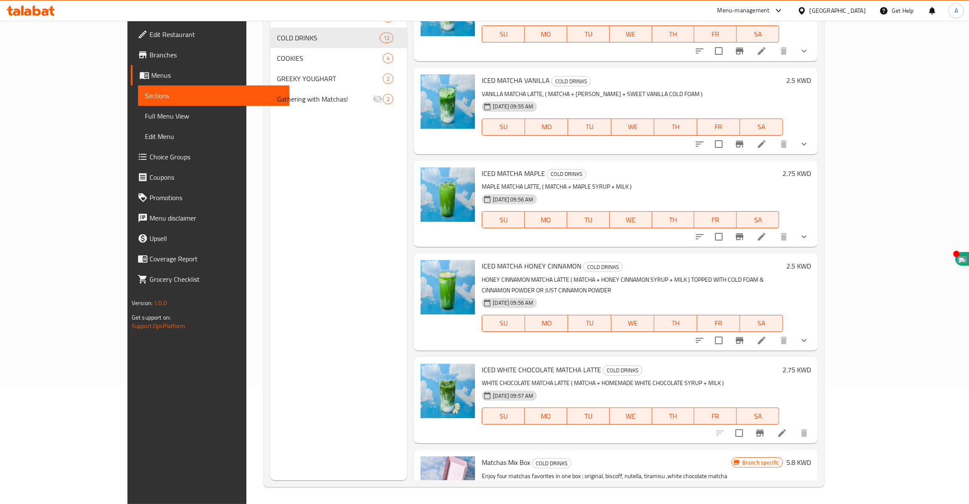
scroll to position [255, 0]
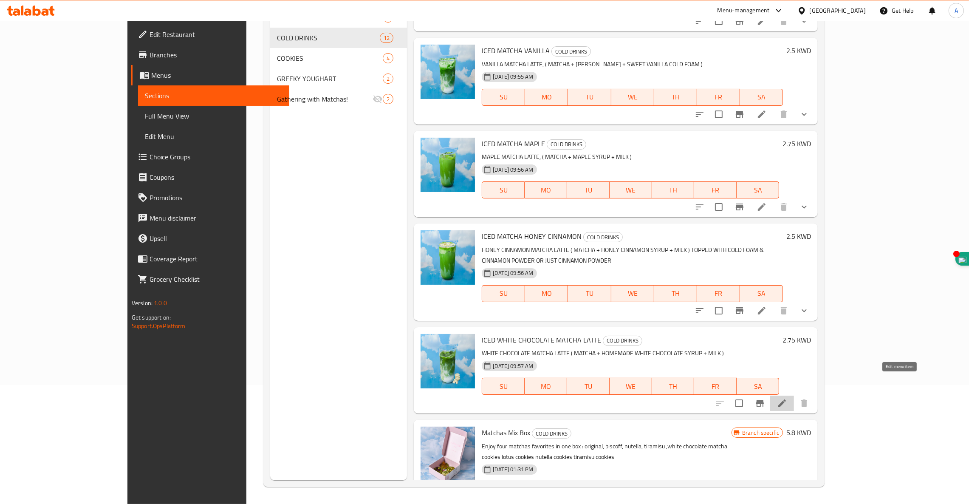
click at [787, 398] on icon at bounding box center [782, 403] width 10 height 10
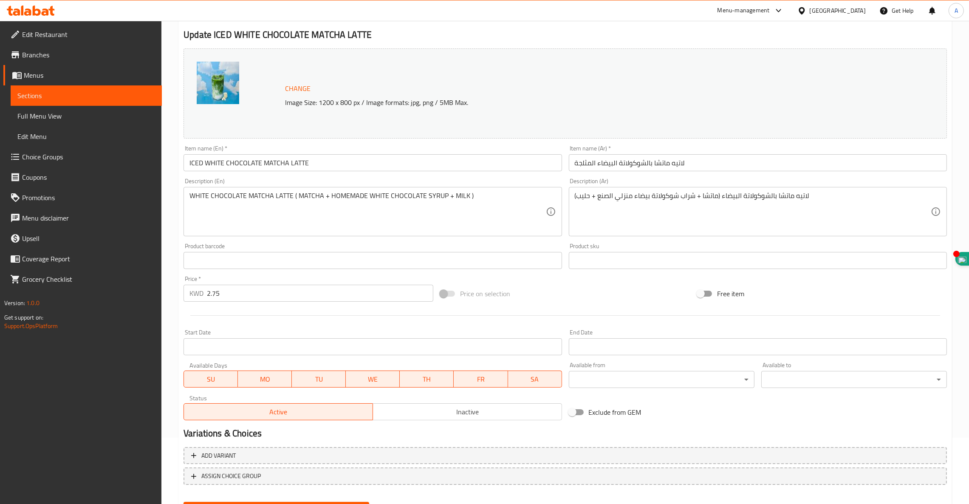
scroll to position [108, 0]
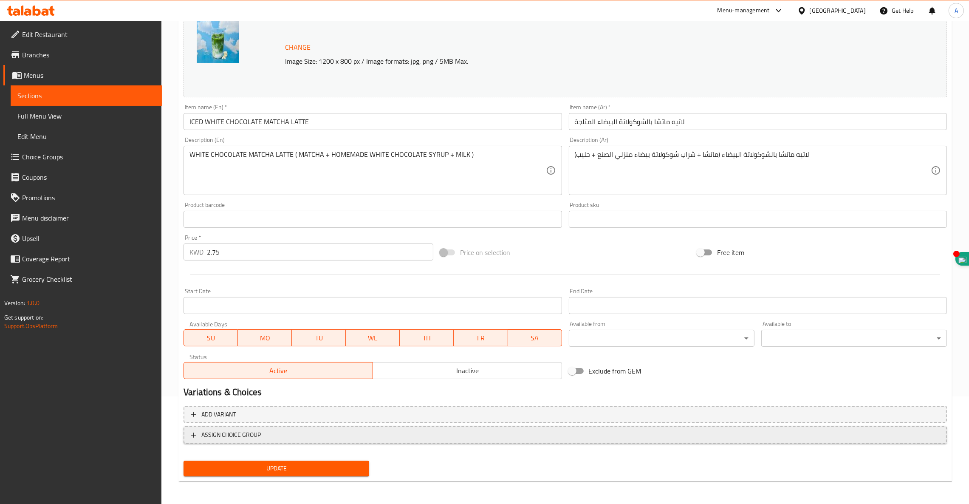
click at [267, 430] on span "ASSIGN CHOICE GROUP" at bounding box center [565, 435] width 748 height 11
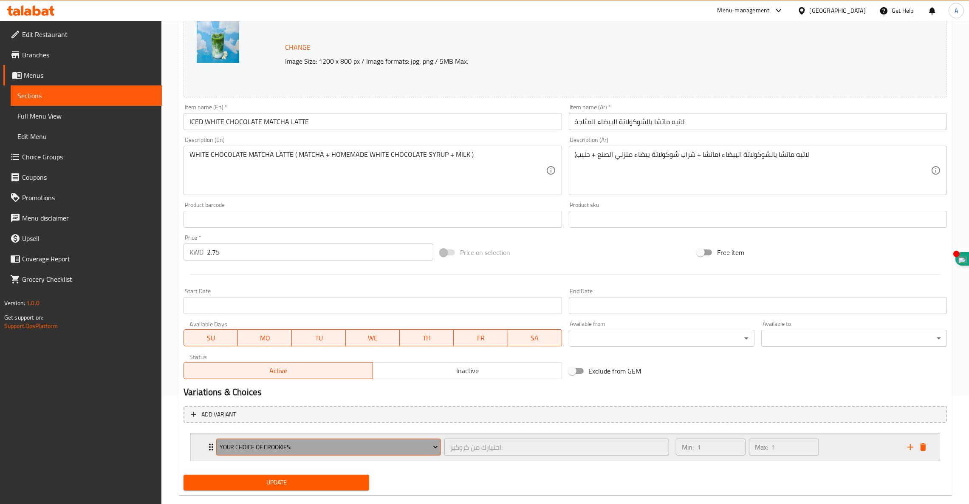
click at [262, 449] on span "Your Choice Of Crookies:" at bounding box center [329, 447] width 218 height 11
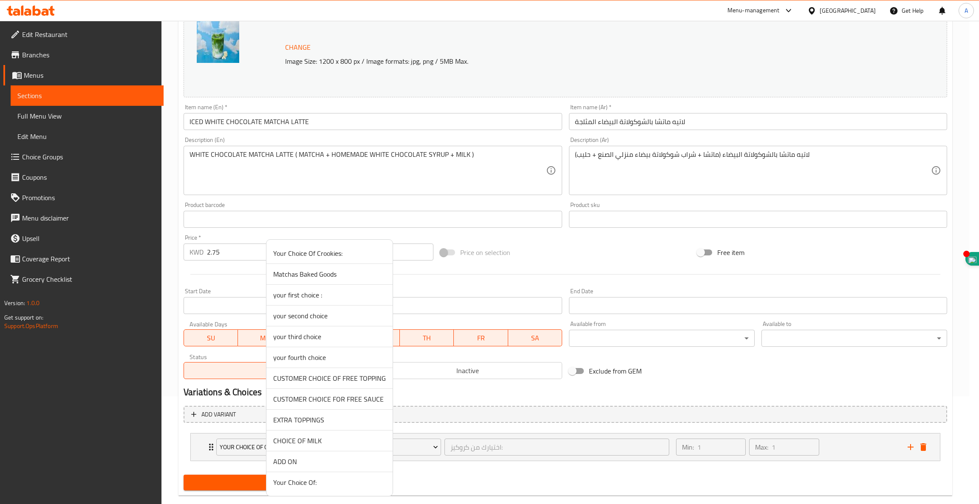
click at [276, 441] on span "CHOICE OF MILK" at bounding box center [329, 441] width 113 height 10
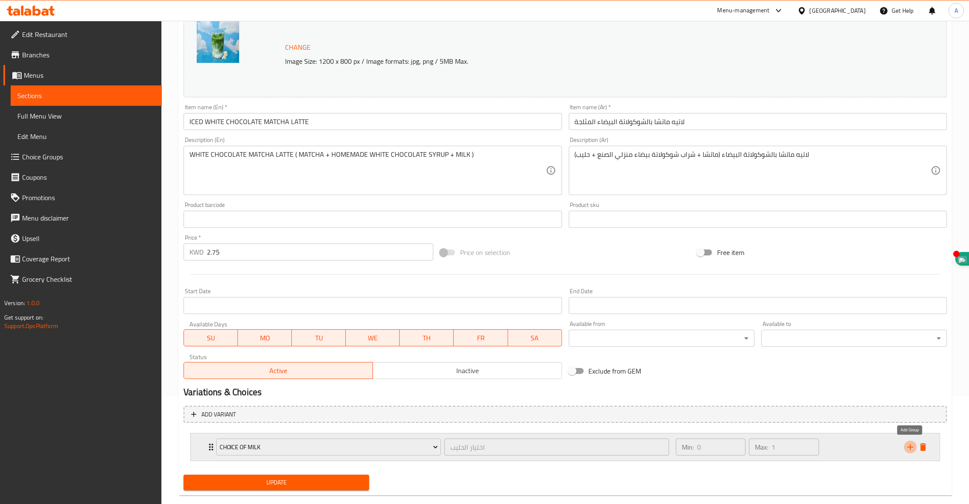
click at [911, 453] on button "add" at bounding box center [910, 447] width 13 height 13
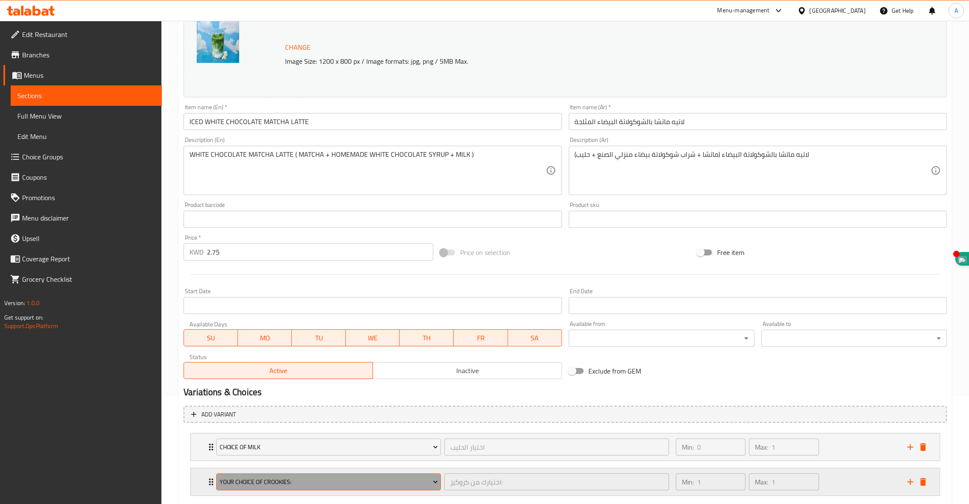
click at [266, 481] on span "Your Choice Of Crookies:" at bounding box center [329, 482] width 218 height 11
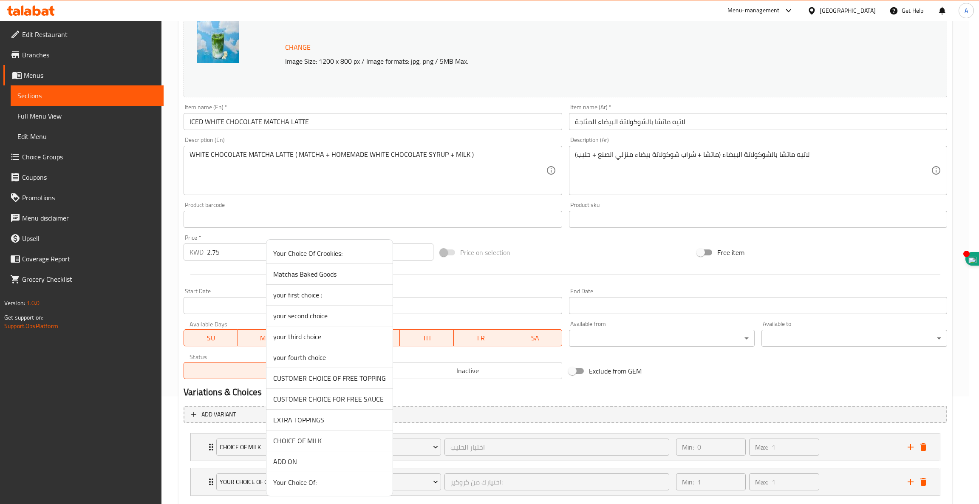
click at [293, 461] on span "ADD ON" at bounding box center [329, 461] width 113 height 10
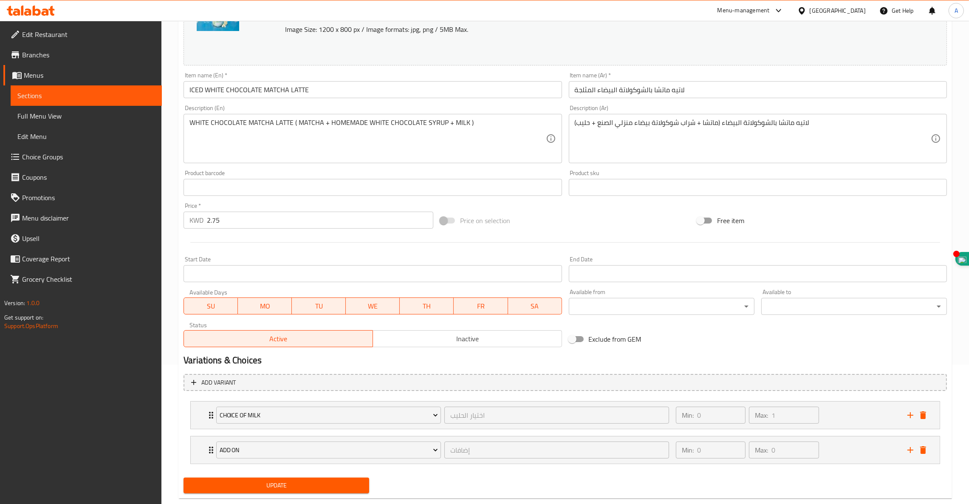
scroll to position [157, 0]
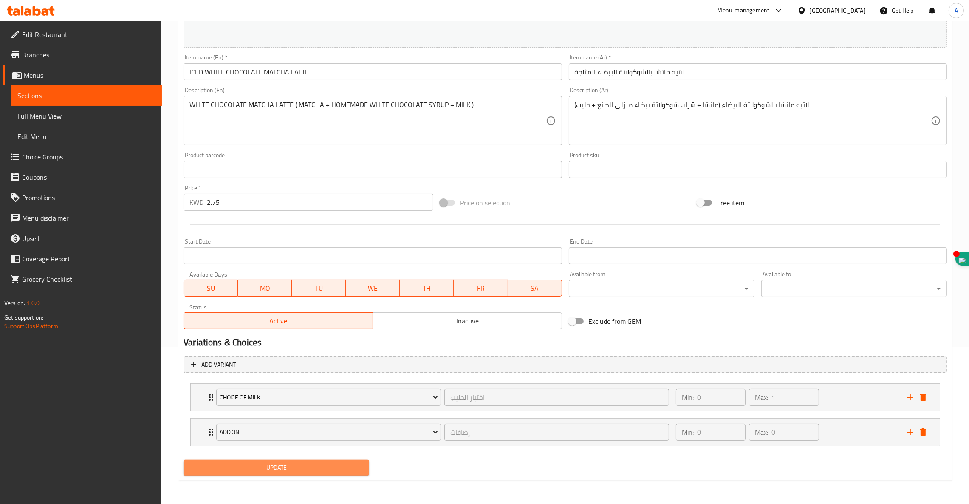
click at [315, 471] on span "Update" at bounding box center [276, 467] width 172 height 11
click at [316, 463] on span "Update" at bounding box center [276, 467] width 172 height 11
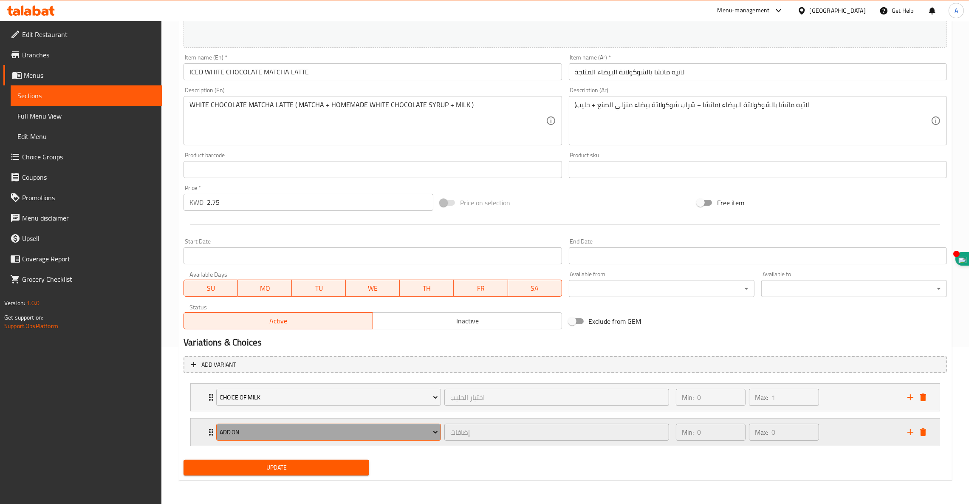
click at [300, 433] on span "ADD ON" at bounding box center [329, 432] width 218 height 11
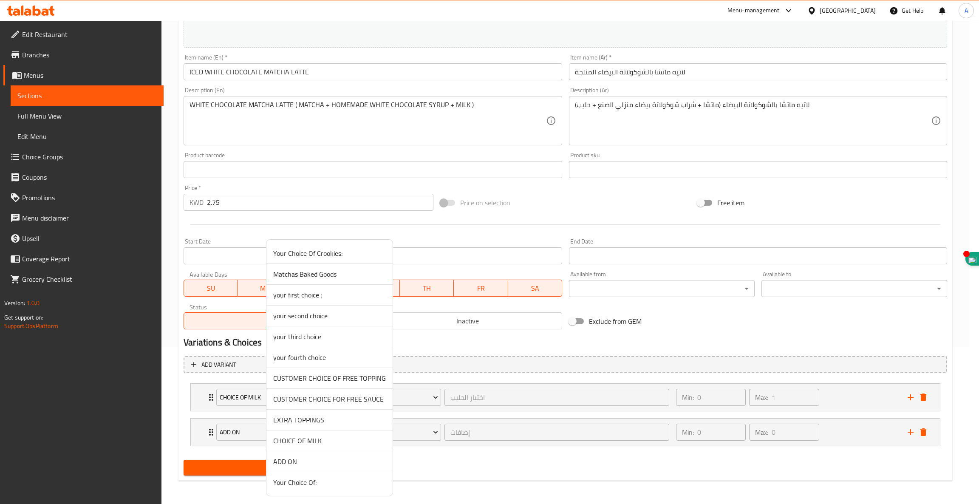
click at [95, 385] on div at bounding box center [489, 252] width 979 height 504
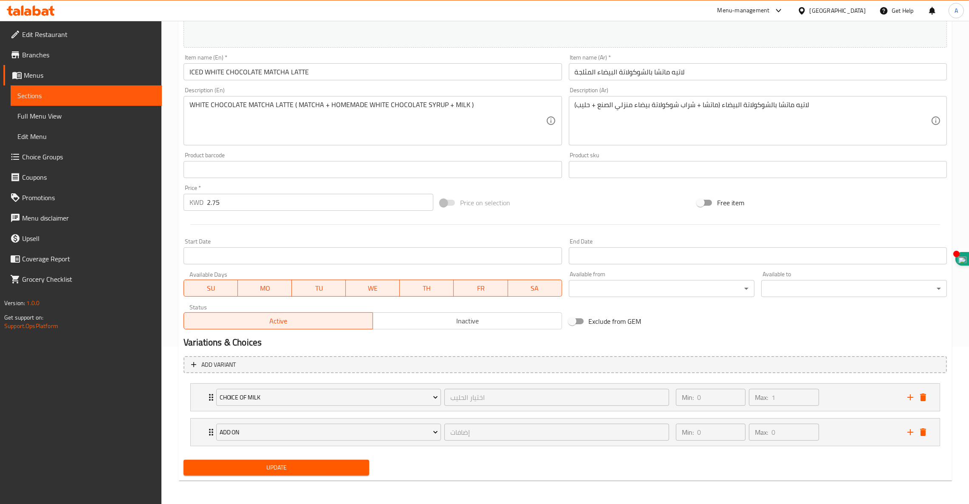
click at [252, 458] on div "Update" at bounding box center [276, 467] width 192 height 23
click at [255, 478] on div "Update" at bounding box center [276, 467] width 192 height 23
click at [262, 474] on button "Update" at bounding box center [277, 468] width 186 height 16
